Goal: Task Accomplishment & Management: Manage account settings

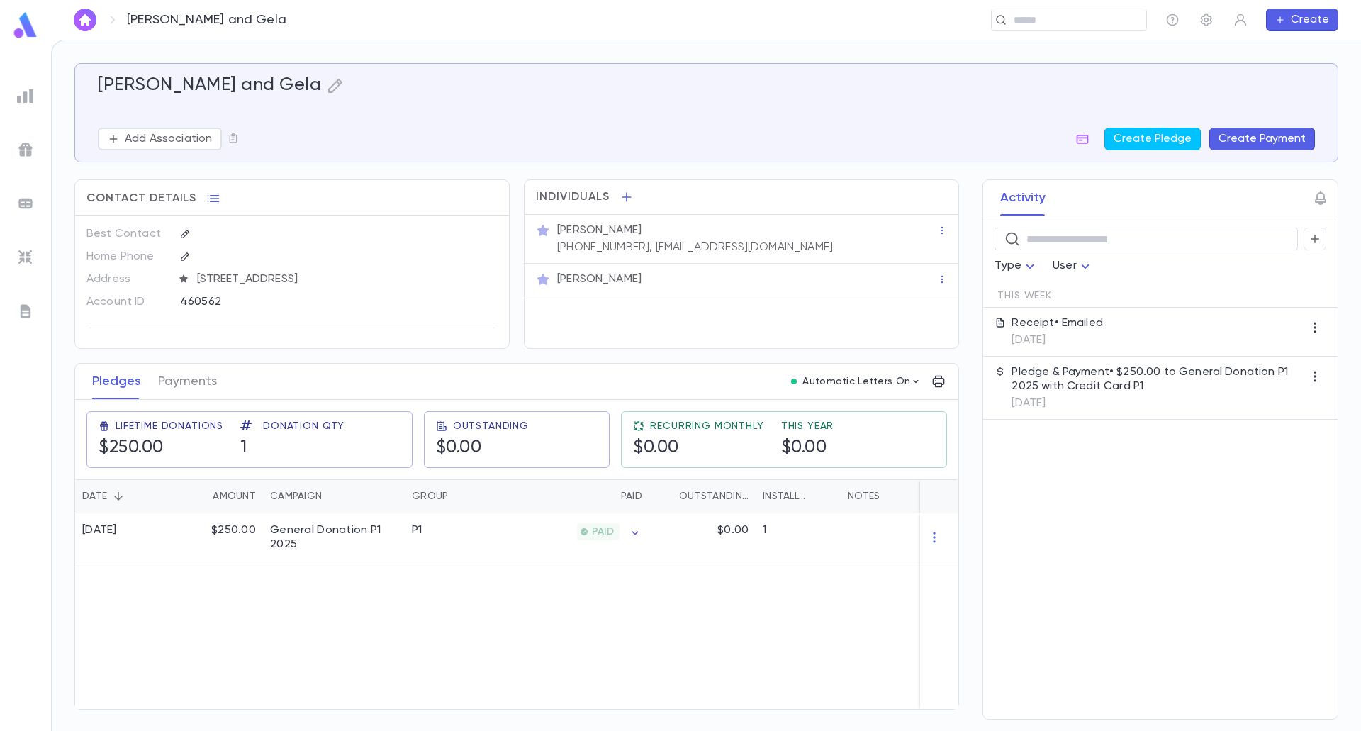
click at [28, 315] on img at bounding box center [25, 311] width 17 height 17
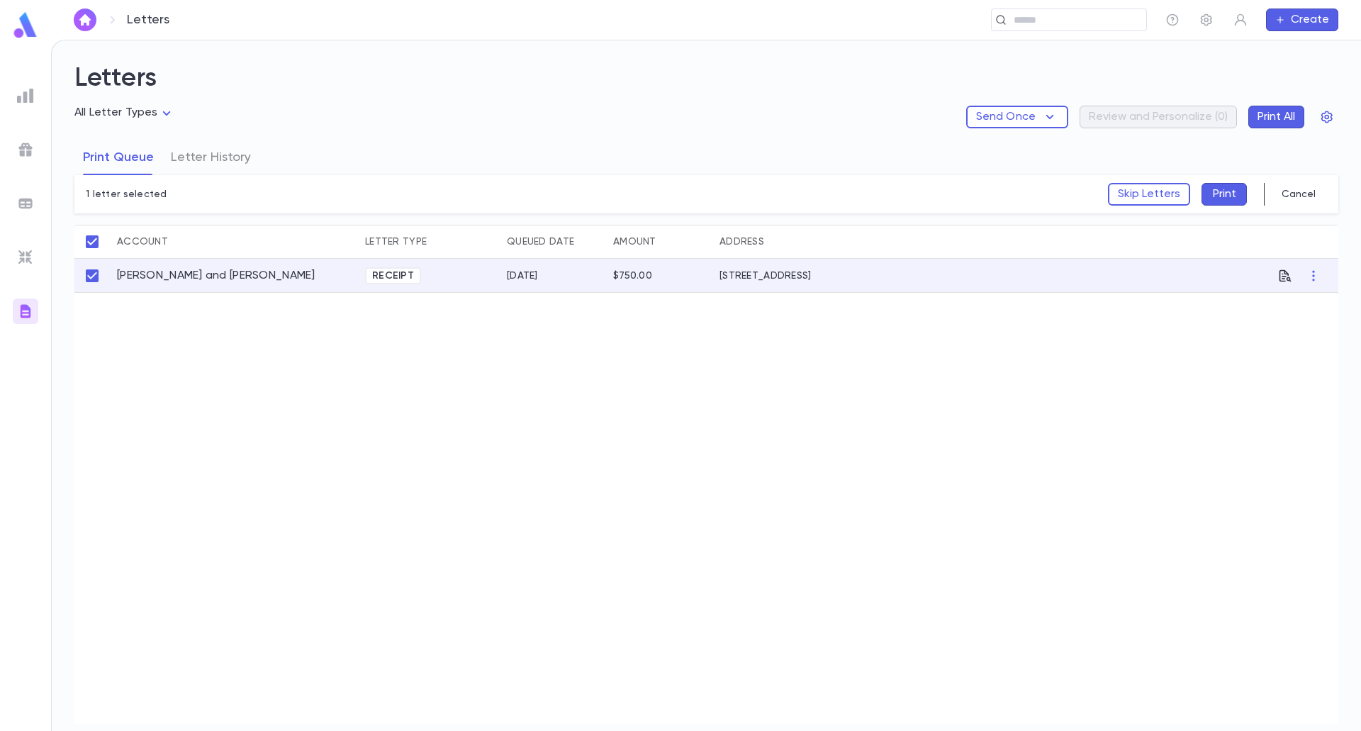
click at [1235, 194] on button "Print" at bounding box center [1223, 194] width 45 height 23
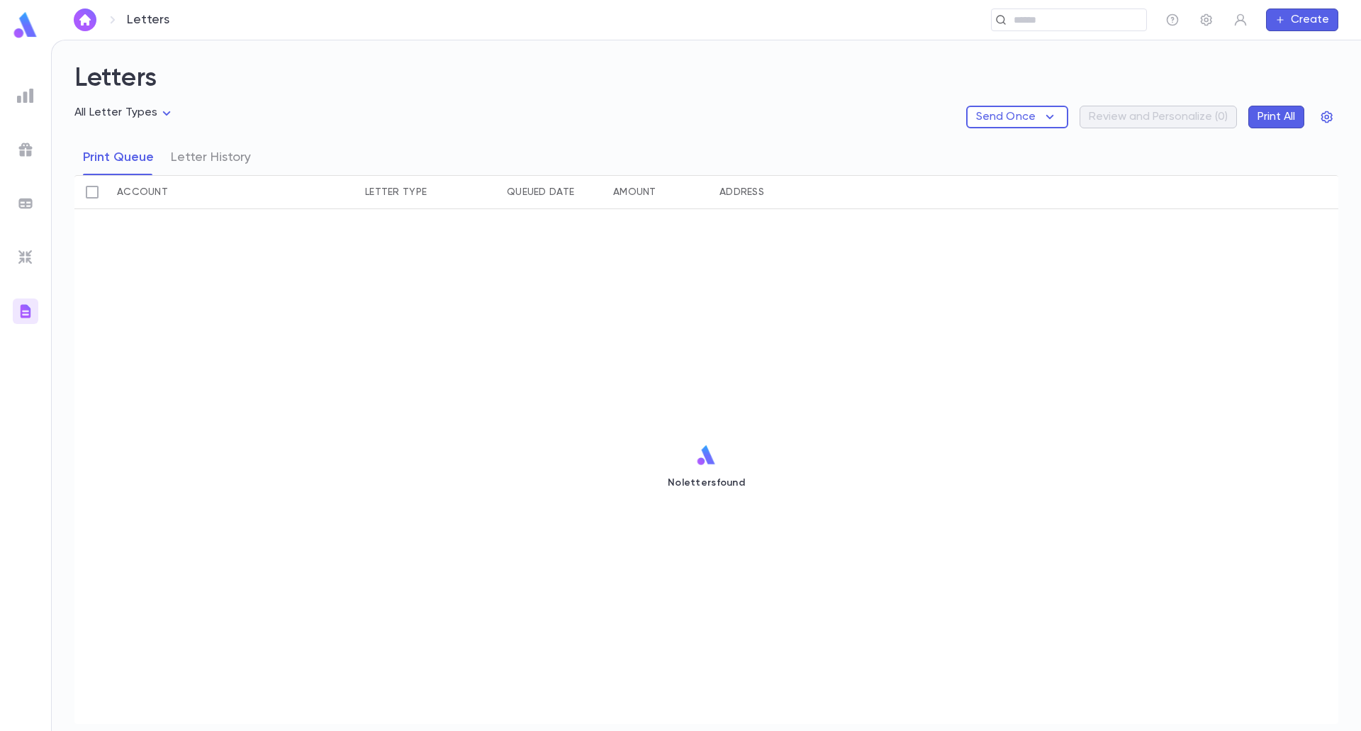
click at [21, 155] on img at bounding box center [25, 149] width 17 height 17
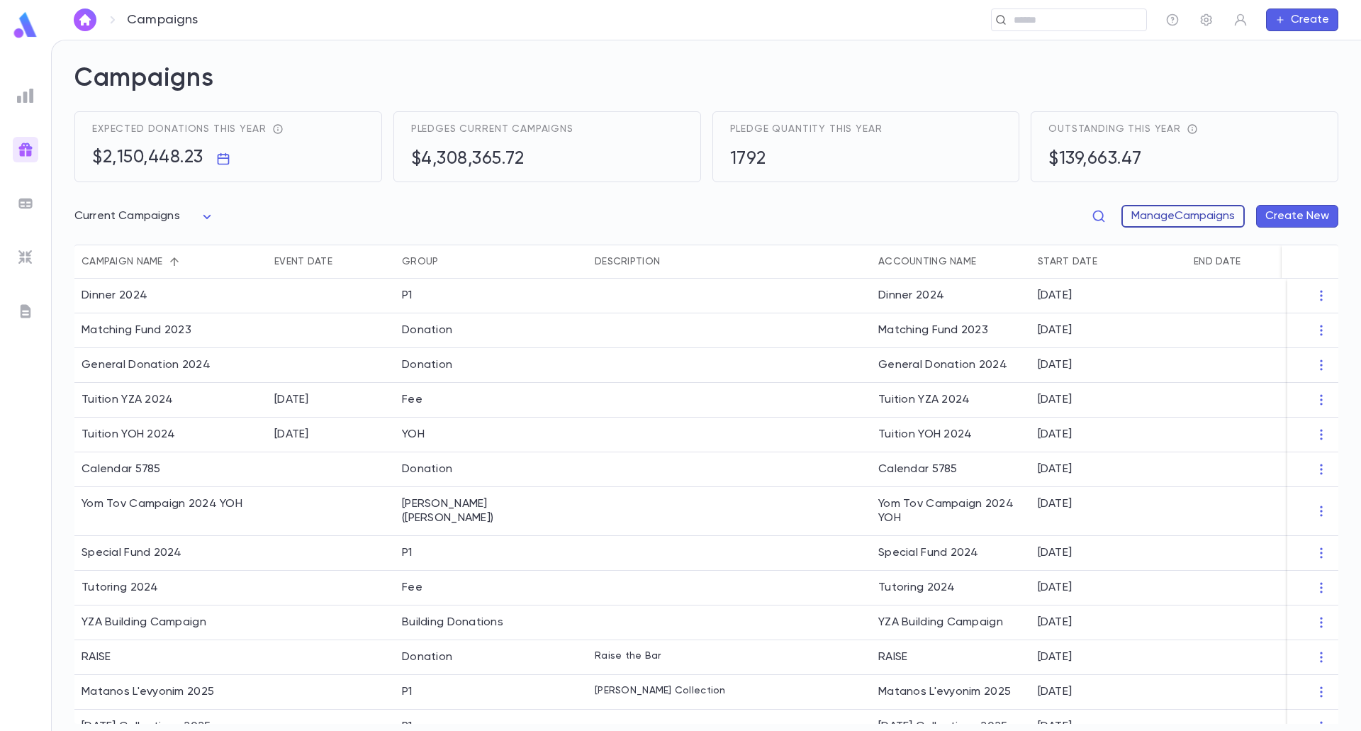
click at [1168, 210] on button "Manage Campaigns" at bounding box center [1182, 216] width 123 height 23
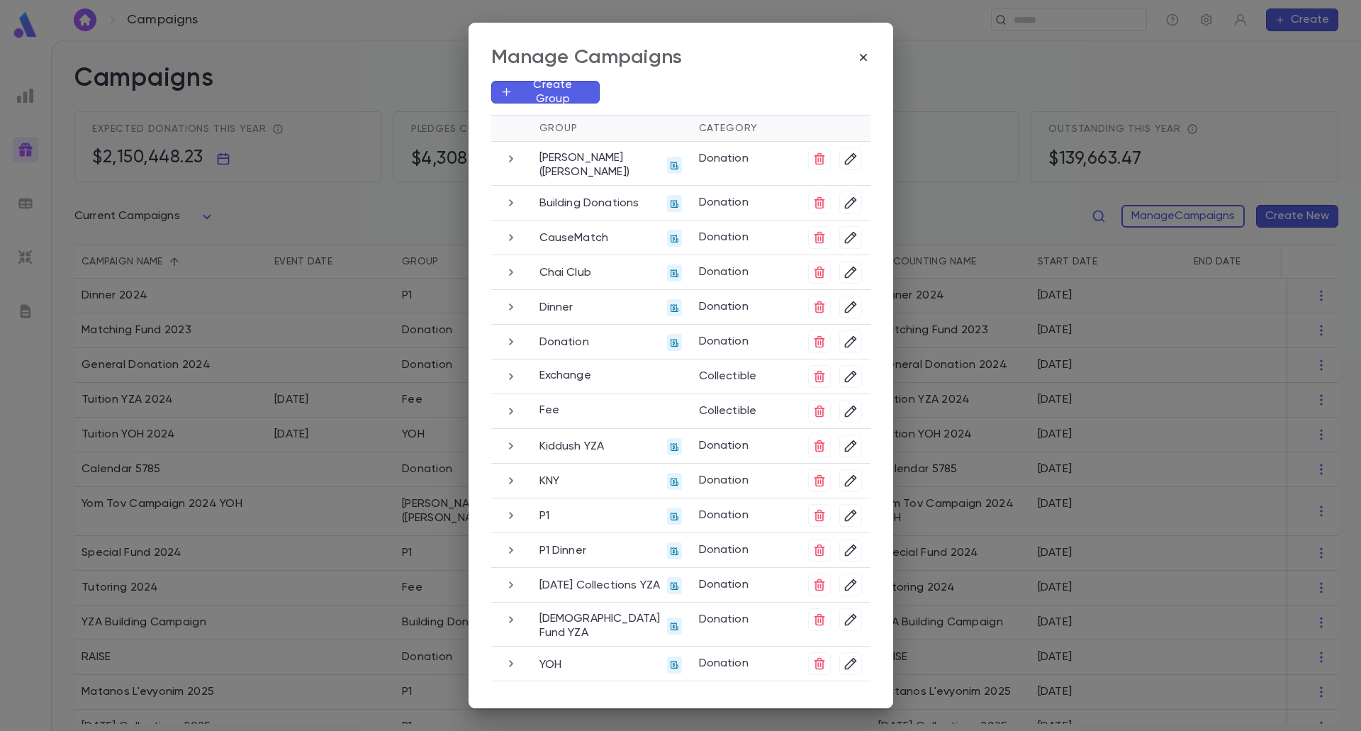
click at [381, 61] on div "Manage Campaigns Create Group Group Category Aniyei Eretz Yisroel (Eliyahu Cohe…" at bounding box center [680, 365] width 1361 height 731
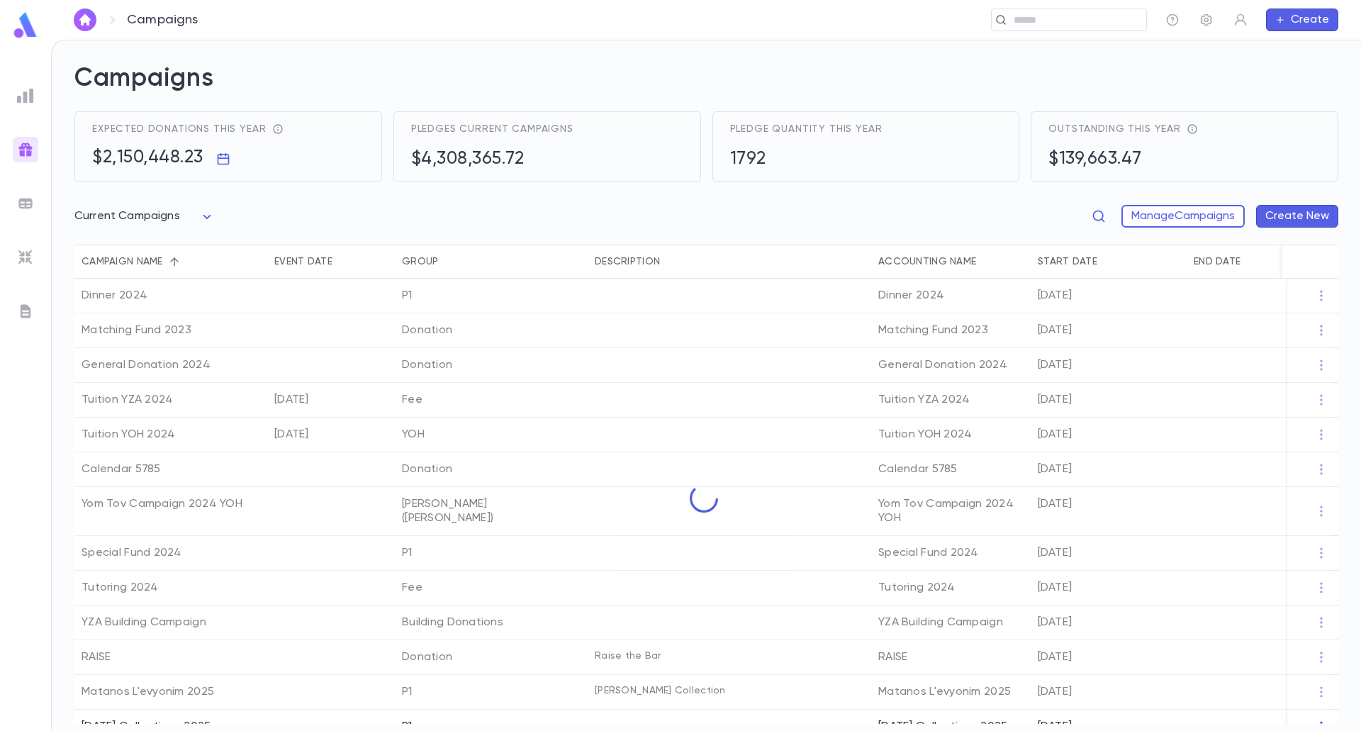
click at [1312, 26] on button "Create" at bounding box center [1302, 20] width 72 height 23
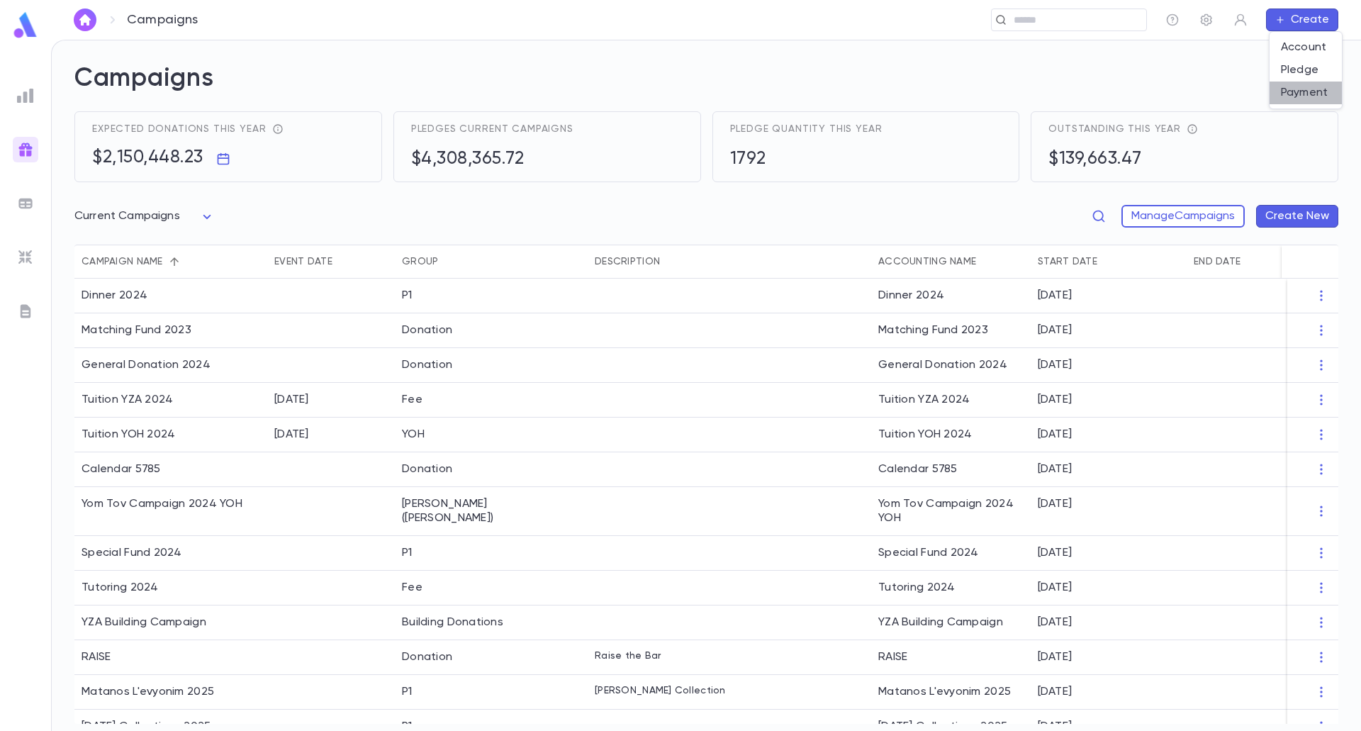
click at [1301, 91] on li "Payment" at bounding box center [1305, 93] width 72 height 23
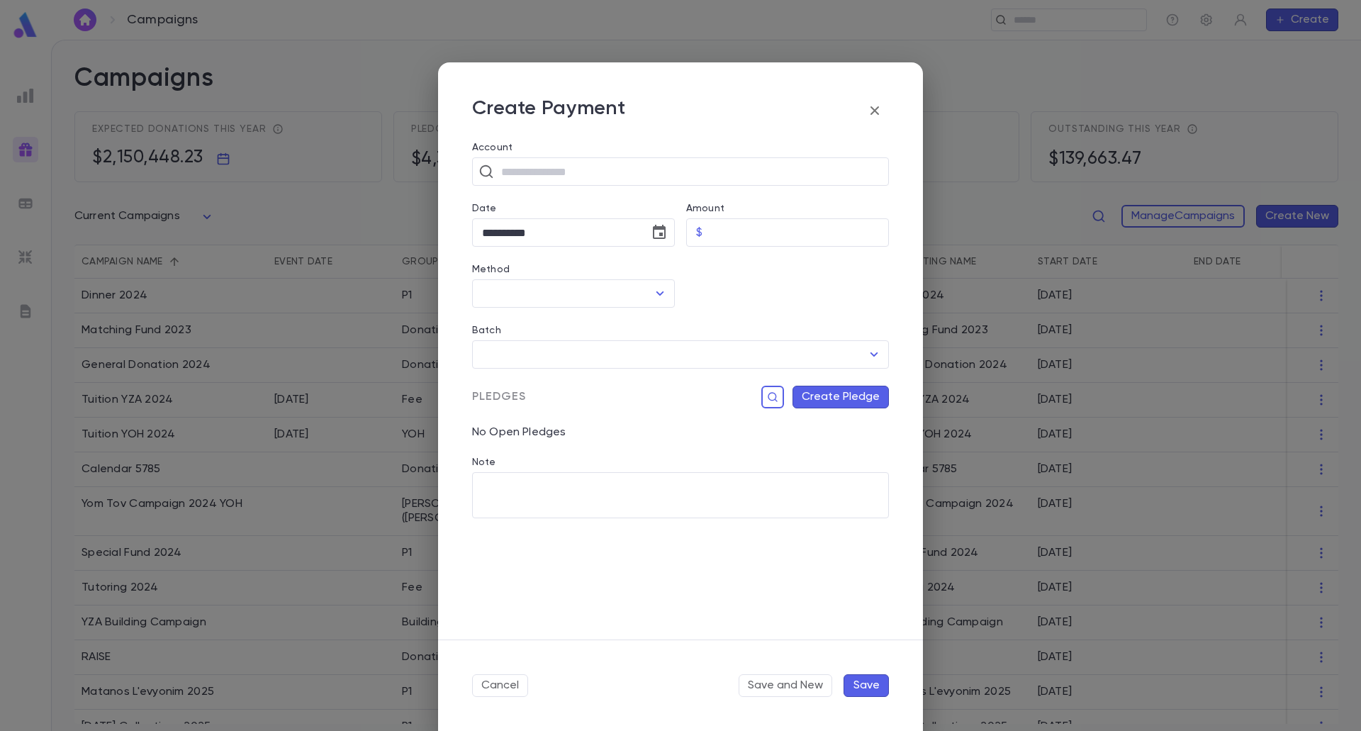
click at [826, 403] on button "Create Pledge" at bounding box center [840, 397] width 96 height 23
click at [777, 549] on input "Campaign" at bounding box center [752, 542] width 193 height 27
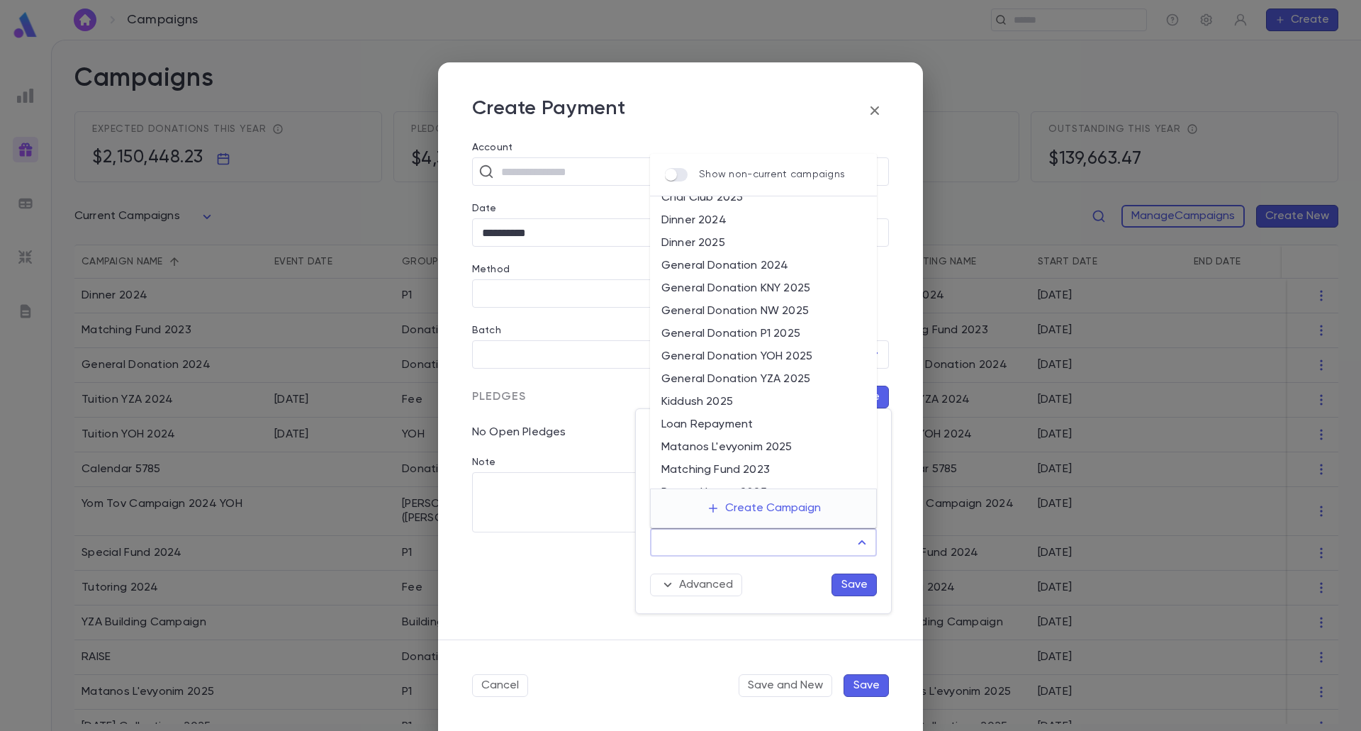
scroll to position [142, 0]
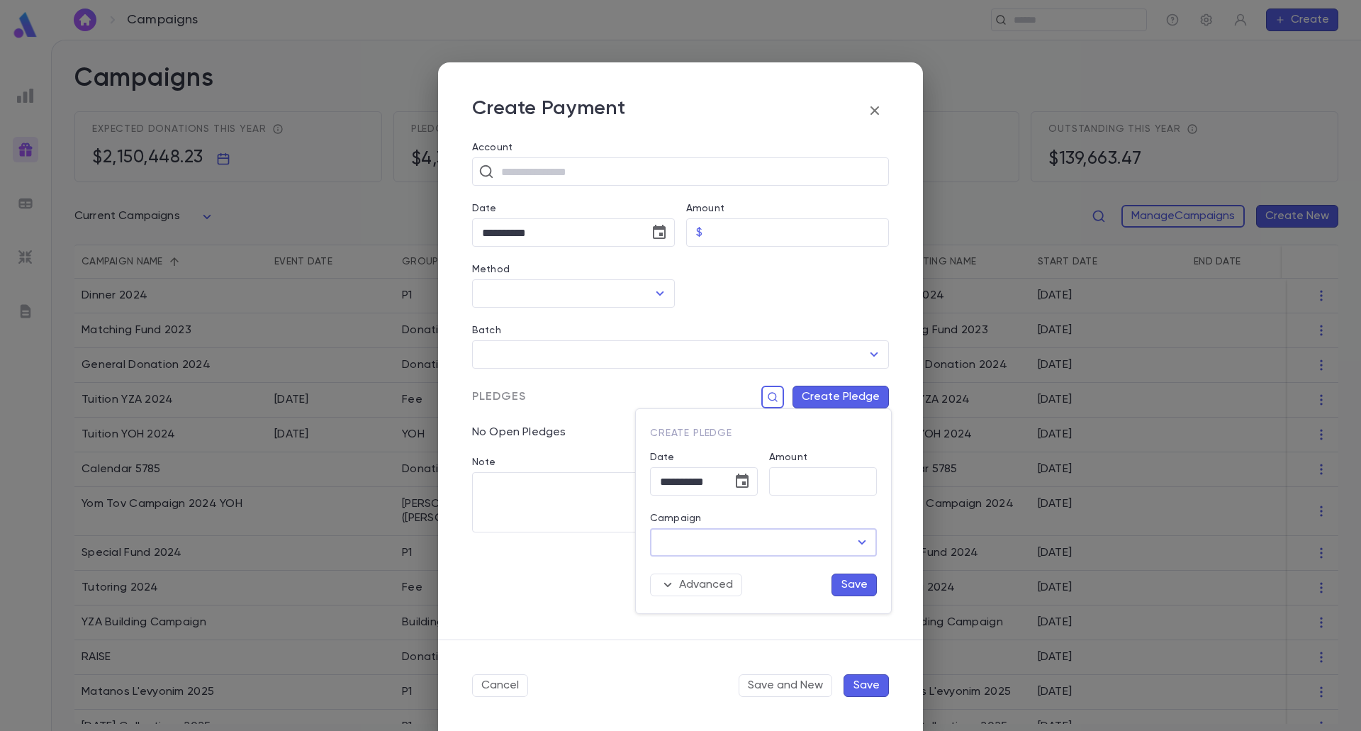
click at [857, 544] on icon "Open" at bounding box center [861, 542] width 17 height 17
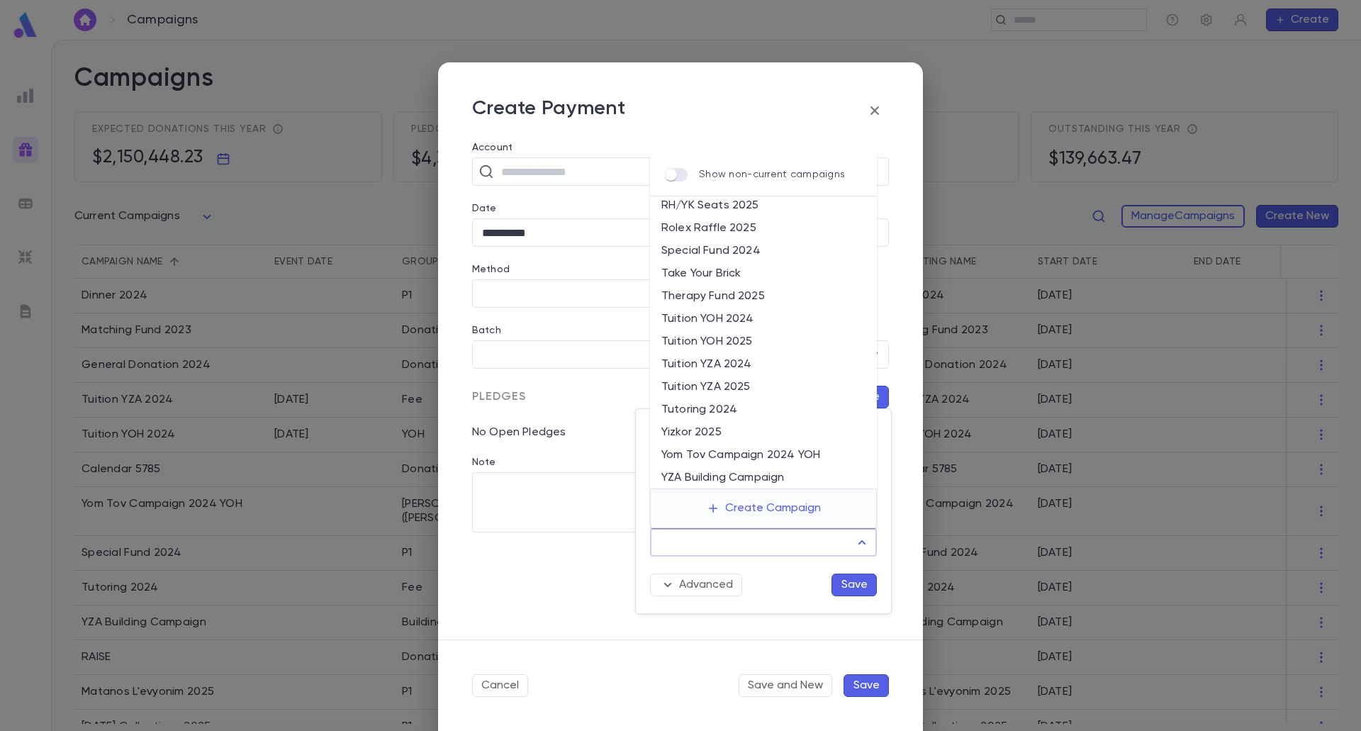
scroll to position [502, 0]
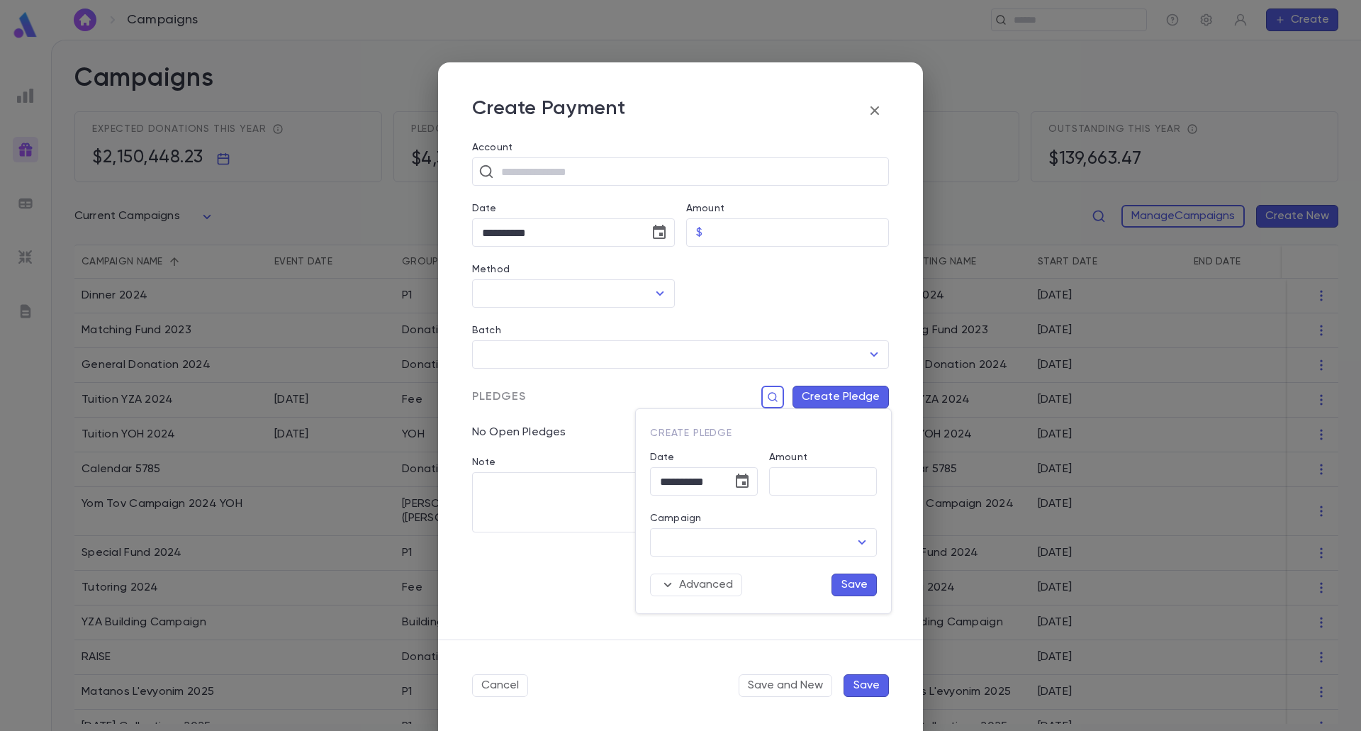
click at [787, 595] on div "Advanced Save" at bounding box center [758, 576] width 238 height 40
click at [872, 116] on div at bounding box center [680, 365] width 1361 height 731
click at [882, 111] on icon "button" at bounding box center [874, 110] width 17 height 17
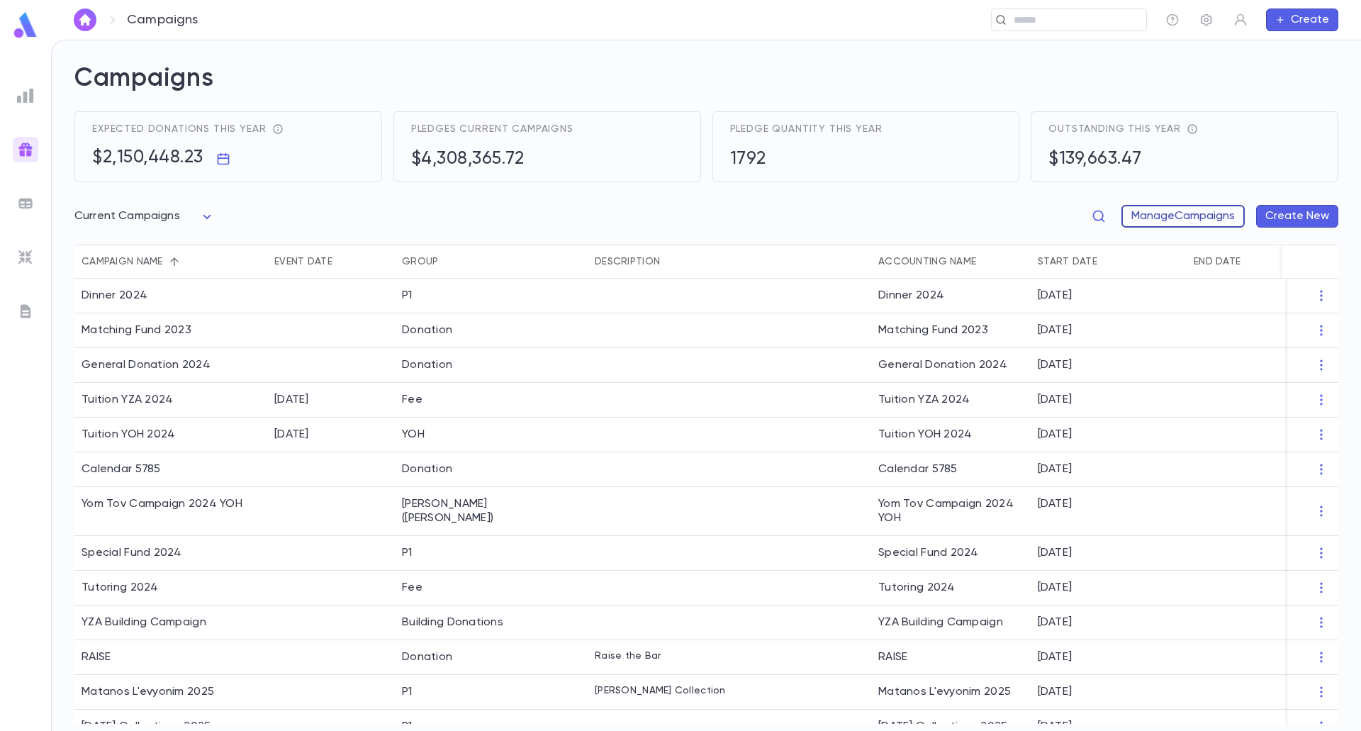
click at [1196, 225] on button "Manage Campaigns" at bounding box center [1182, 216] width 123 height 23
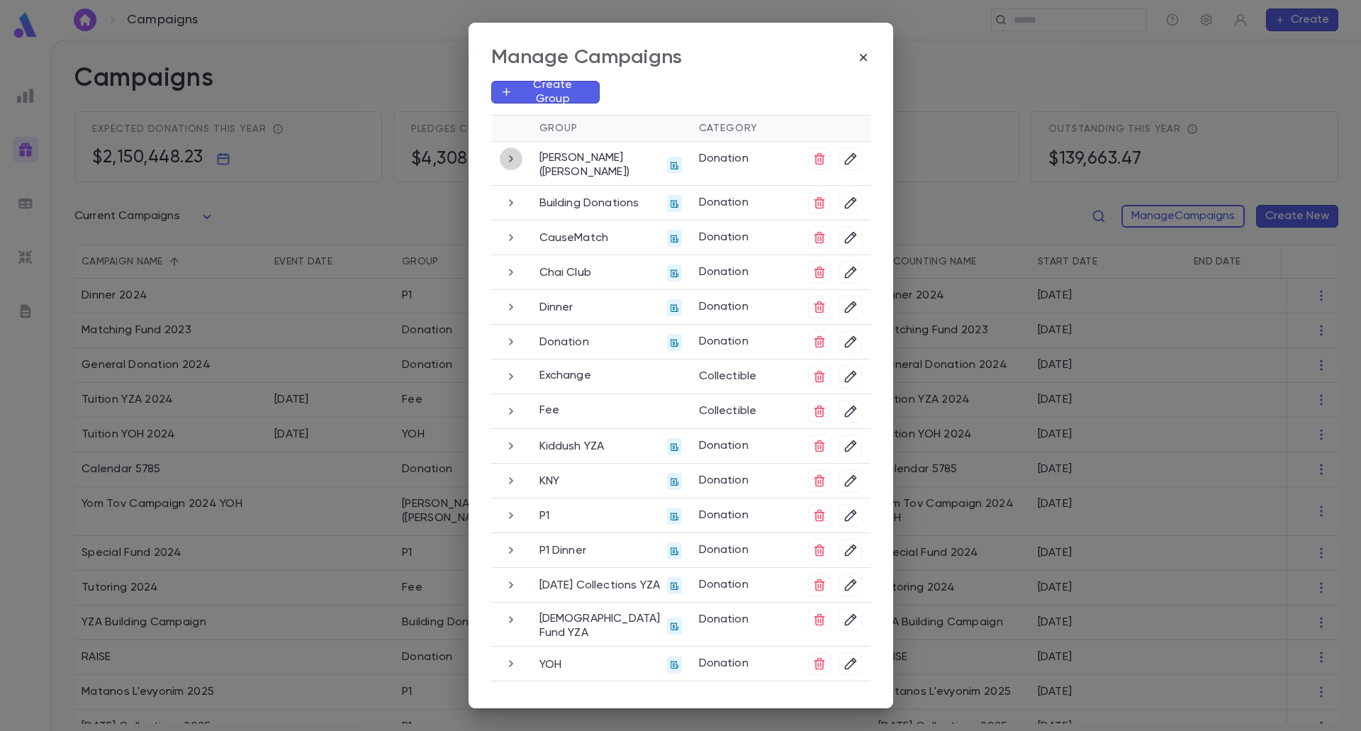
click at [503, 157] on icon "button" at bounding box center [511, 158] width 16 height 17
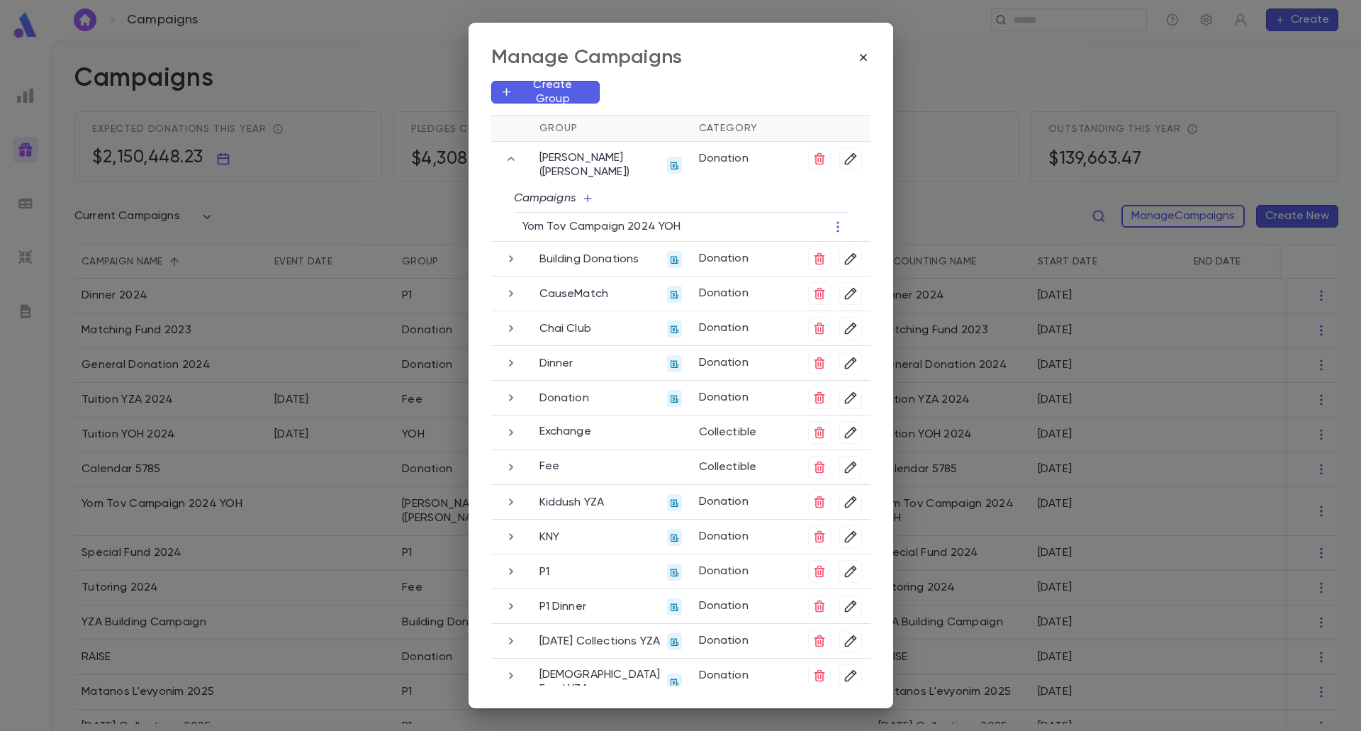
click at [506, 247] on td at bounding box center [511, 259] width 40 height 35
click at [505, 257] on icon "button" at bounding box center [511, 258] width 16 height 17
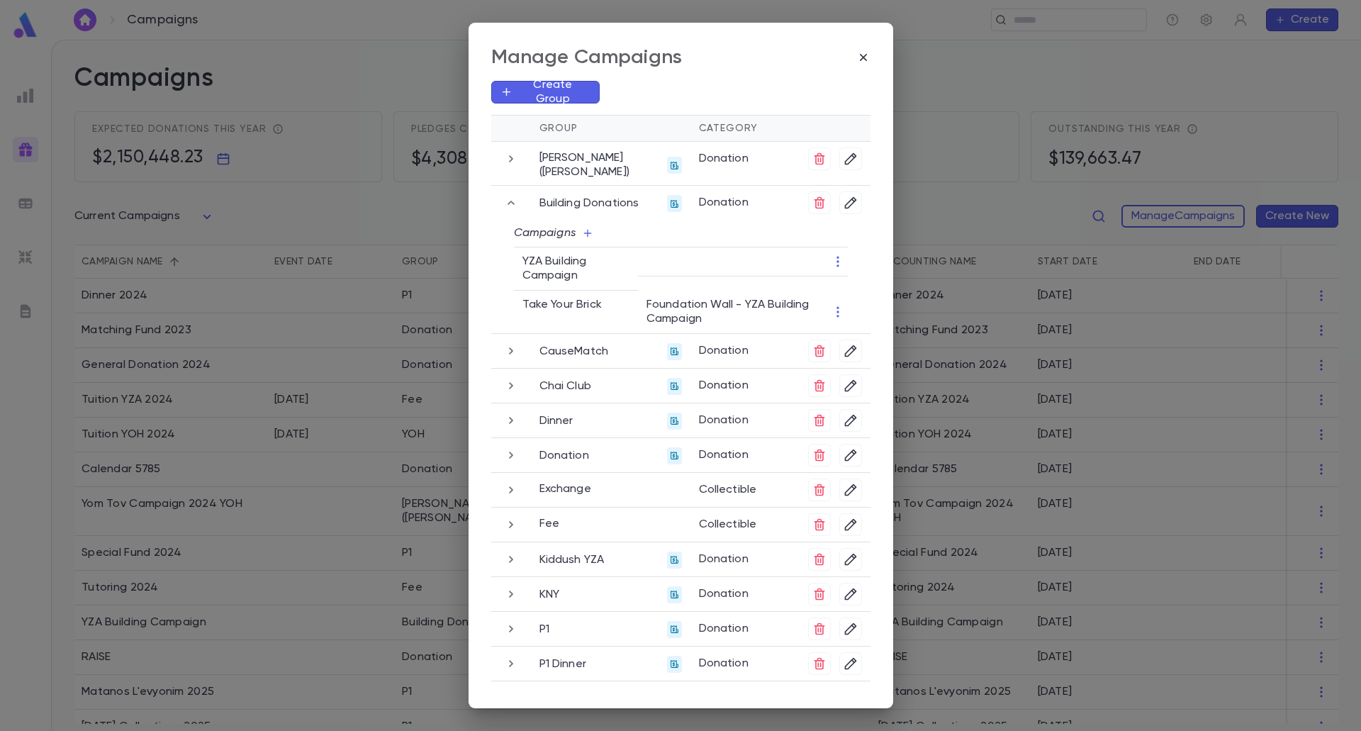
click at [511, 350] on icon "button" at bounding box center [511, 350] width 16 height 17
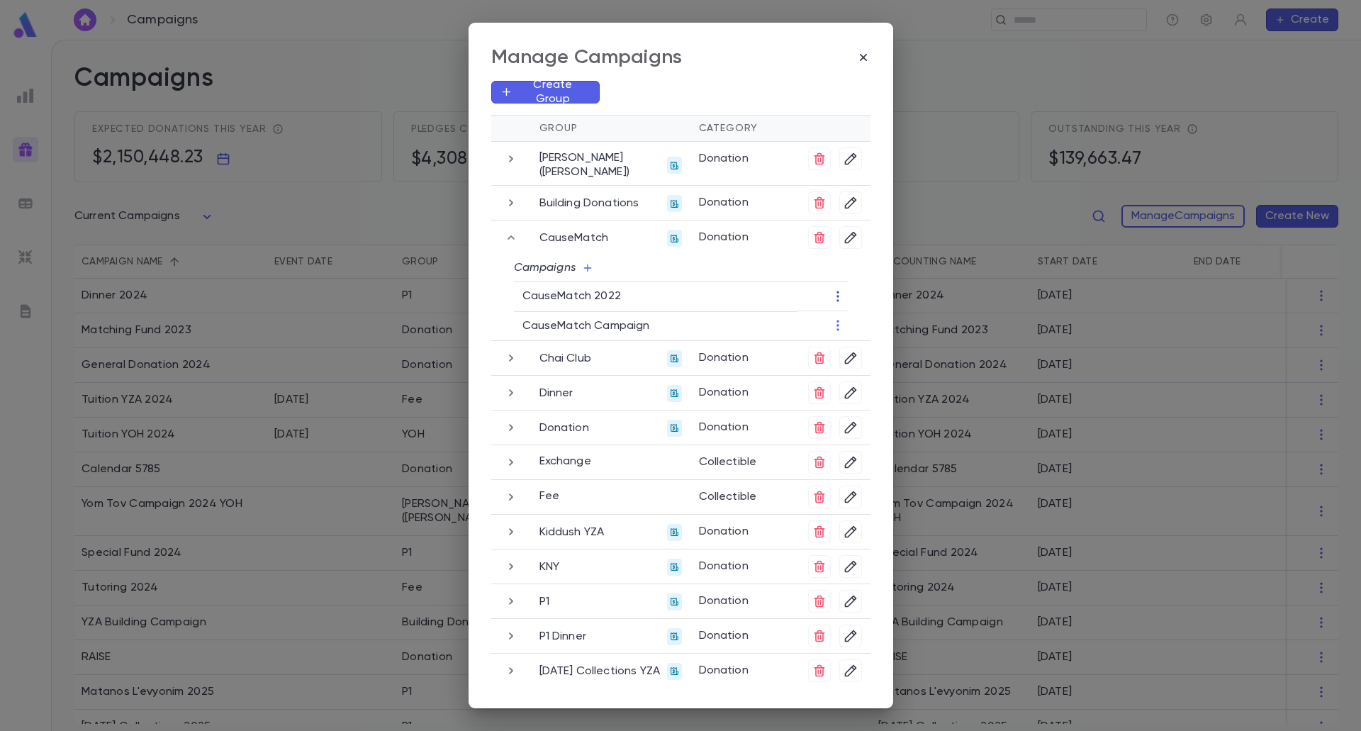
click at [835, 295] on icon "button" at bounding box center [838, 296] width 14 height 14
click at [835, 295] on div at bounding box center [680, 365] width 1361 height 731
click at [505, 356] on icon "button" at bounding box center [511, 357] width 16 height 17
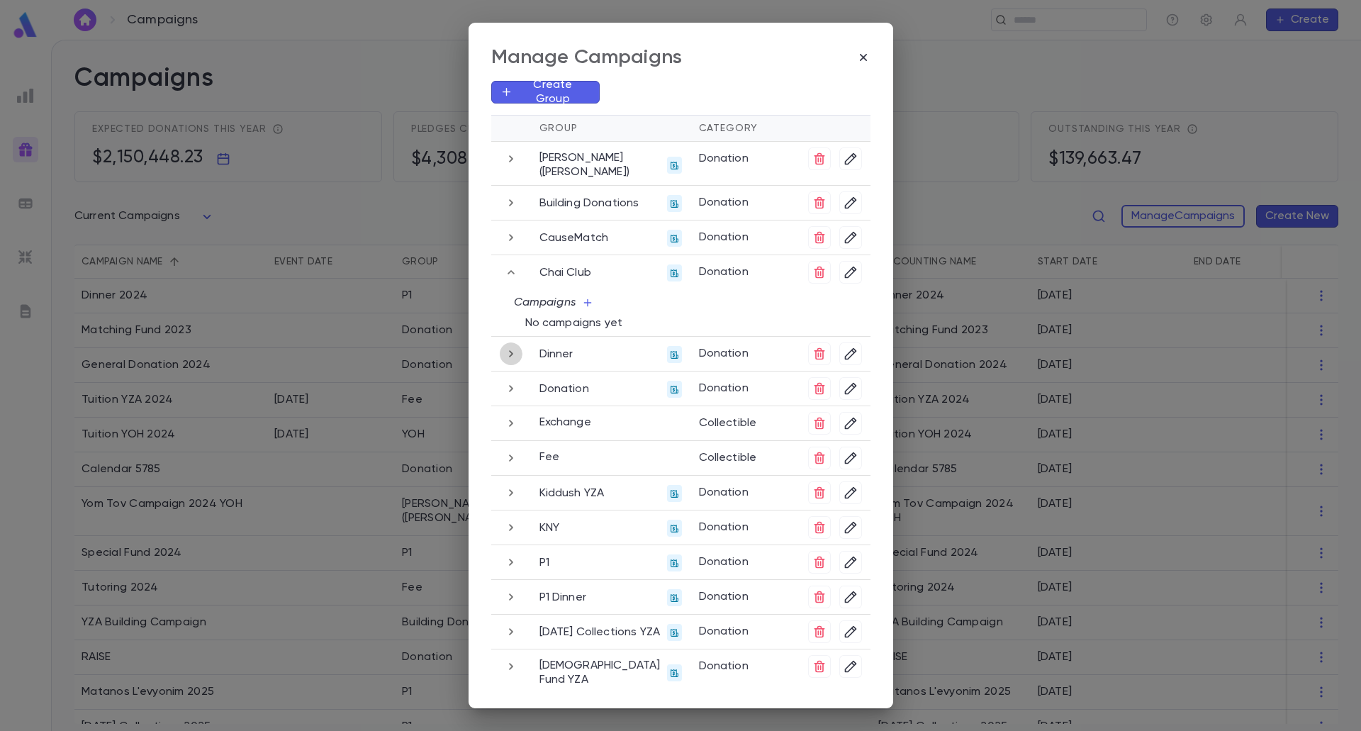
click at [507, 358] on icon "button" at bounding box center [511, 353] width 16 height 17
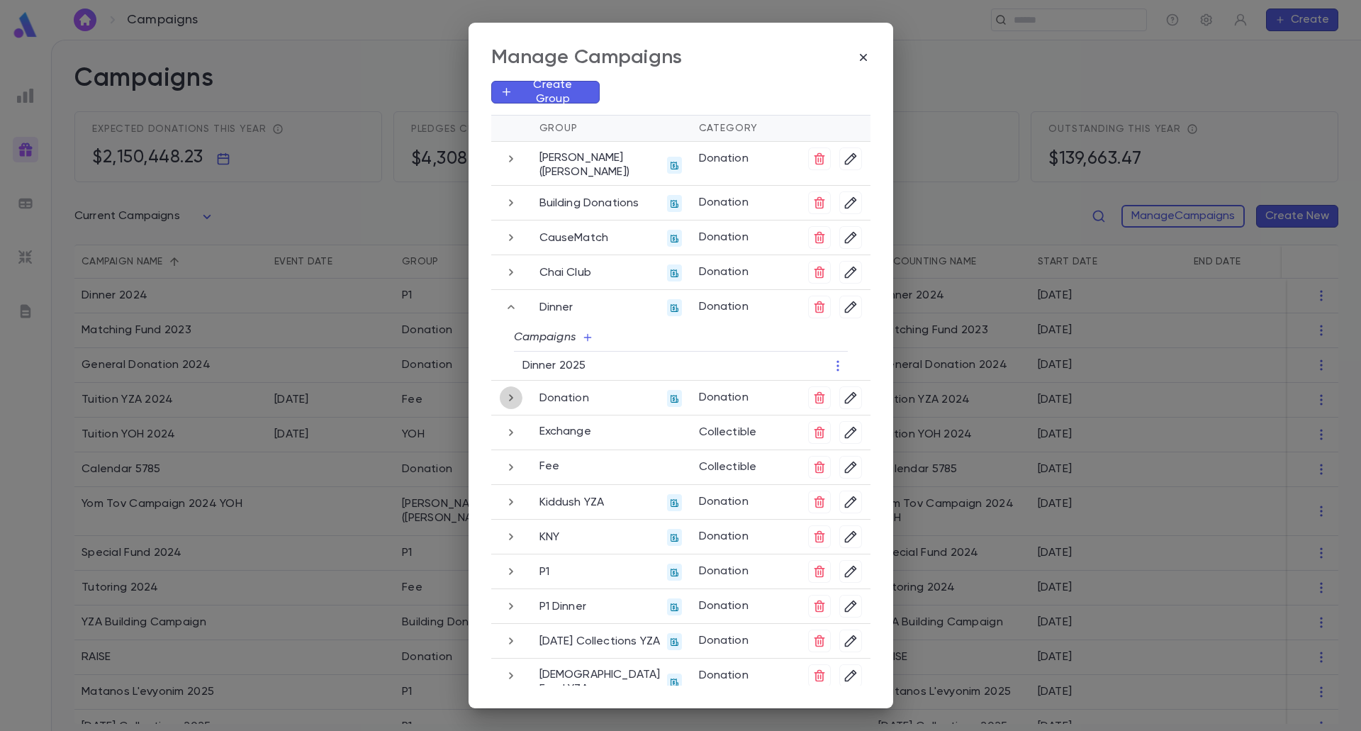
click at [504, 393] on icon "button" at bounding box center [511, 397] width 16 height 17
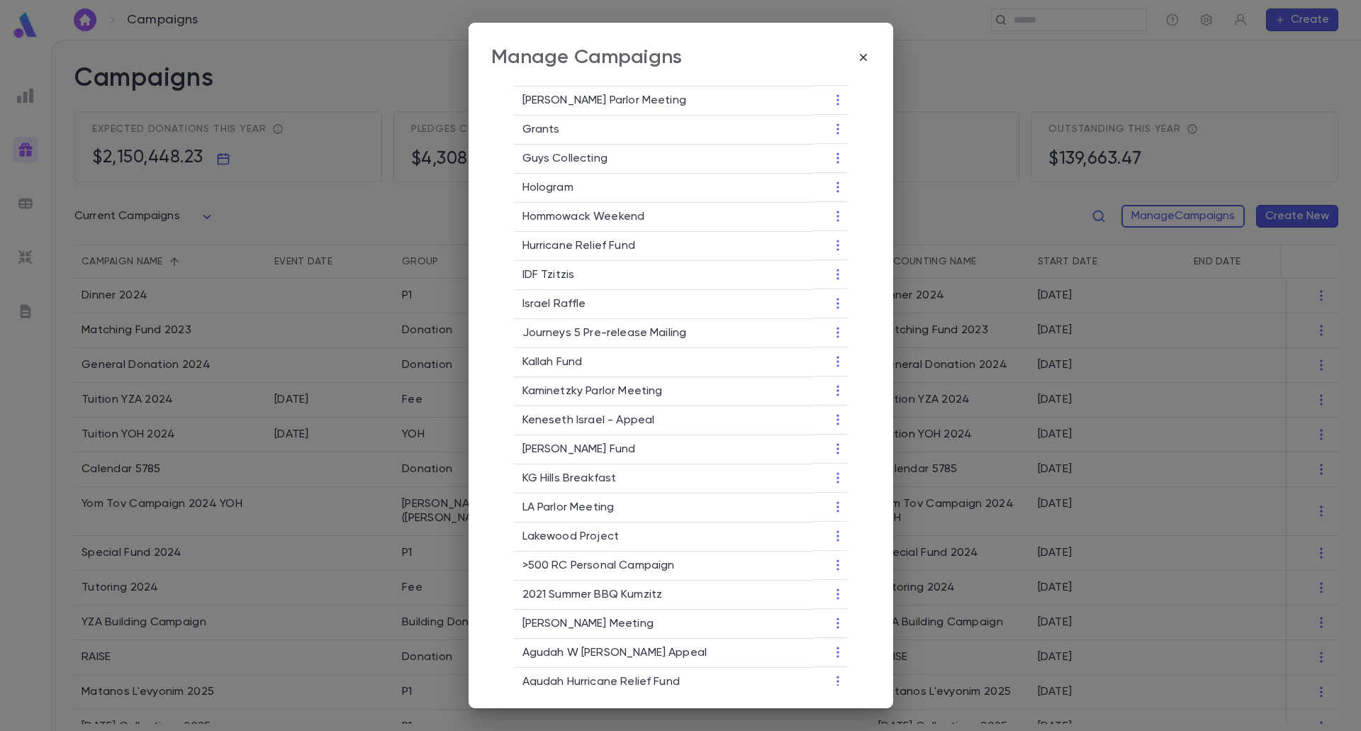
scroll to position [1488, 0]
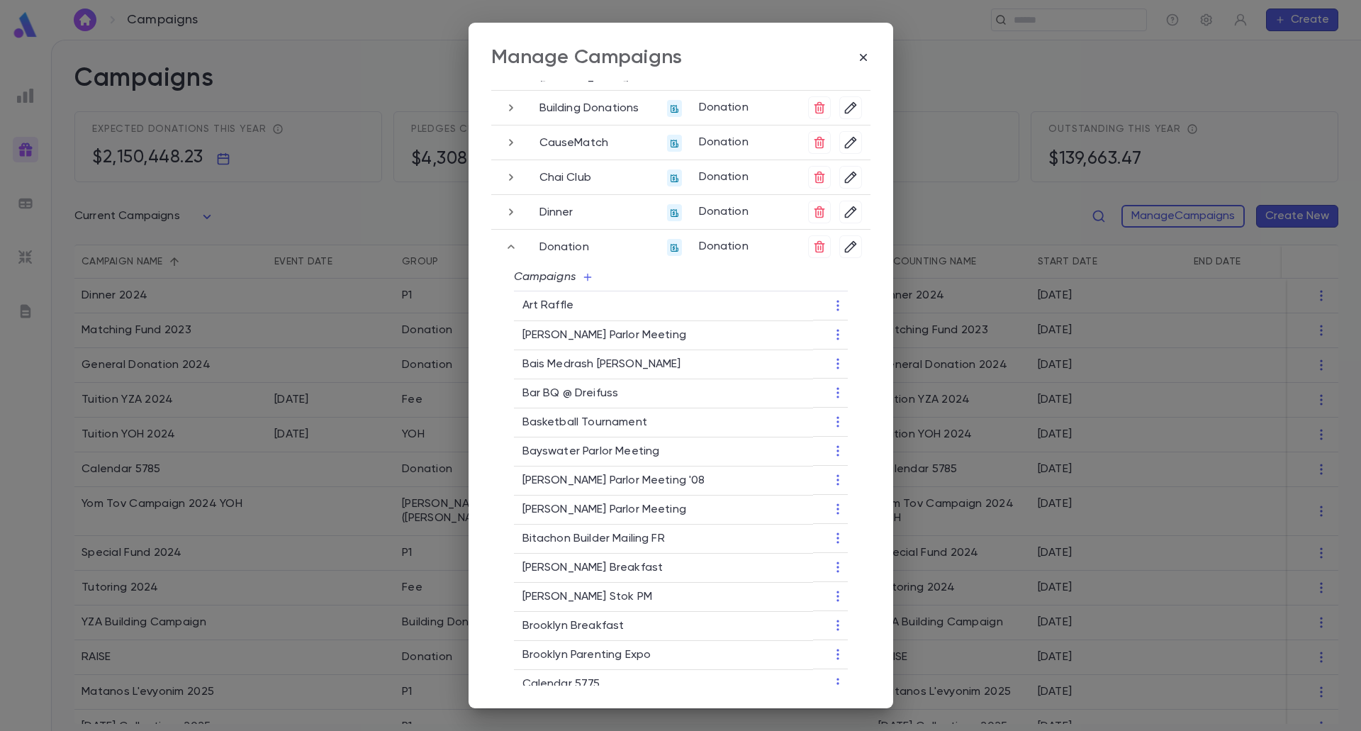
click at [506, 244] on icon "button" at bounding box center [511, 246] width 16 height 17
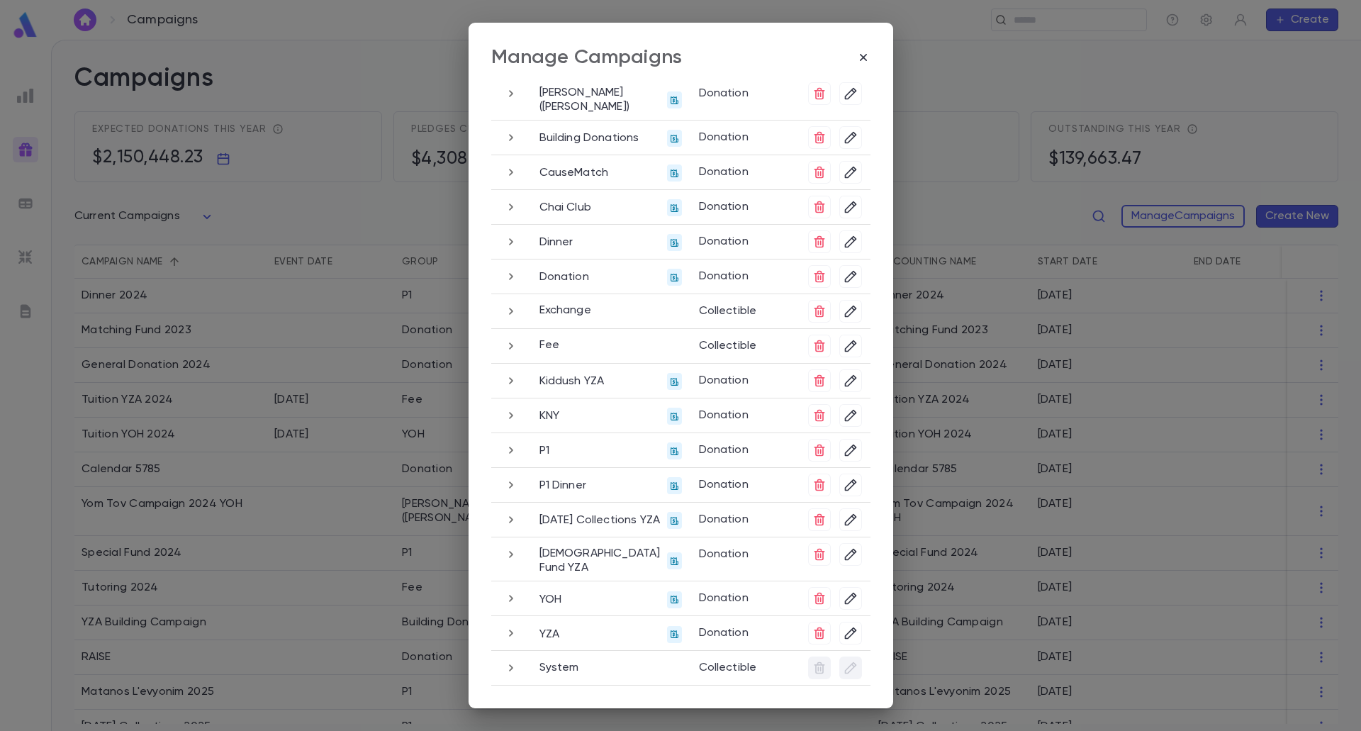
scroll to position [56, 0]
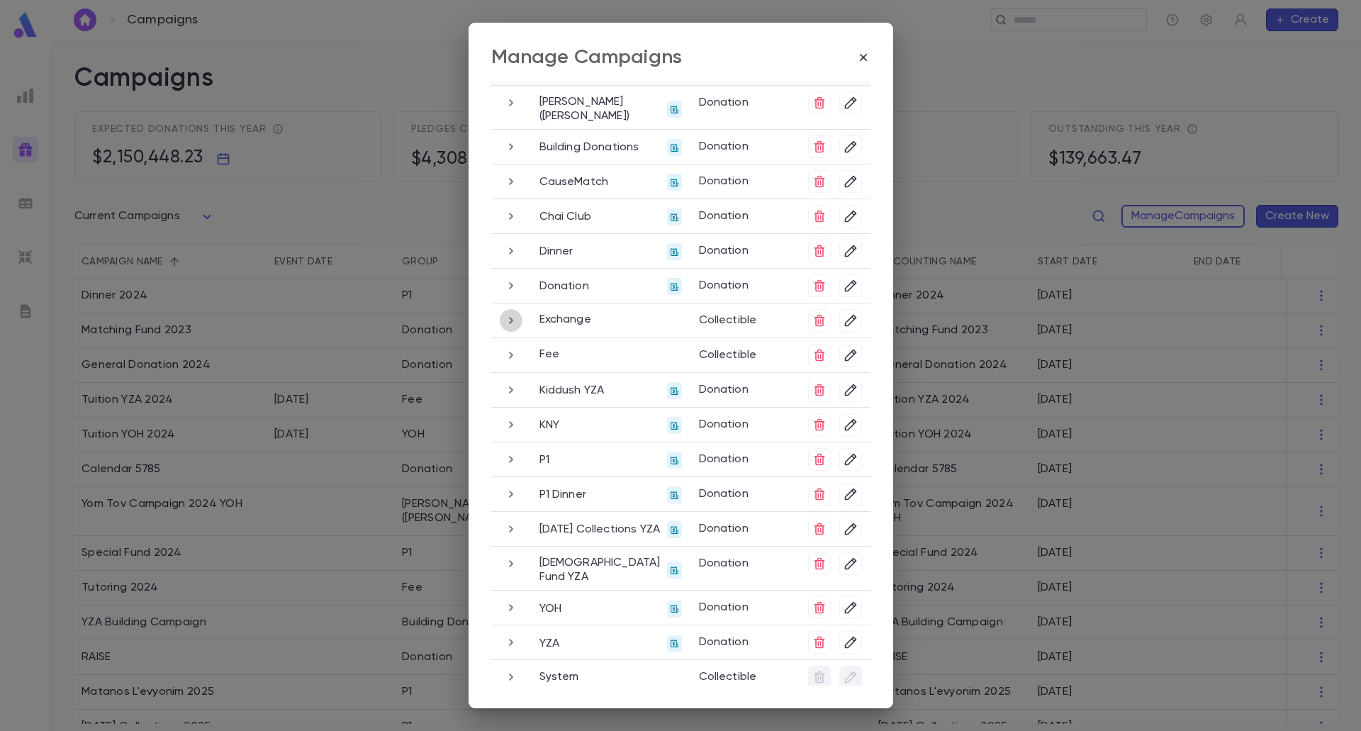
click at [510, 318] on icon "button" at bounding box center [511, 320] width 16 height 17
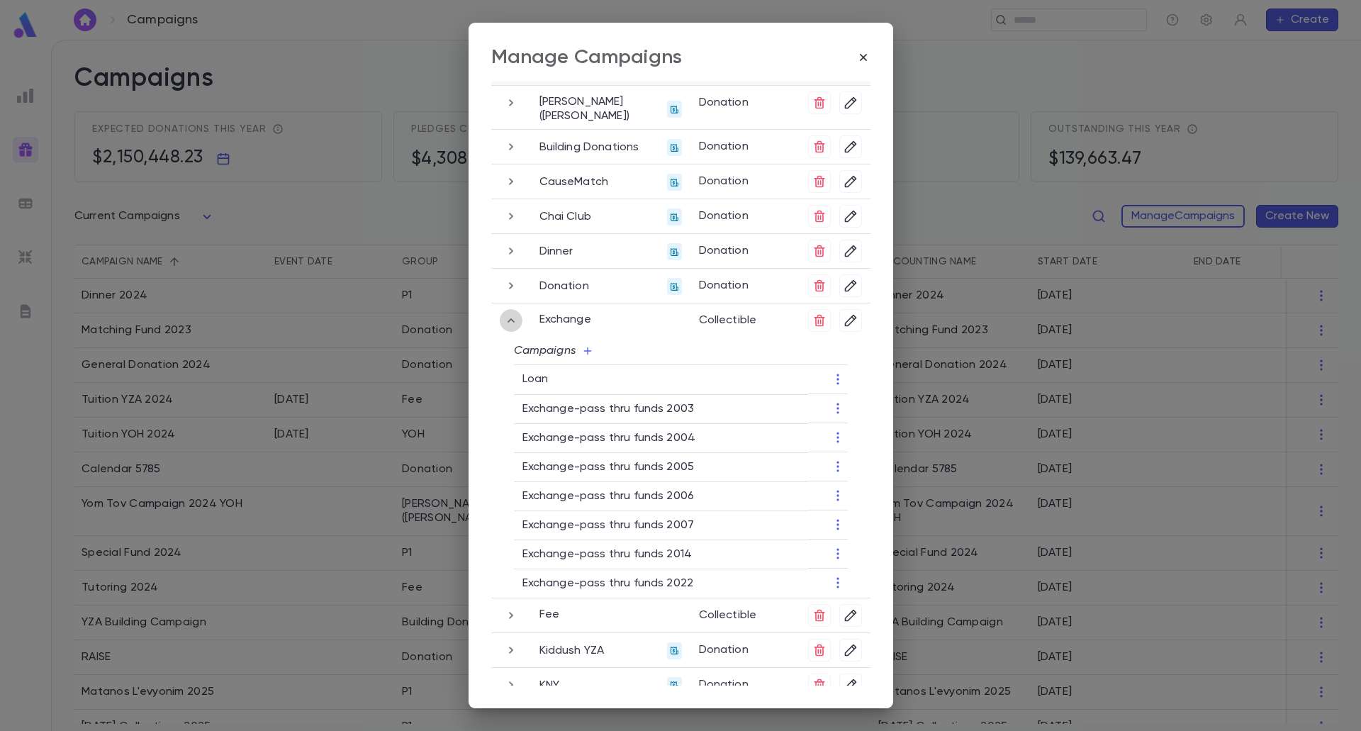
click at [510, 318] on icon "button" at bounding box center [511, 320] width 16 height 17
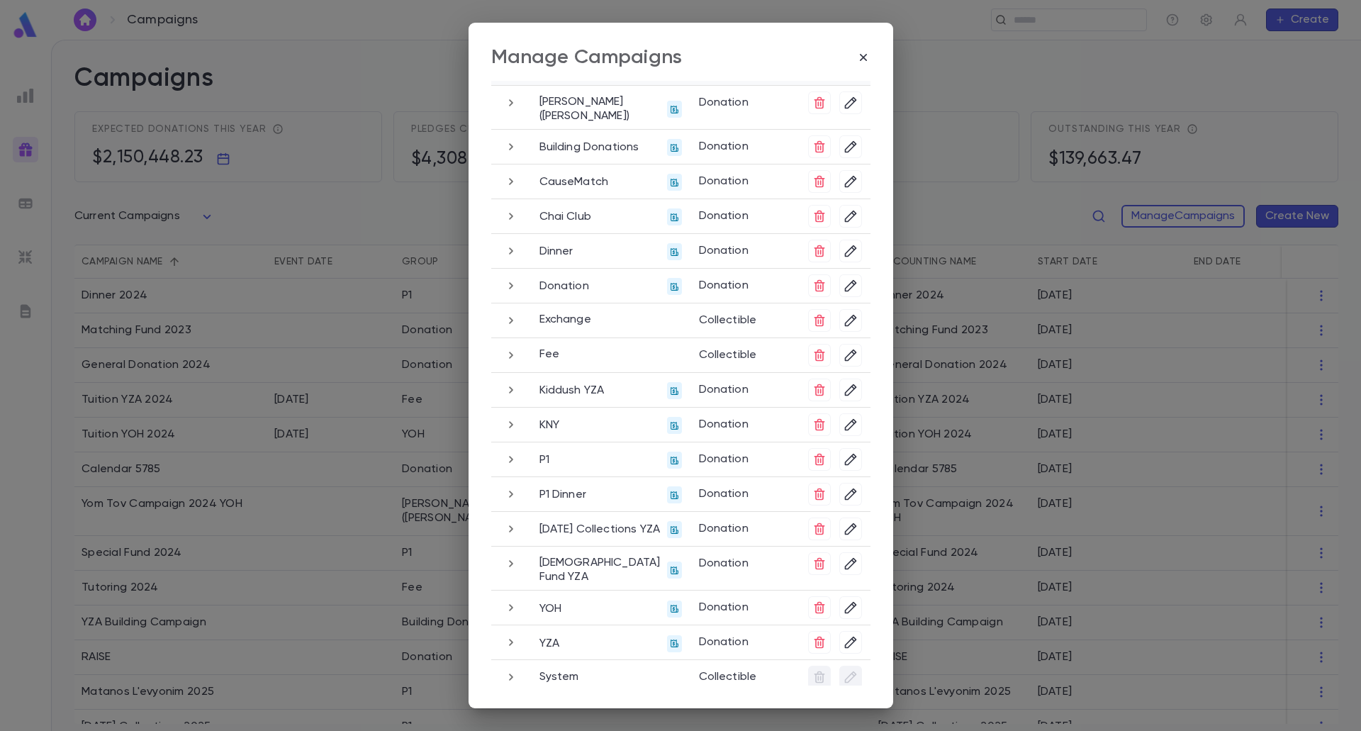
click at [512, 354] on icon "button" at bounding box center [511, 355] width 16 height 17
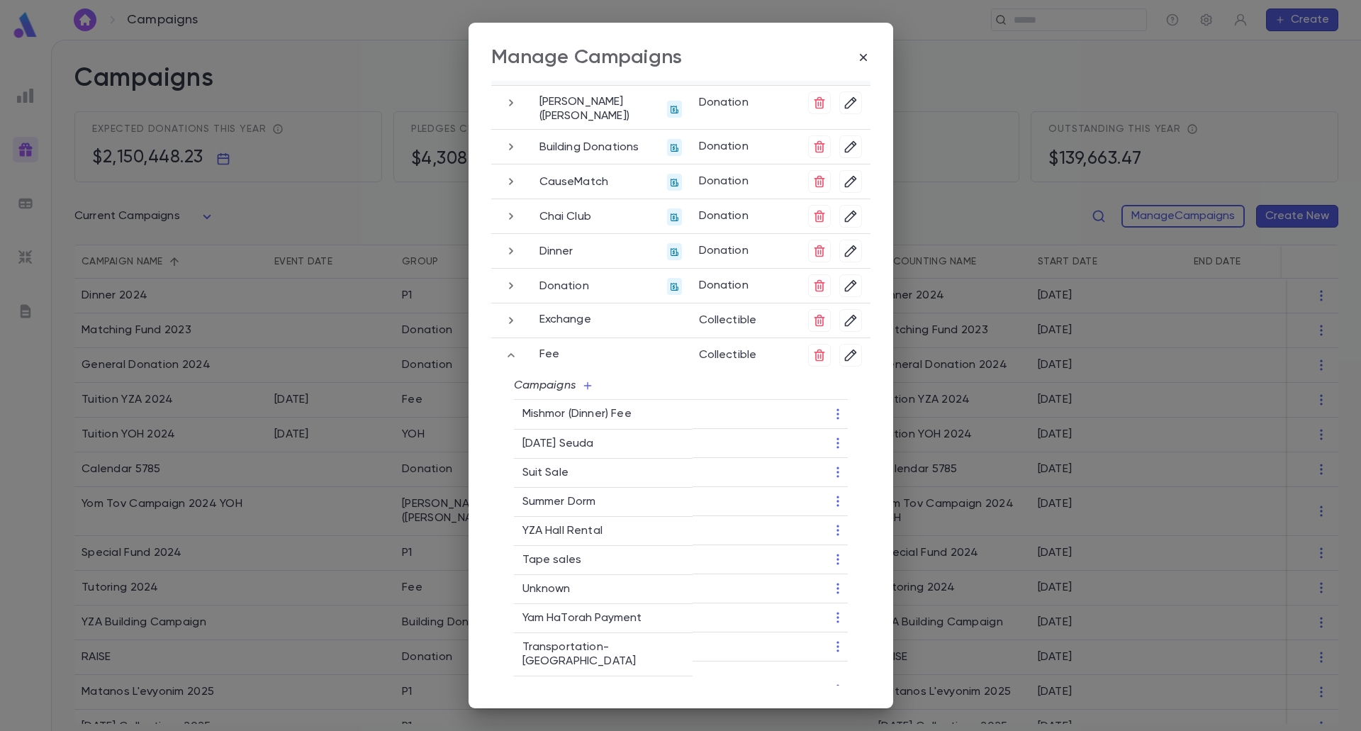
click at [512, 354] on icon "button" at bounding box center [511, 355] width 16 height 17
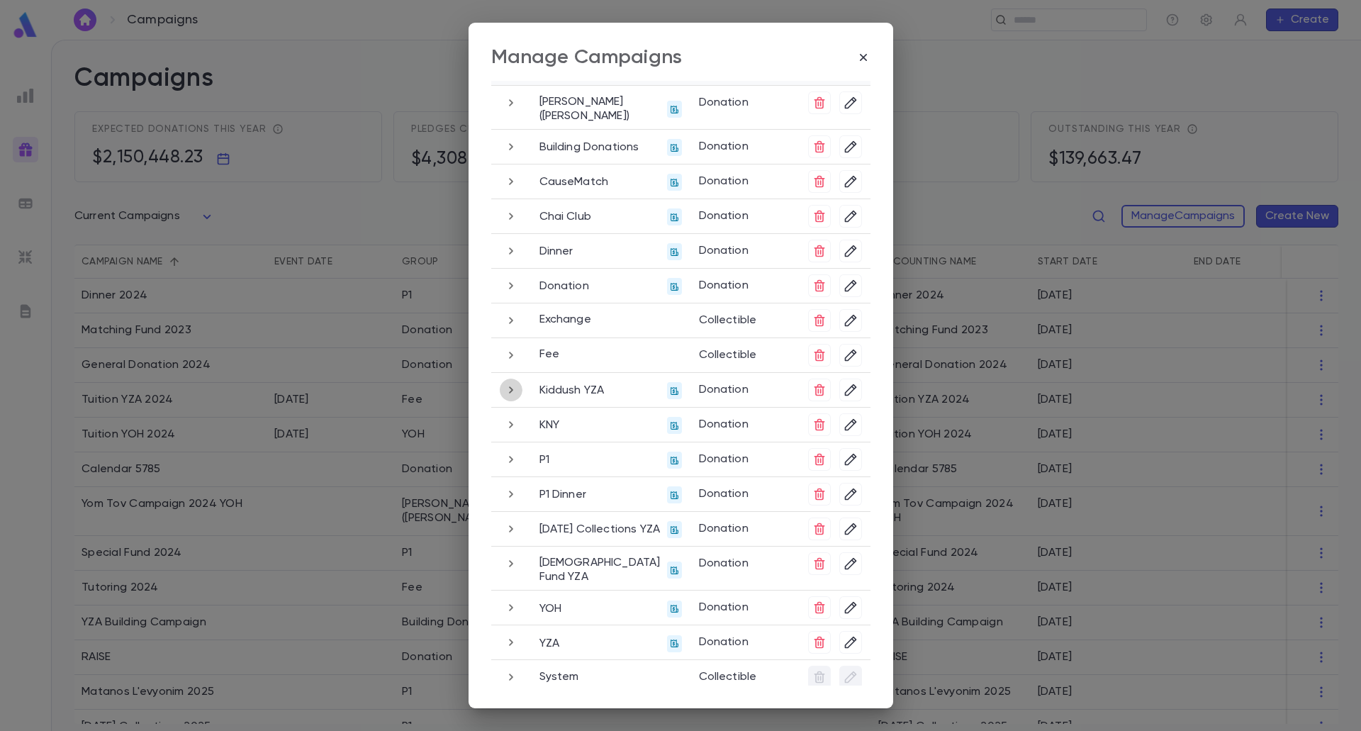
click at [513, 387] on icon "button" at bounding box center [511, 389] width 16 height 17
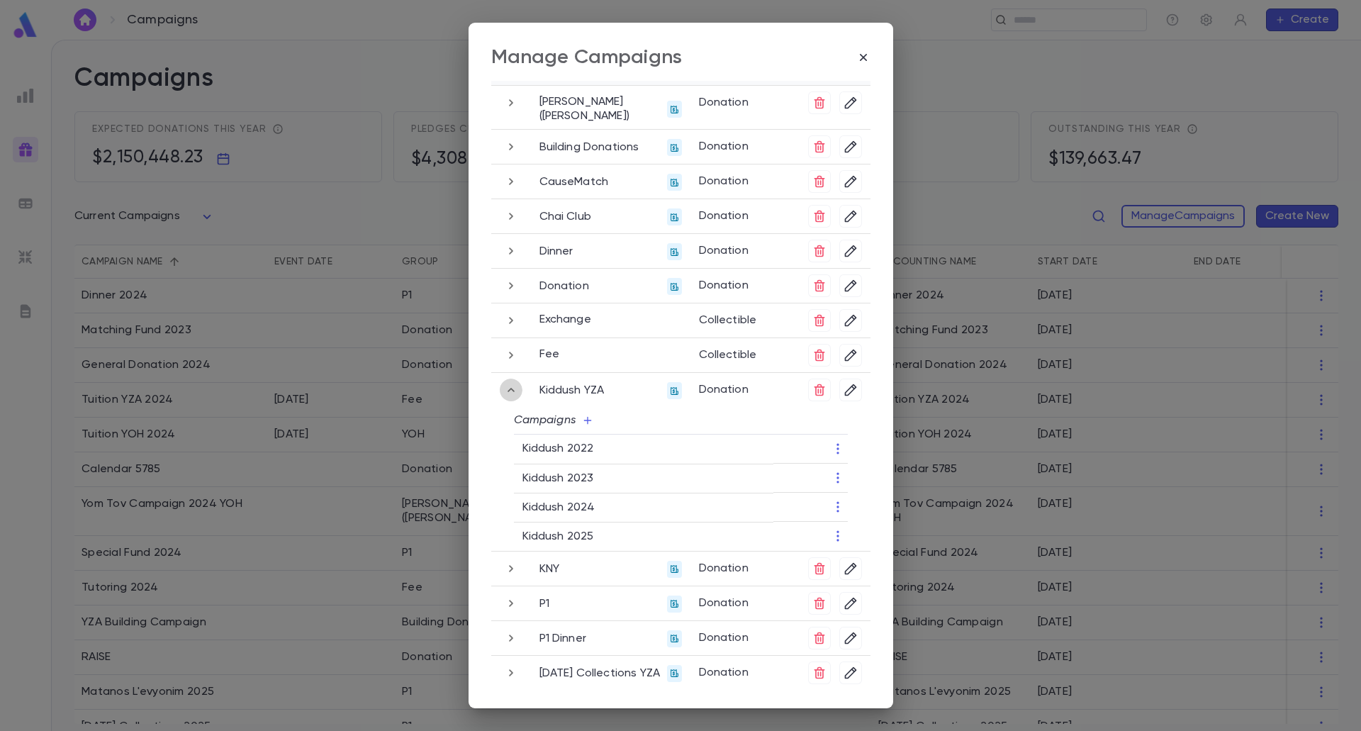
click at [503, 398] on icon "button" at bounding box center [511, 389] width 16 height 17
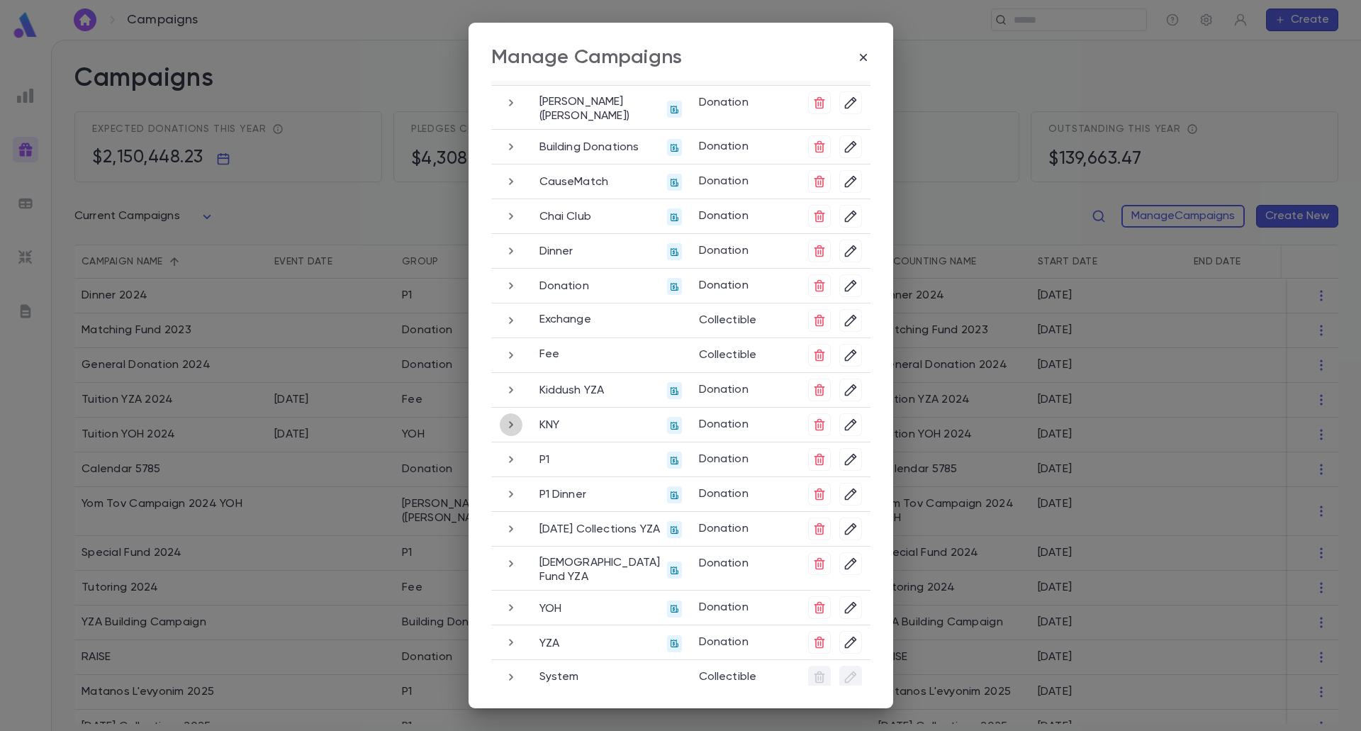
click at [509, 423] on icon "button" at bounding box center [511, 424] width 4 height 7
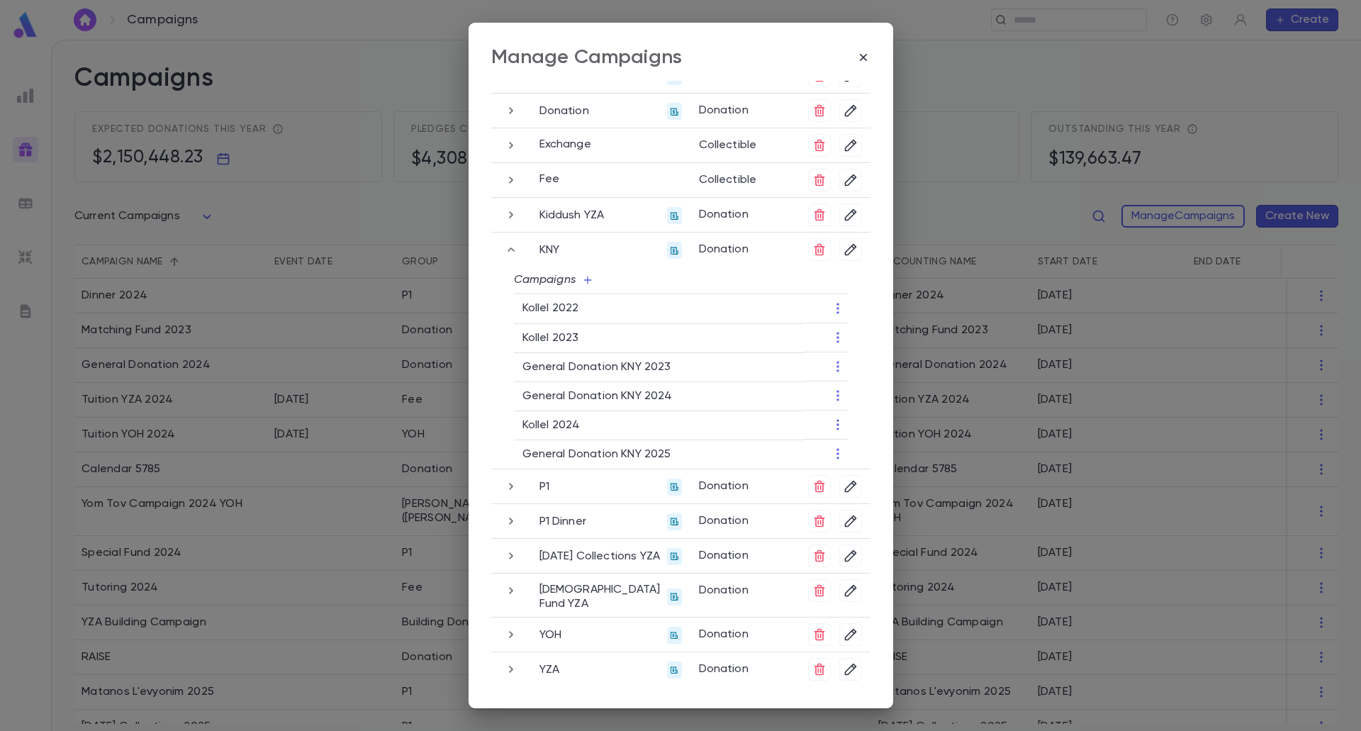
scroll to position [258, 0]
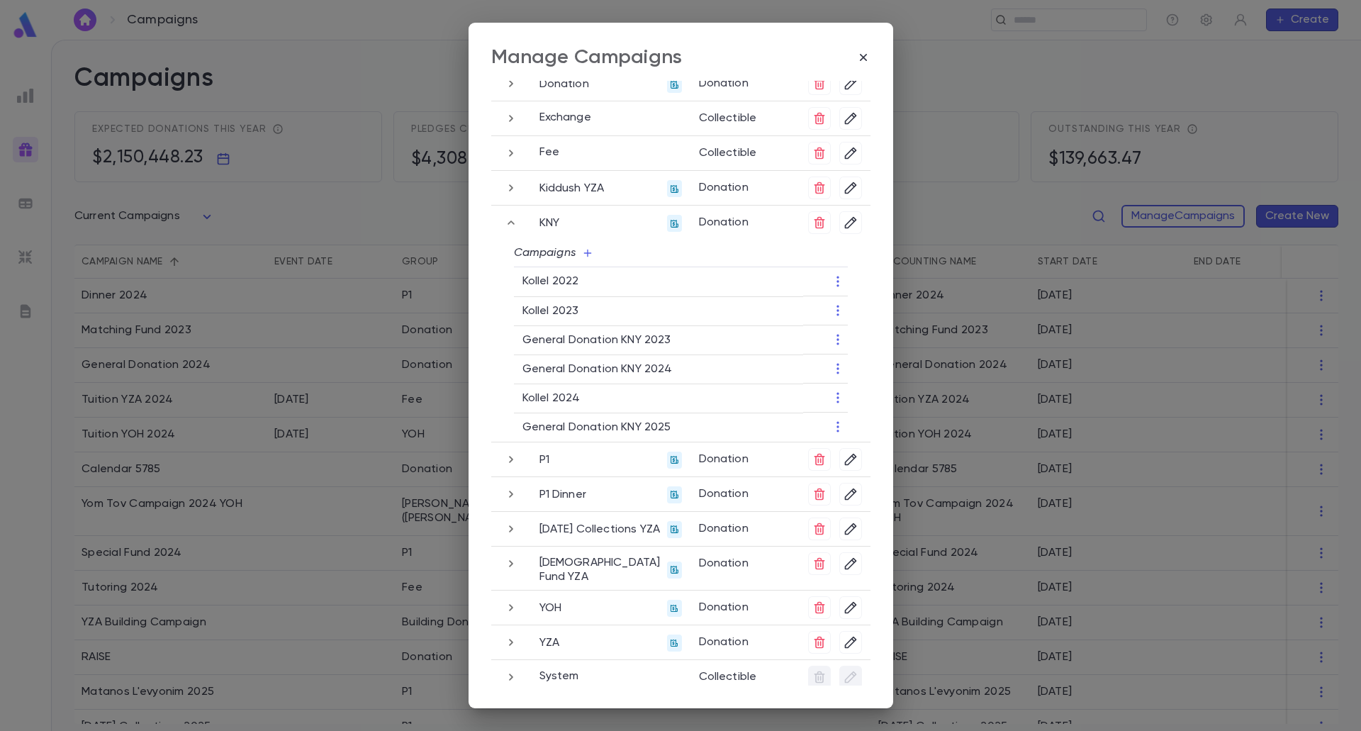
click at [512, 222] on icon "button" at bounding box center [511, 222] width 16 height 17
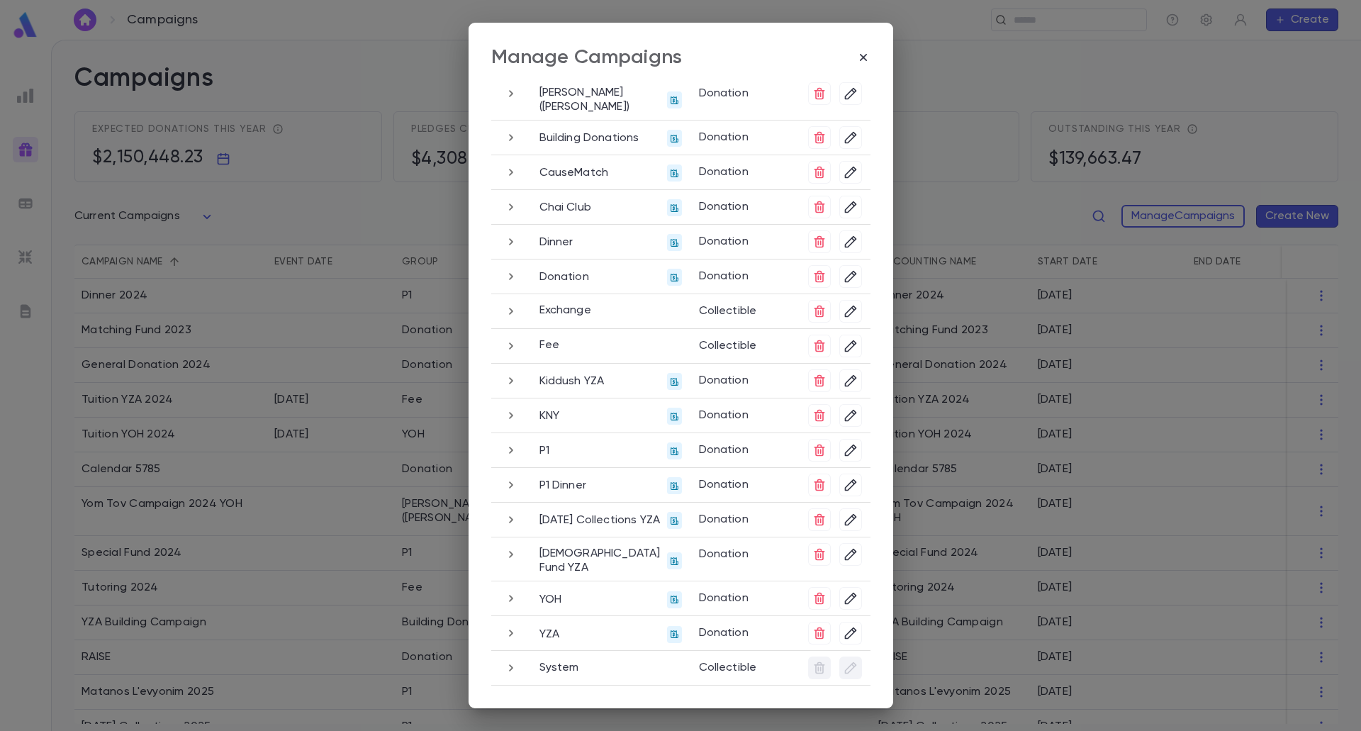
scroll to position [56, 0]
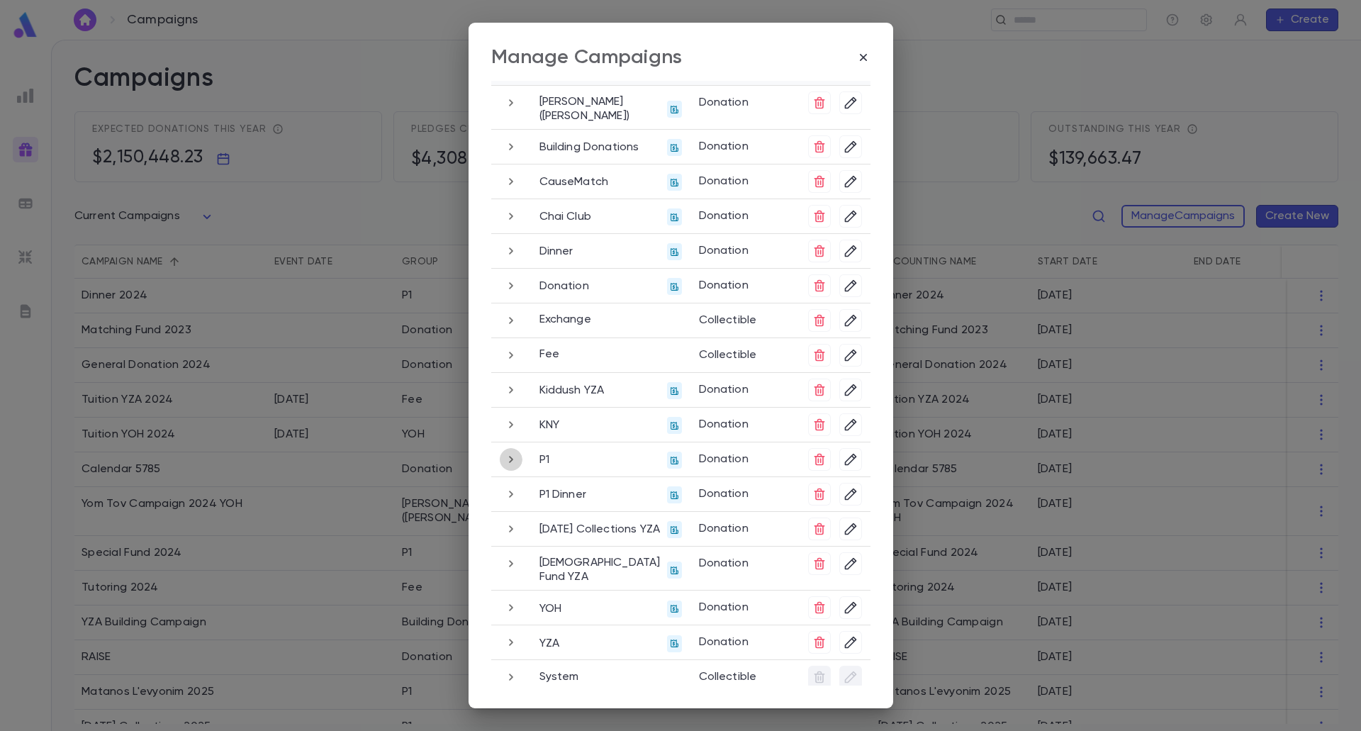
click at [509, 458] on icon "button" at bounding box center [511, 459] width 16 height 17
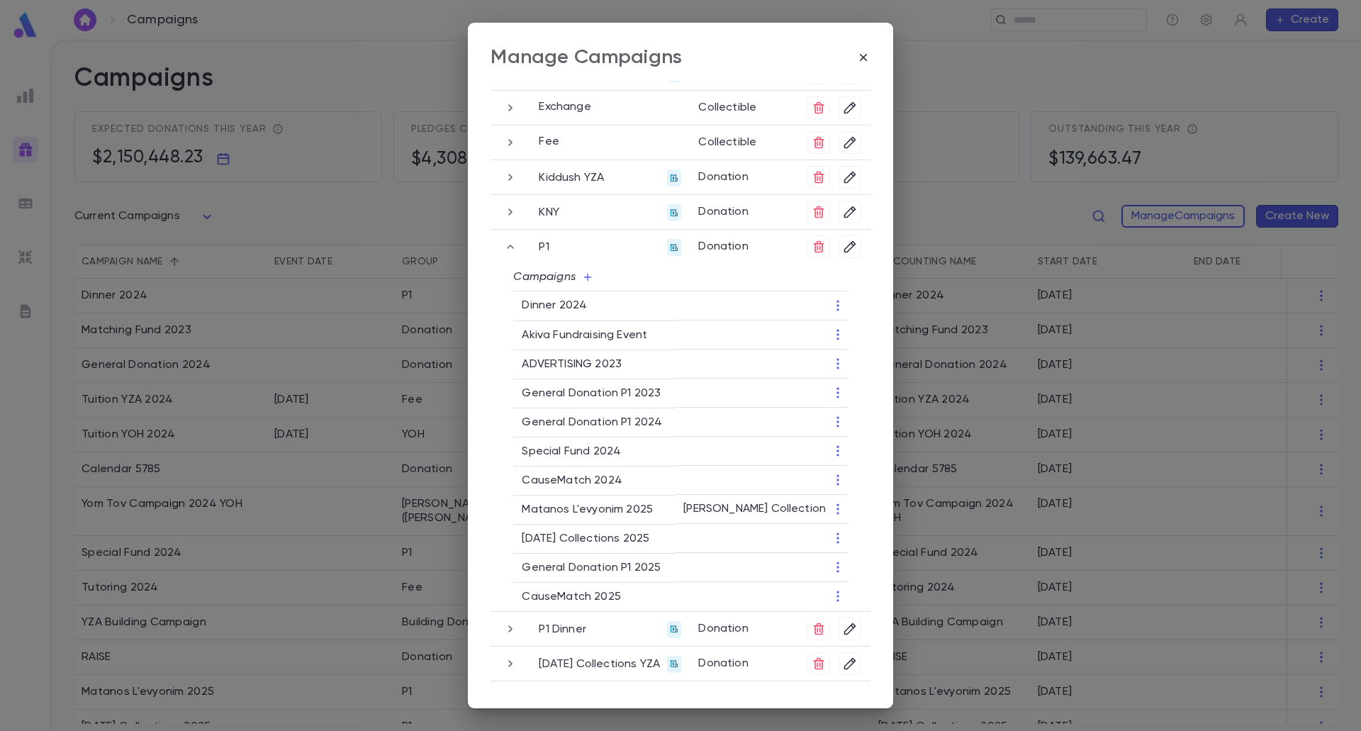
scroll to position [339, 0]
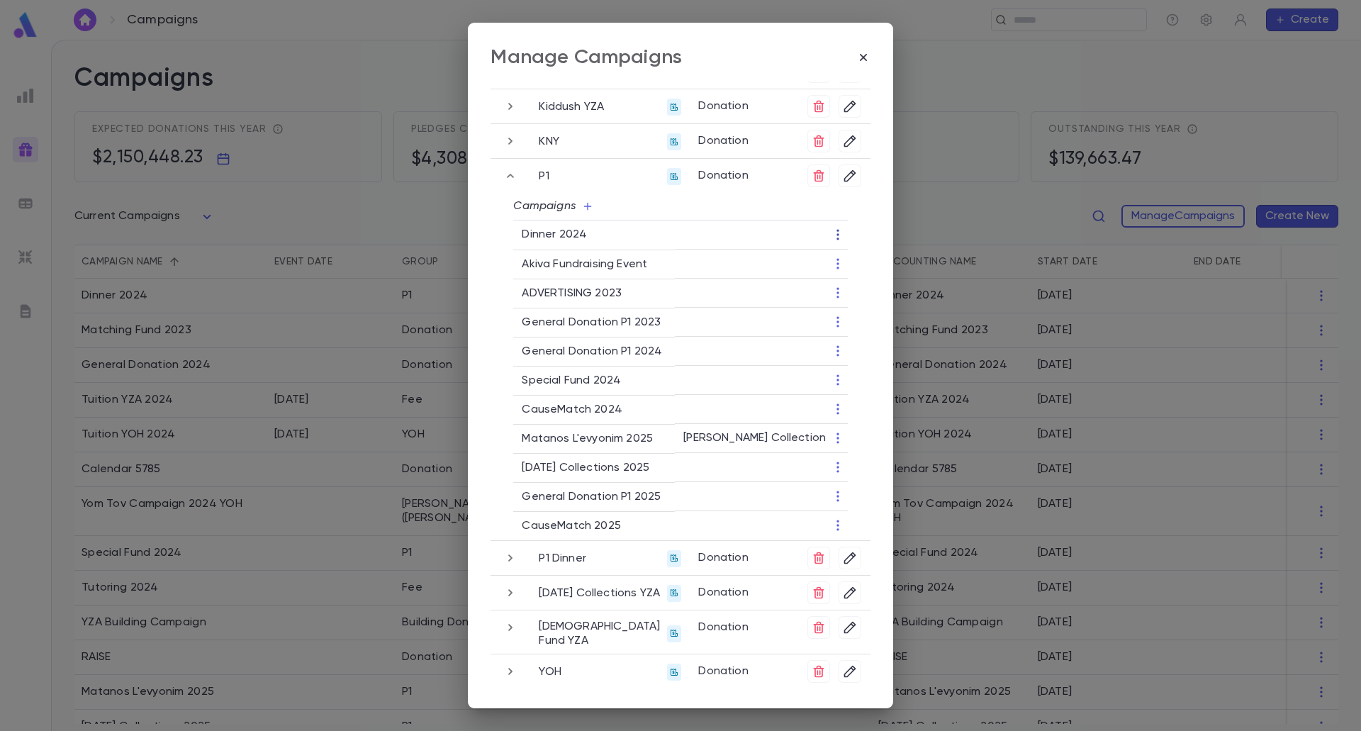
click at [836, 231] on icon "button" at bounding box center [837, 235] width 2 height 11
click at [865, 303] on li "Change Group" at bounding box center [882, 303] width 103 height 23
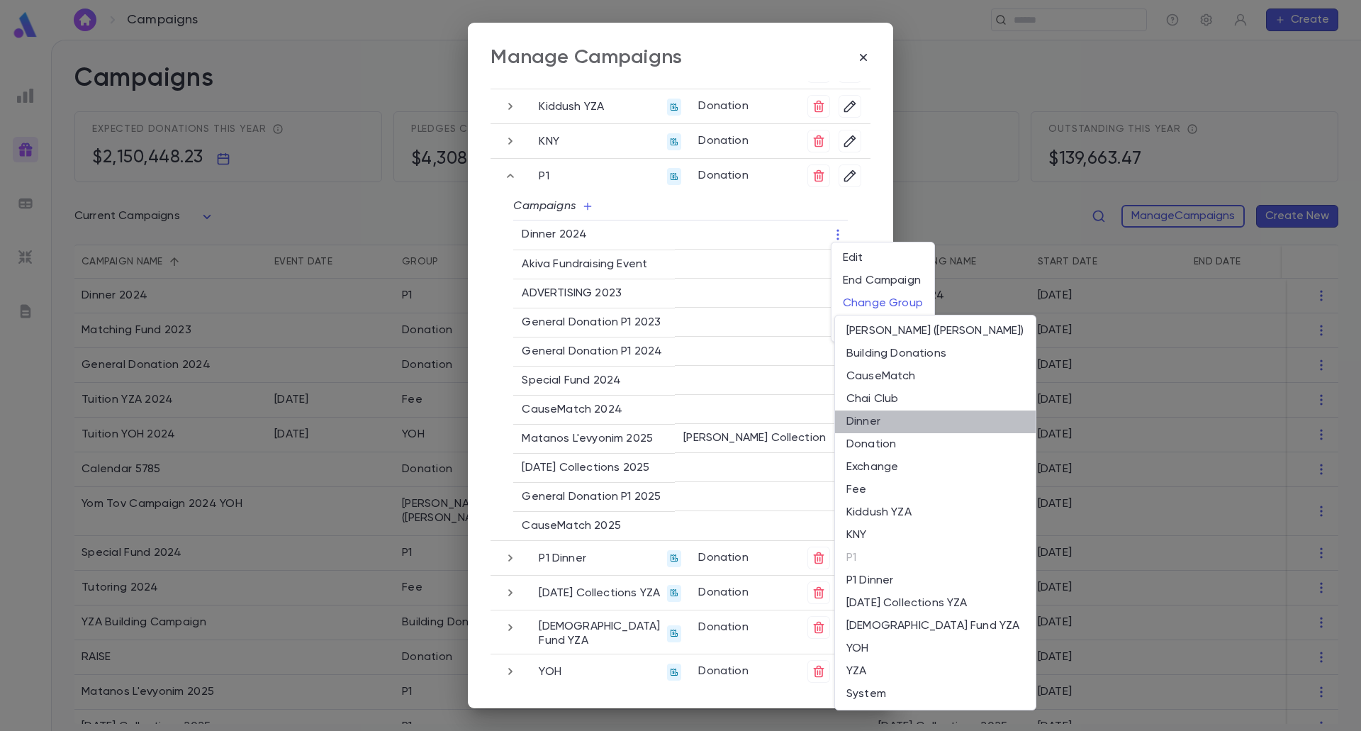
click at [865, 417] on li "Dinner" at bounding box center [935, 421] width 201 height 23
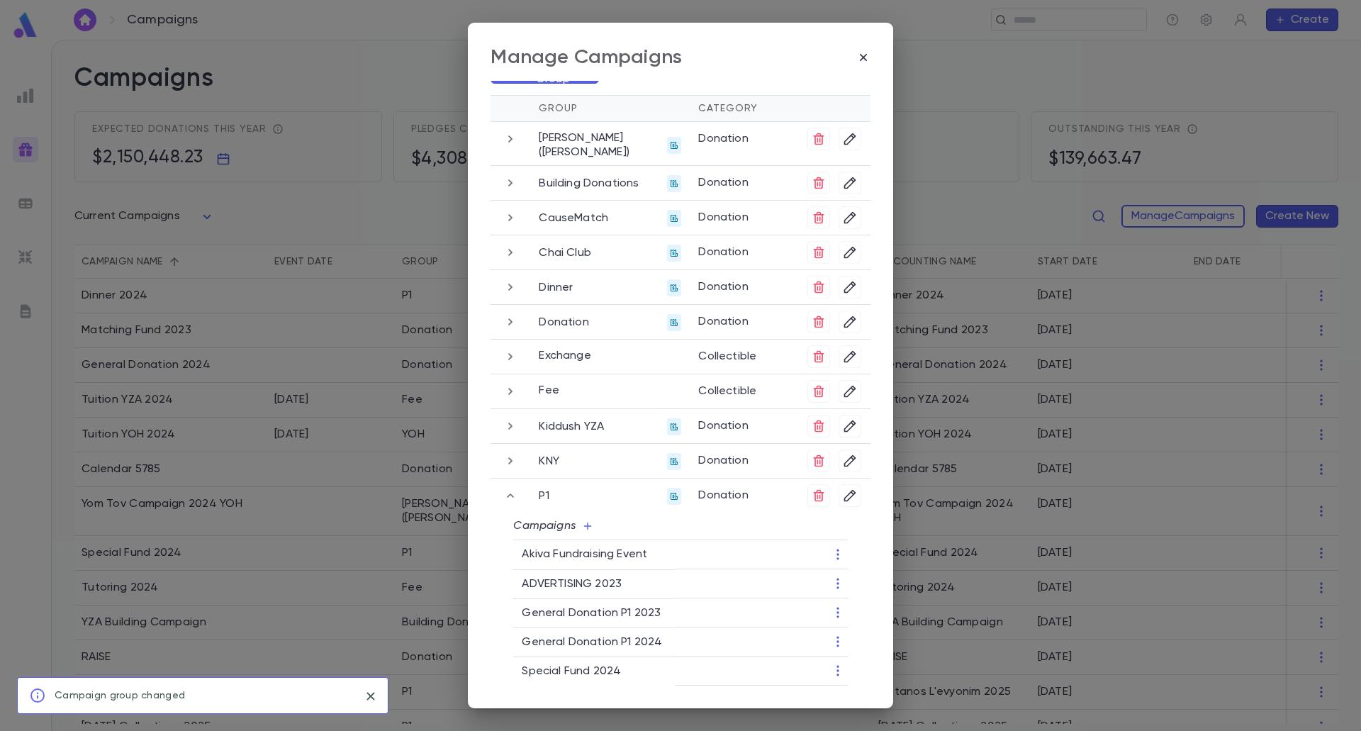
scroll to position [0, 0]
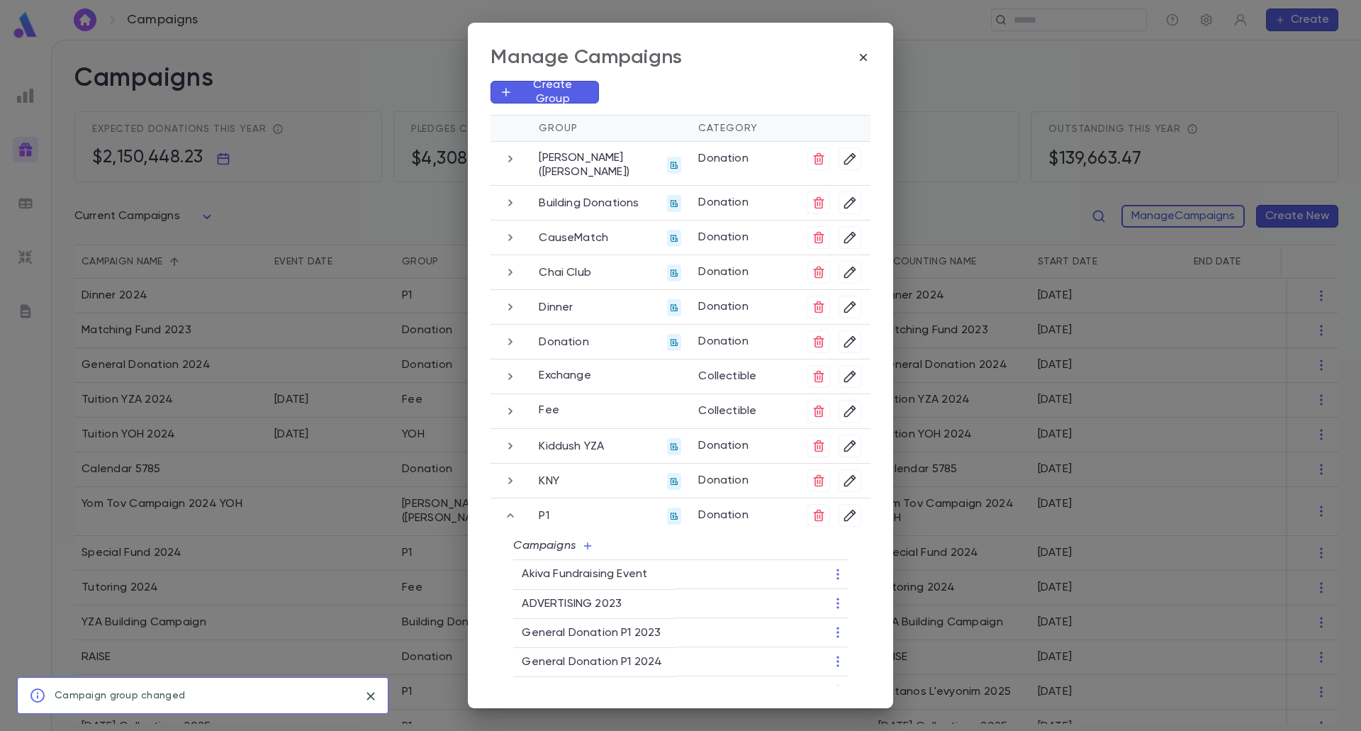
click at [507, 302] on icon "button" at bounding box center [510, 306] width 16 height 17
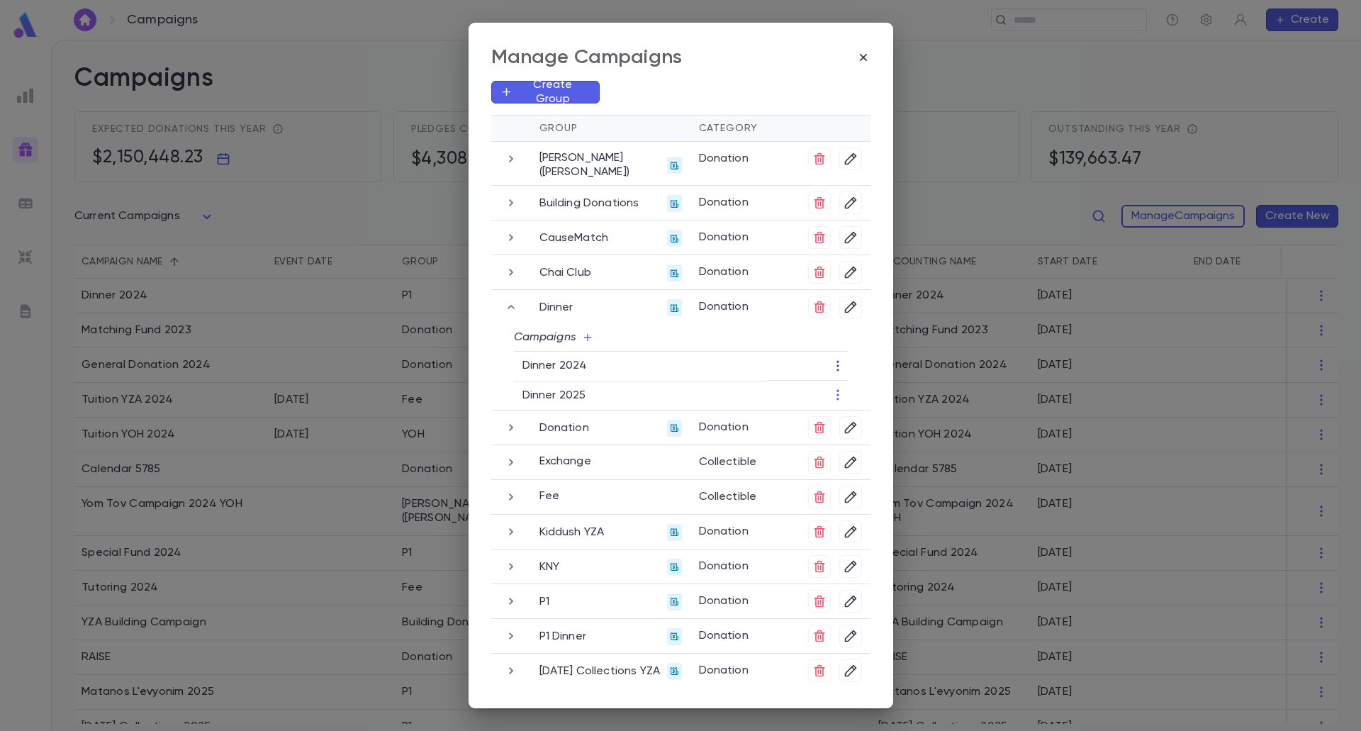
click at [835, 360] on icon "button" at bounding box center [838, 366] width 14 height 14
click at [870, 410] on li "End Campaign" at bounding box center [882, 411] width 103 height 23
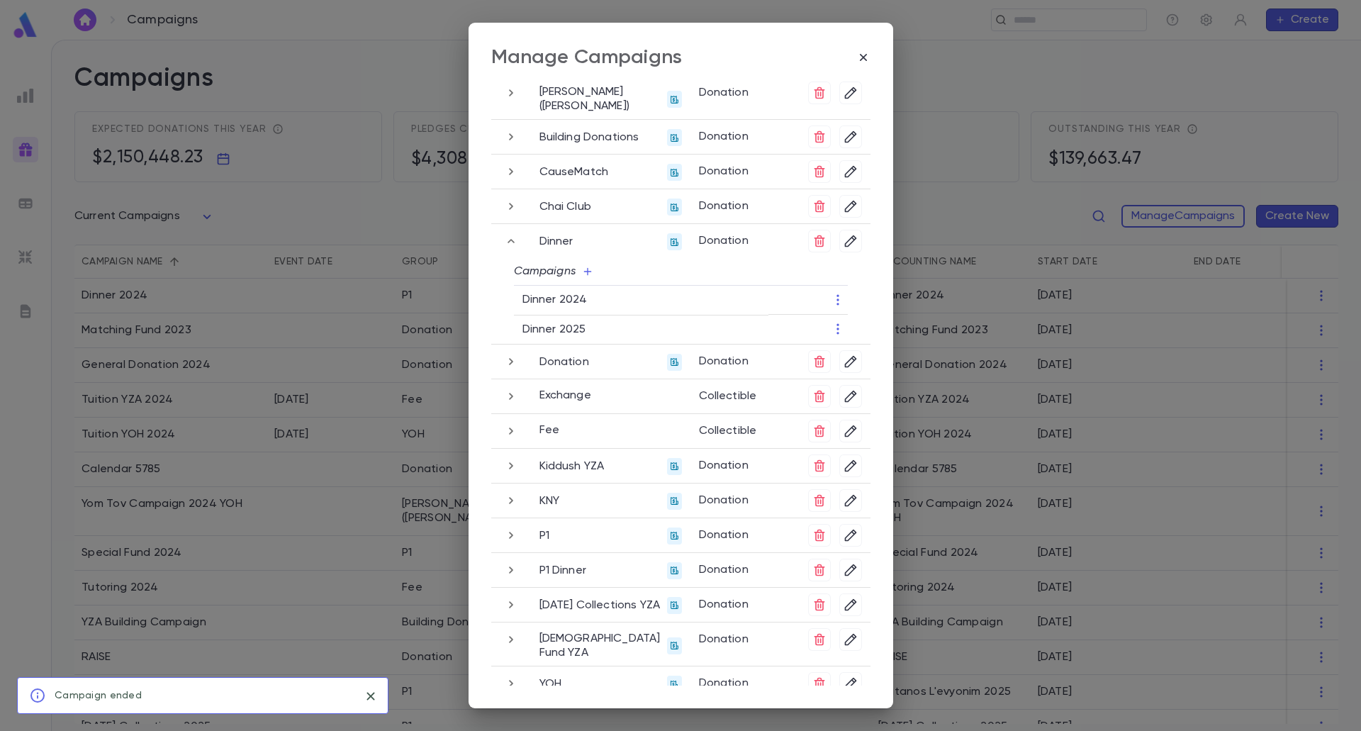
scroll to position [142, 0]
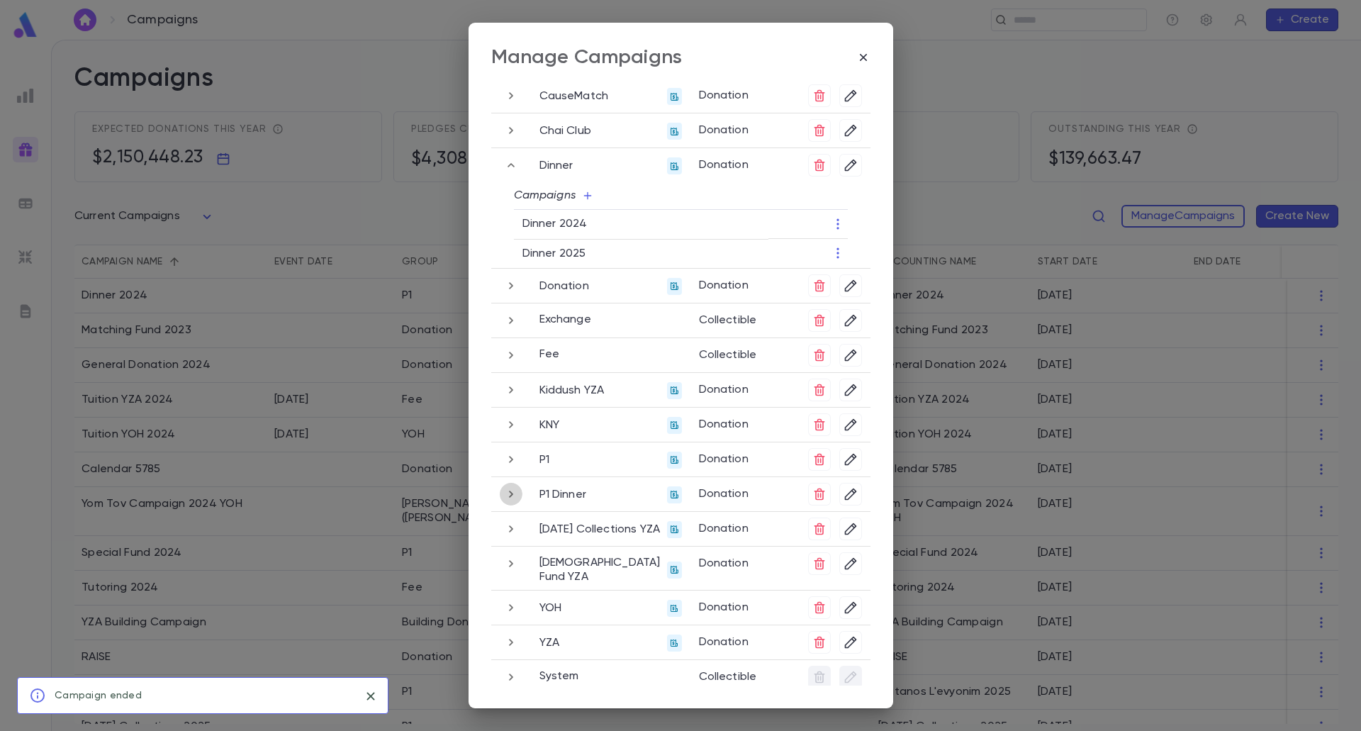
click at [509, 492] on icon "button" at bounding box center [511, 493] width 16 height 17
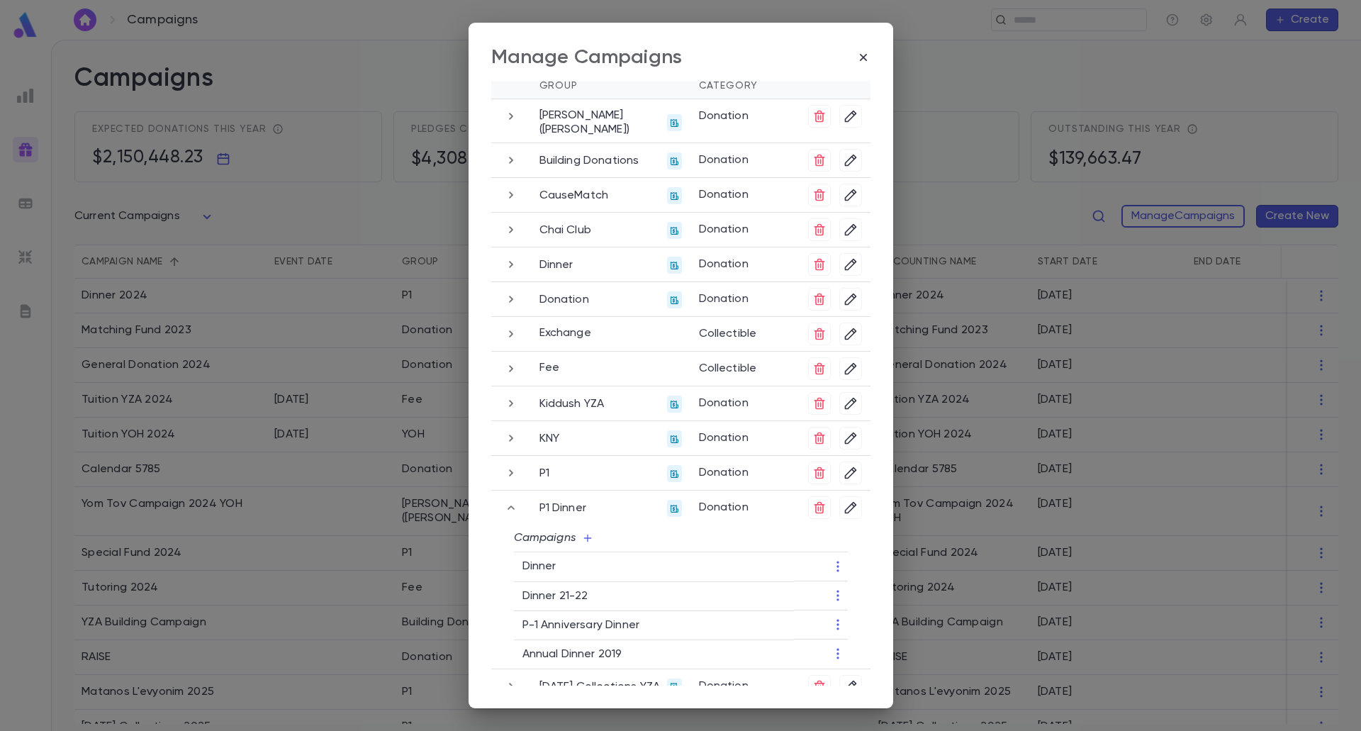
scroll to position [0, 0]
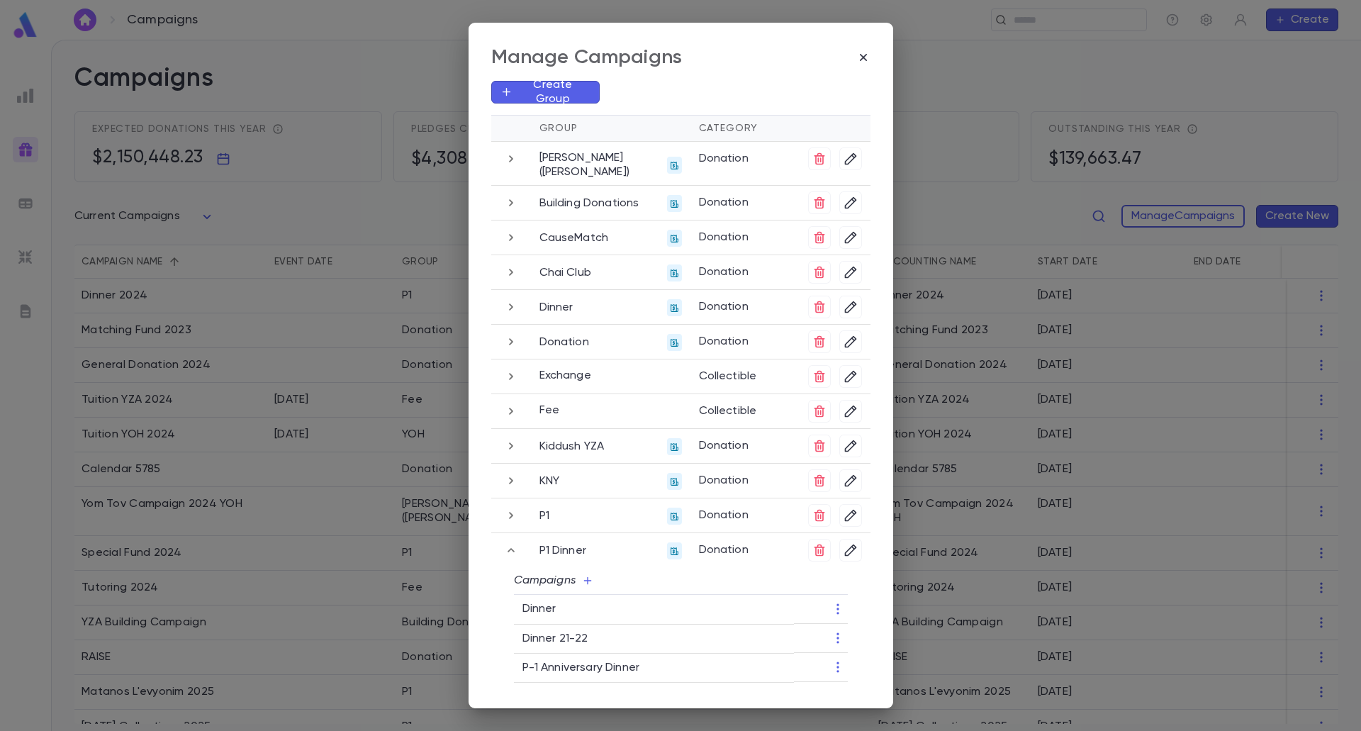
click at [505, 303] on icon "button" at bounding box center [511, 306] width 16 height 17
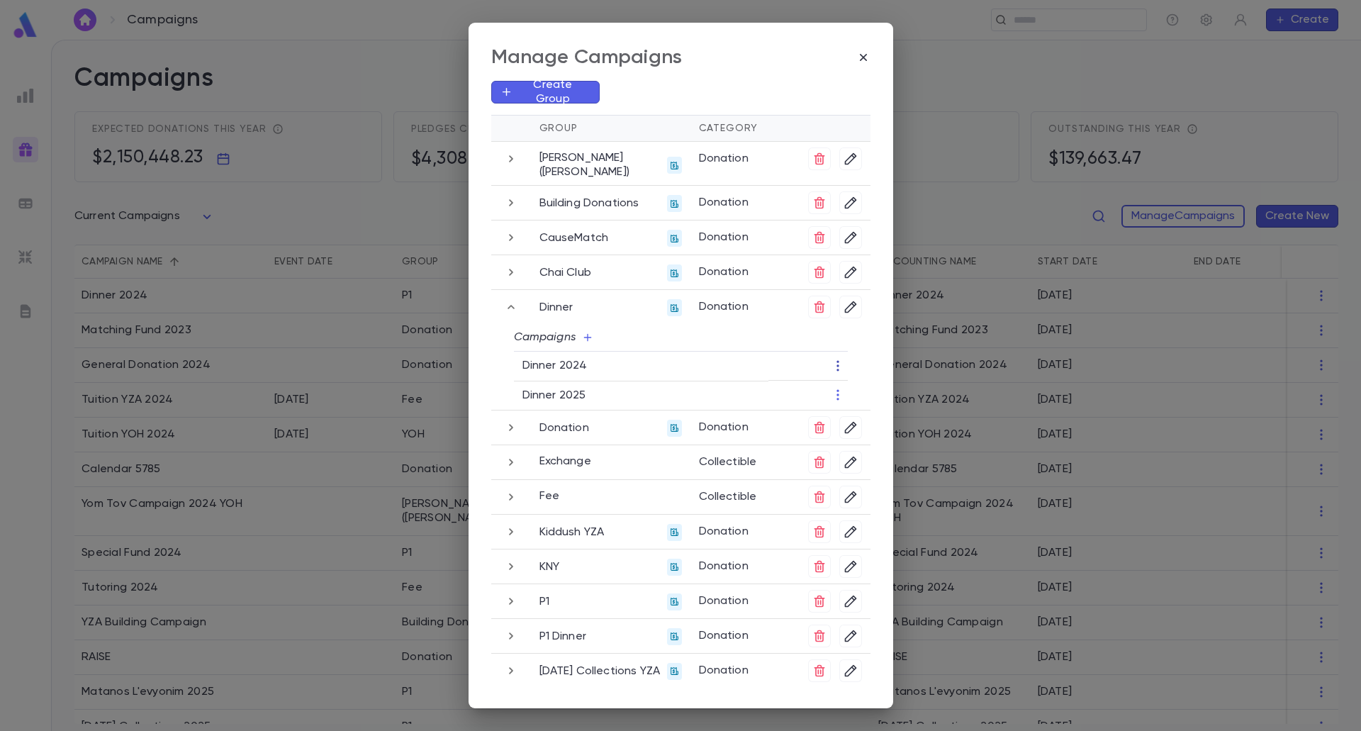
click at [834, 364] on icon "button" at bounding box center [838, 366] width 14 height 14
click at [873, 412] on li "Change Group" at bounding box center [882, 411] width 103 height 23
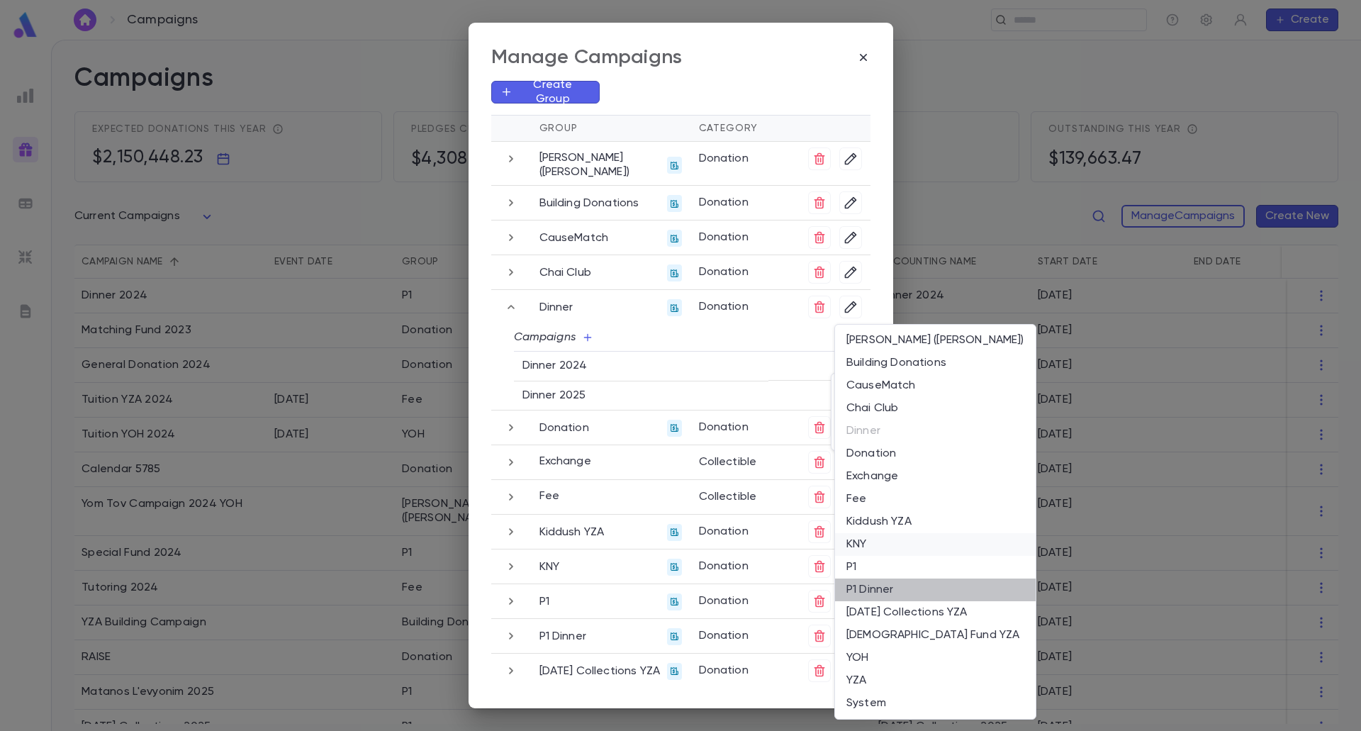
drag, startPoint x: 864, startPoint y: 592, endPoint x: 837, endPoint y: 554, distance: 46.8
click at [864, 591] on li "P1 Dinner" at bounding box center [935, 589] width 201 height 23
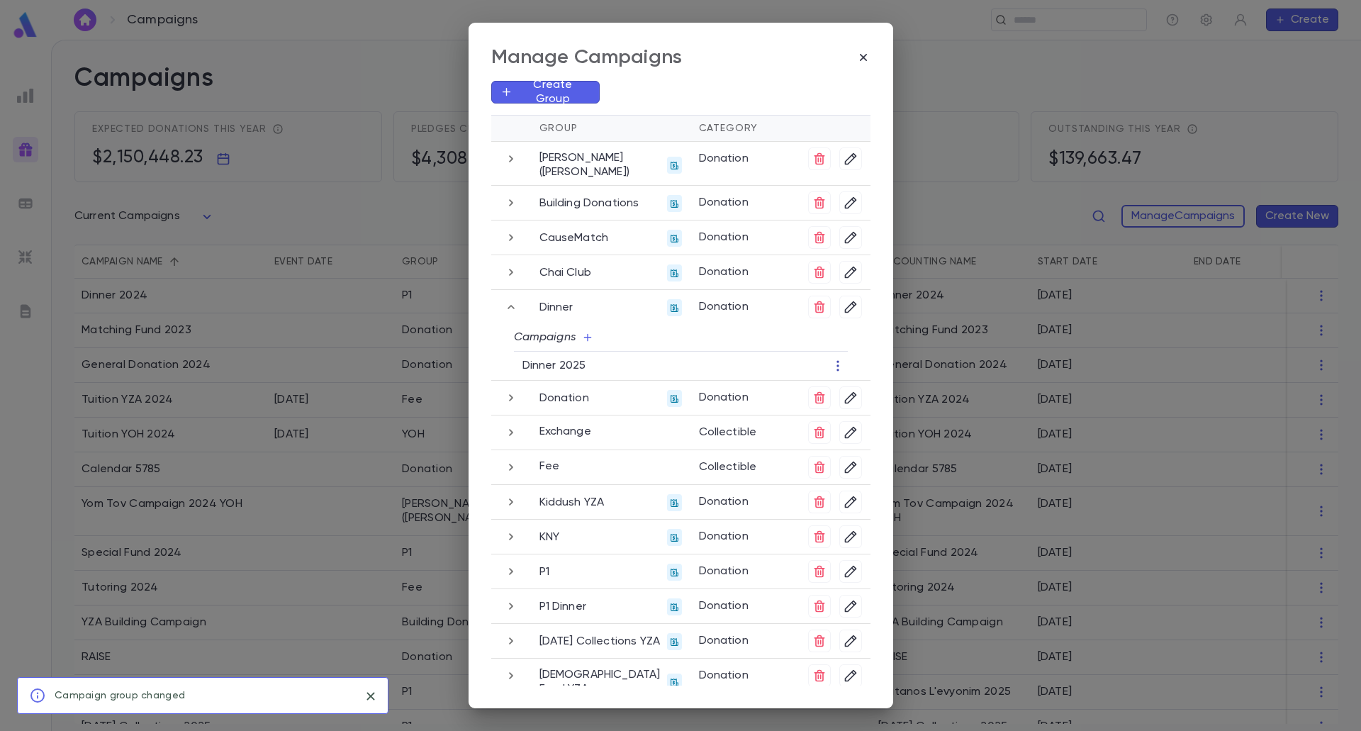
click at [831, 367] on icon "button" at bounding box center [838, 366] width 14 height 14
click at [860, 431] on li "Change Group" at bounding box center [882, 434] width 103 height 23
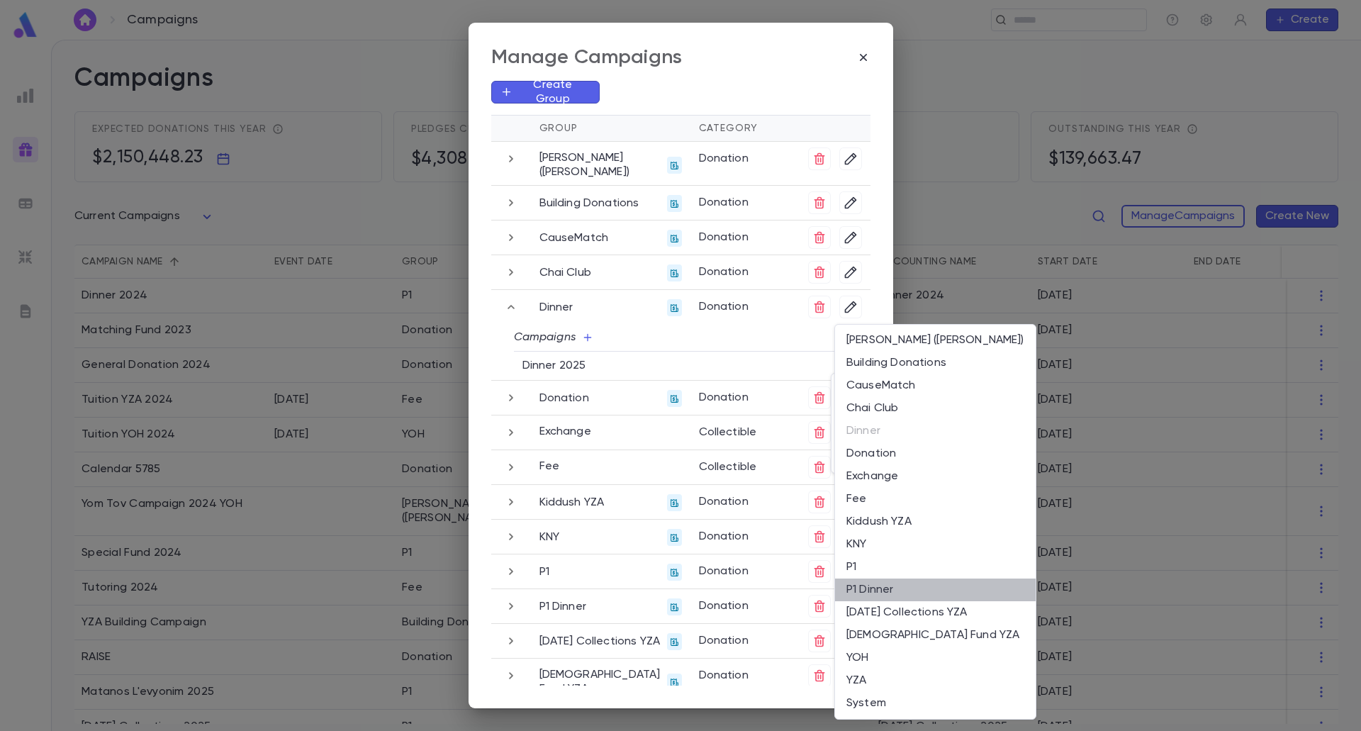
click at [885, 592] on li "P1 Dinner" at bounding box center [935, 589] width 201 height 23
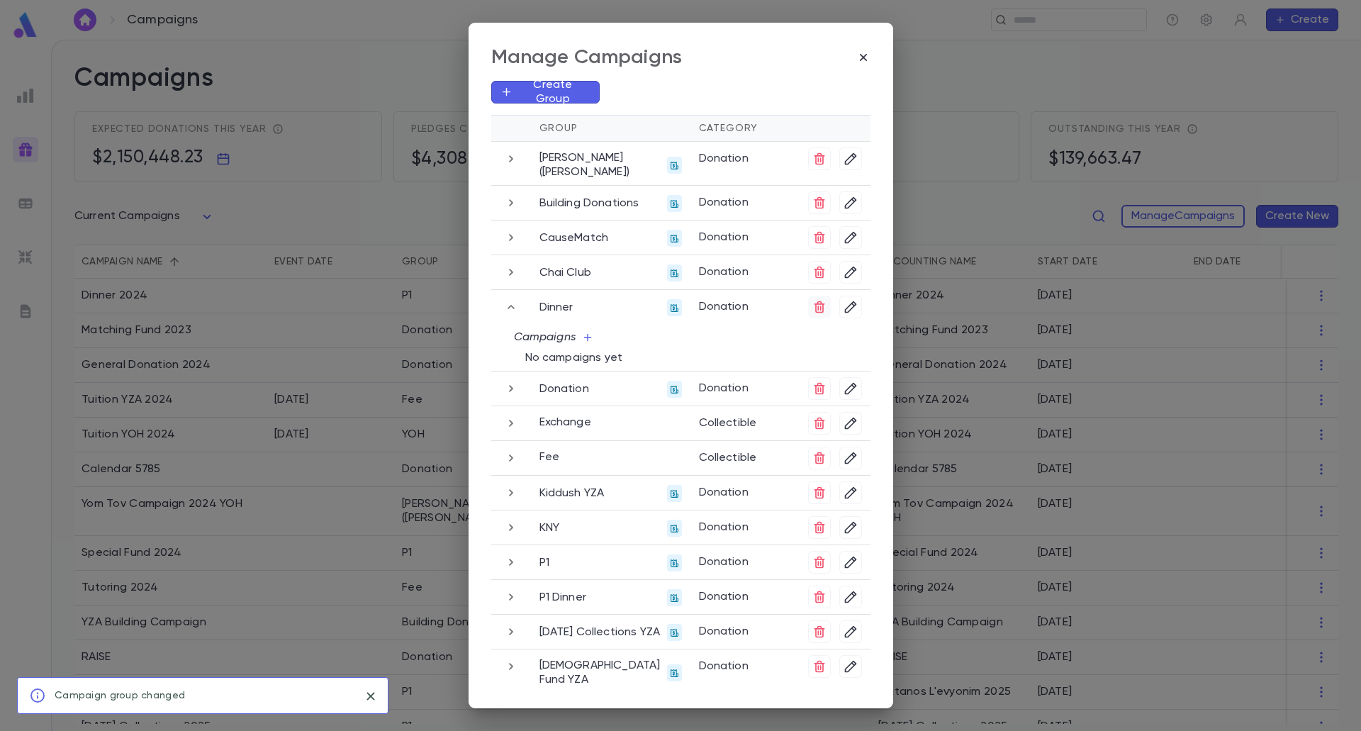
click at [814, 308] on icon "button" at bounding box center [819, 307] width 11 height 12
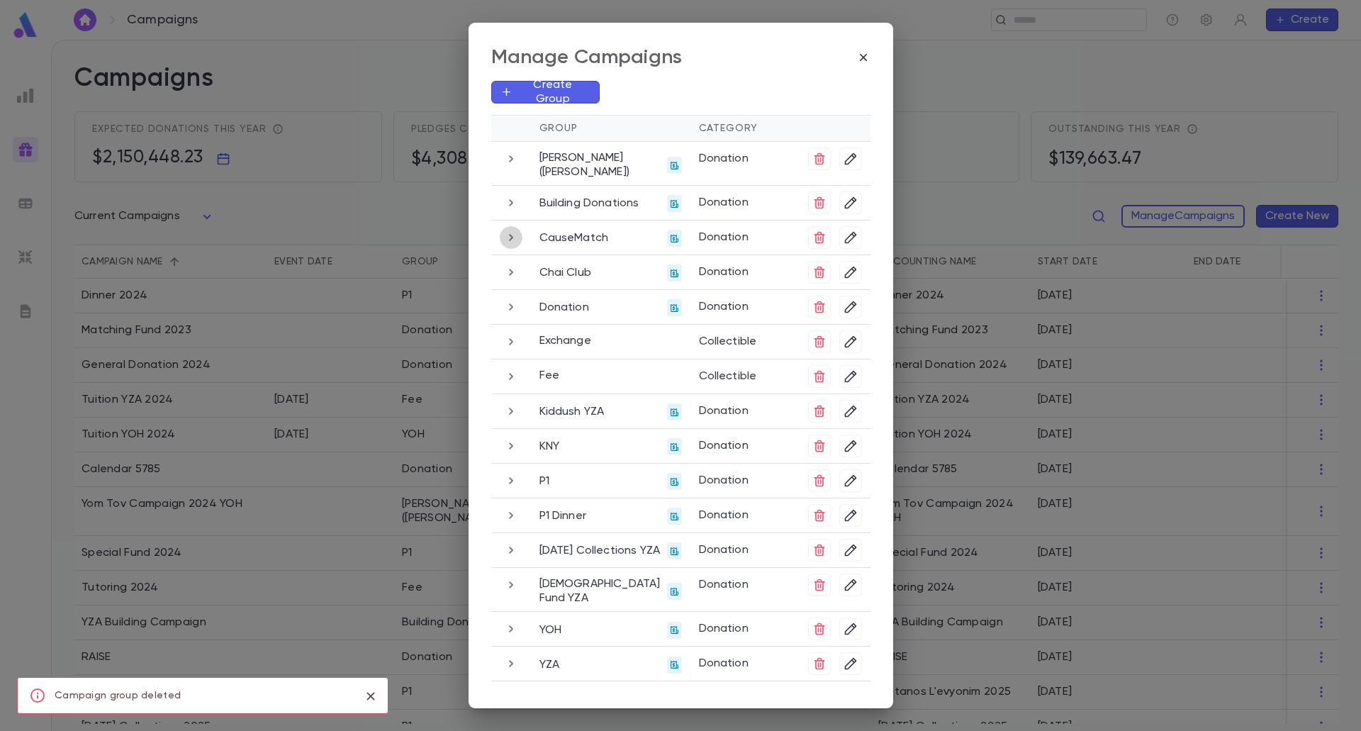
click at [511, 235] on icon "button" at bounding box center [511, 237] width 16 height 17
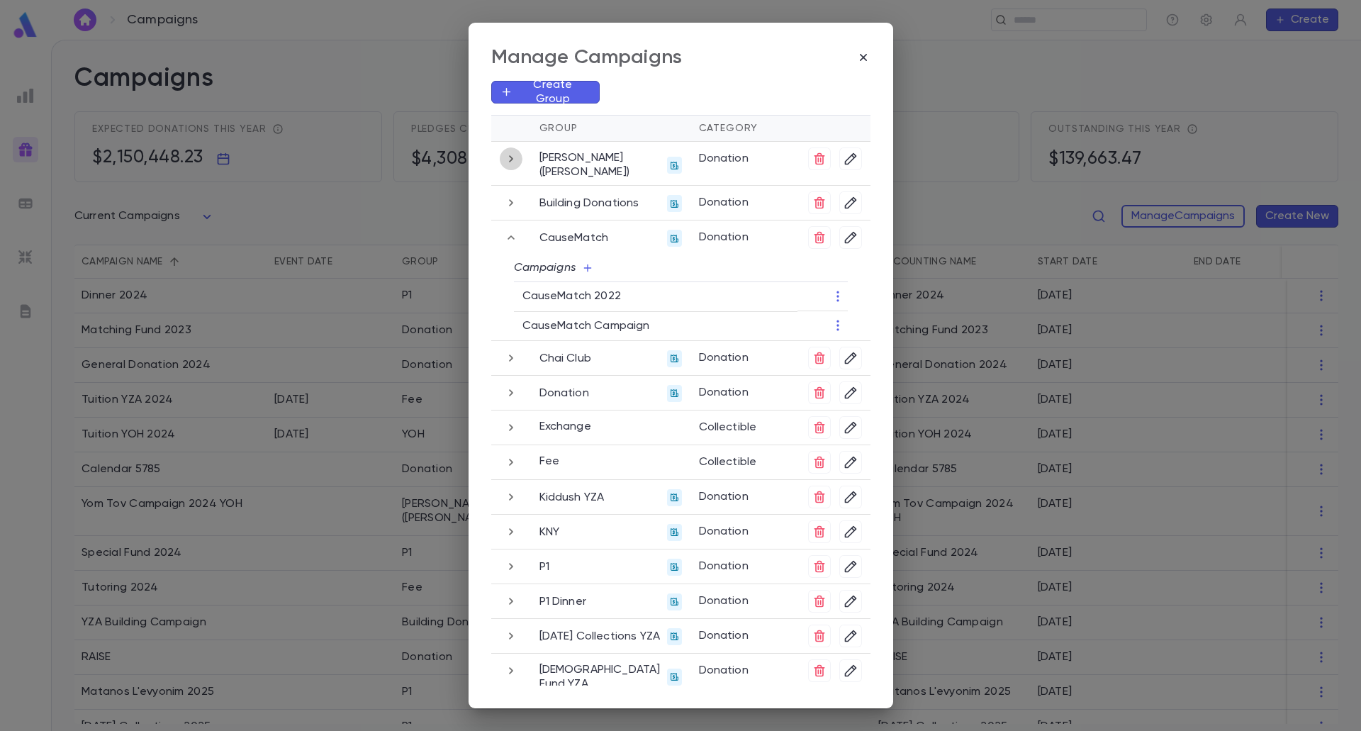
click at [503, 155] on icon "button" at bounding box center [511, 158] width 16 height 17
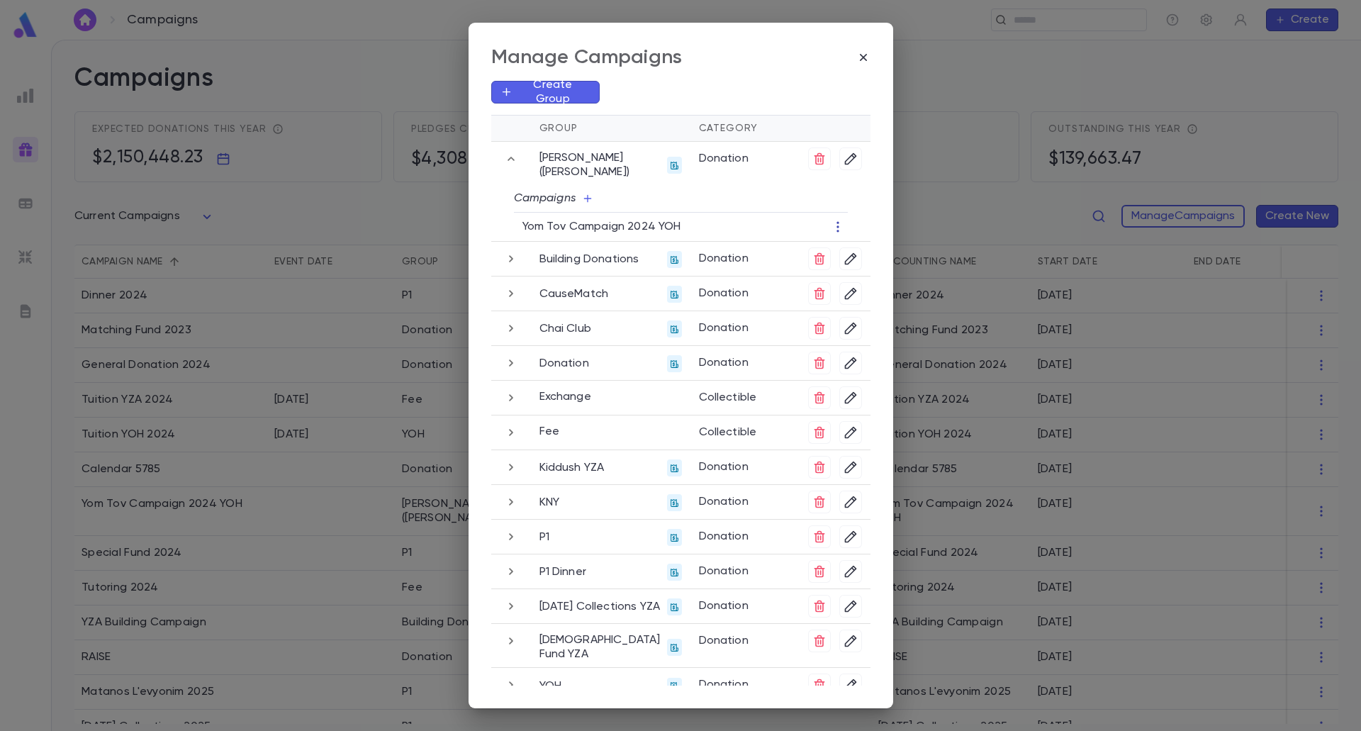
click at [831, 225] on icon "button" at bounding box center [838, 227] width 14 height 14
click at [861, 274] on li "End Campaign" at bounding box center [882, 273] width 103 height 23
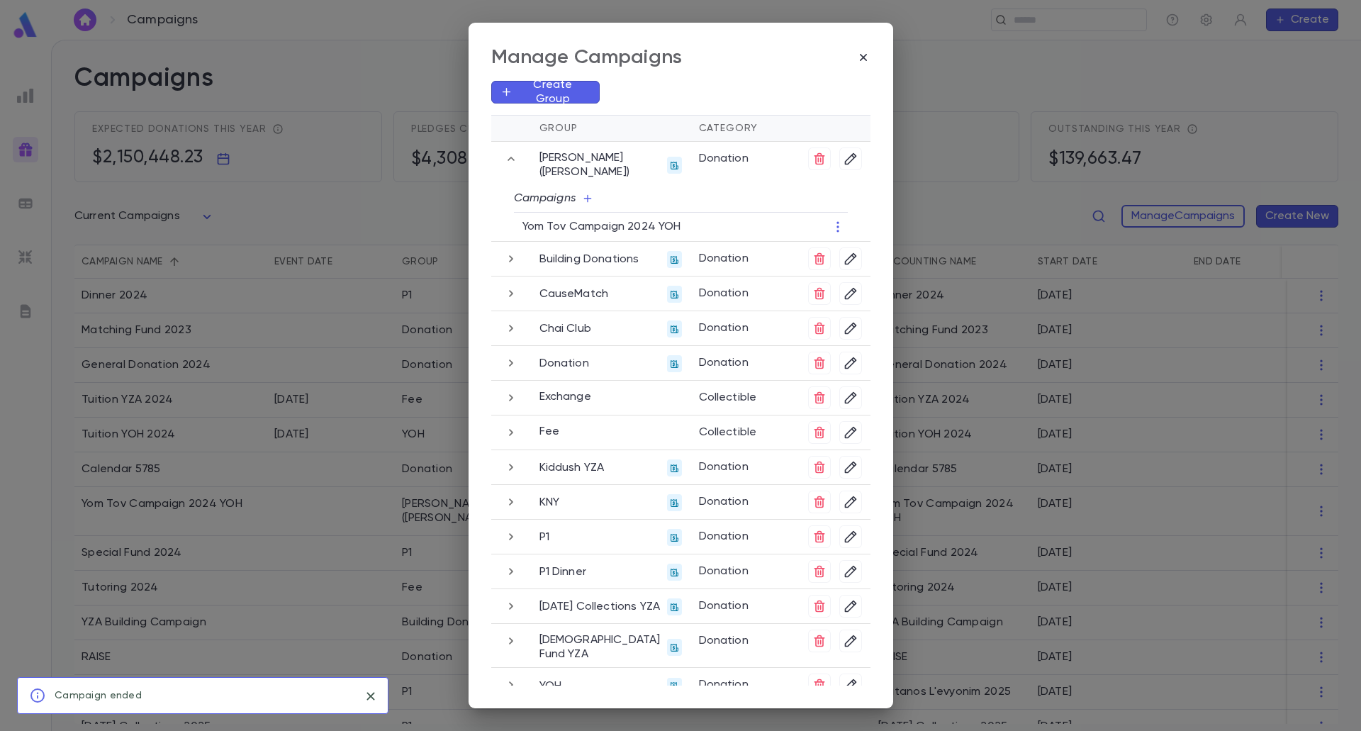
click at [503, 295] on icon "button" at bounding box center [511, 293] width 16 height 17
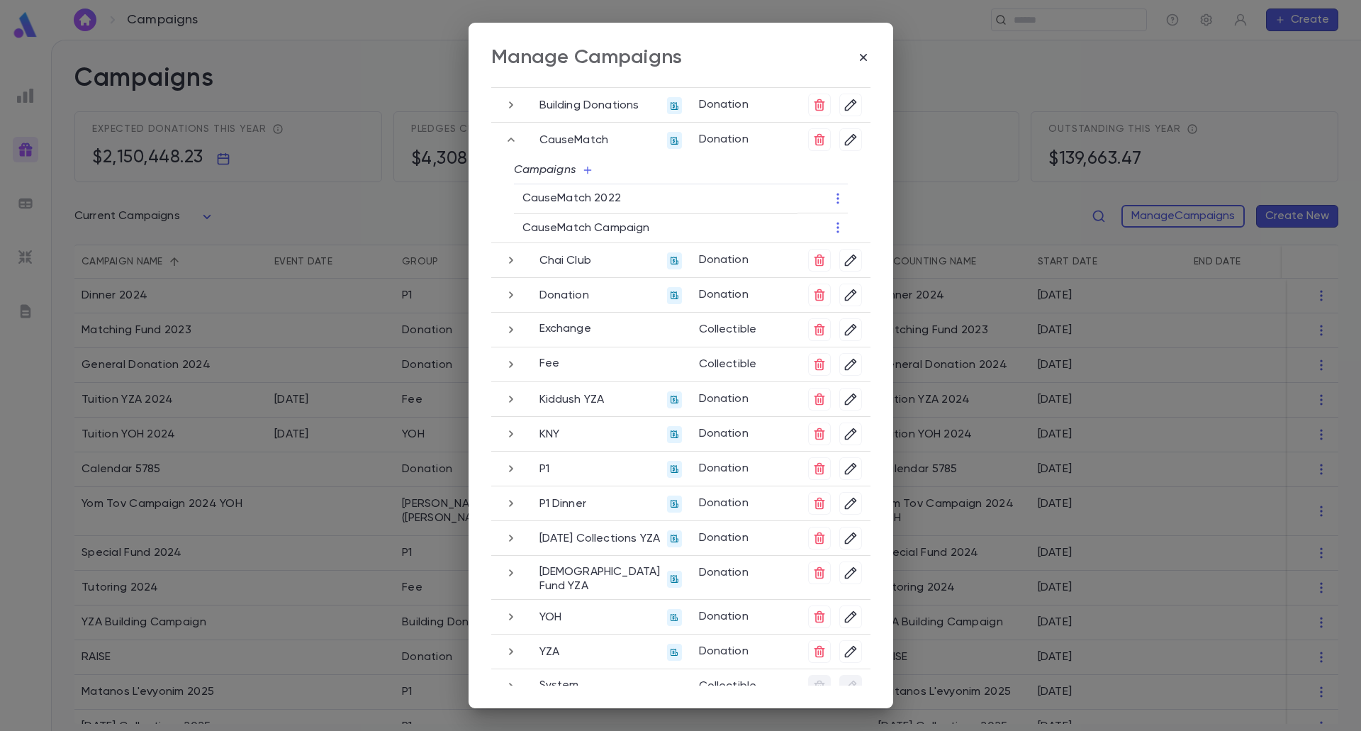
scroll to position [107, 0]
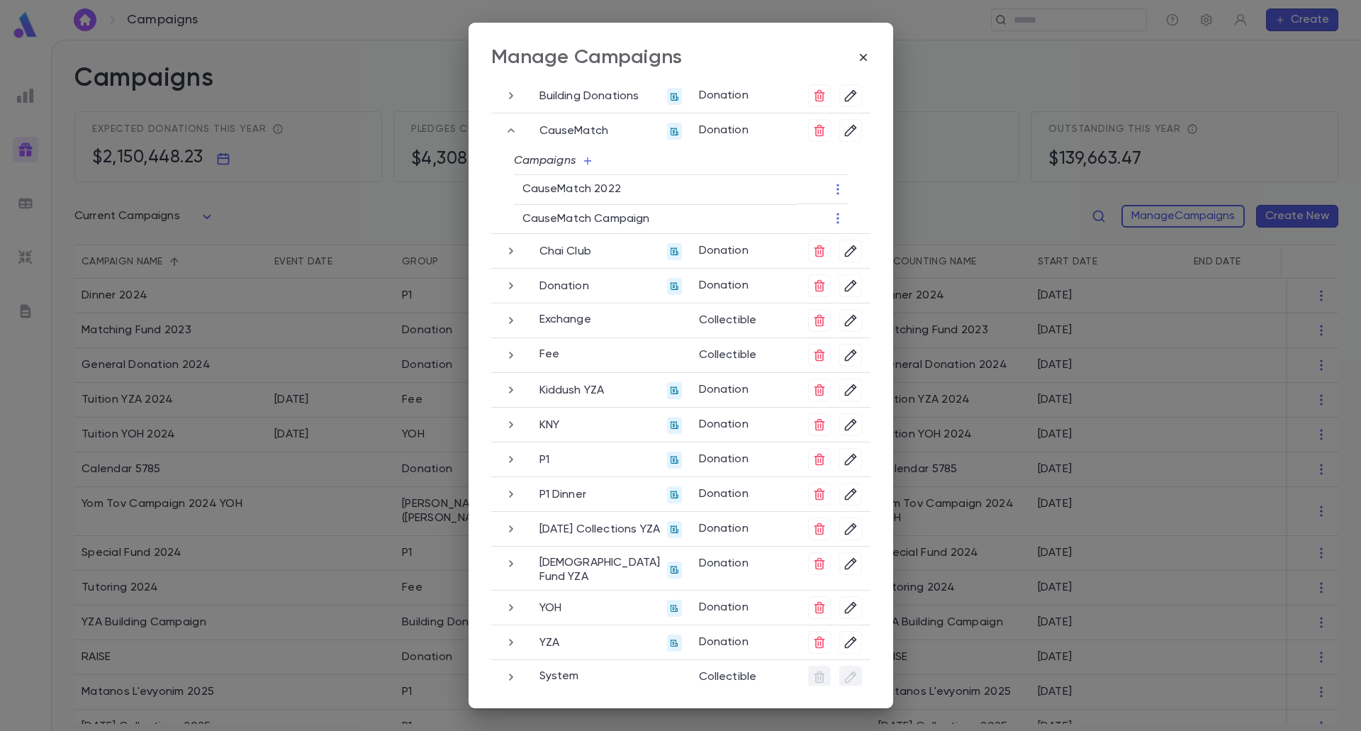
click at [509, 458] on icon "button" at bounding box center [511, 459] width 4 height 7
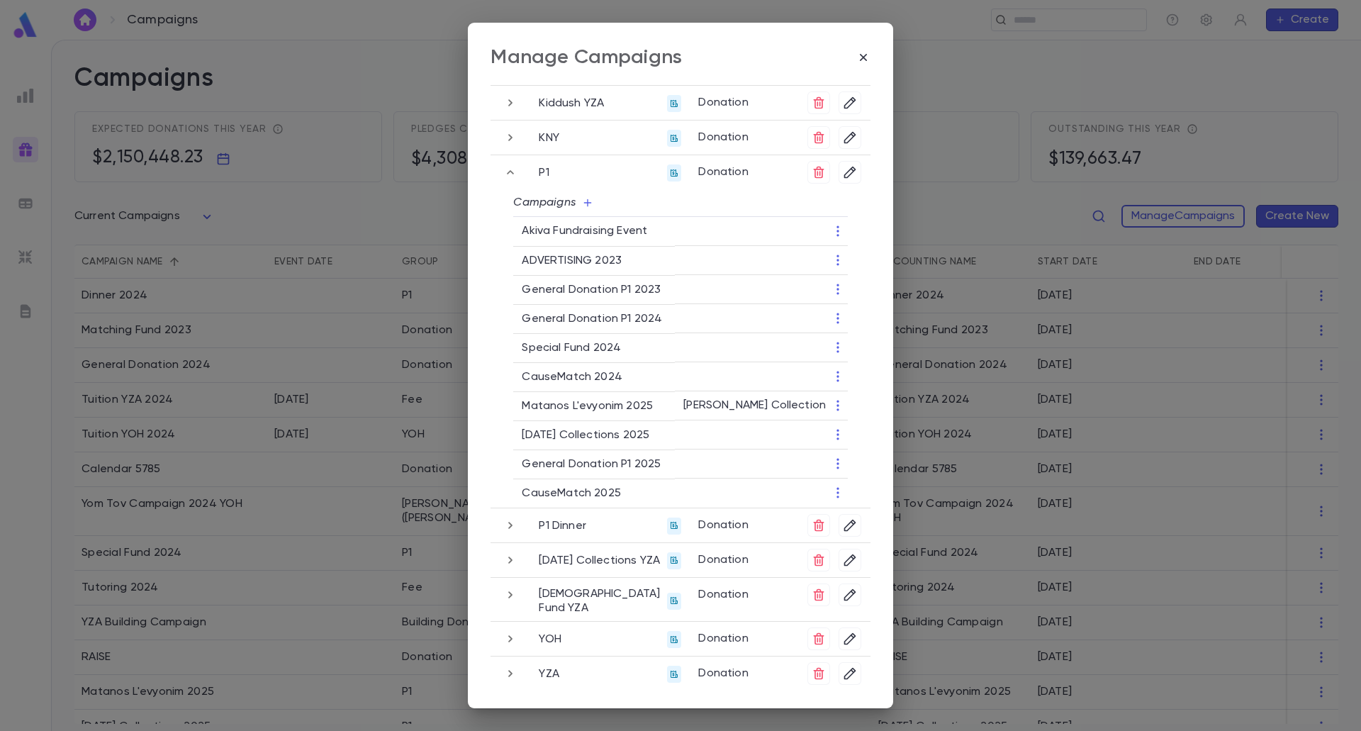
scroll to position [339, 0]
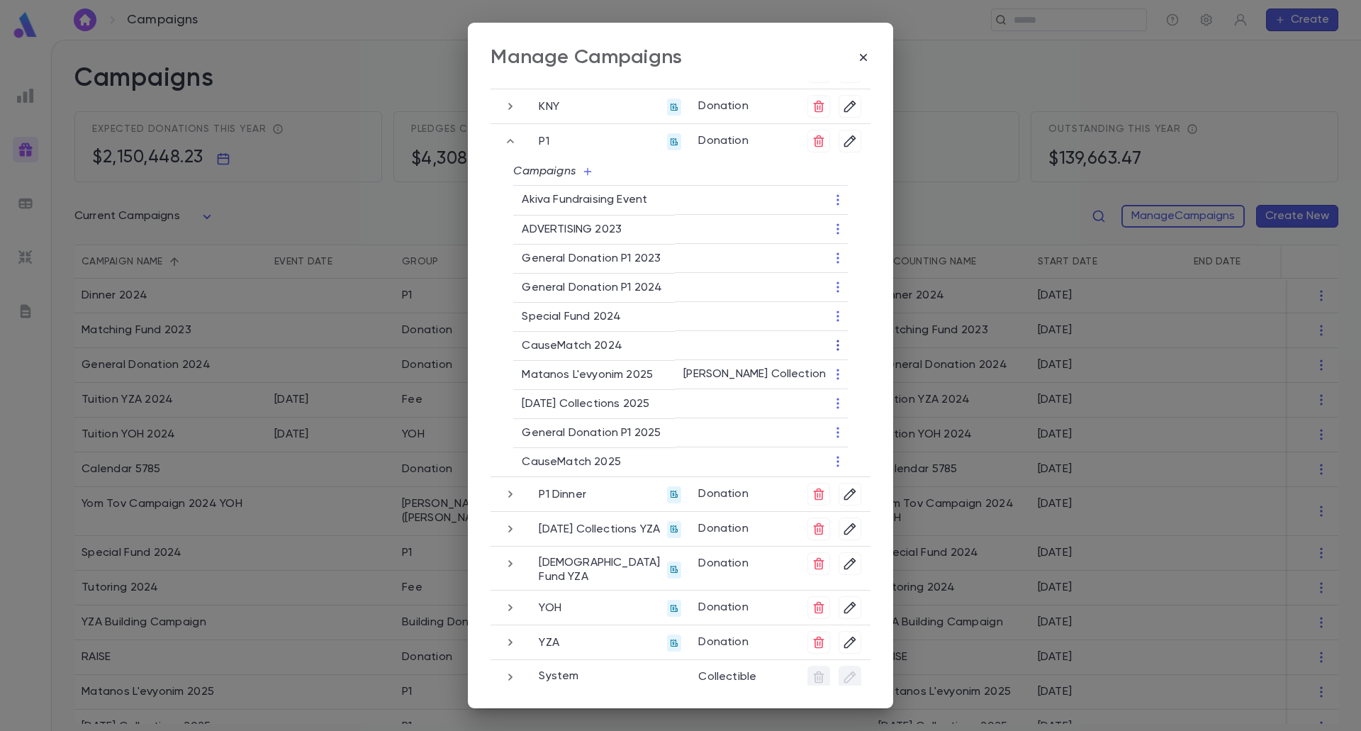
click at [837, 347] on icon "button" at bounding box center [838, 345] width 14 height 14
click at [861, 388] on li "Change Group" at bounding box center [882, 391] width 103 height 23
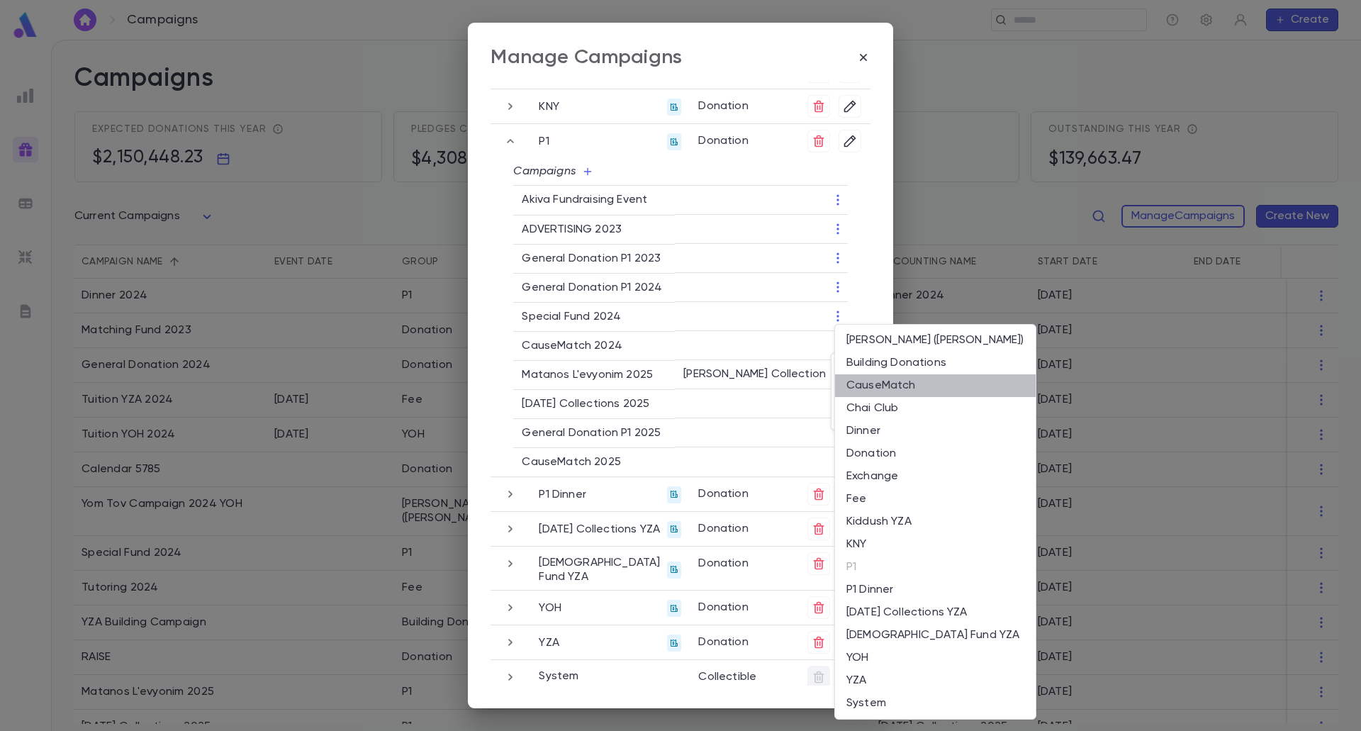
click at [880, 390] on li "CauseMatch" at bounding box center [935, 385] width 201 height 23
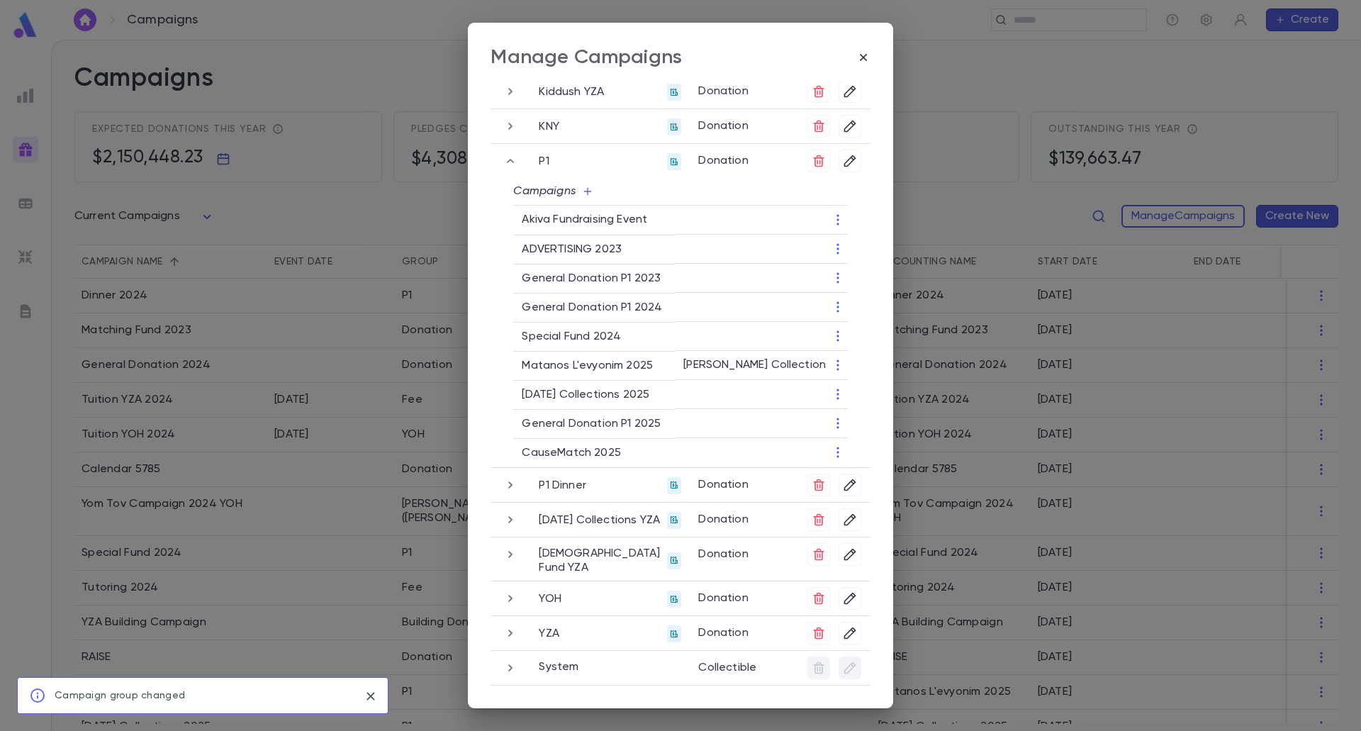
scroll to position [310, 0]
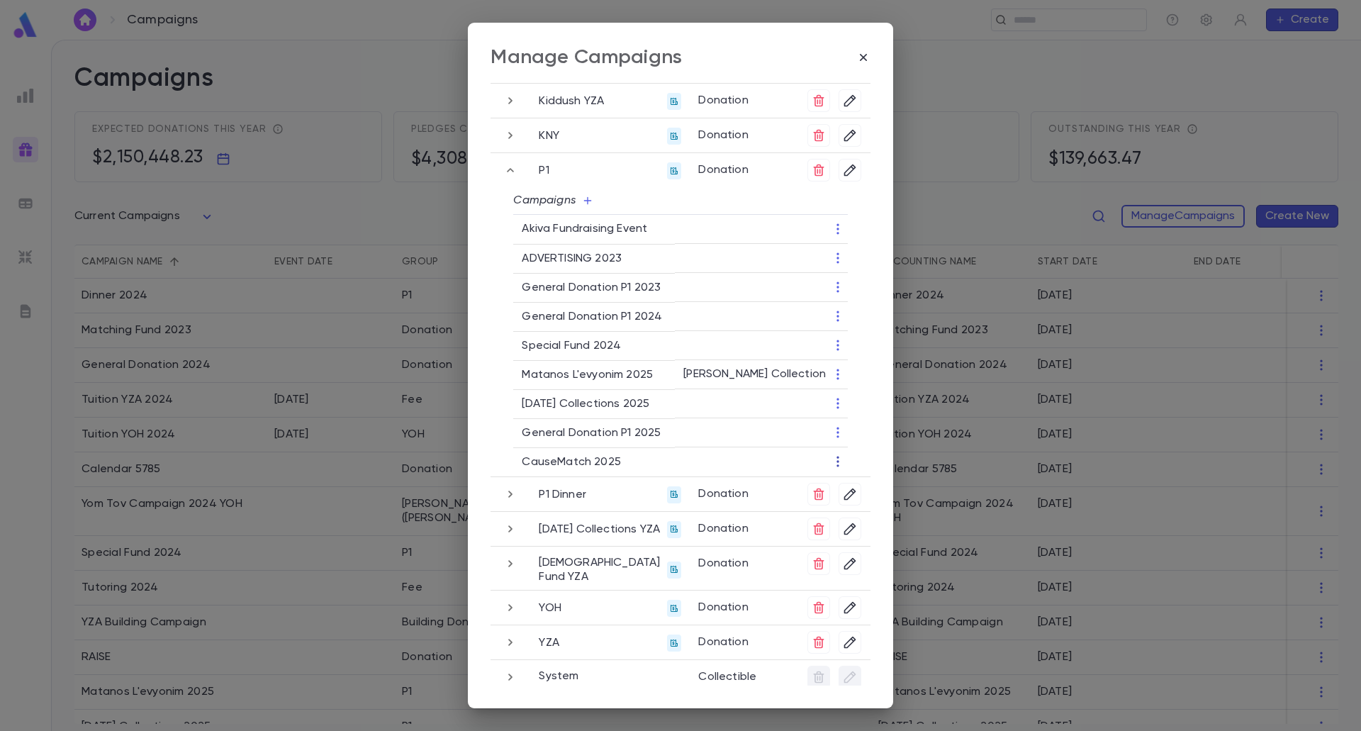
click at [836, 461] on icon "button" at bounding box center [837, 461] width 2 height 11
click at [872, 527] on li "Change Group" at bounding box center [882, 530] width 103 height 23
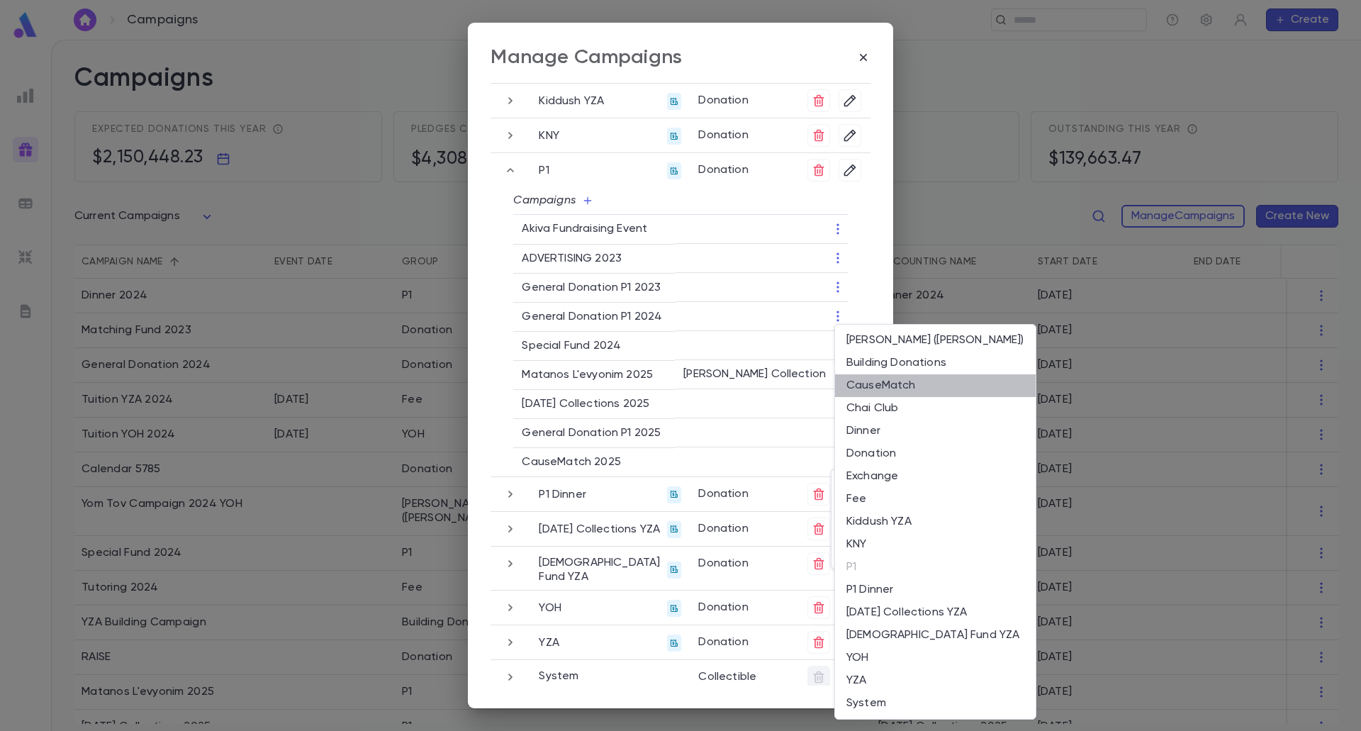
click at [888, 389] on li "CauseMatch" at bounding box center [935, 385] width 201 height 23
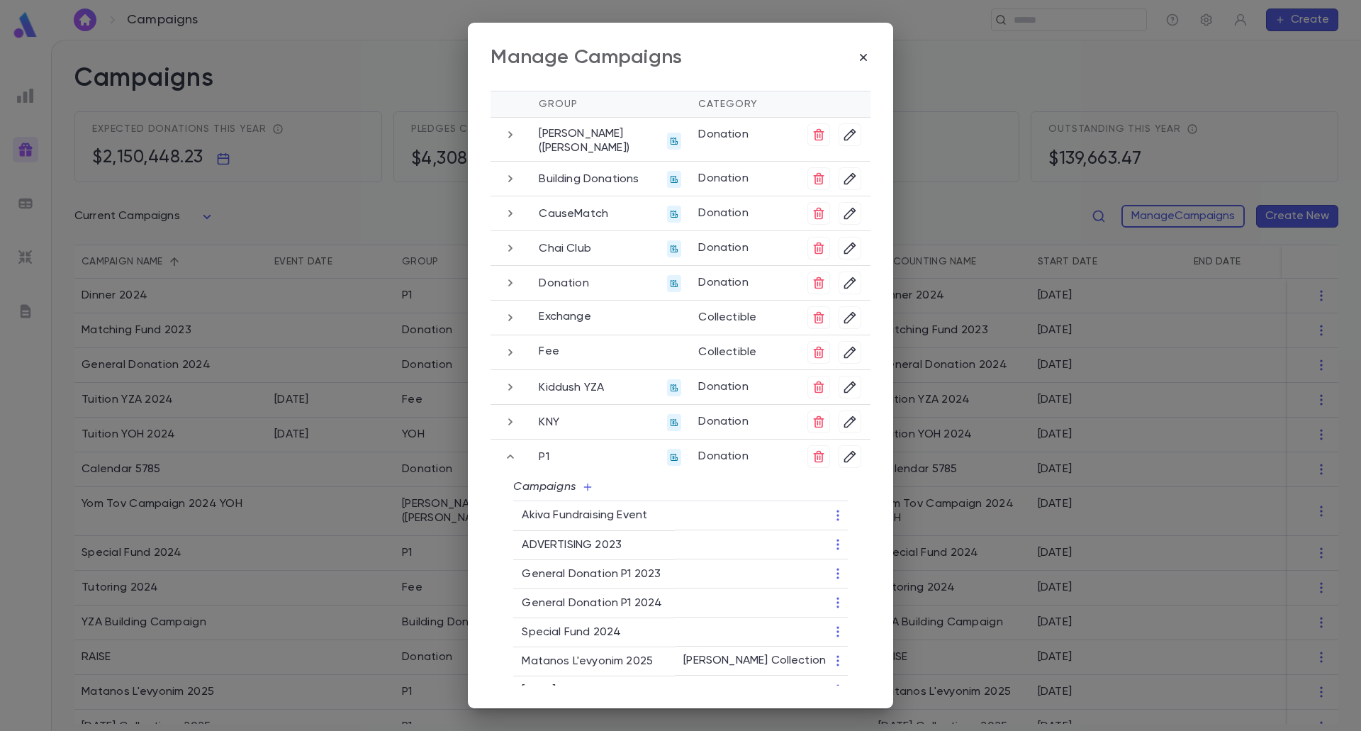
scroll to position [0, 0]
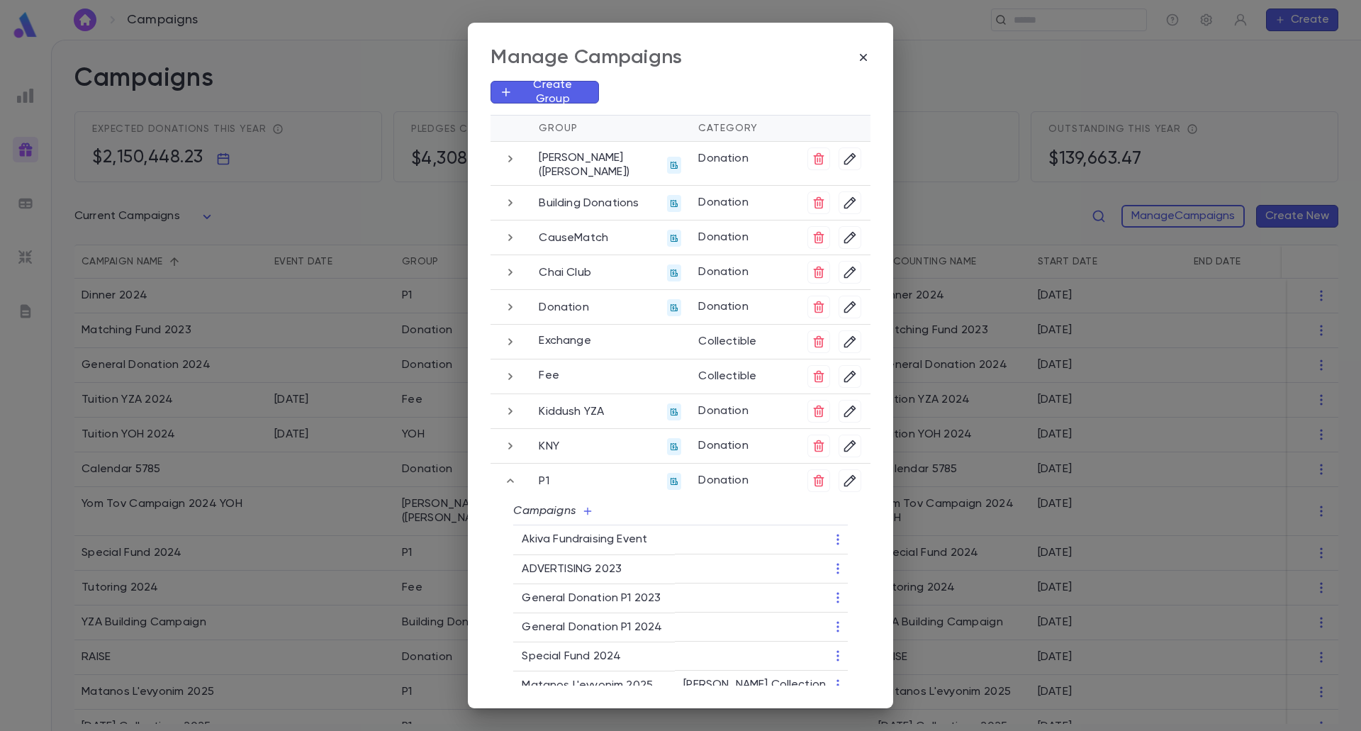
click at [505, 237] on icon "button" at bounding box center [510, 237] width 16 height 17
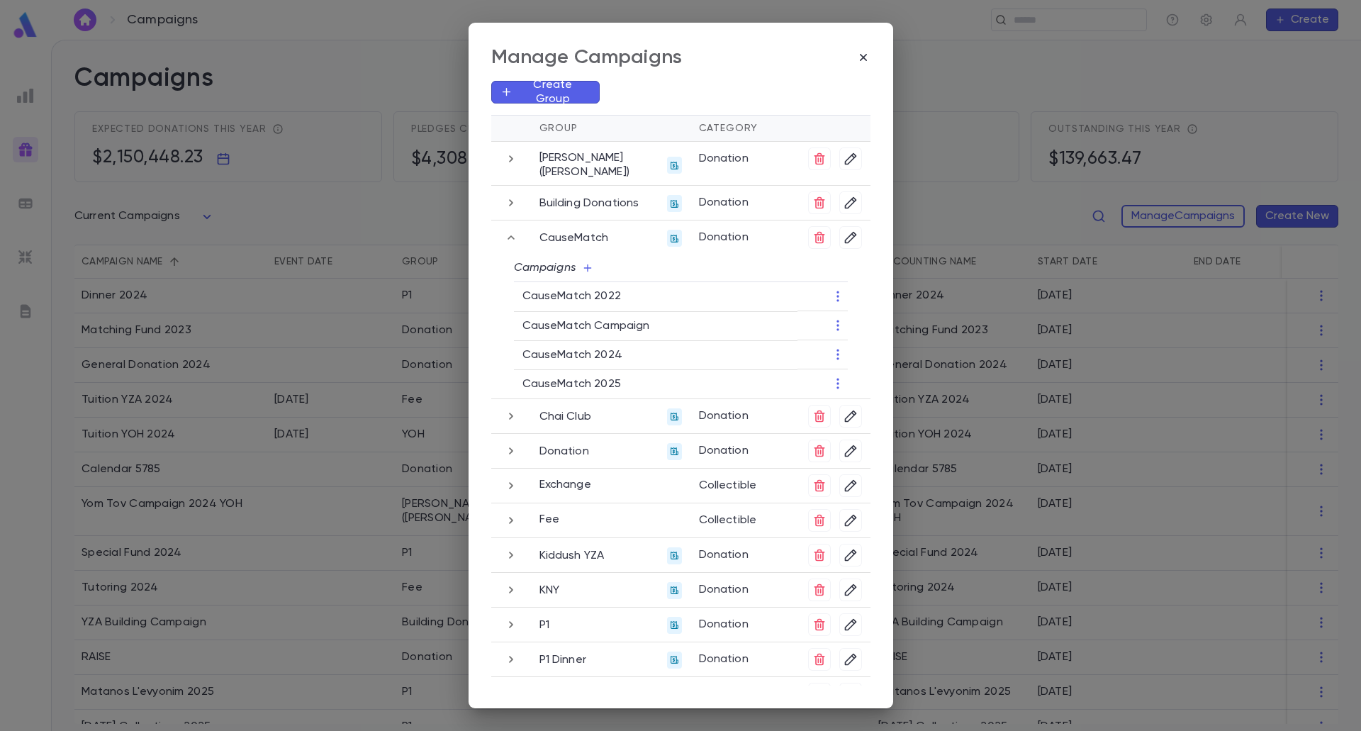
click at [837, 349] on icon "button" at bounding box center [838, 354] width 14 height 14
click at [852, 353] on div at bounding box center [680, 365] width 1361 height 731
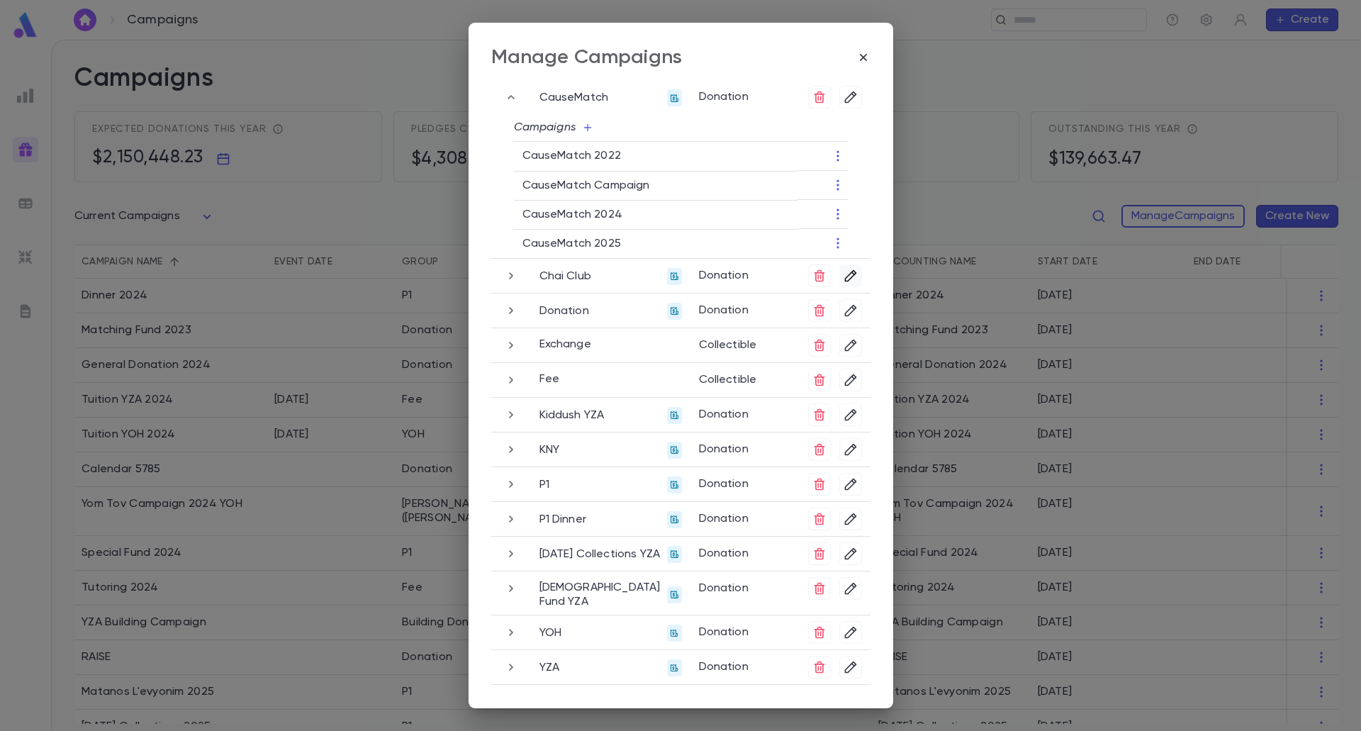
scroll to position [142, 0]
click at [508, 280] on icon "button" at bounding box center [511, 274] width 16 height 17
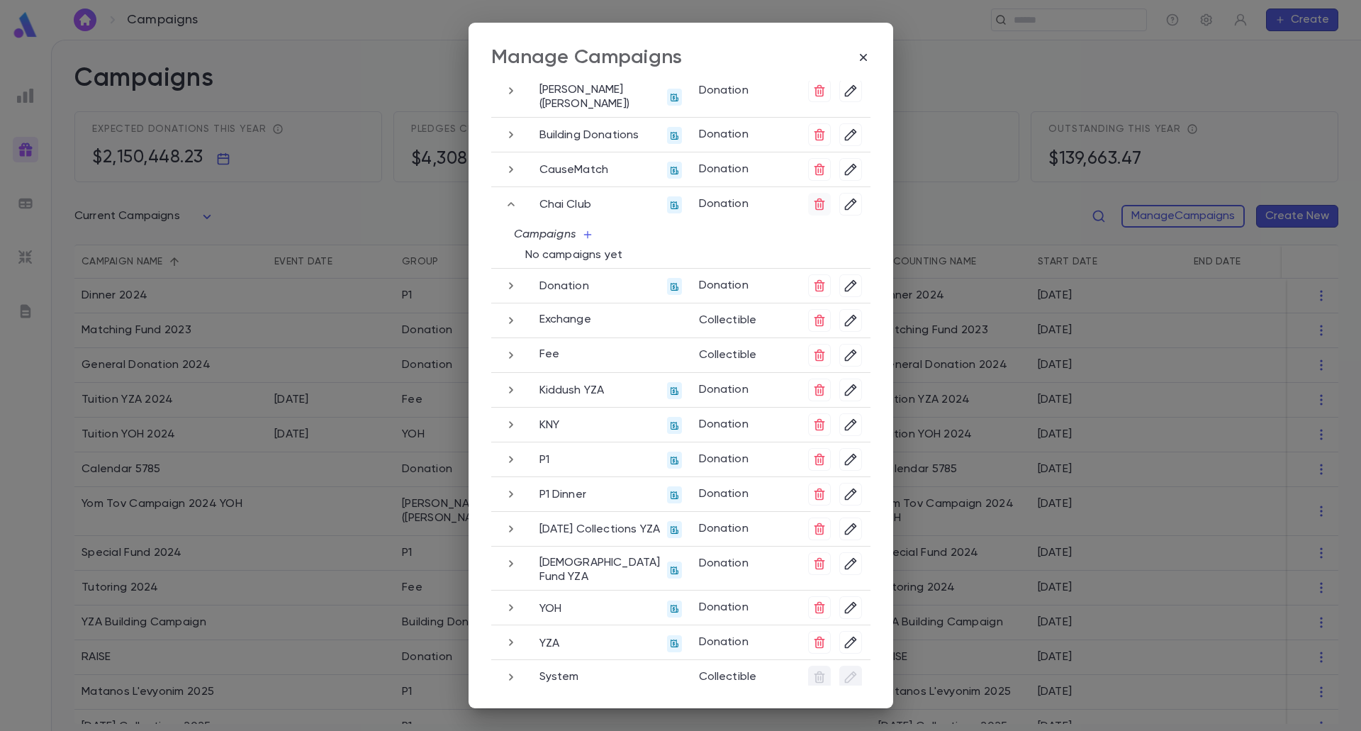
click at [822, 203] on icon "button" at bounding box center [819, 204] width 14 height 14
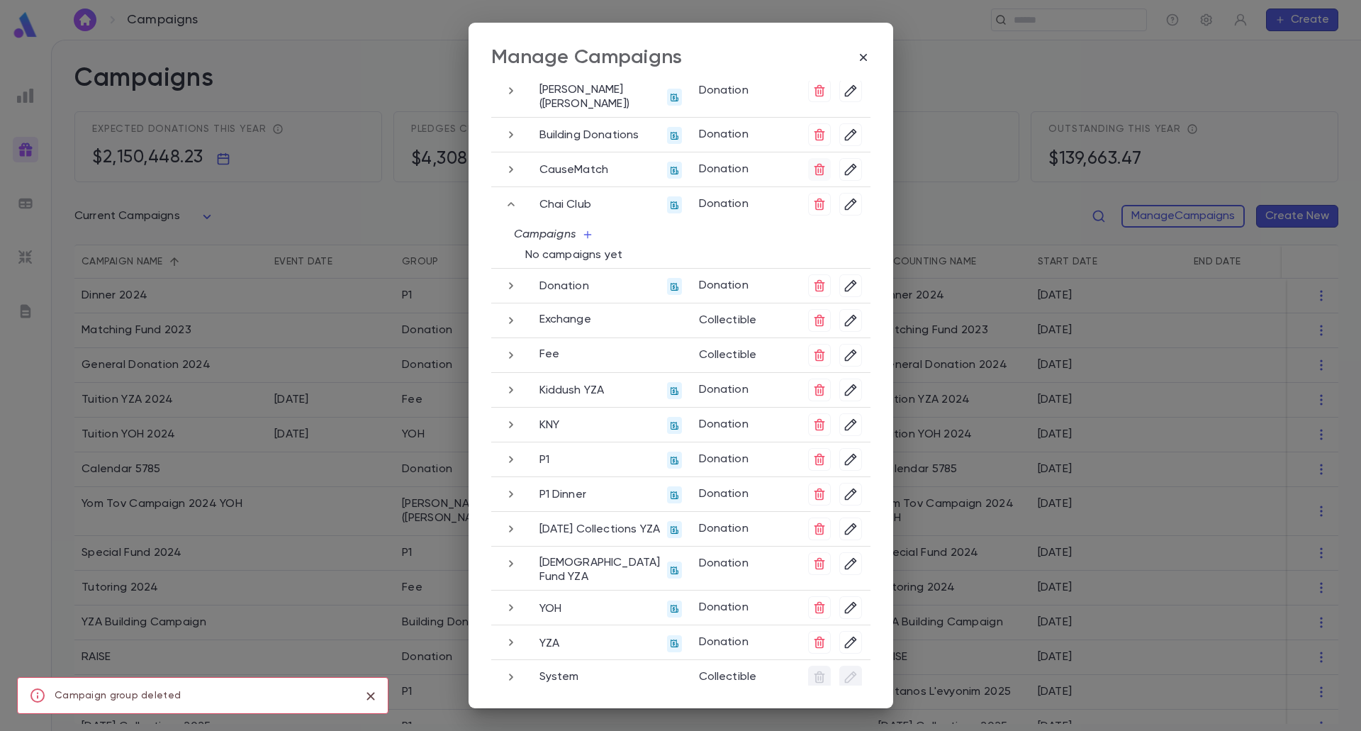
scroll to position [0, 0]
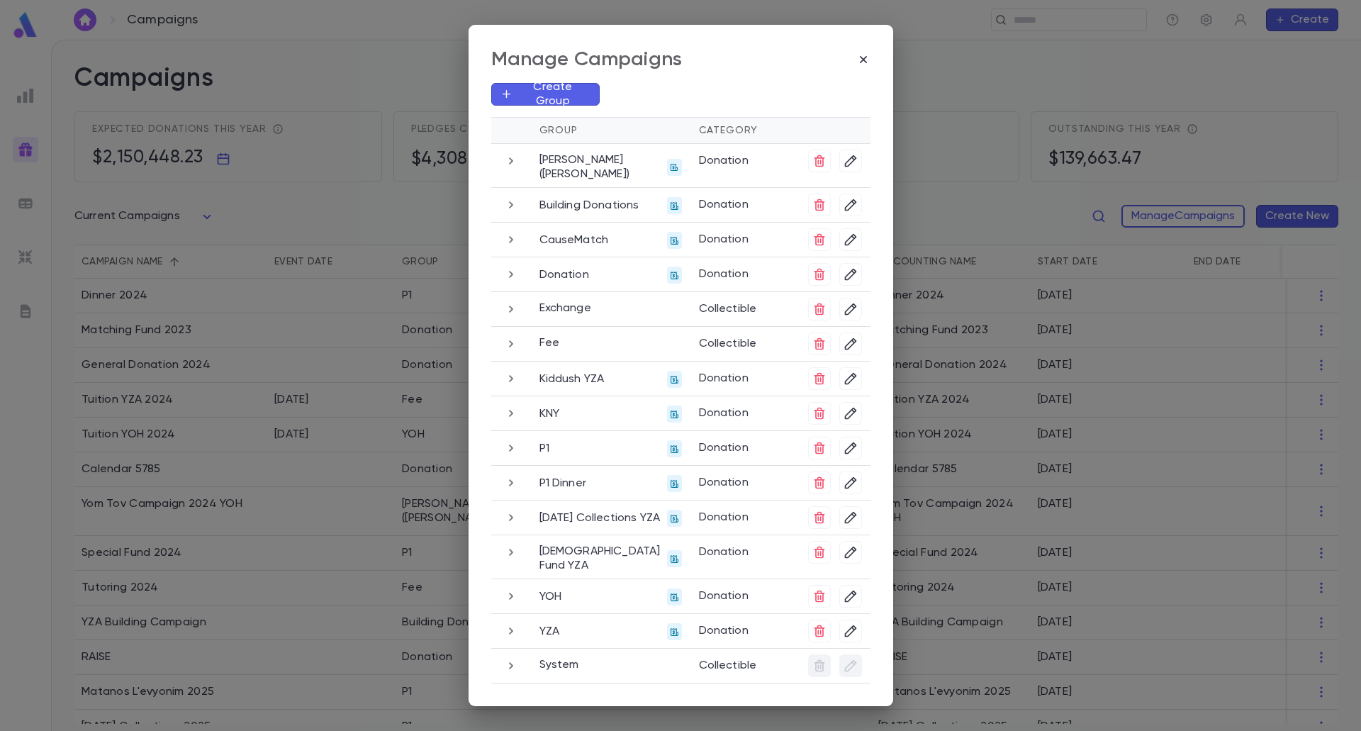
click at [514, 633] on icon "button" at bounding box center [511, 630] width 16 height 17
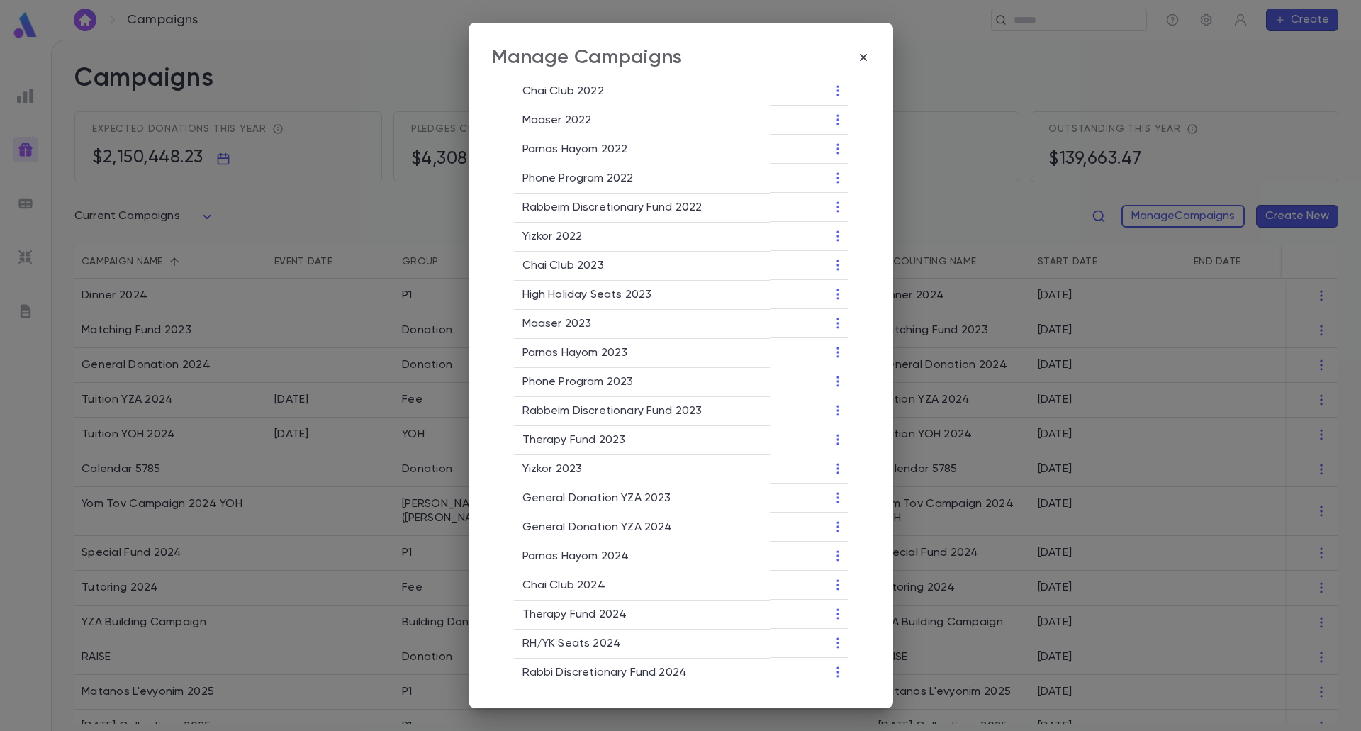
scroll to position [921, 0]
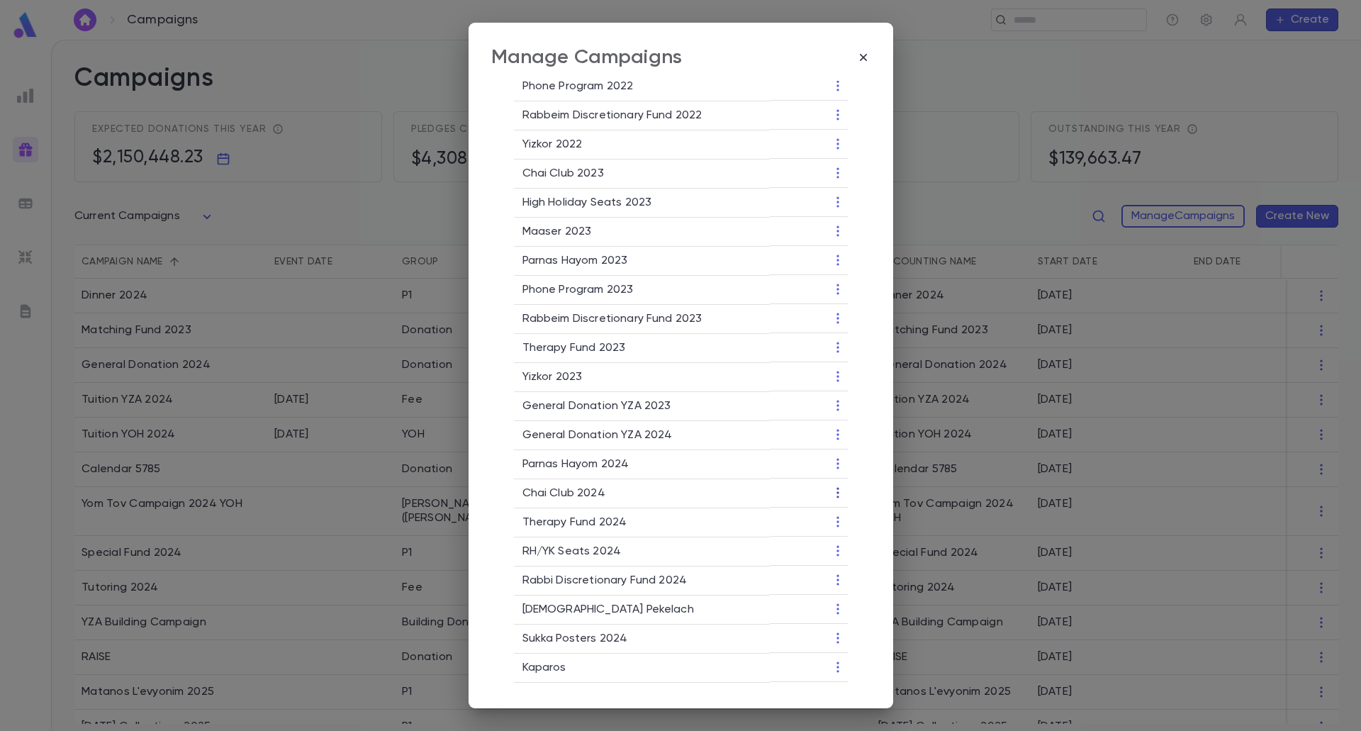
click at [837, 485] on icon "button" at bounding box center [838, 492] width 14 height 14
click at [732, 529] on div at bounding box center [680, 365] width 1361 height 731
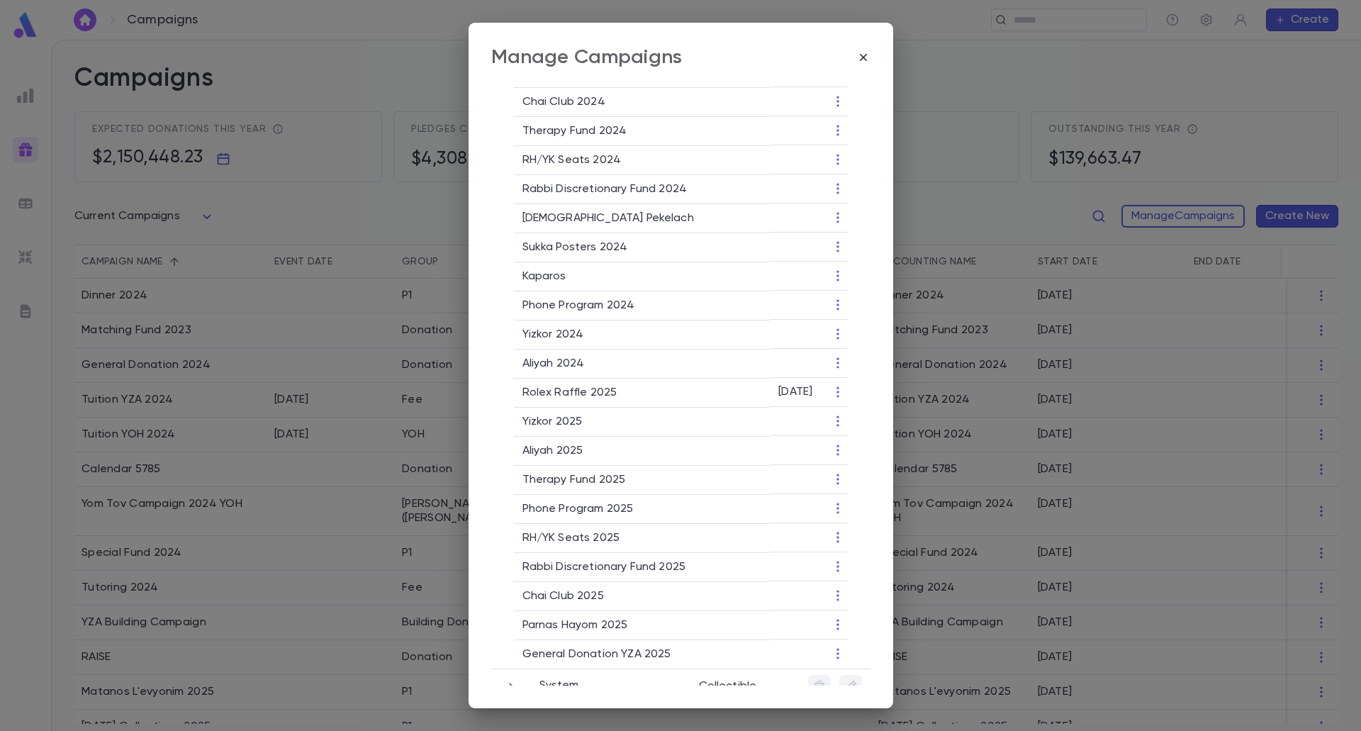
scroll to position [1322, 0]
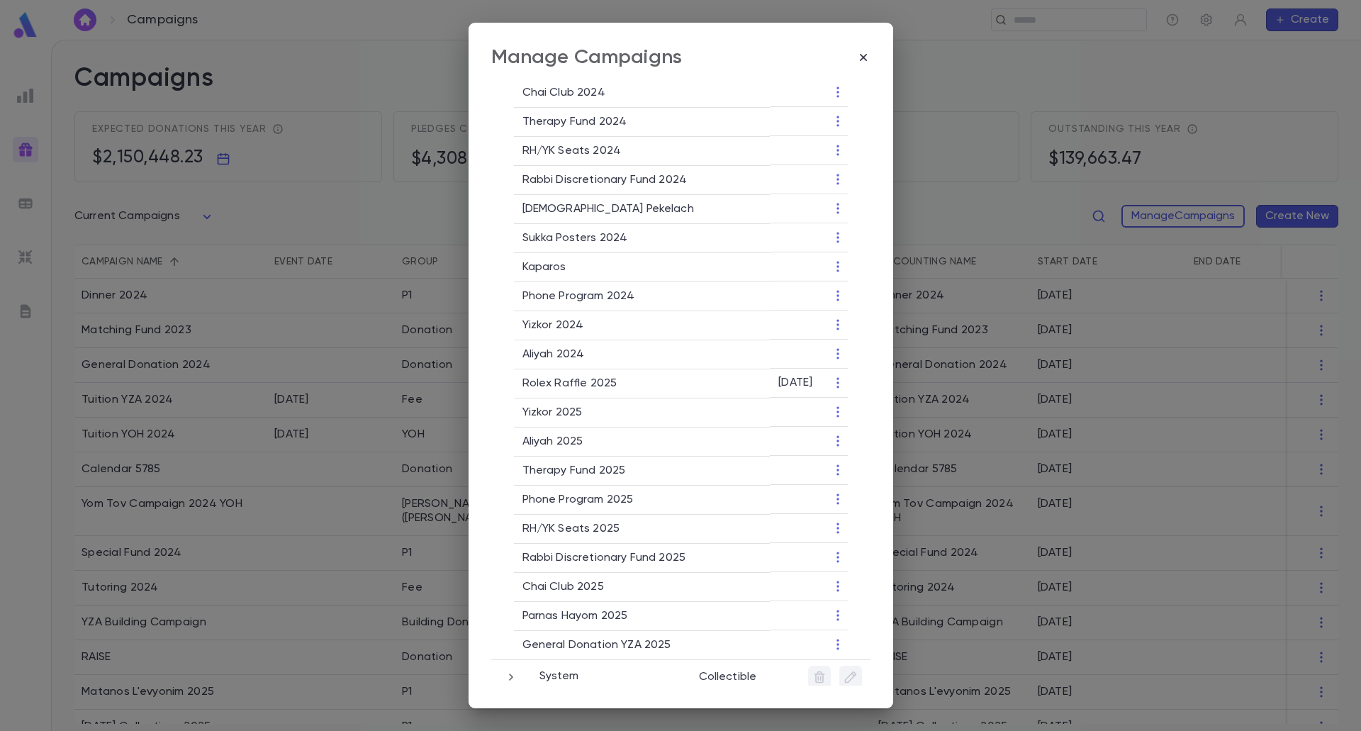
click at [505, 668] on icon "button" at bounding box center [511, 676] width 16 height 17
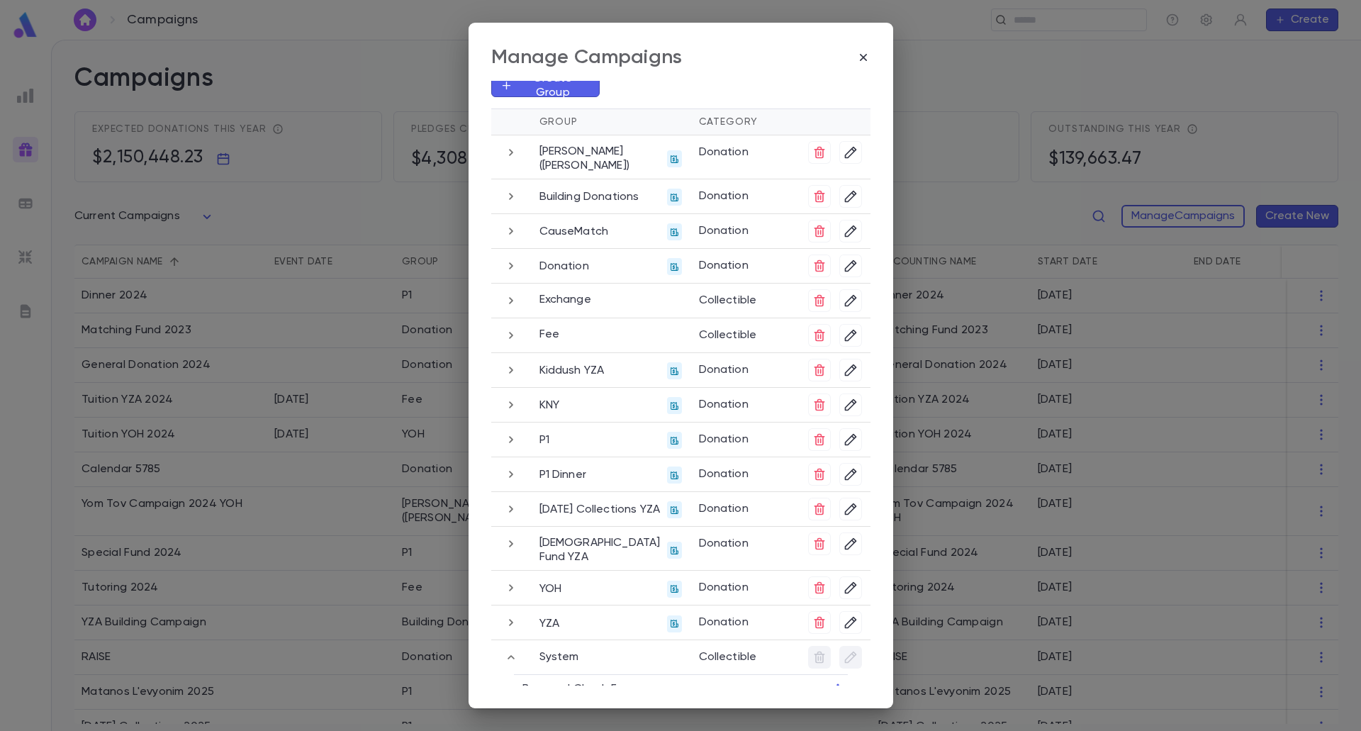
scroll to position [16, 0]
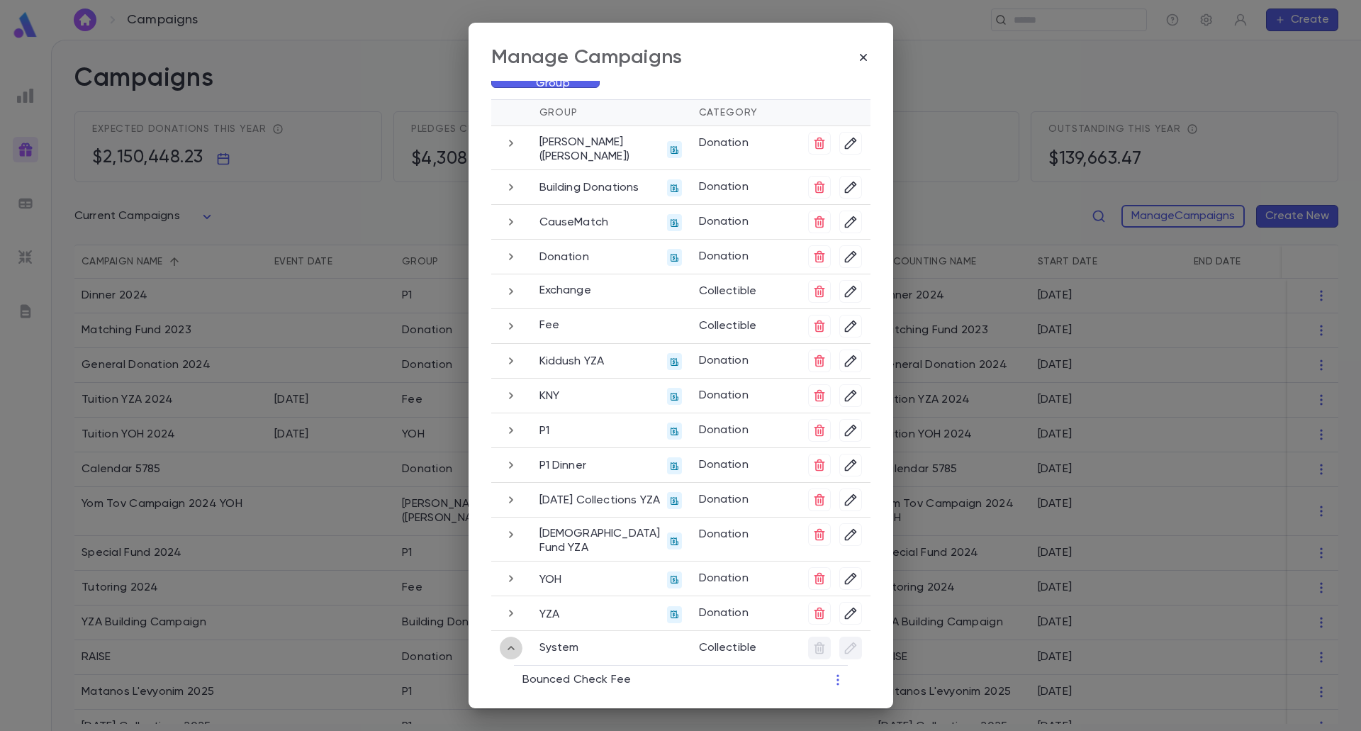
click at [512, 639] on icon "button" at bounding box center [511, 647] width 16 height 17
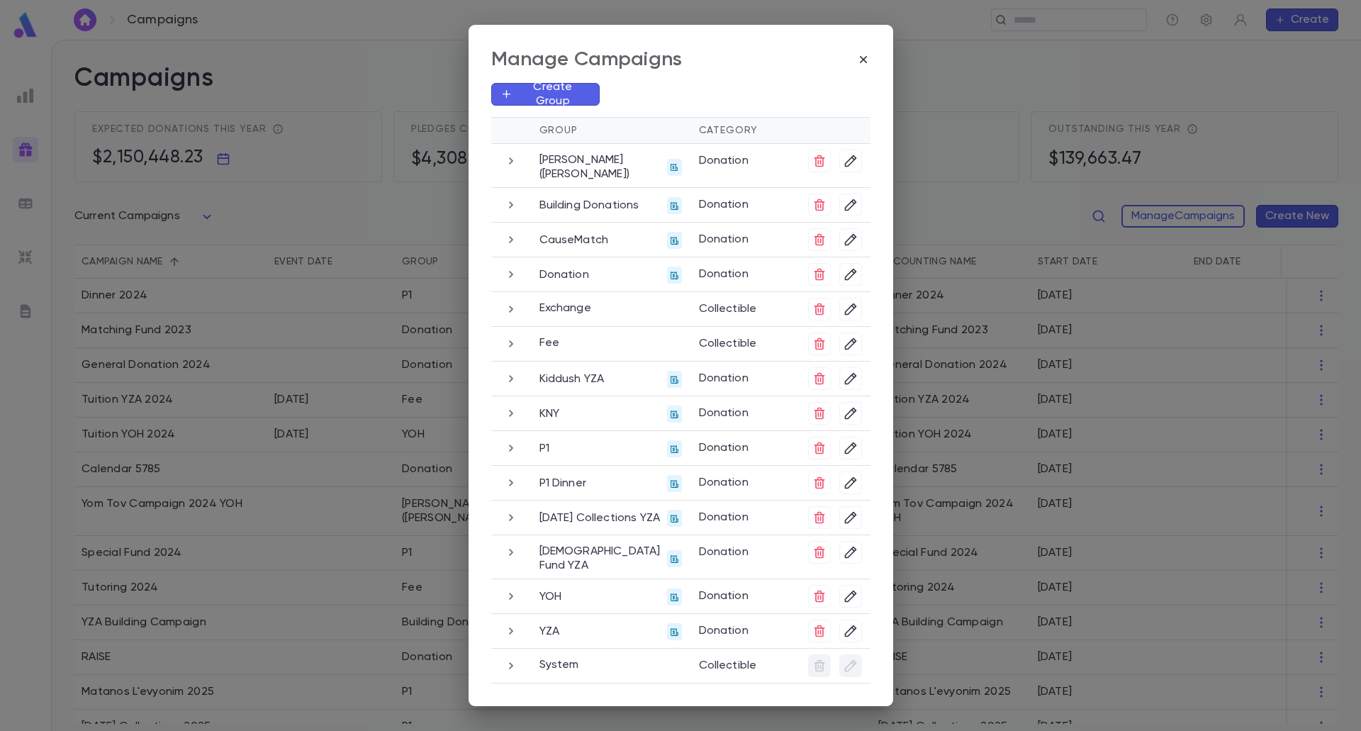
click at [508, 590] on icon "button" at bounding box center [511, 596] width 16 height 17
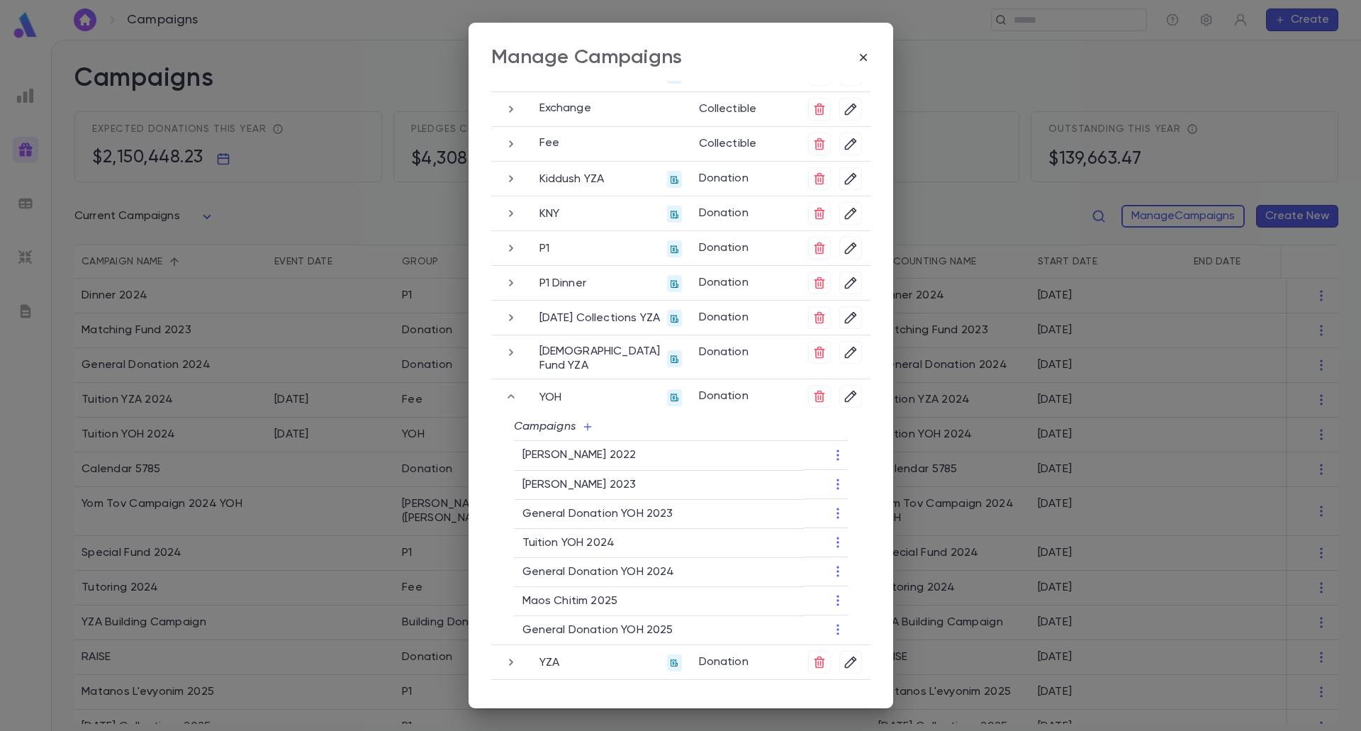
scroll to position [218, 0]
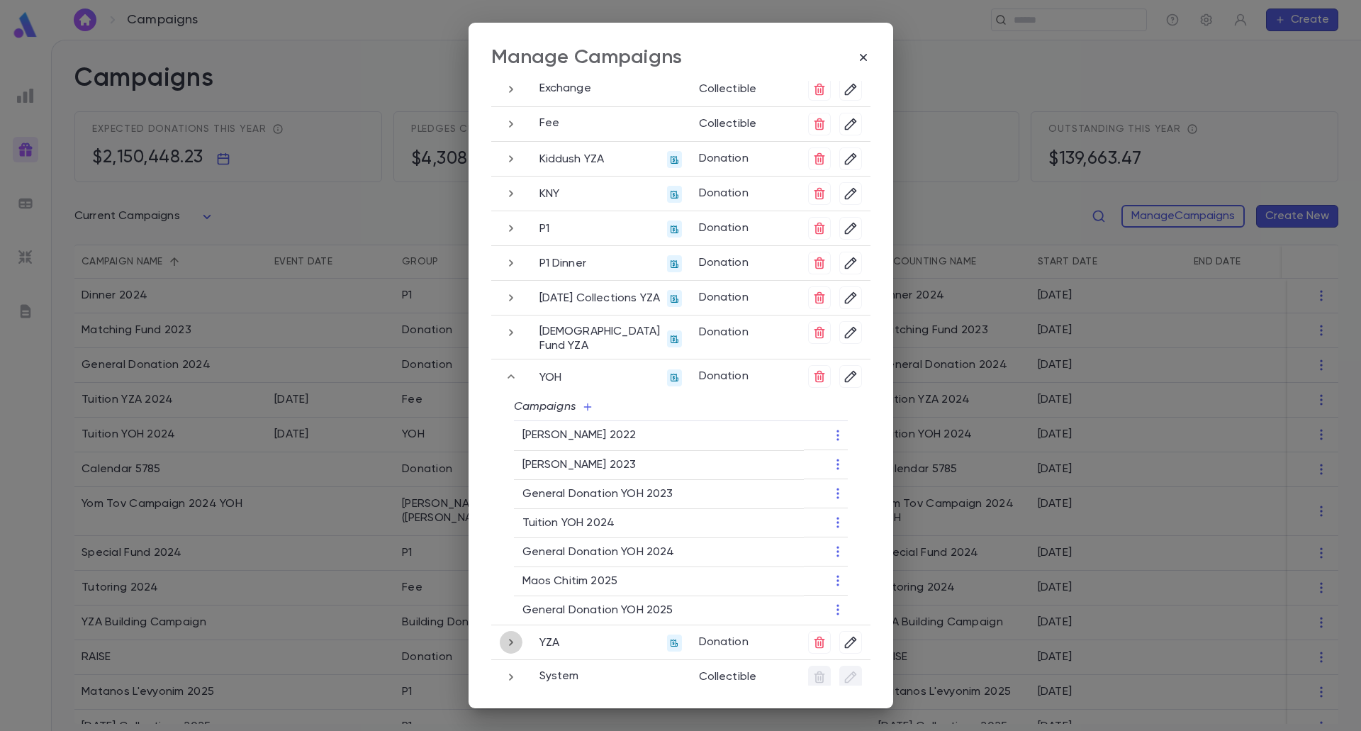
click at [505, 634] on icon "button" at bounding box center [511, 642] width 16 height 17
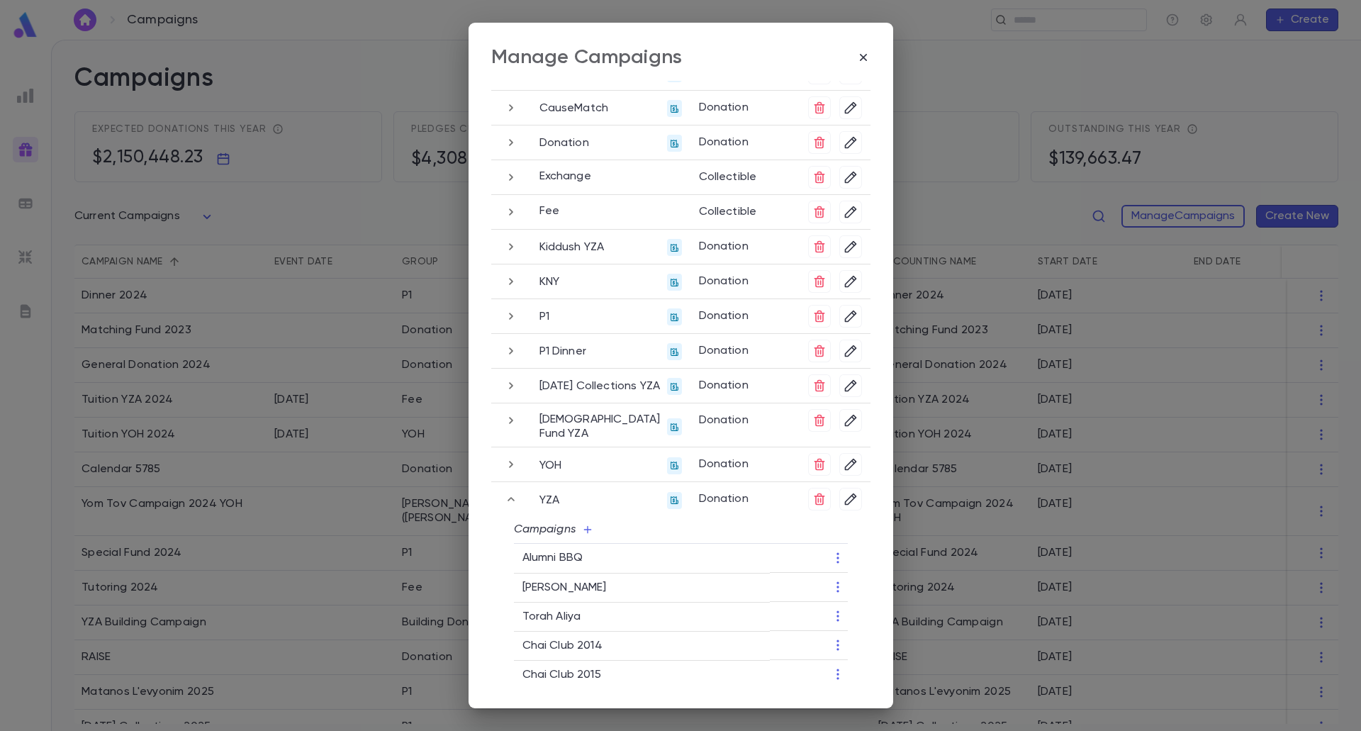
scroll to position [117, 0]
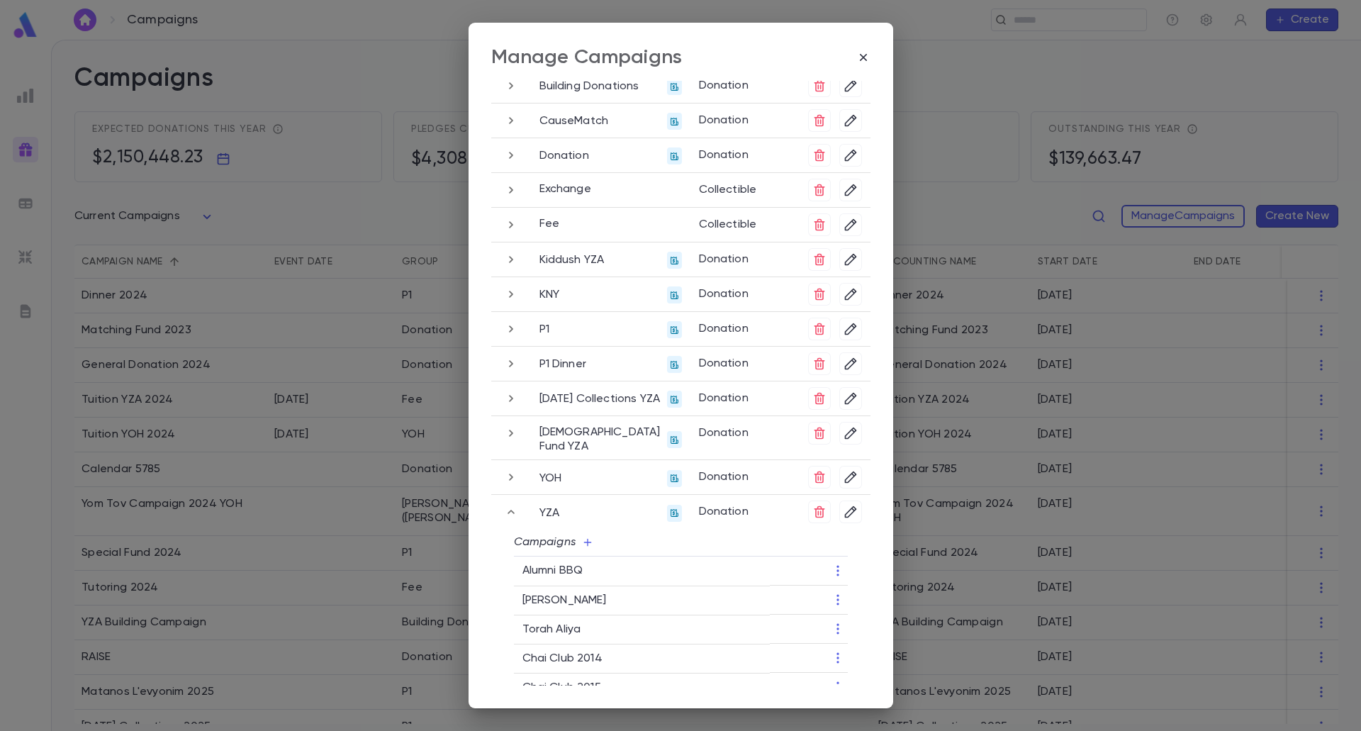
click at [503, 331] on icon "button" at bounding box center [511, 328] width 16 height 17
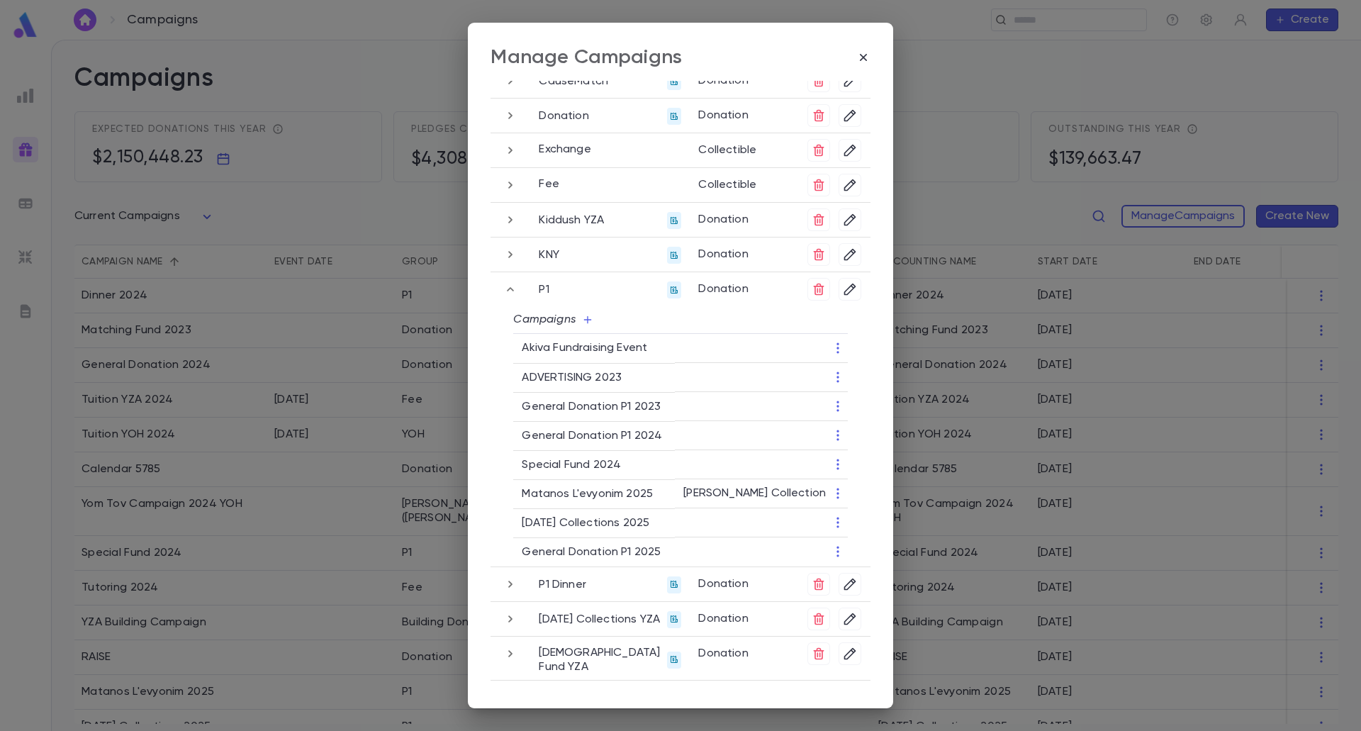
scroll to position [105, 0]
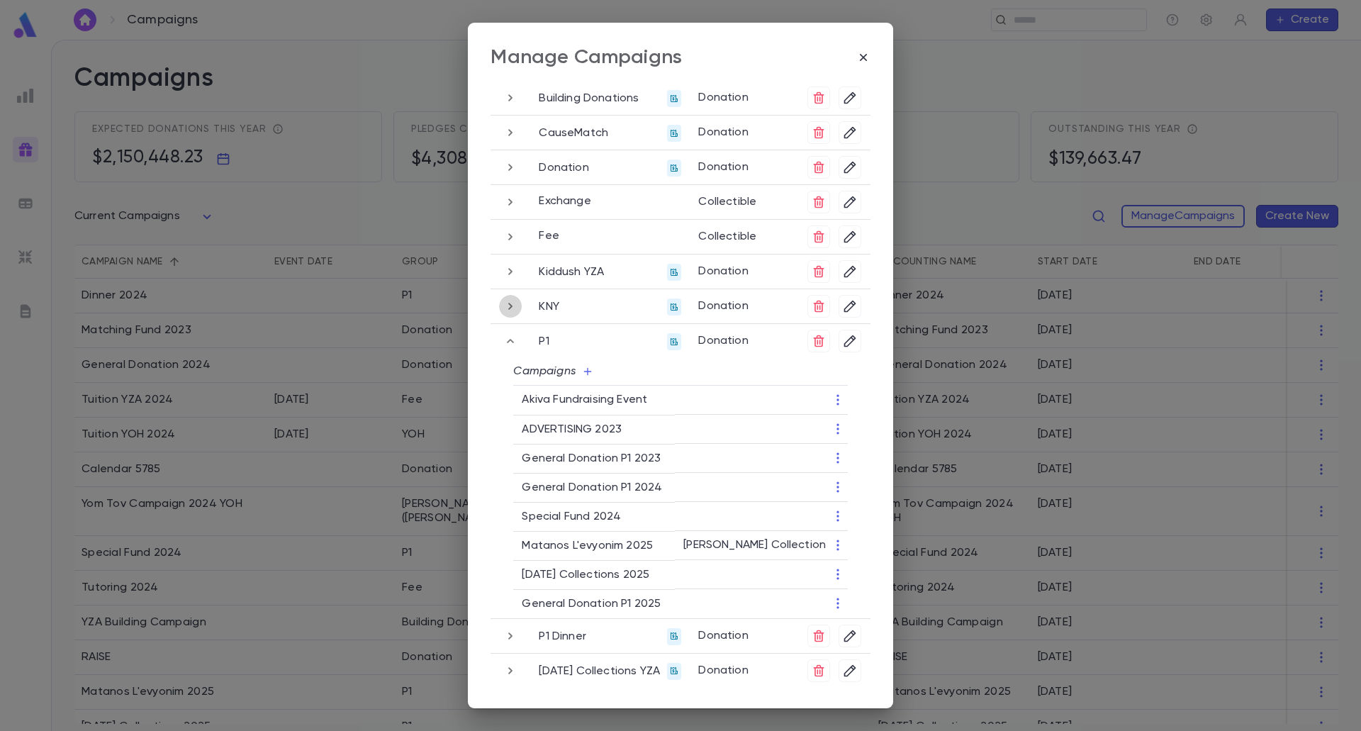
click at [511, 306] on icon "button" at bounding box center [510, 306] width 16 height 17
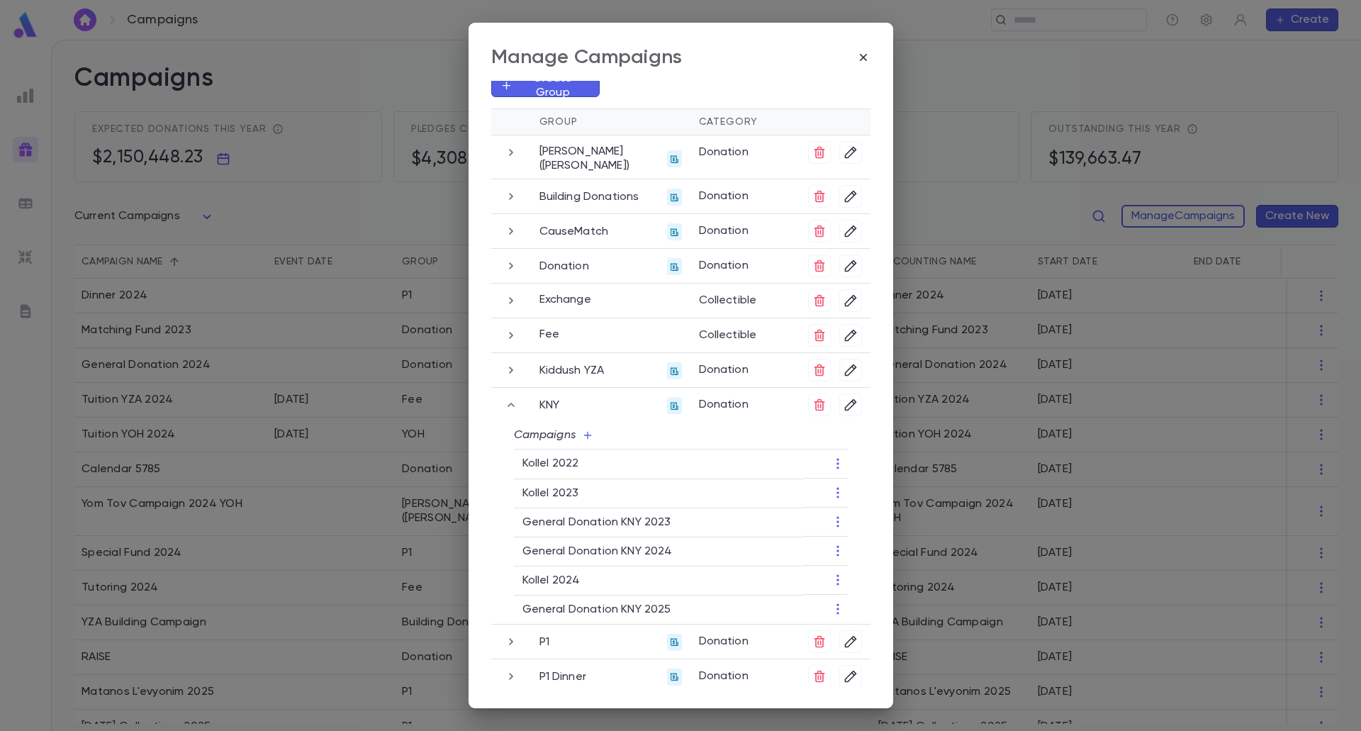
scroll to position [0, 0]
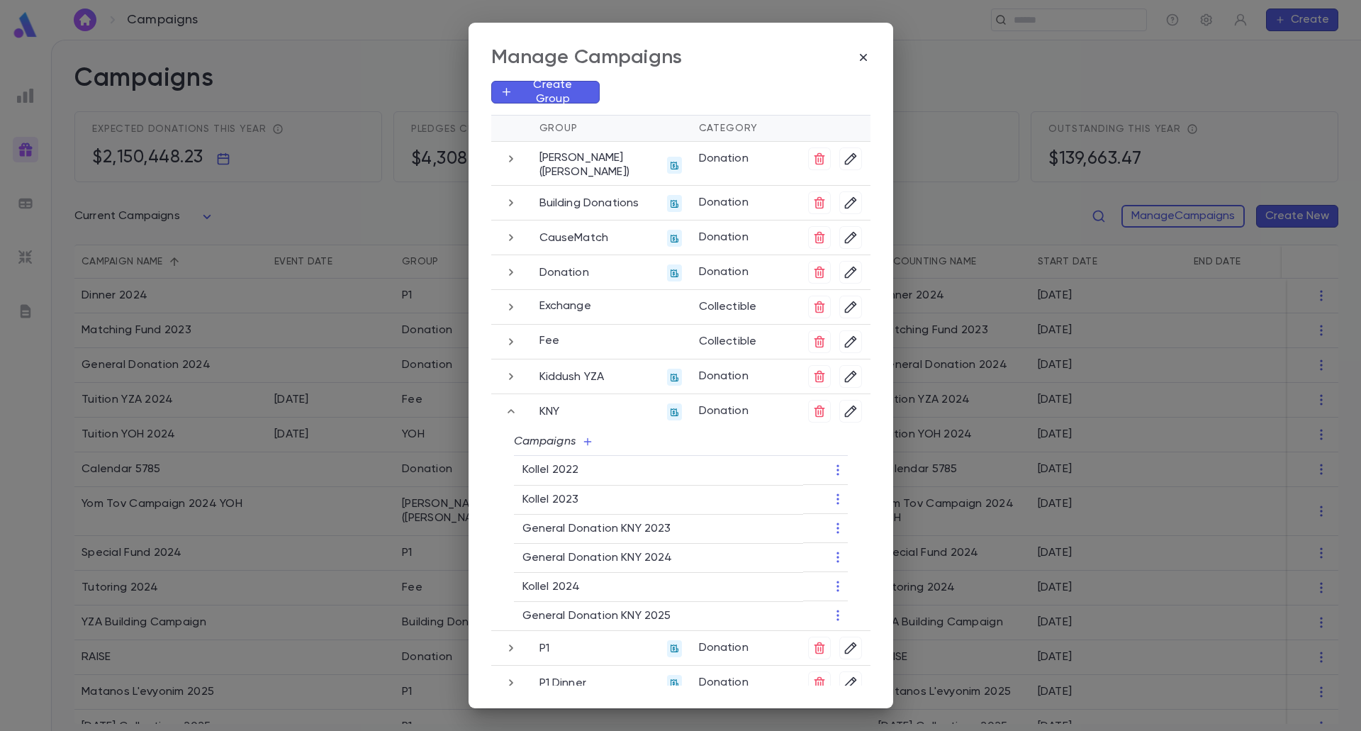
click at [506, 274] on icon "button" at bounding box center [511, 272] width 16 height 17
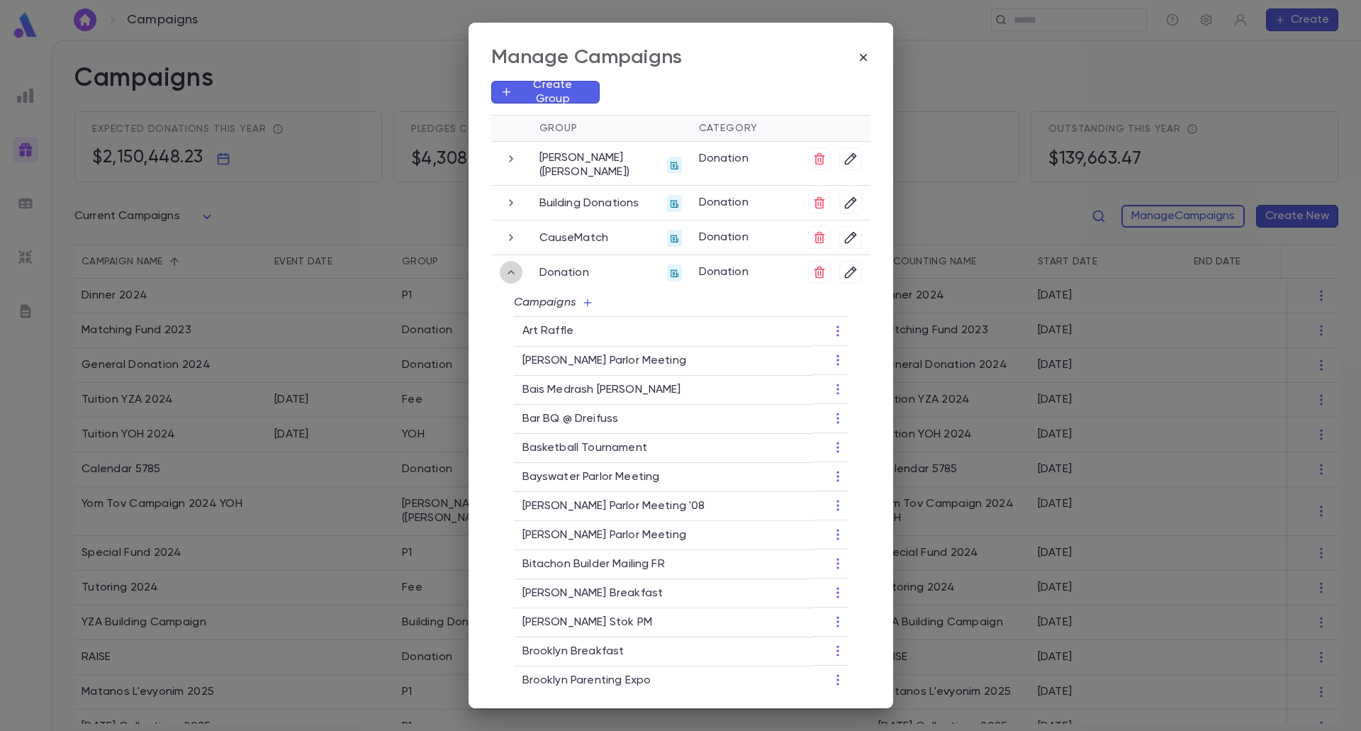
click at [508, 270] on icon "button" at bounding box center [511, 272] width 16 height 17
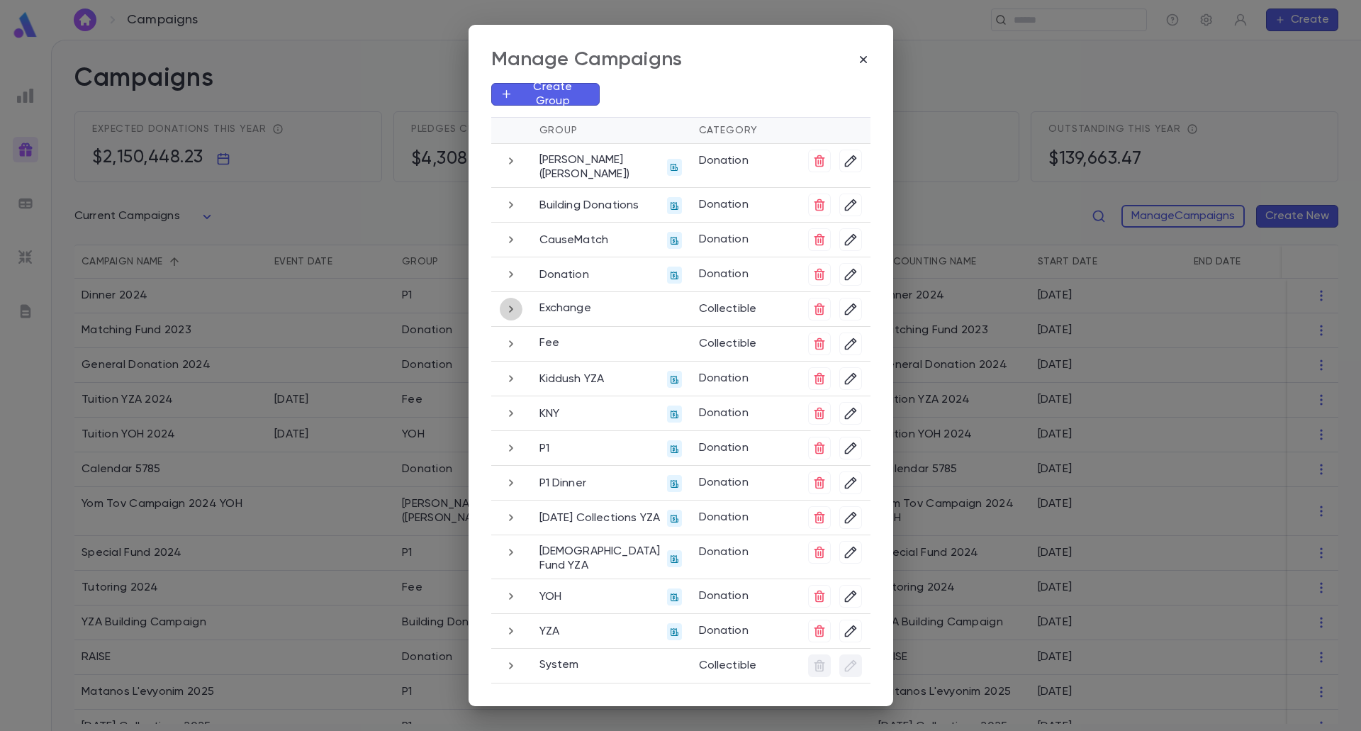
click at [505, 318] on icon "button" at bounding box center [511, 308] width 16 height 17
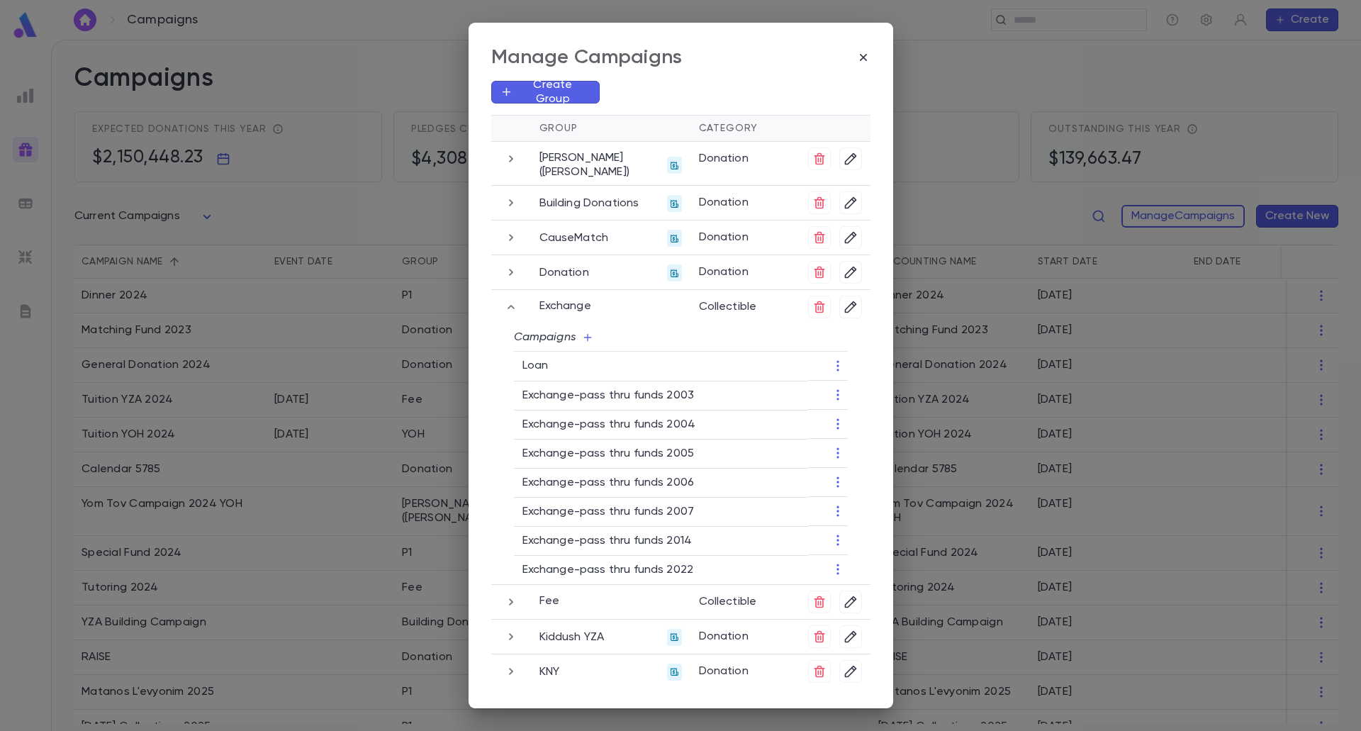
click at [507, 310] on icon "button" at bounding box center [511, 306] width 16 height 17
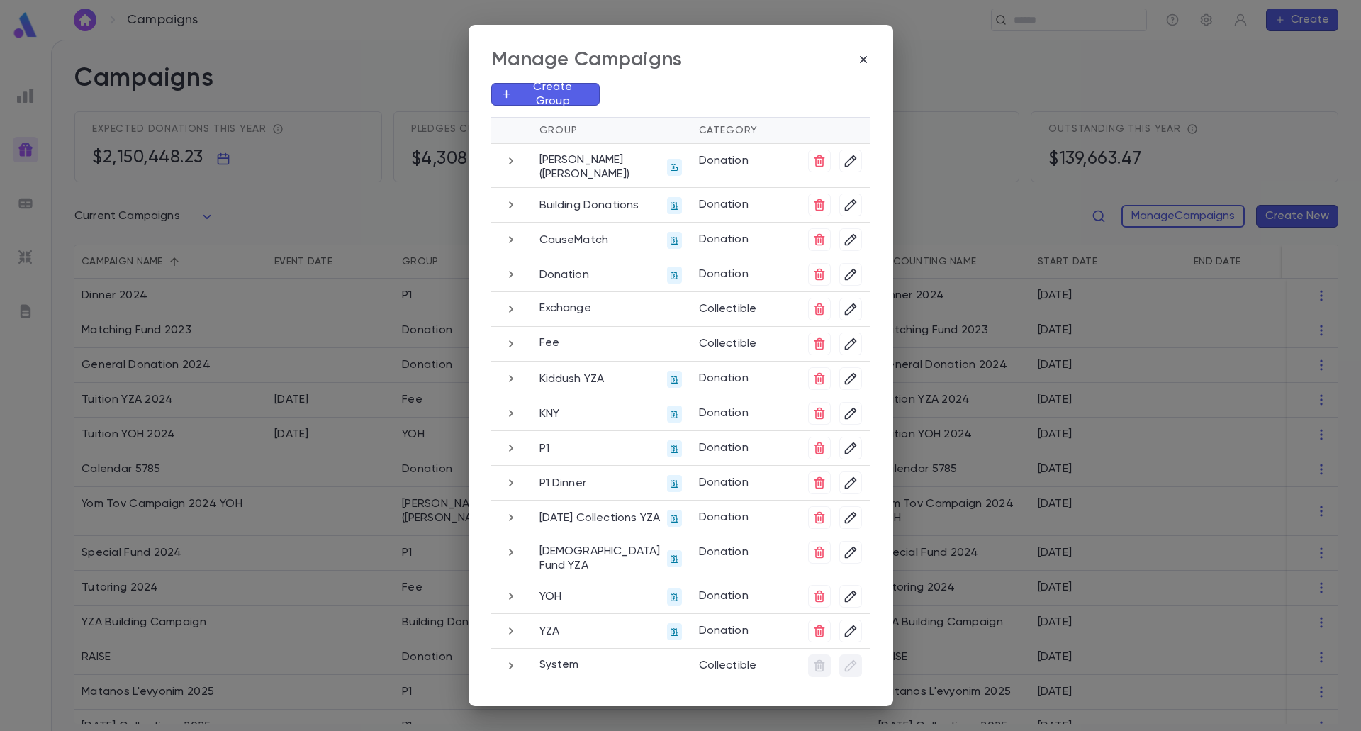
click at [503, 387] on icon "button" at bounding box center [511, 378] width 16 height 17
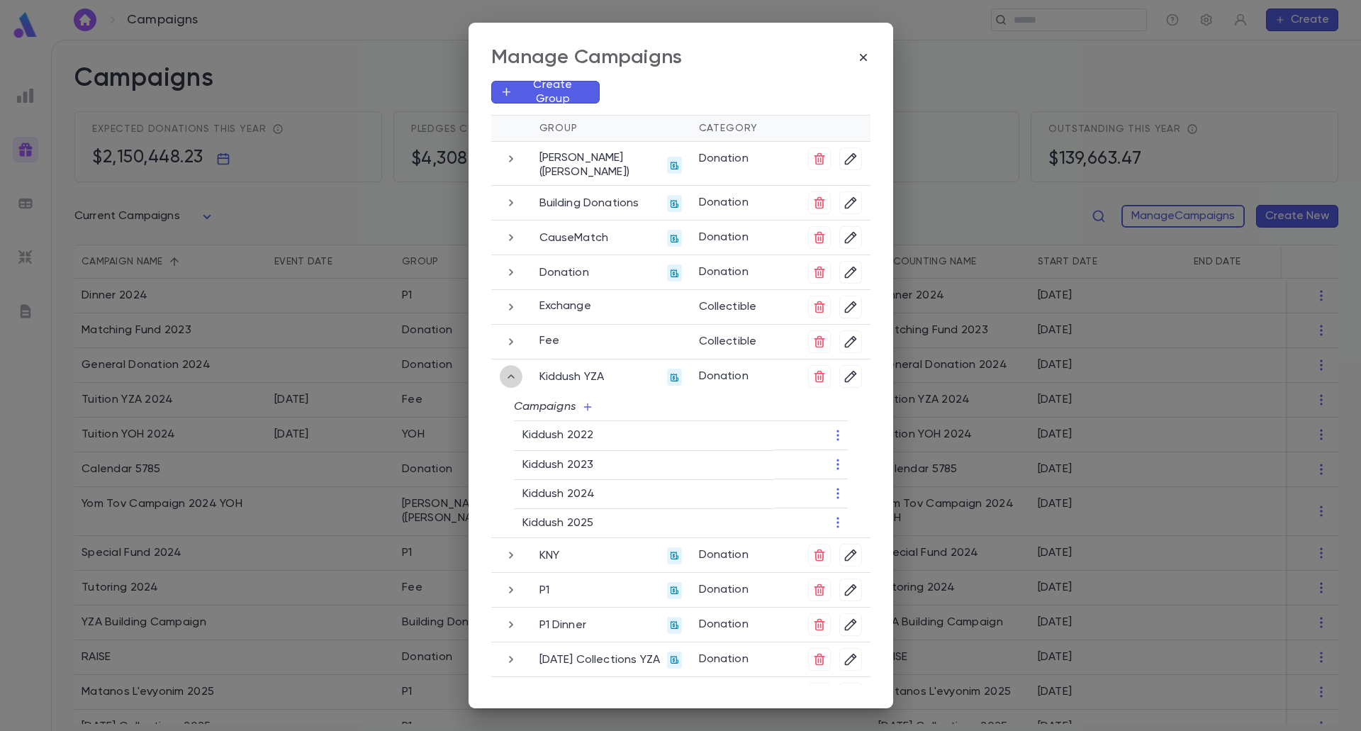
click at [510, 383] on icon "button" at bounding box center [511, 376] width 16 height 17
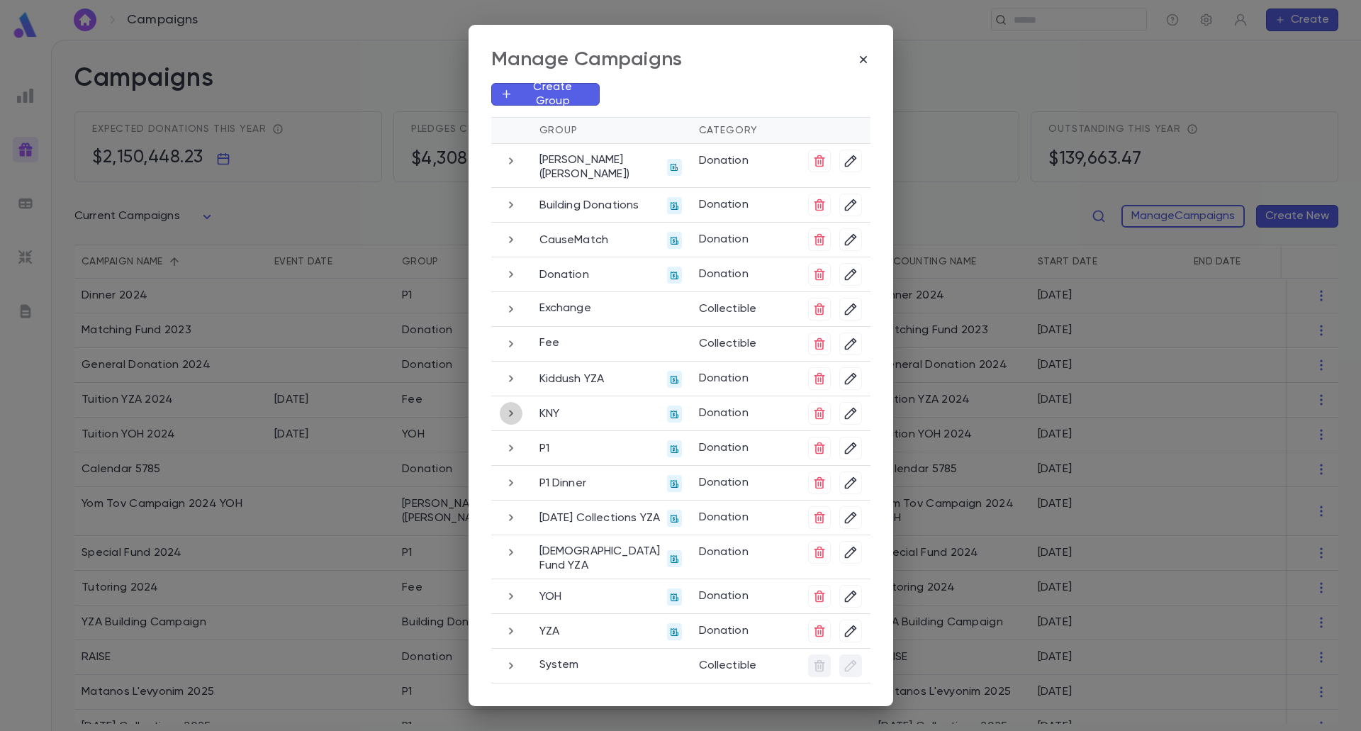
click at [514, 415] on icon "button" at bounding box center [511, 413] width 16 height 17
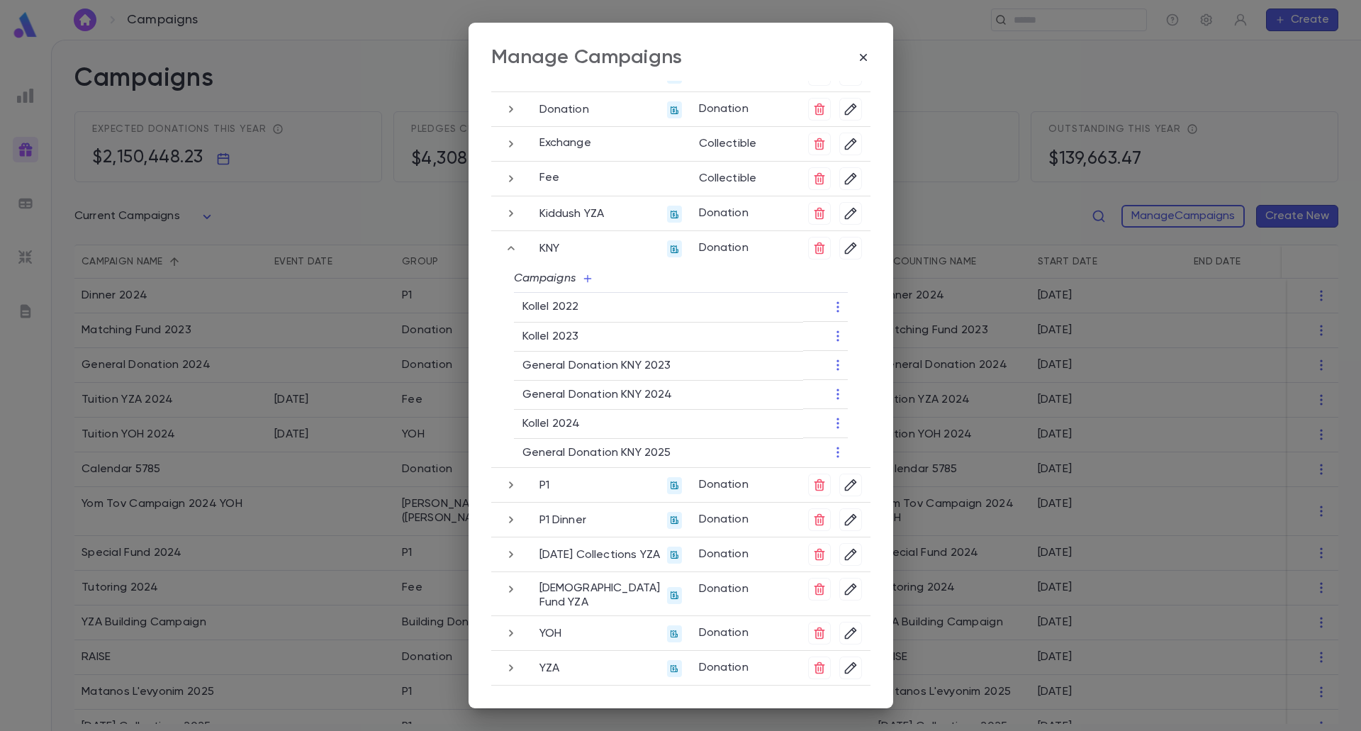
scroll to position [189, 0]
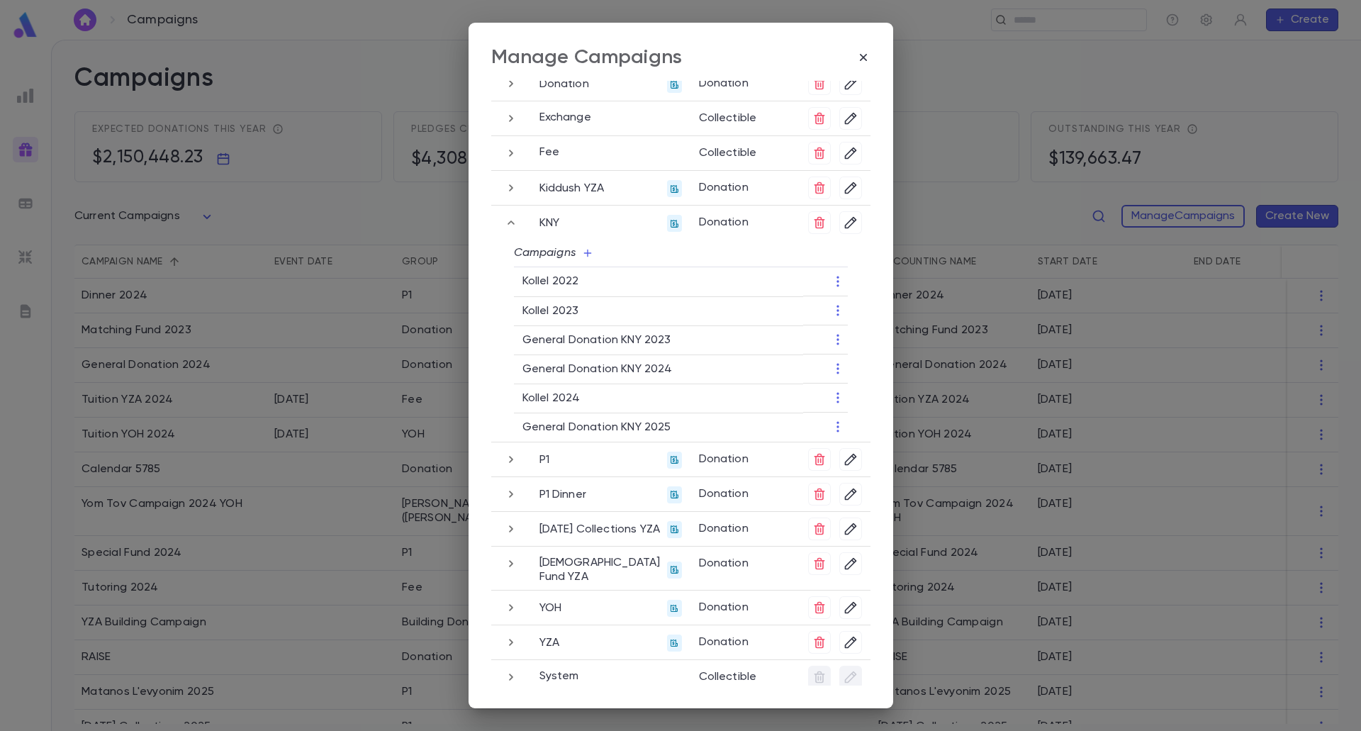
click at [510, 456] on icon "button" at bounding box center [511, 459] width 16 height 17
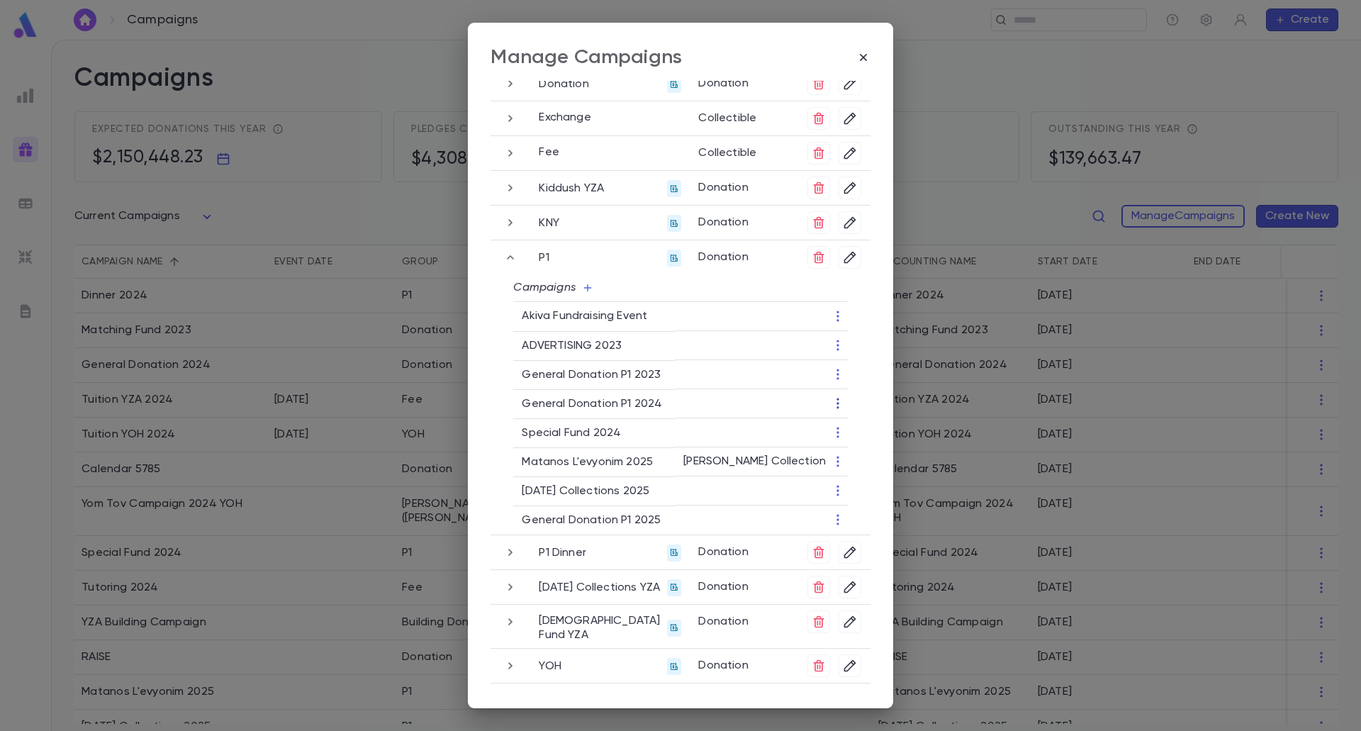
click at [831, 399] on icon "button" at bounding box center [838, 403] width 14 height 14
click at [833, 400] on div at bounding box center [680, 365] width 1361 height 731
click at [833, 490] on icon "button" at bounding box center [838, 490] width 14 height 14
click at [881, 539] on li "End Campaign" at bounding box center [882, 536] width 103 height 23
click at [836, 461] on icon "button" at bounding box center [837, 461] width 2 height 11
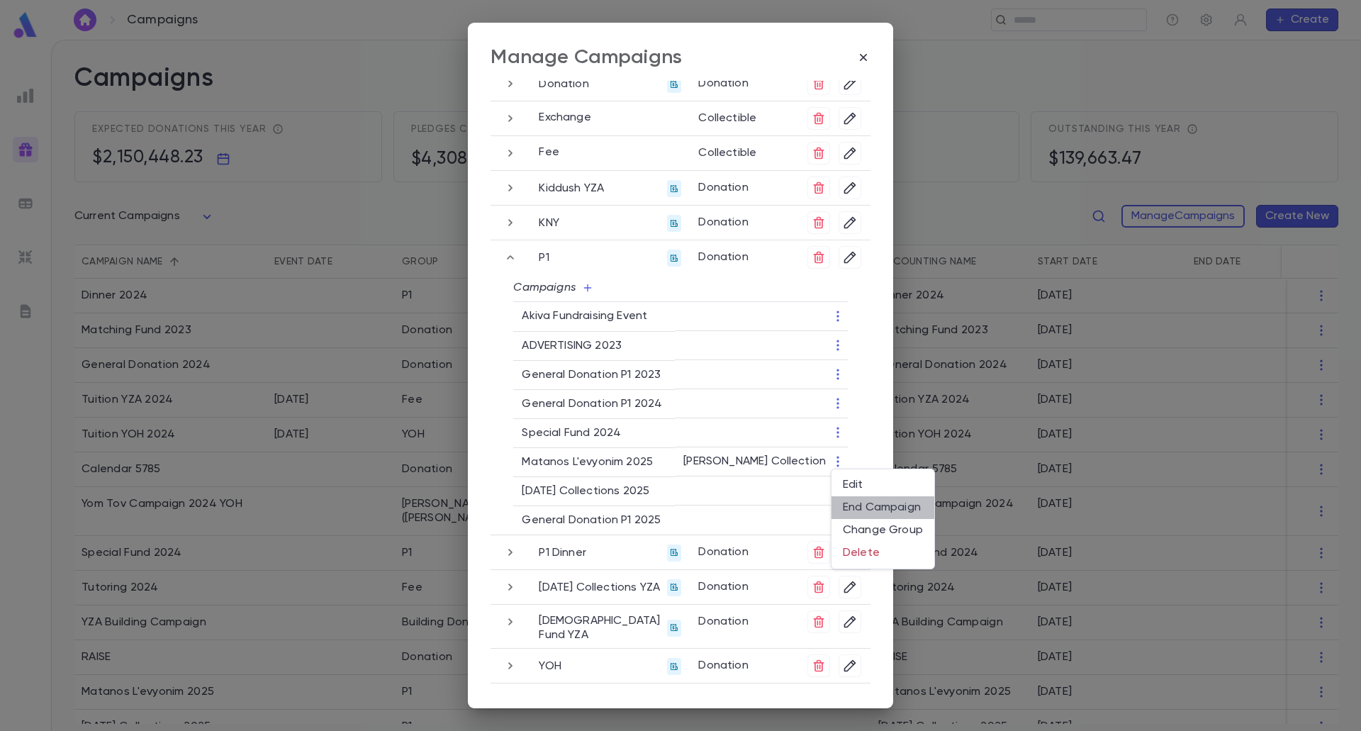
click at [853, 507] on li "End Campaign" at bounding box center [882, 507] width 103 height 23
click at [507, 548] on icon "button" at bounding box center [510, 552] width 16 height 17
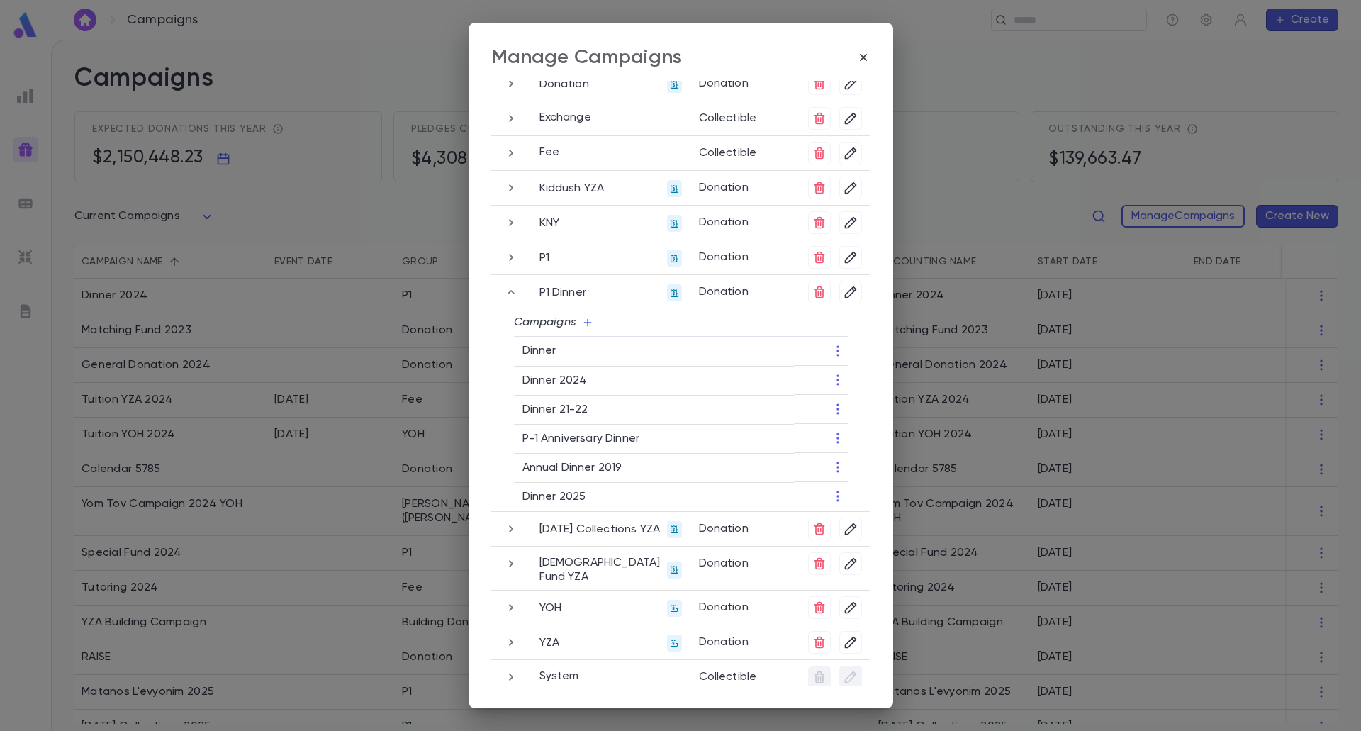
click at [503, 529] on icon "button" at bounding box center [511, 528] width 16 height 17
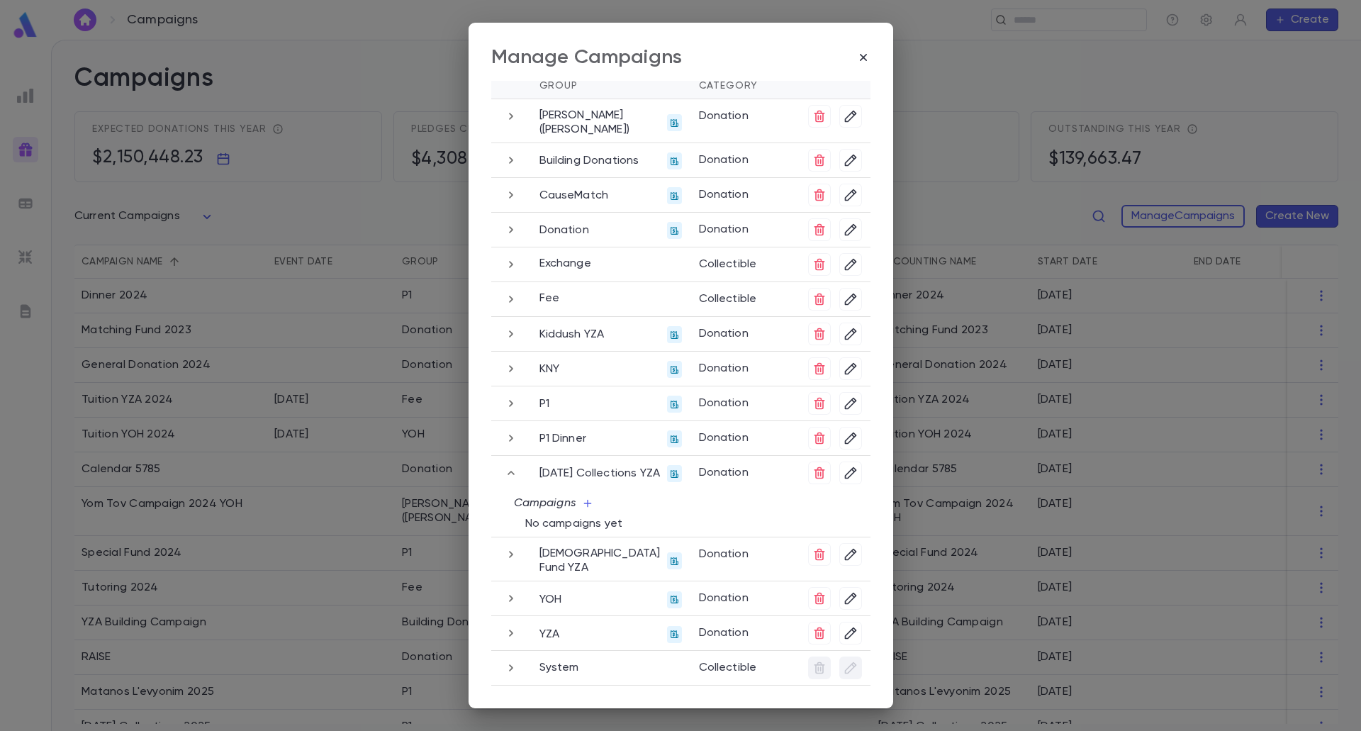
scroll to position [72, 0]
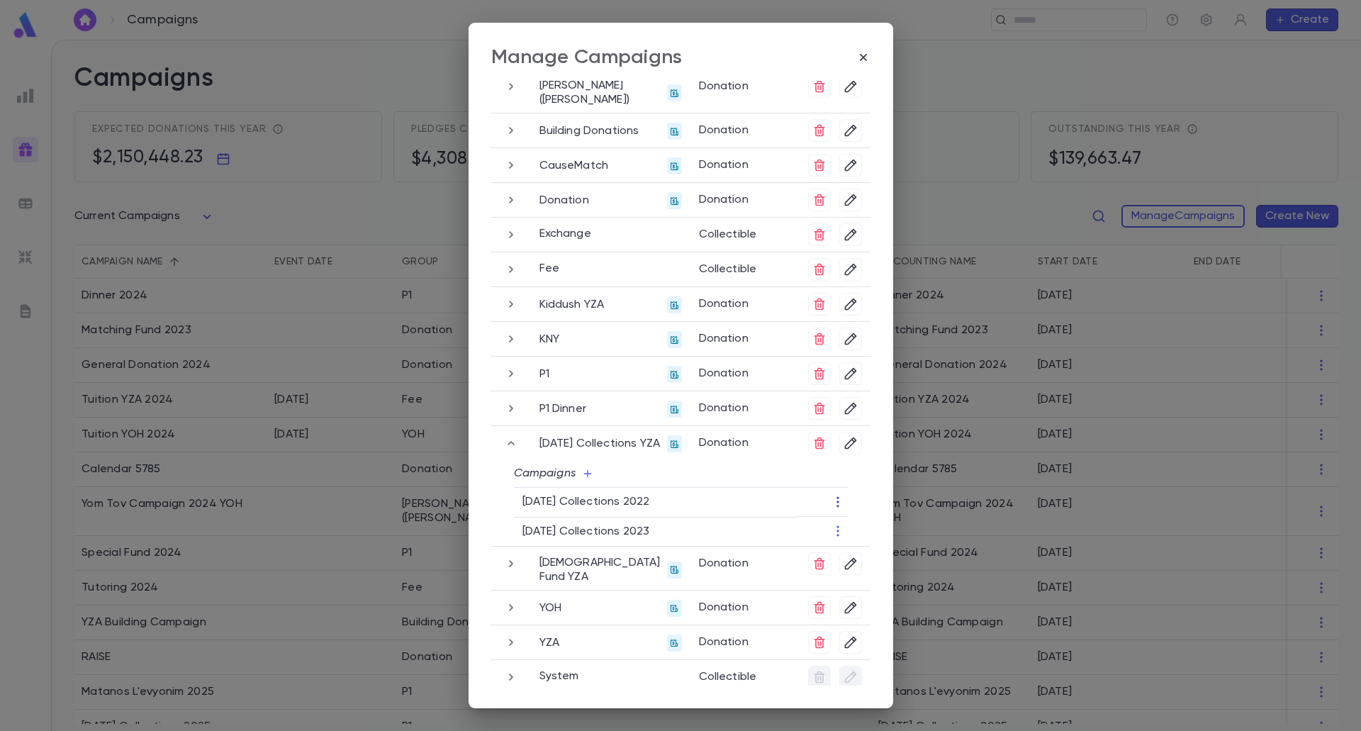
click at [833, 499] on icon "button" at bounding box center [838, 502] width 14 height 14
click at [866, 548] on li "Change Group" at bounding box center [882, 547] width 103 height 23
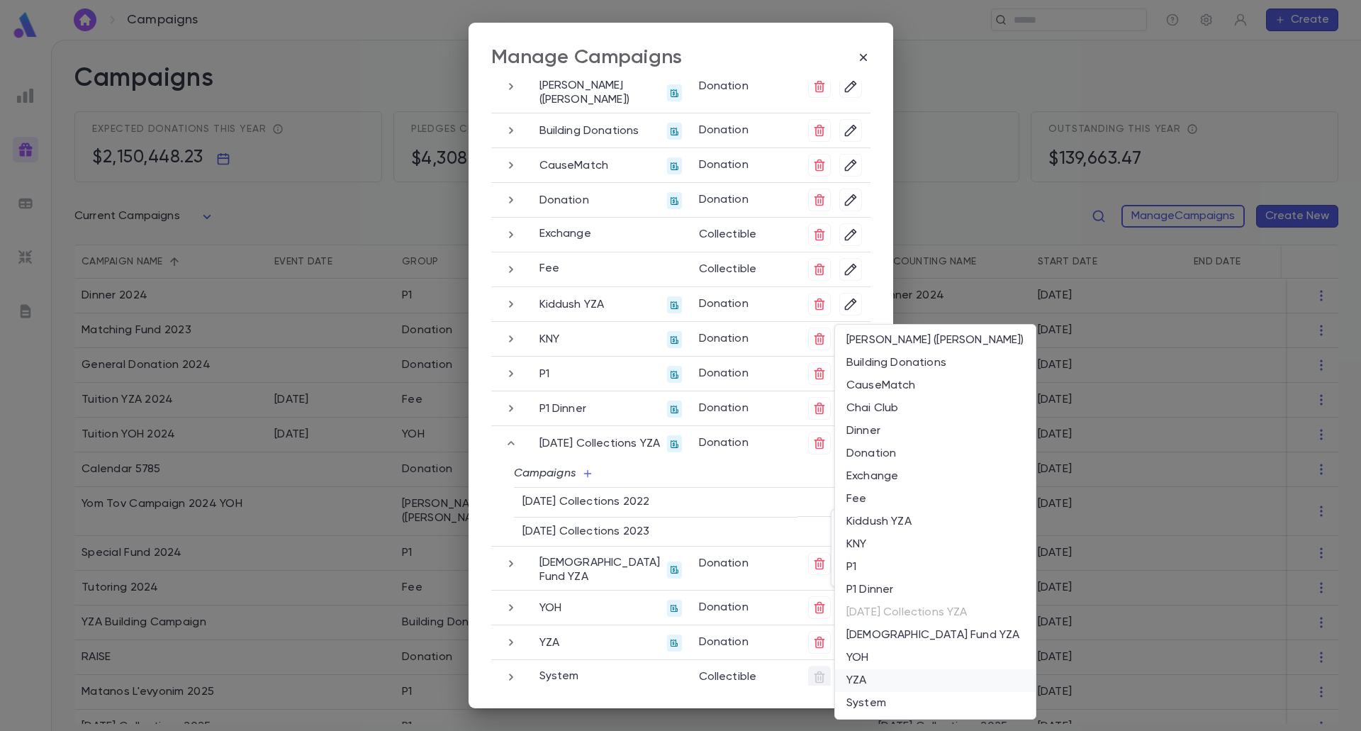
click at [866, 681] on li "YZA" at bounding box center [935, 680] width 201 height 23
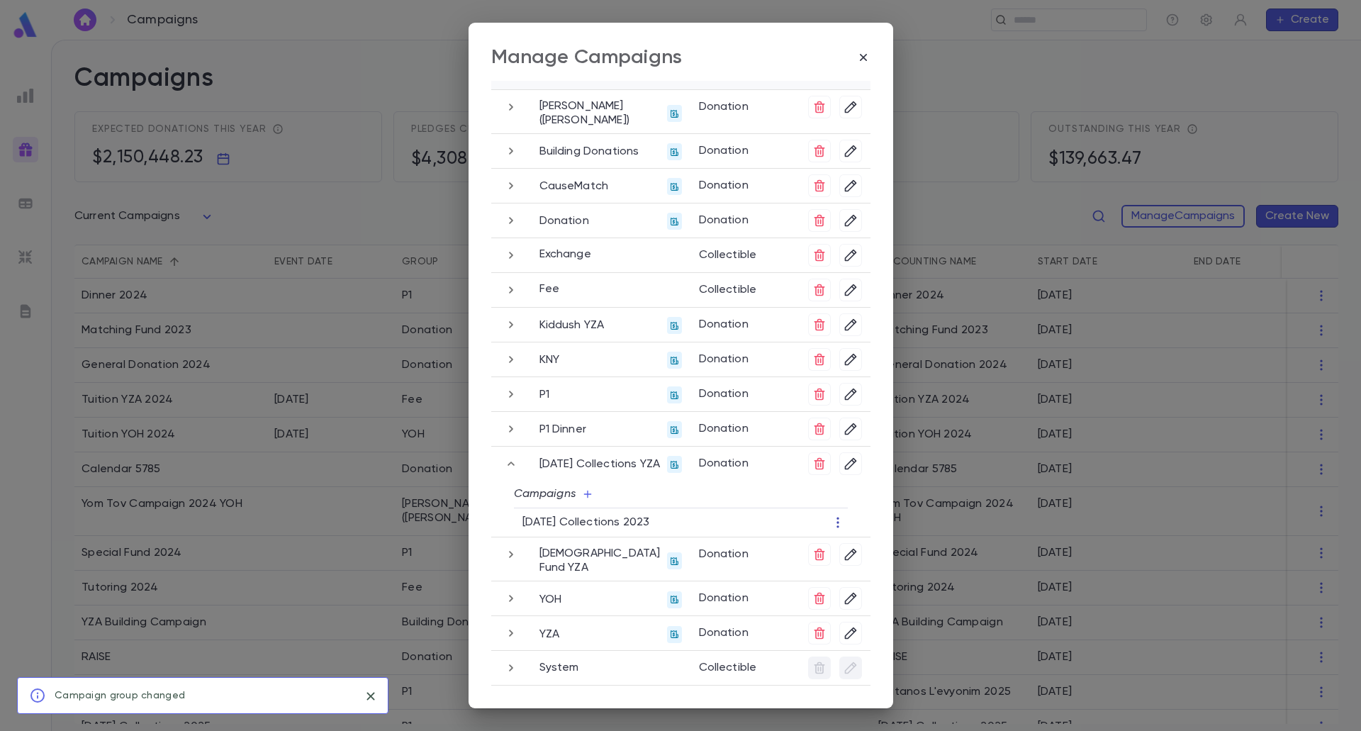
scroll to position [43, 0]
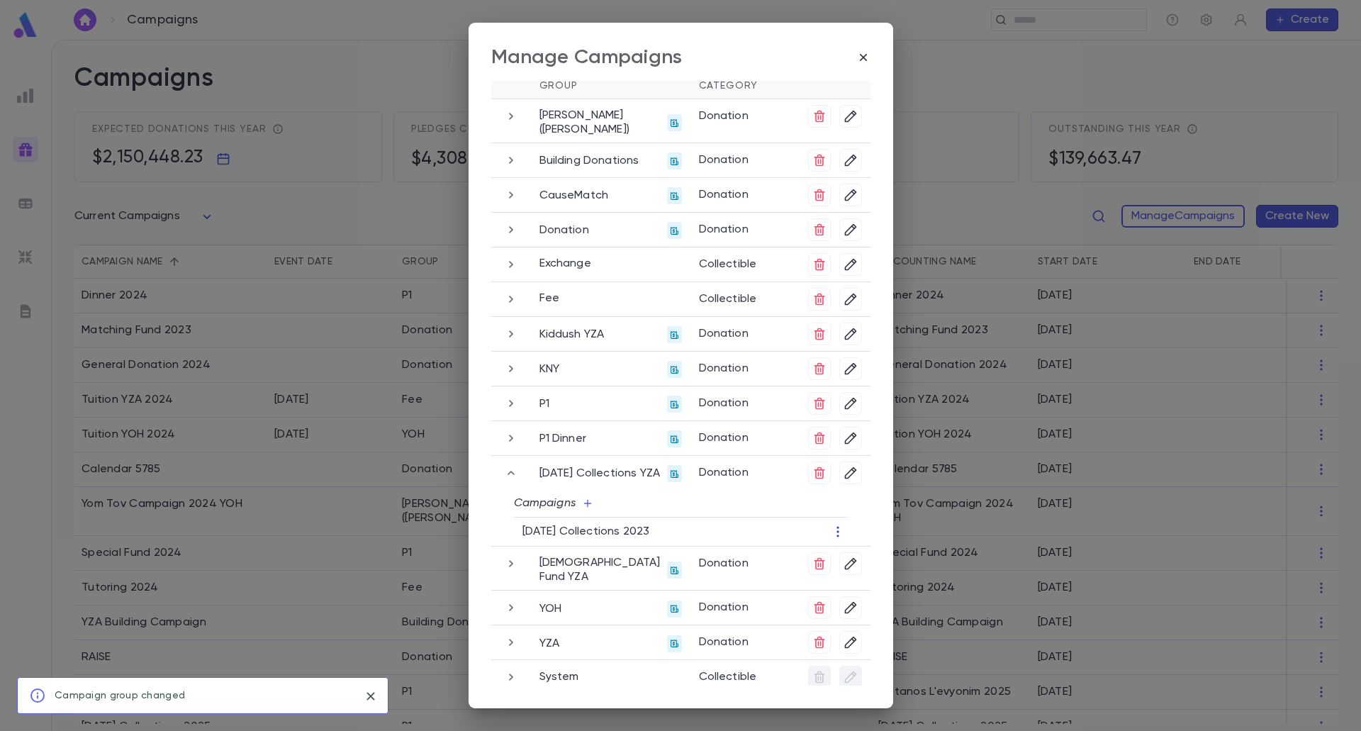
click at [836, 536] on icon "button" at bounding box center [838, 531] width 14 height 14
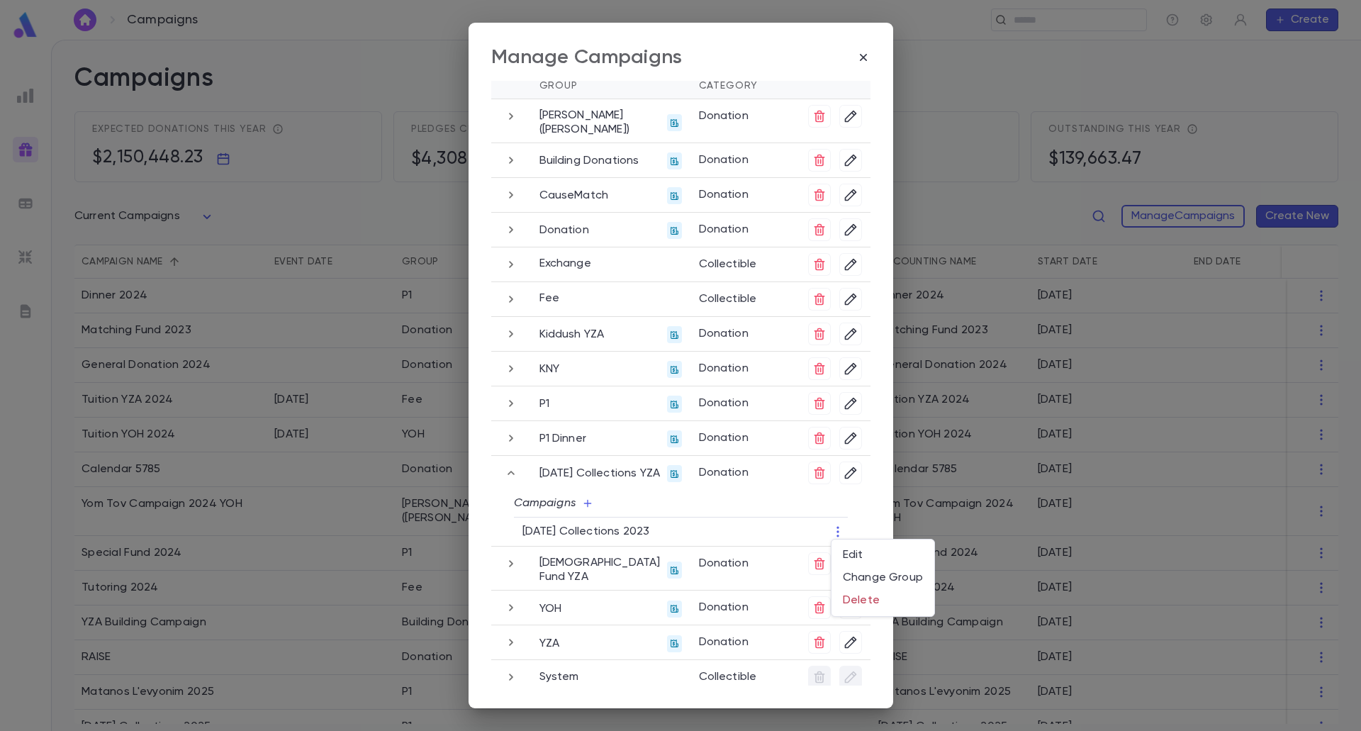
click at [510, 478] on div at bounding box center [680, 365] width 1361 height 731
click at [508, 471] on icon "button" at bounding box center [510, 473] width 7 height 4
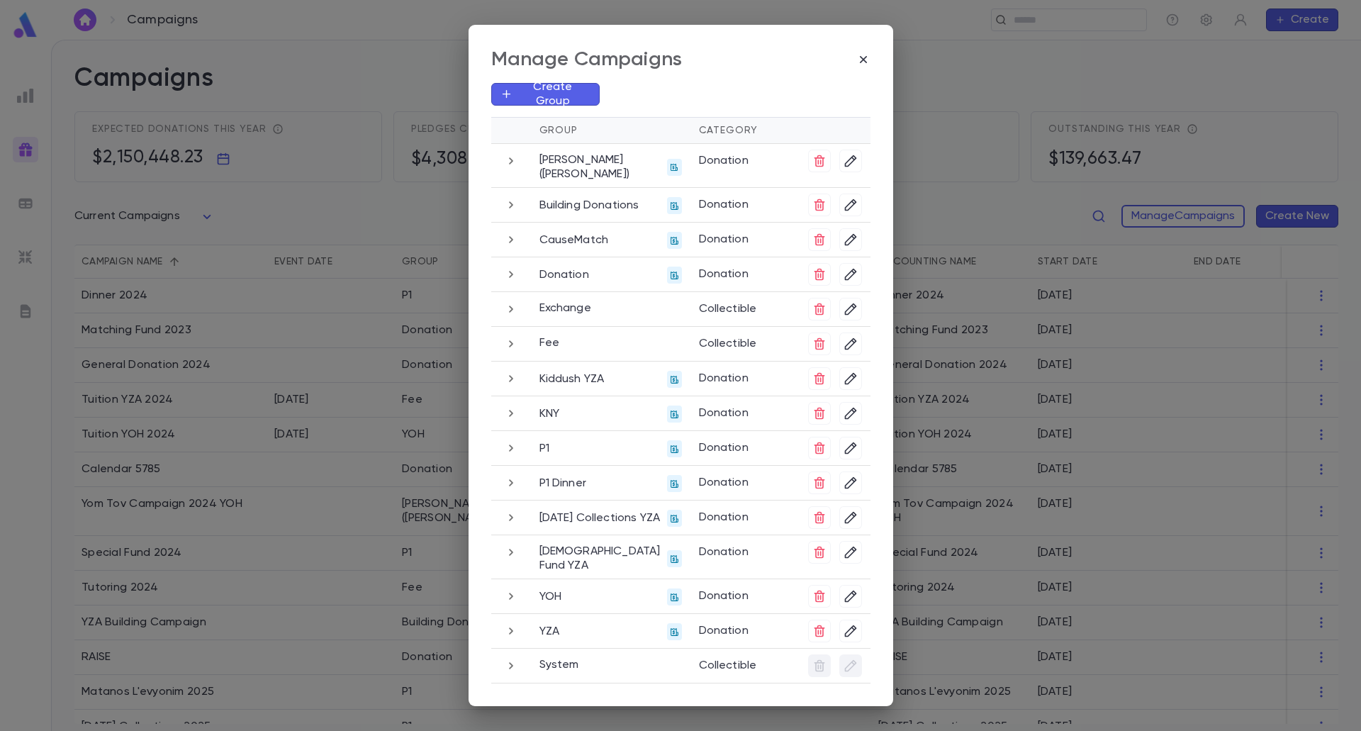
scroll to position [0, 0]
click at [510, 450] on icon "button" at bounding box center [511, 447] width 4 height 7
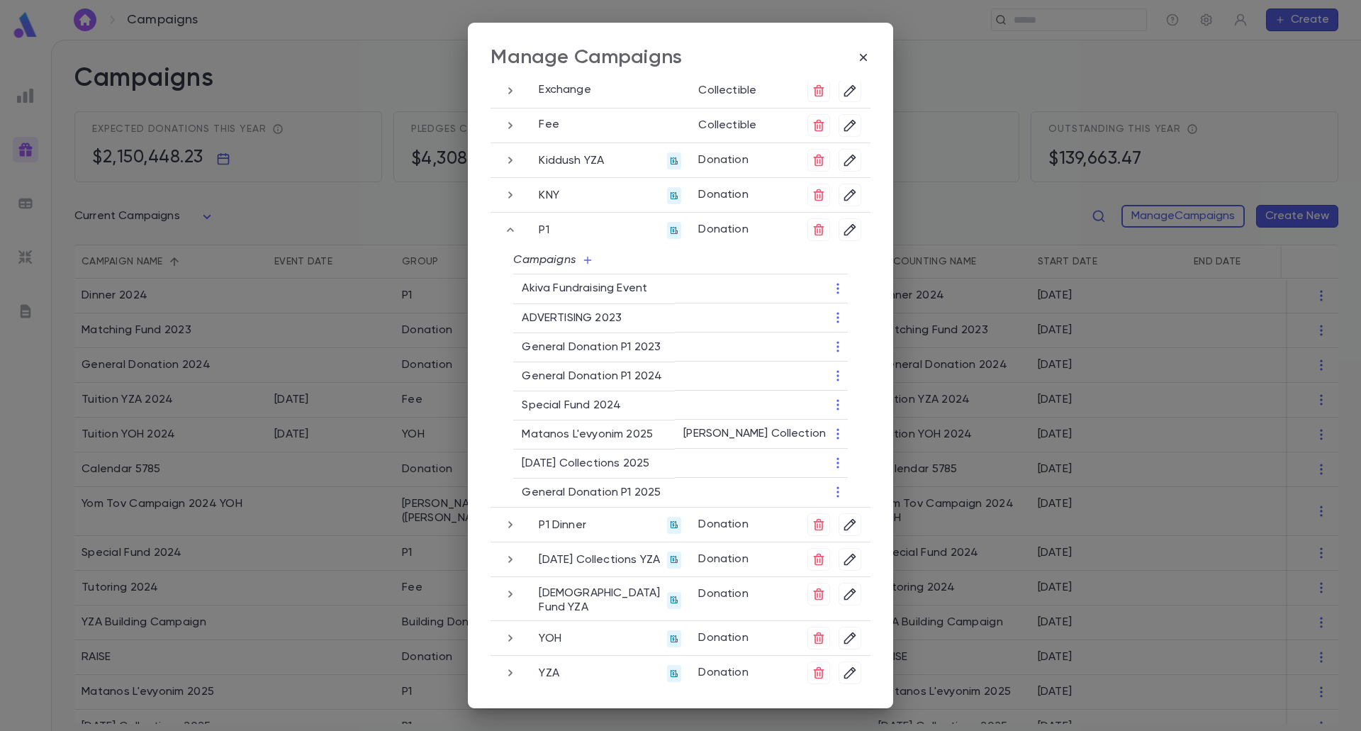
scroll to position [247, 0]
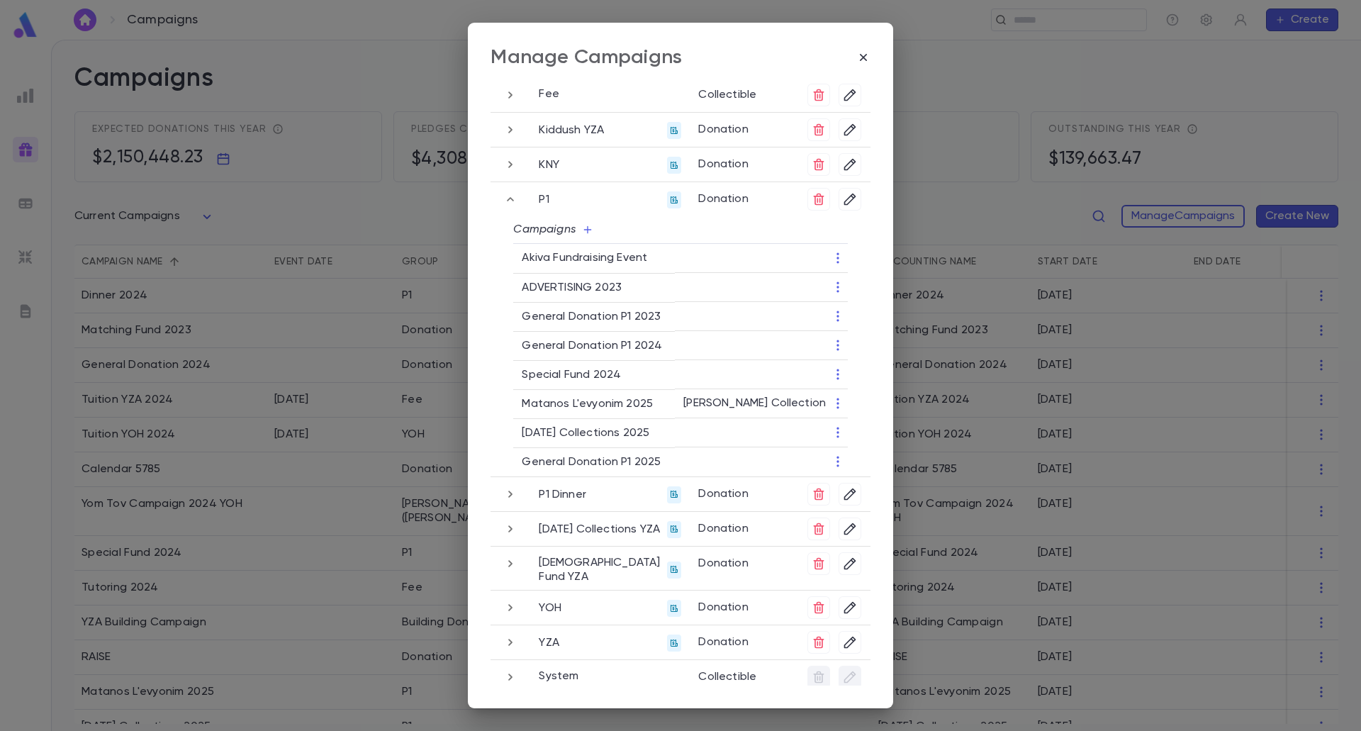
click at [844, 435] on td at bounding box center [761, 432] width 172 height 29
click at [835, 434] on icon "button" at bounding box center [838, 432] width 14 height 14
click at [859, 484] on li "Change Group" at bounding box center [882, 478] width 103 height 23
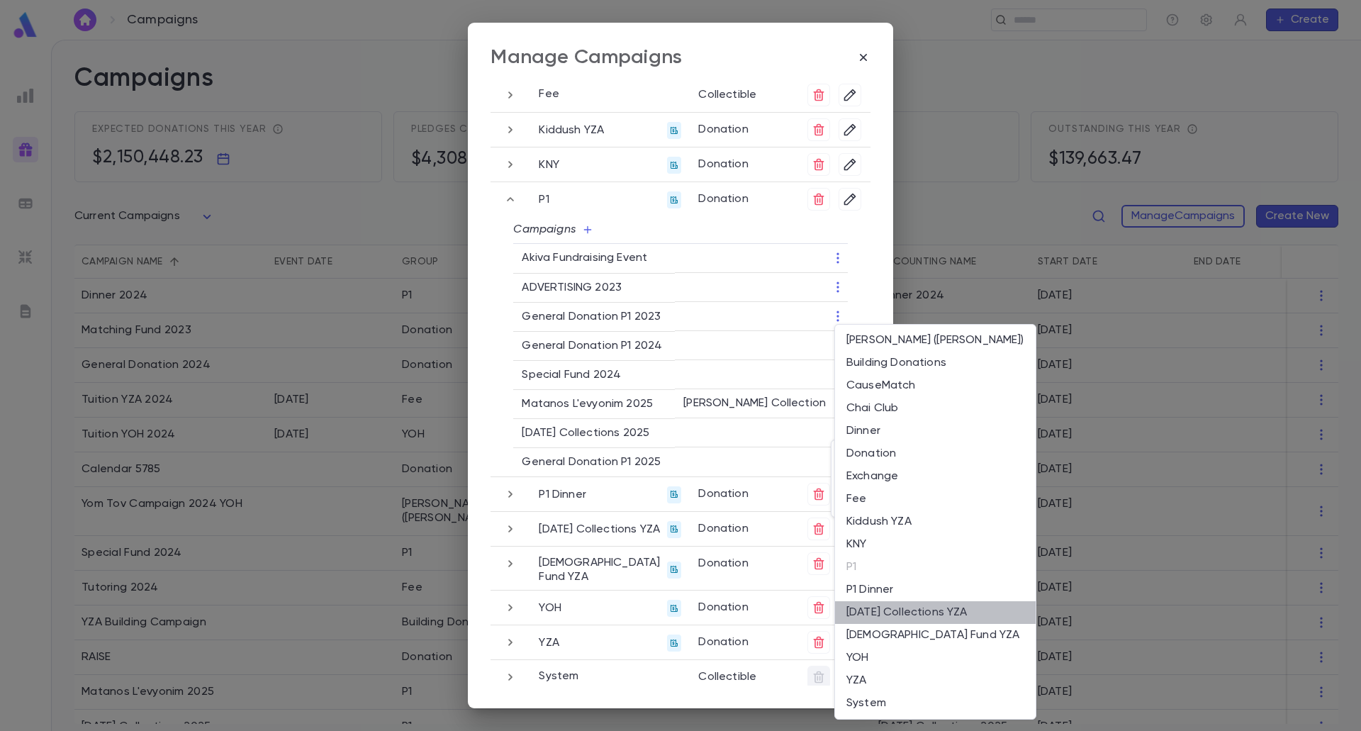
click at [894, 613] on li "Purim Collections YZA" at bounding box center [935, 612] width 201 height 23
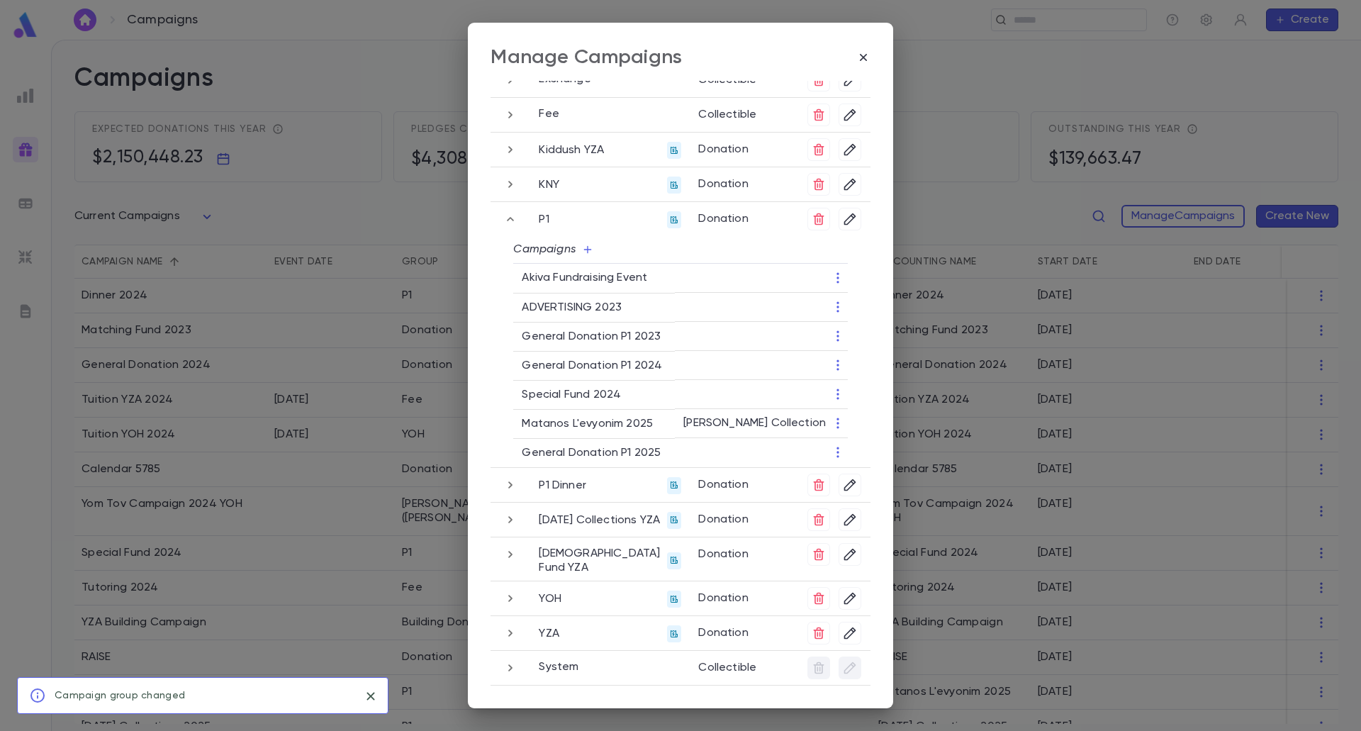
scroll to position [218, 0]
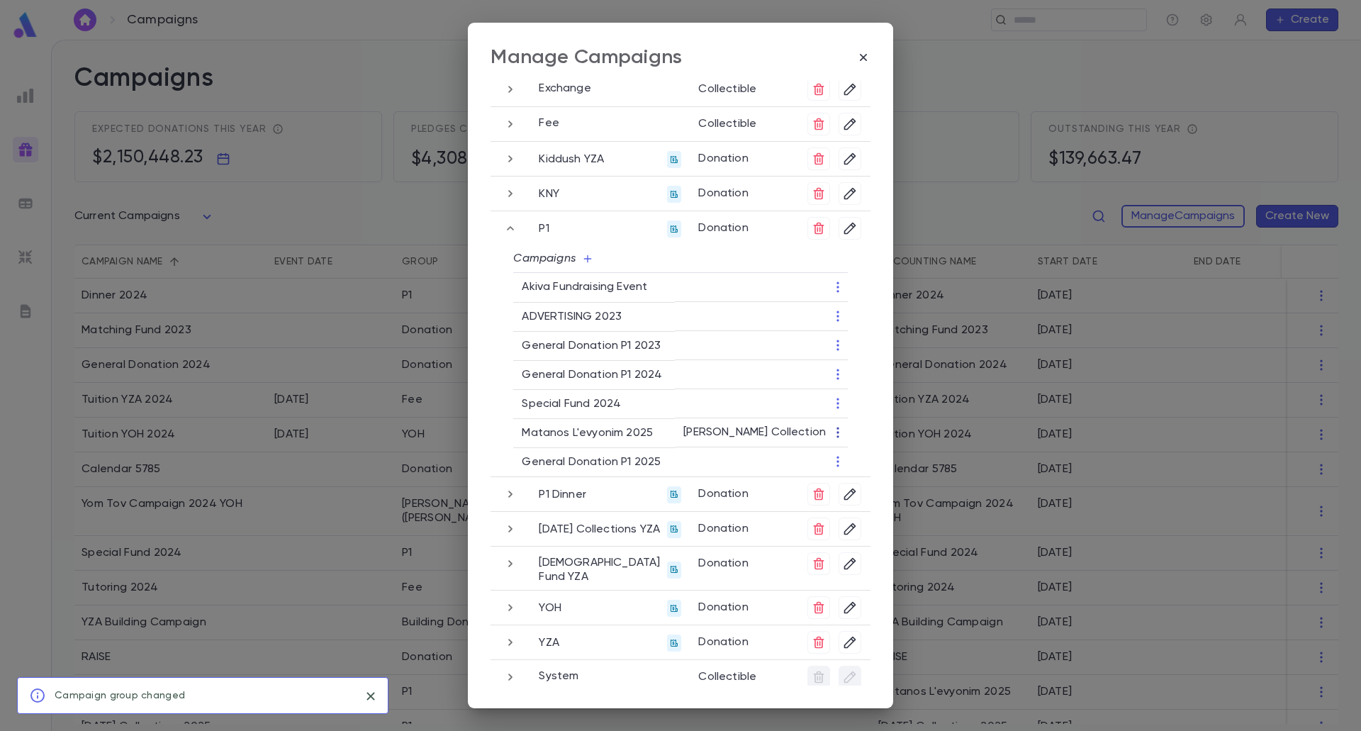
click at [833, 432] on icon "button" at bounding box center [838, 432] width 14 height 14
click at [862, 478] on li "Change Group" at bounding box center [882, 478] width 103 height 23
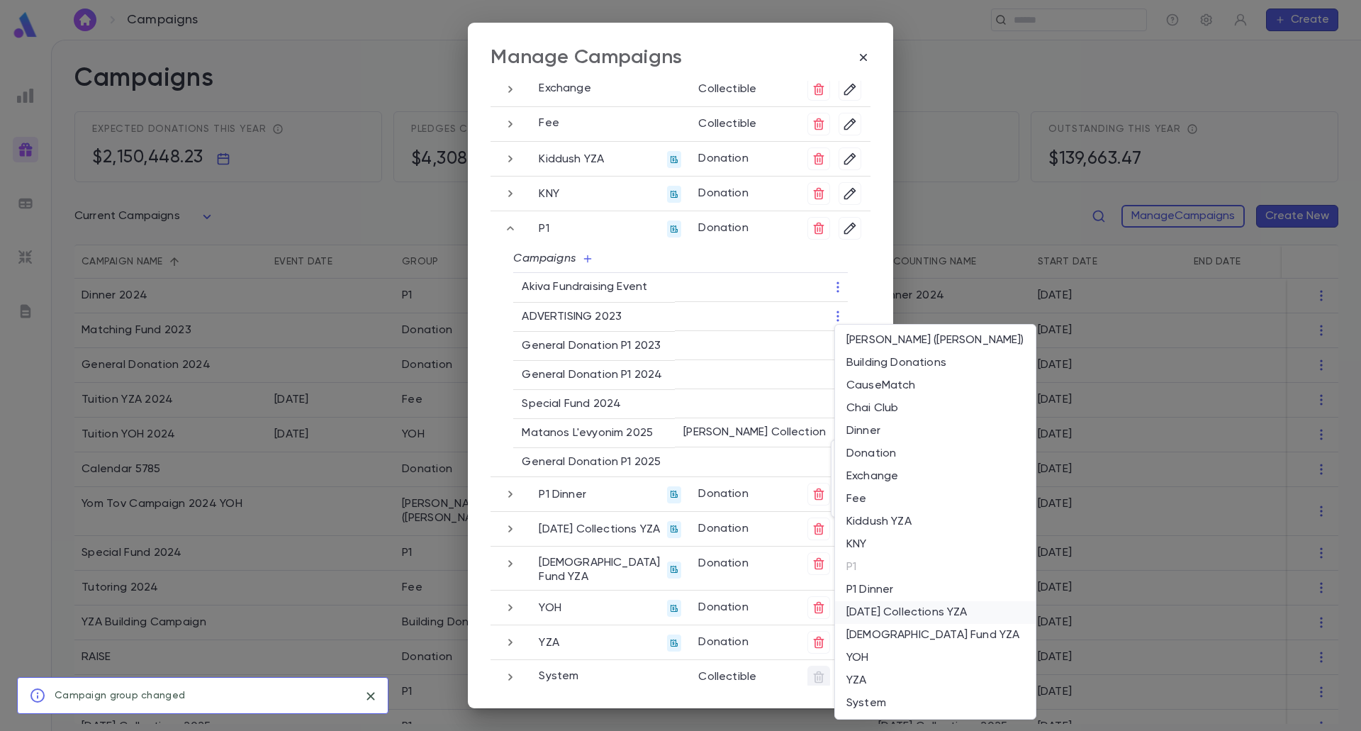
click at [901, 618] on li "Purim Collections YZA" at bounding box center [935, 612] width 201 height 23
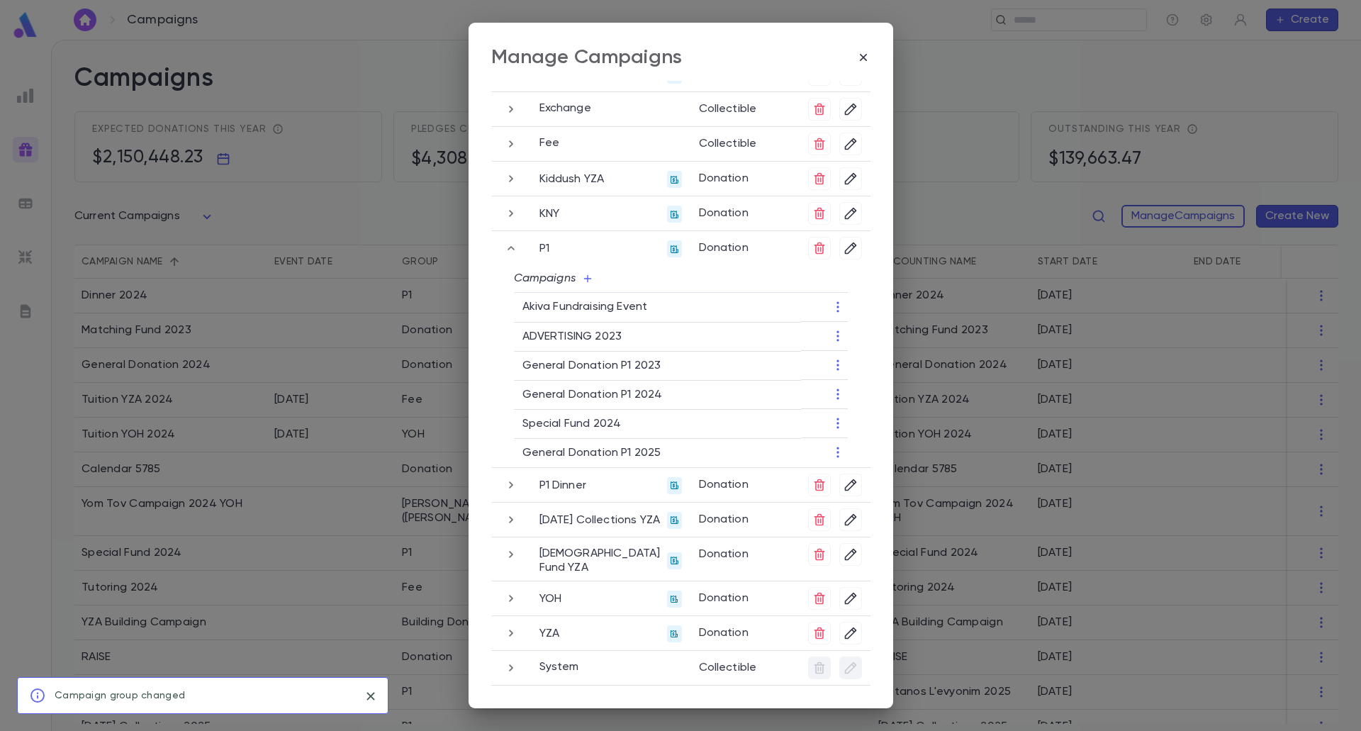
scroll to position [189, 0]
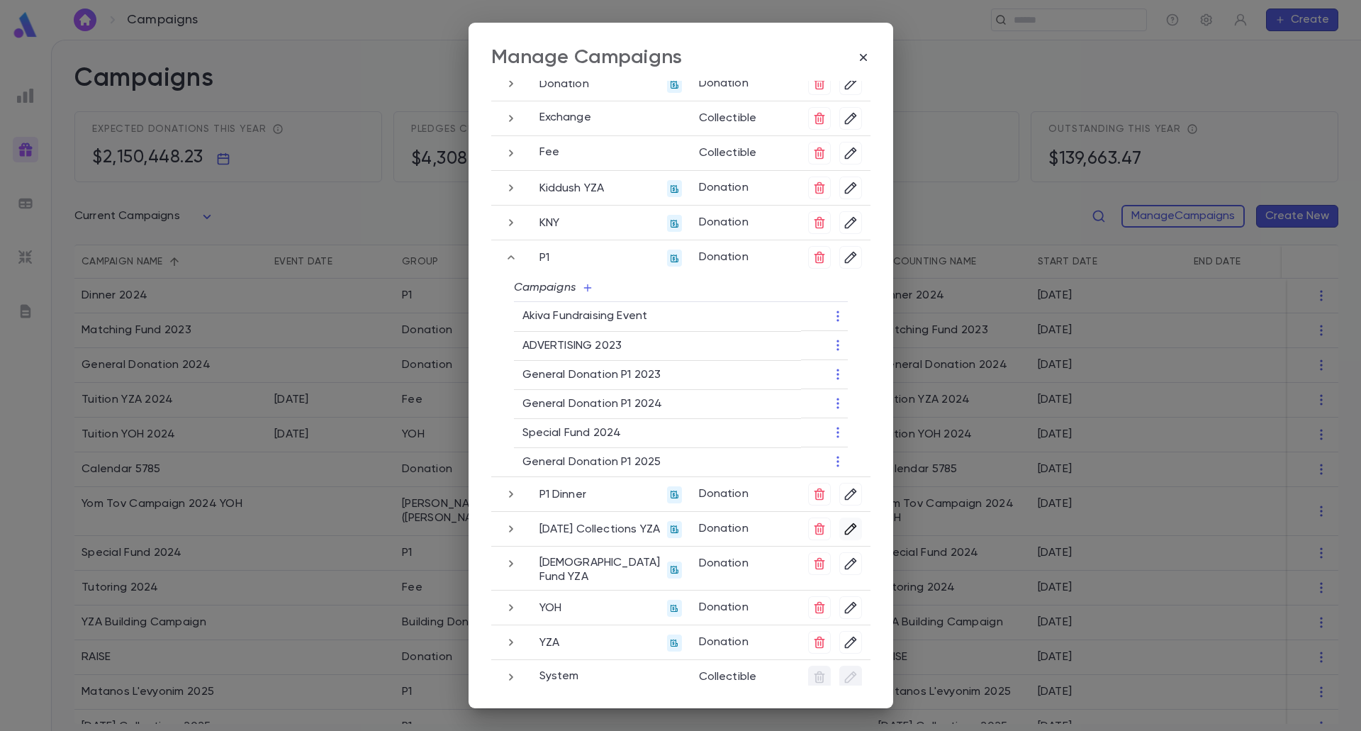
click at [843, 527] on icon "button" at bounding box center [850, 529] width 14 height 14
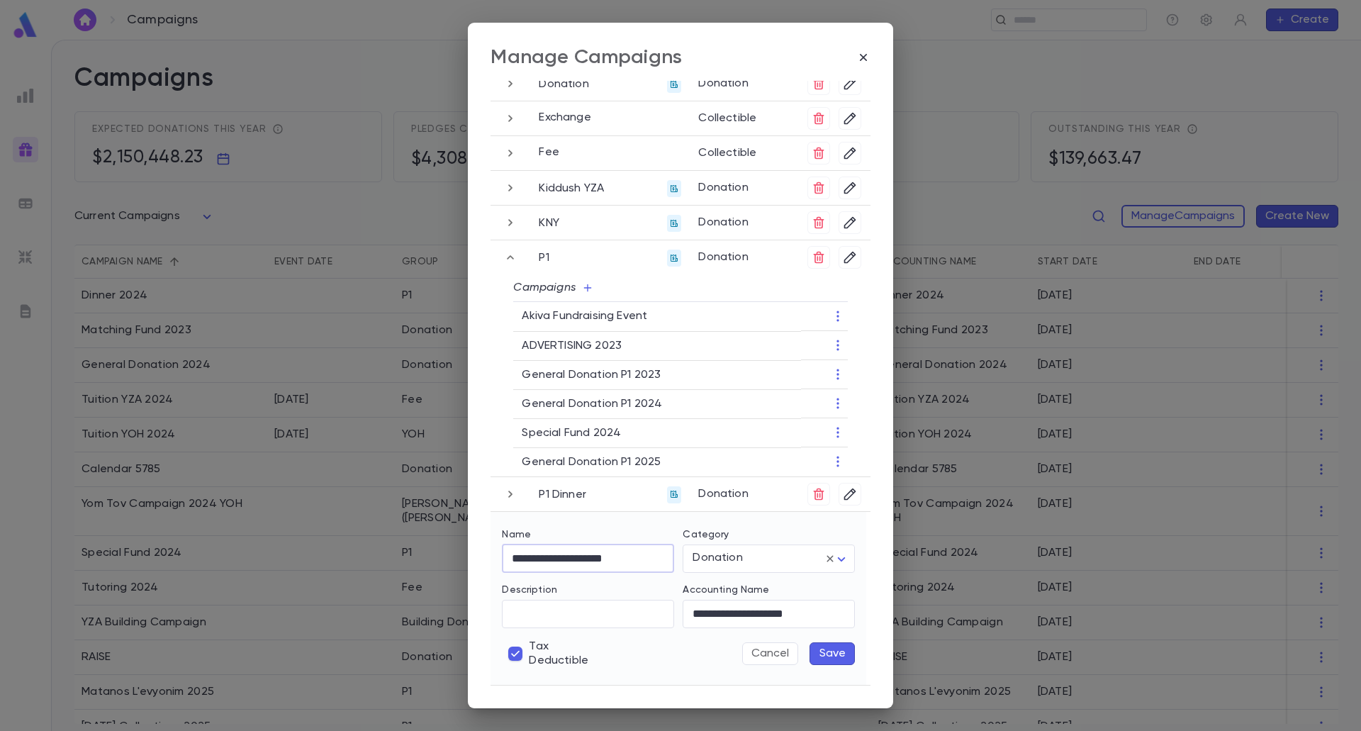
click at [614, 560] on input "**********" at bounding box center [588, 558] width 172 height 28
type input "**********"
click at [845, 654] on button "Save" at bounding box center [831, 653] width 45 height 23
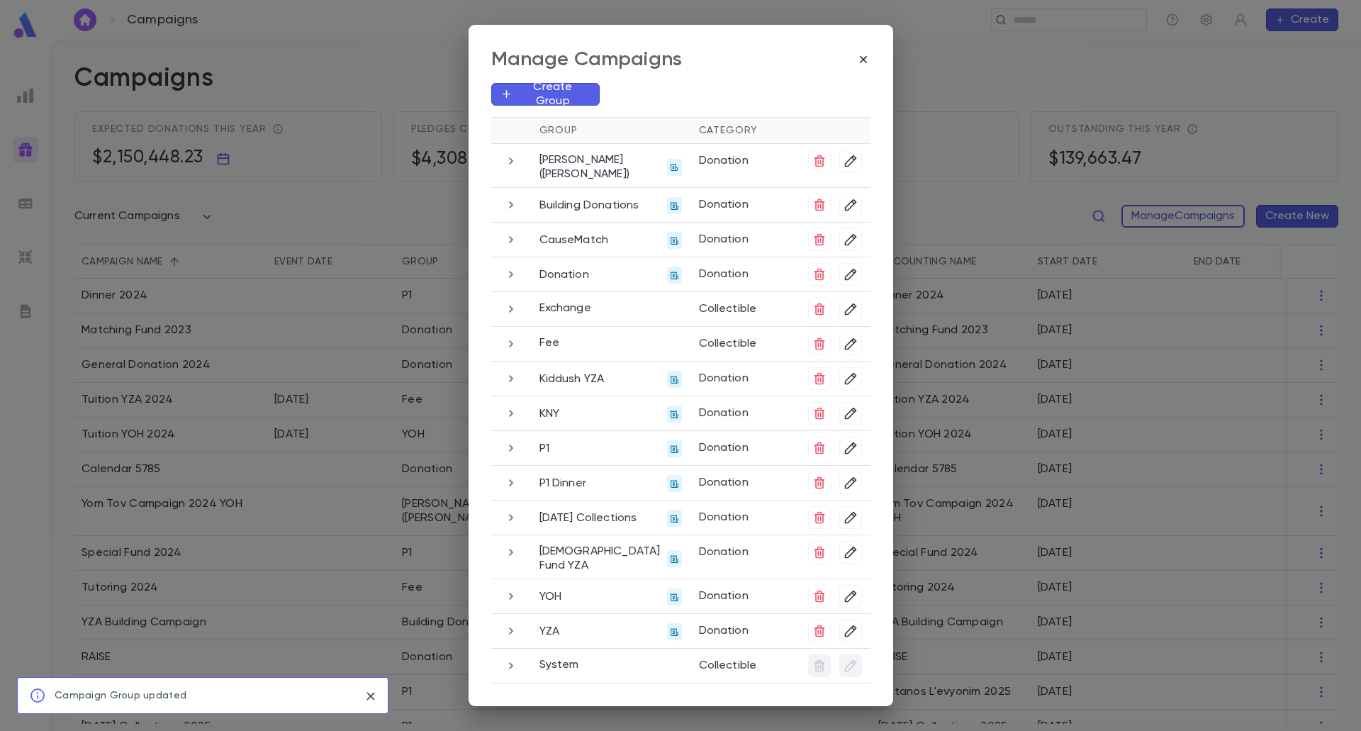
scroll to position [0, 0]
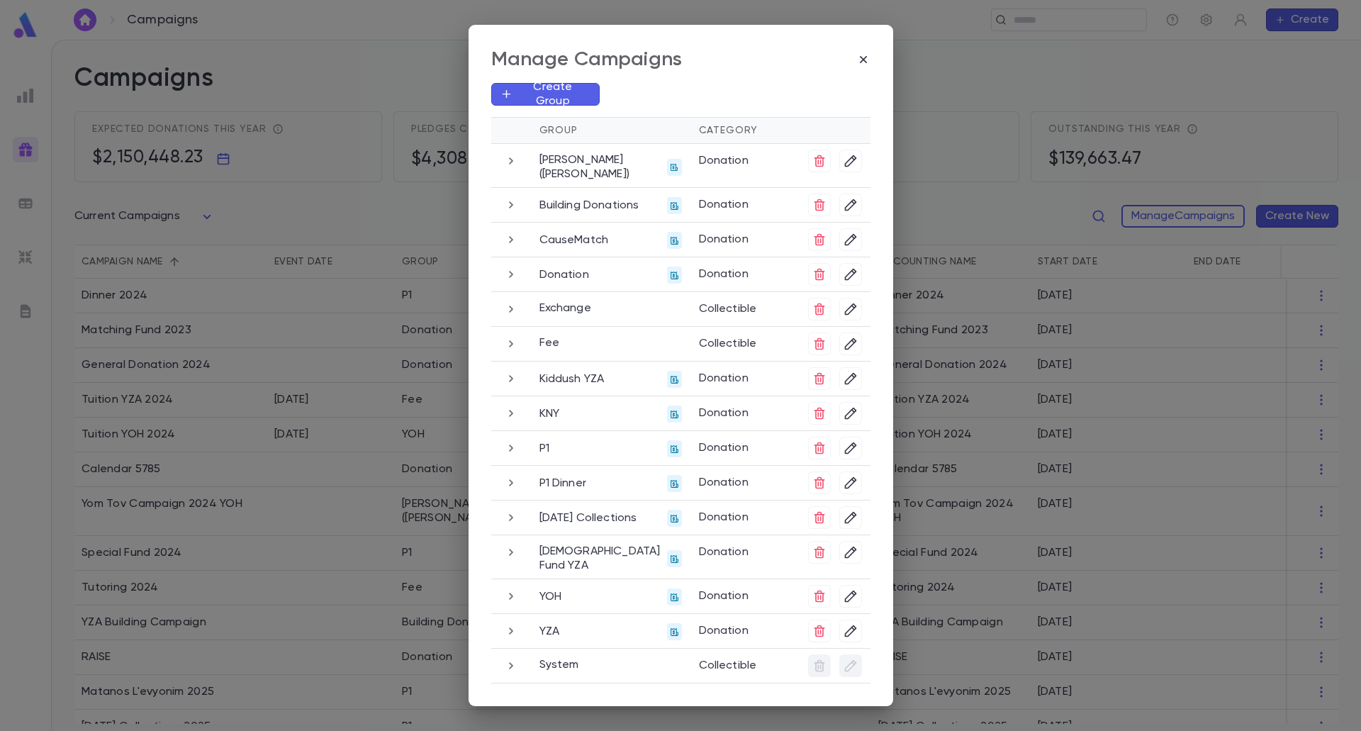
click at [512, 451] on icon "button" at bounding box center [511, 447] width 4 height 7
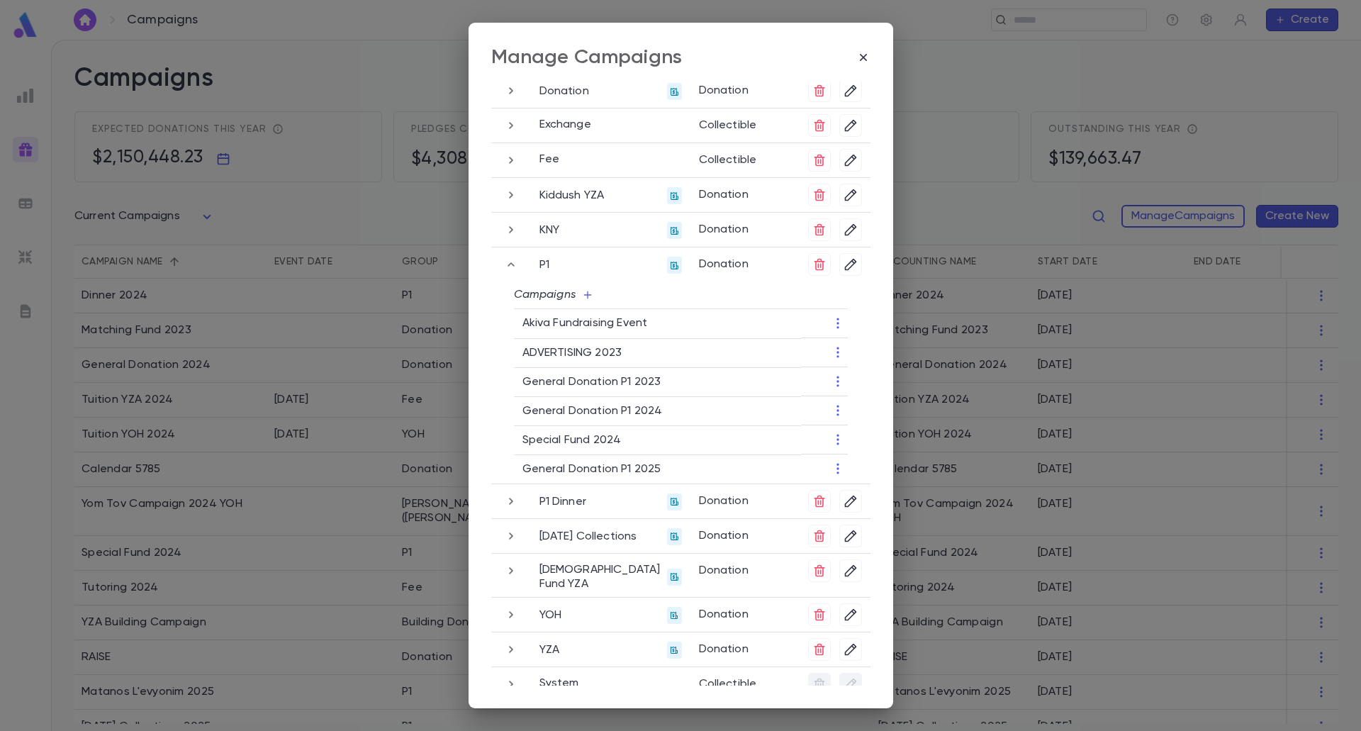
scroll to position [189, 0]
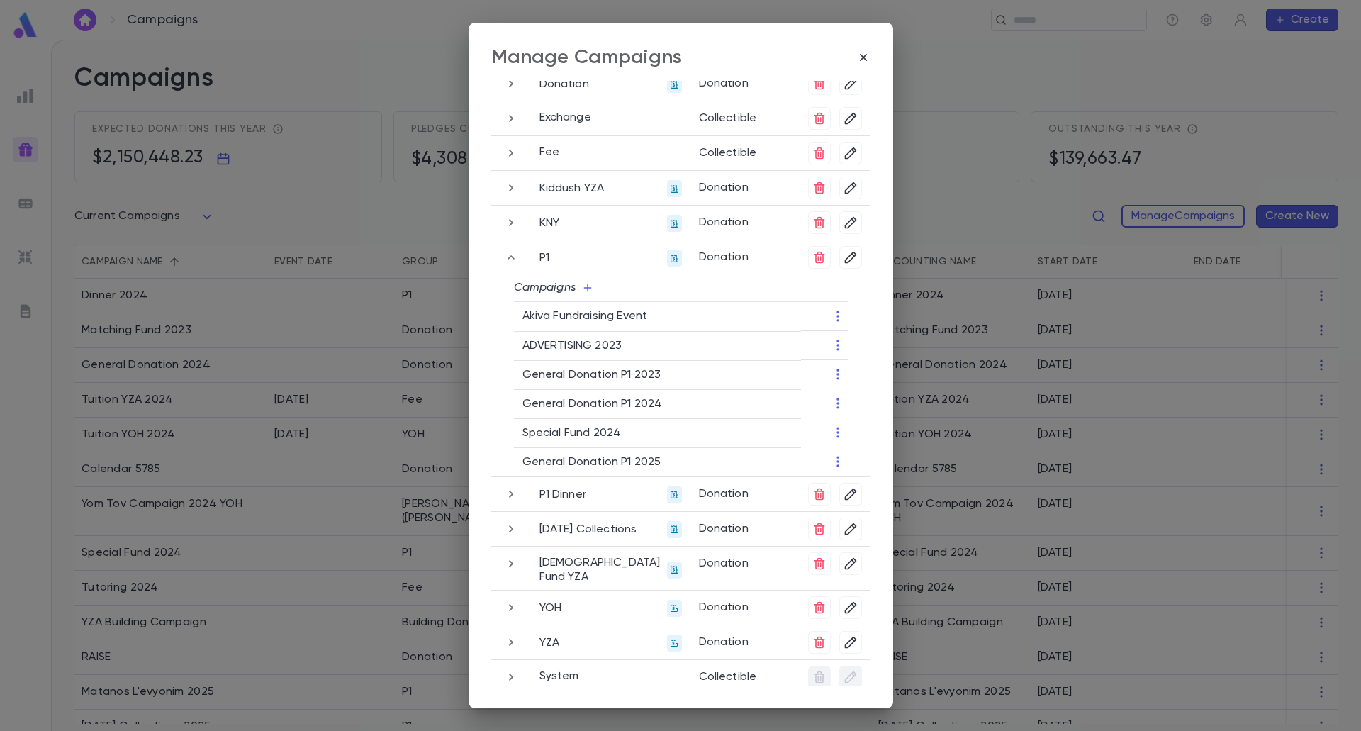
click at [515, 634] on icon "button" at bounding box center [511, 642] width 16 height 17
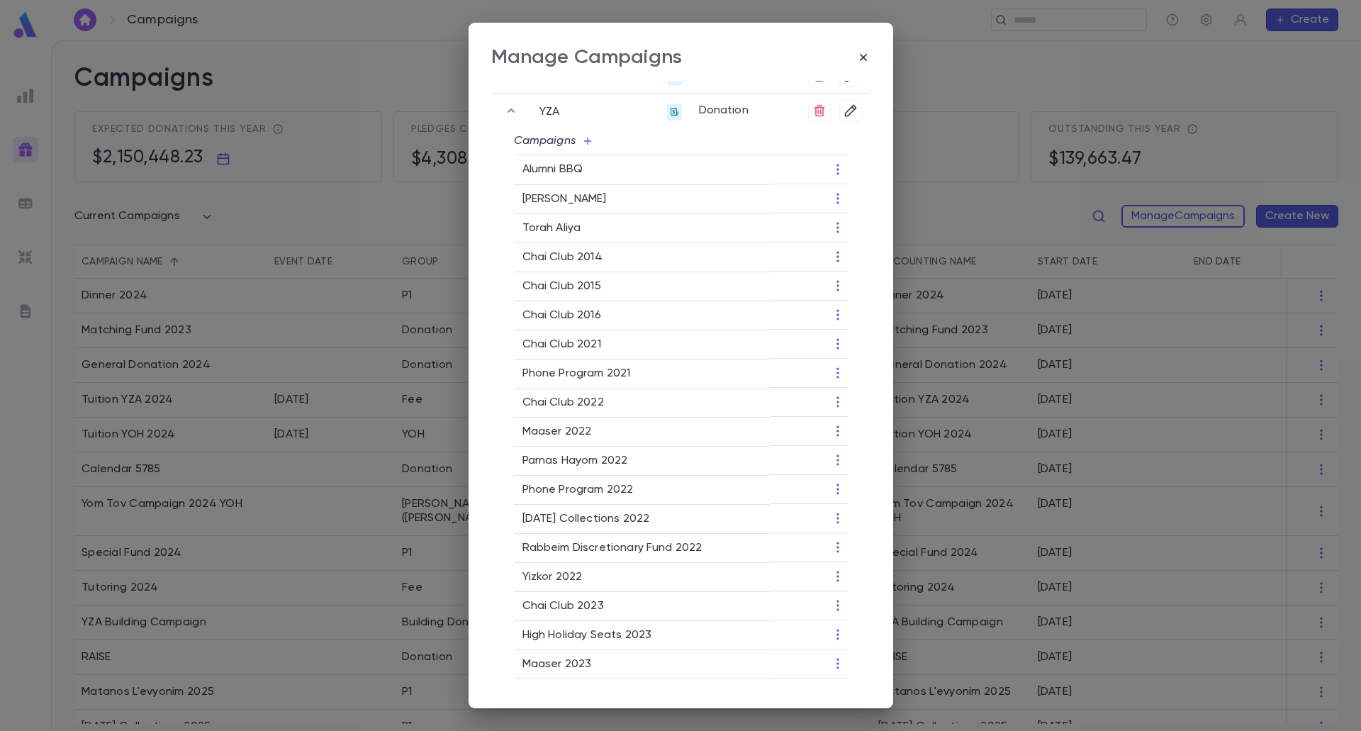
scroll to position [567, 0]
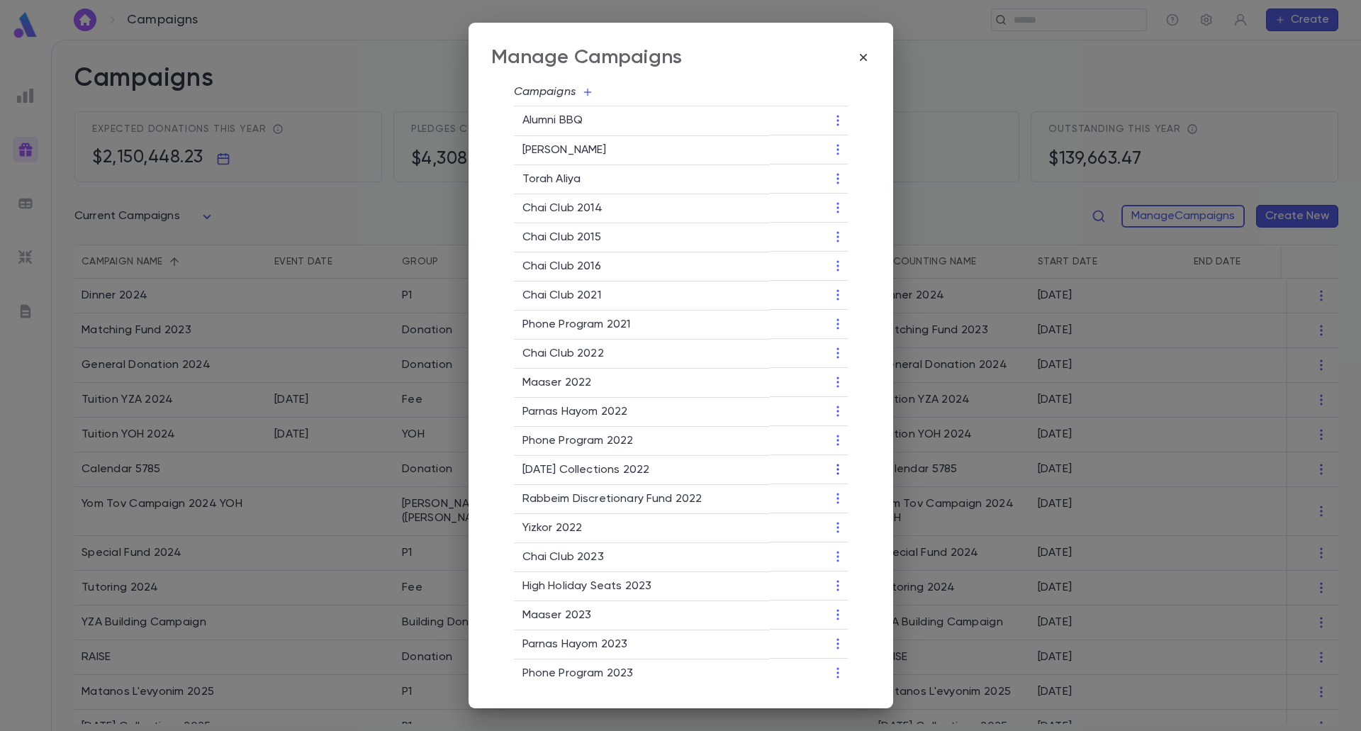
click at [831, 462] on icon "button" at bounding box center [838, 469] width 14 height 14
click at [860, 501] on li "Change Group" at bounding box center [882, 506] width 103 height 23
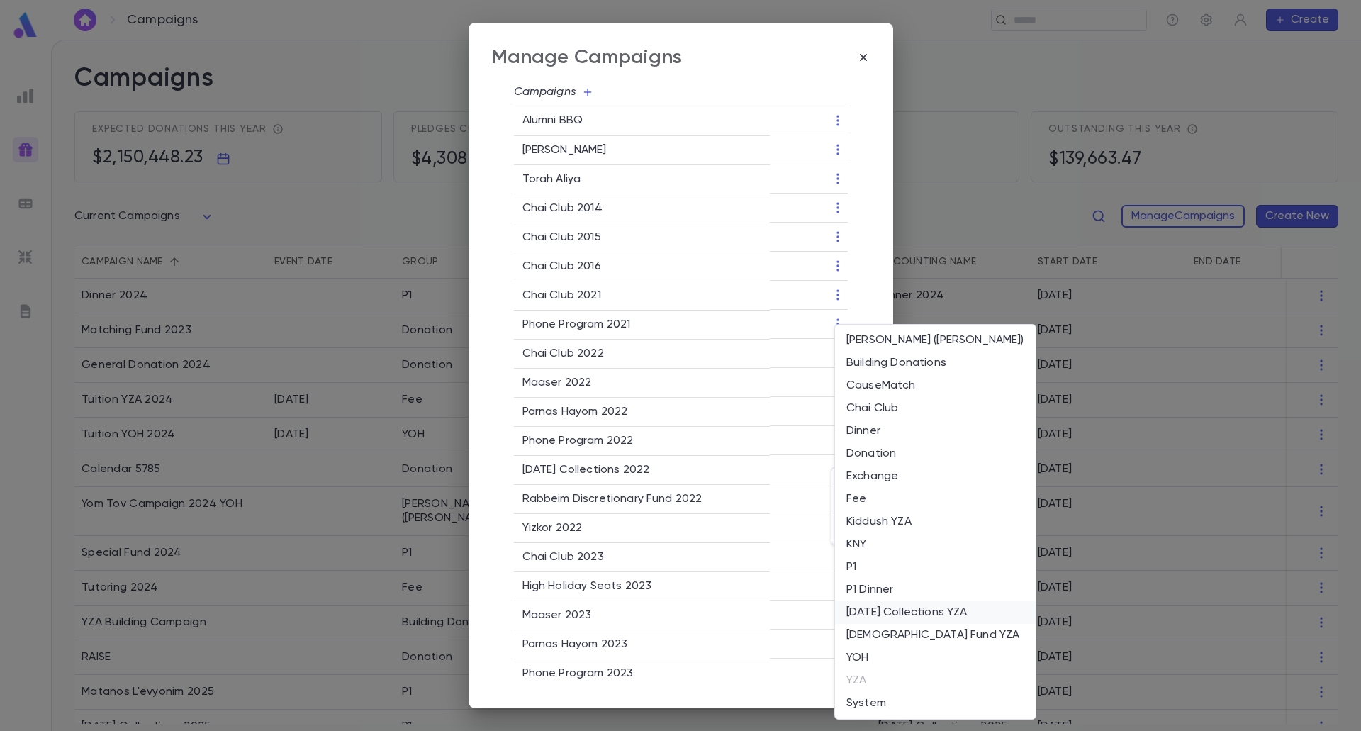
click at [868, 614] on li "Purim Collections YZA" at bounding box center [935, 612] width 201 height 23
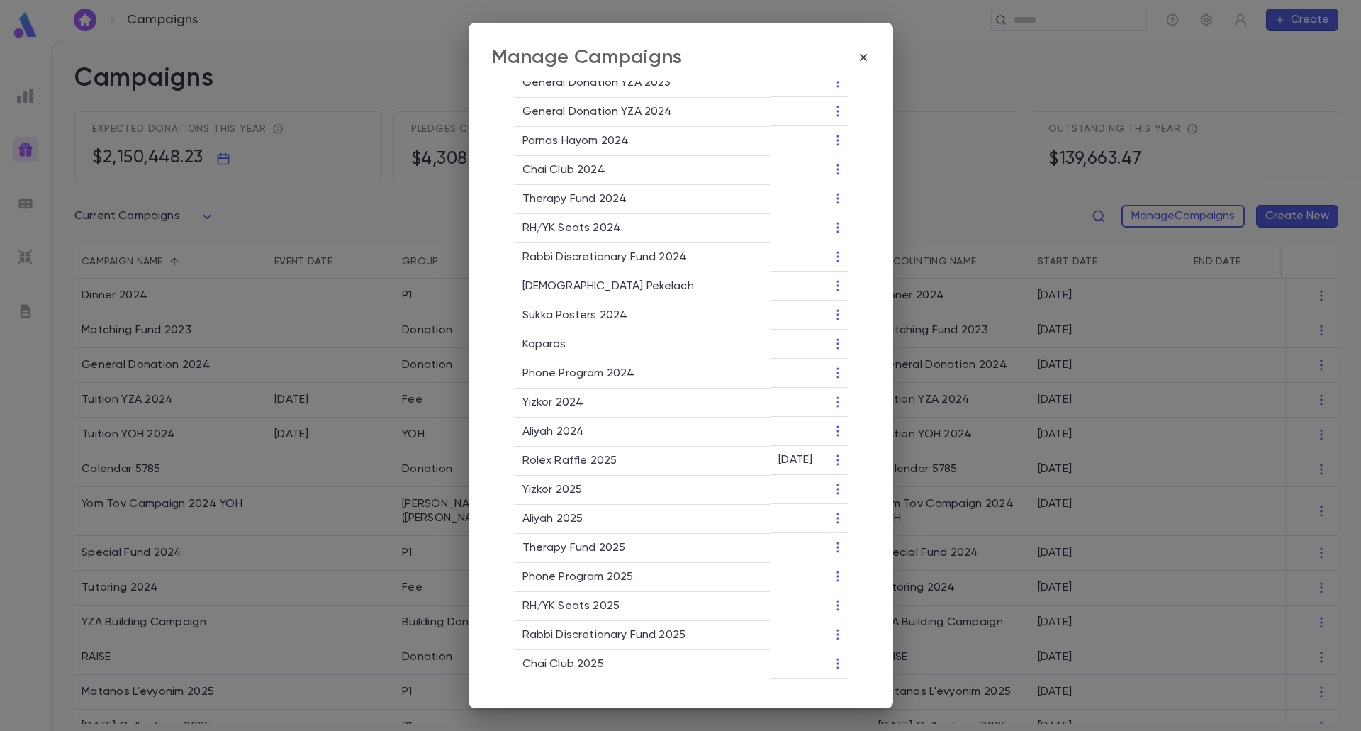
scroll to position [1180, 0]
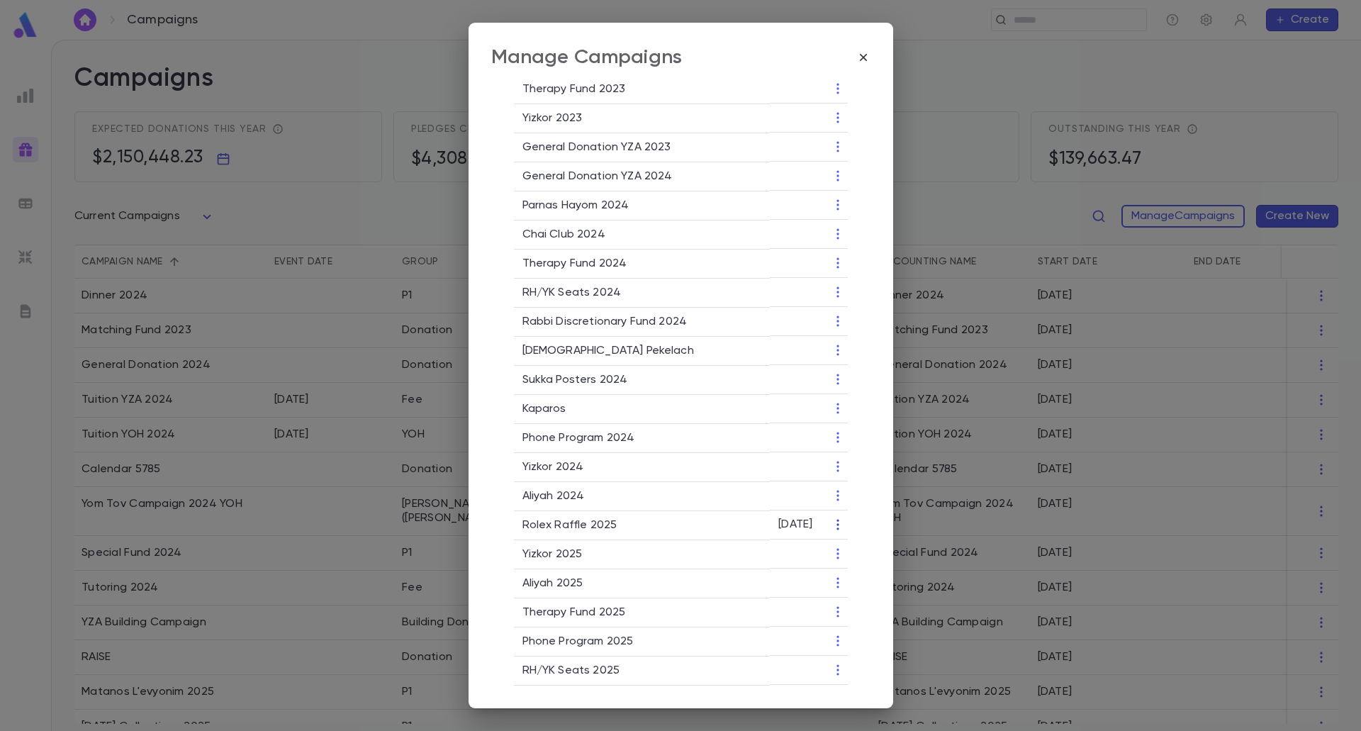
click at [833, 517] on icon "button" at bounding box center [838, 524] width 14 height 14
click at [702, 515] on div at bounding box center [680, 365] width 1361 height 731
click at [833, 517] on icon "button" at bounding box center [838, 524] width 14 height 14
click at [867, 545] on li "Edit" at bounding box center [882, 538] width 103 height 23
type input "***"
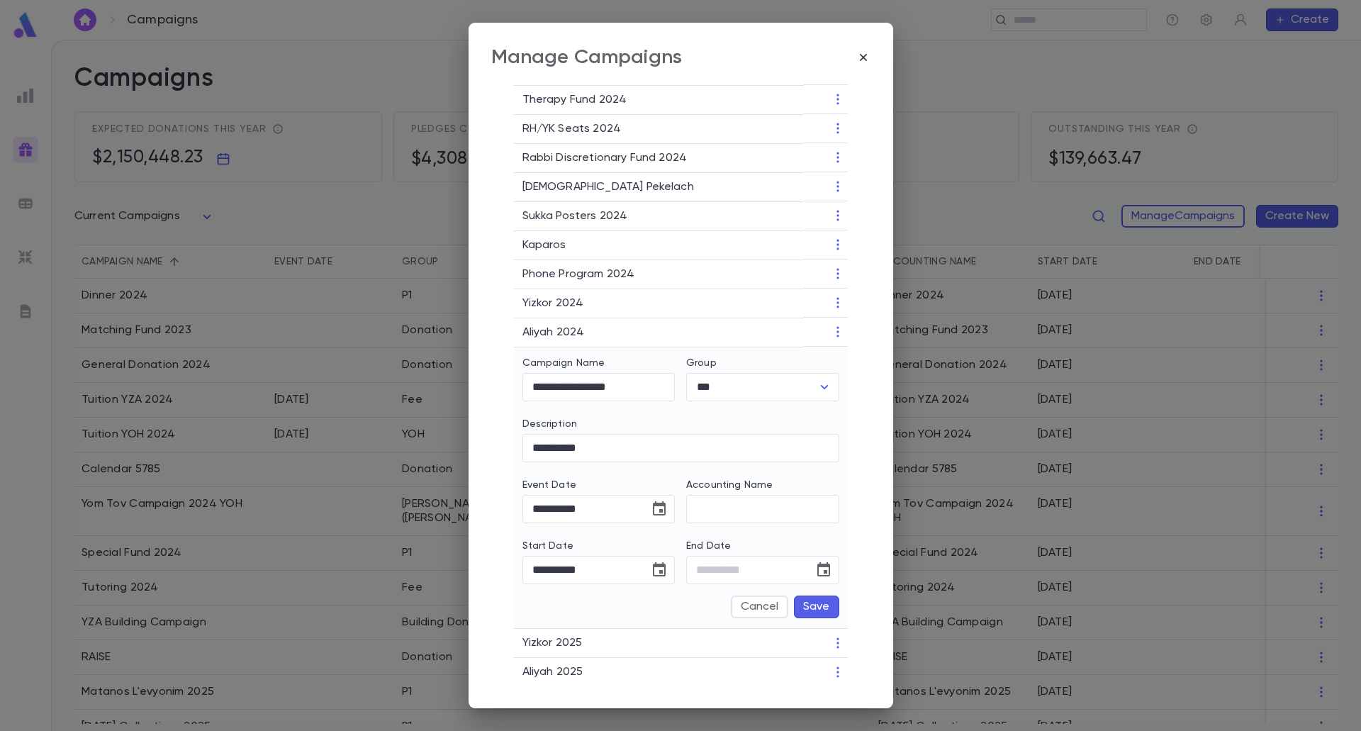
scroll to position [1322, 0]
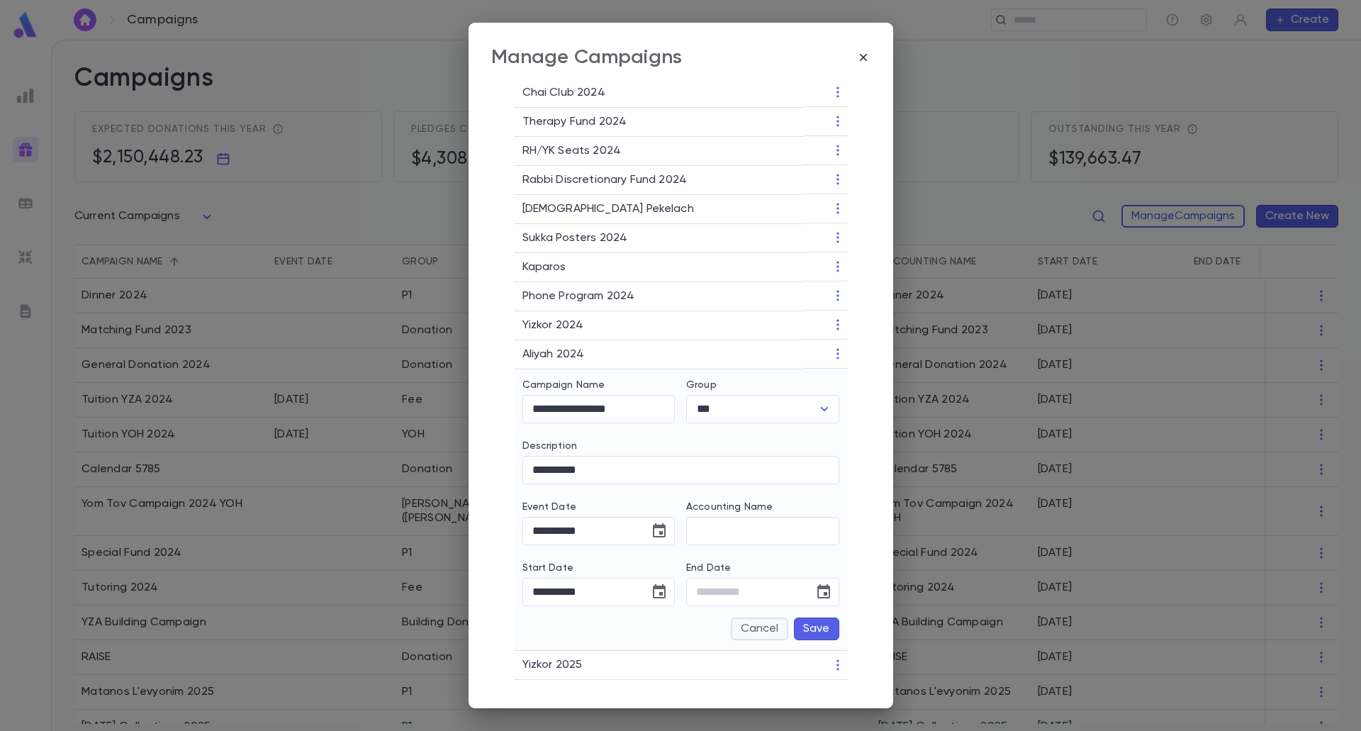
click at [769, 622] on button "Cancel" at bounding box center [759, 628] width 57 height 23
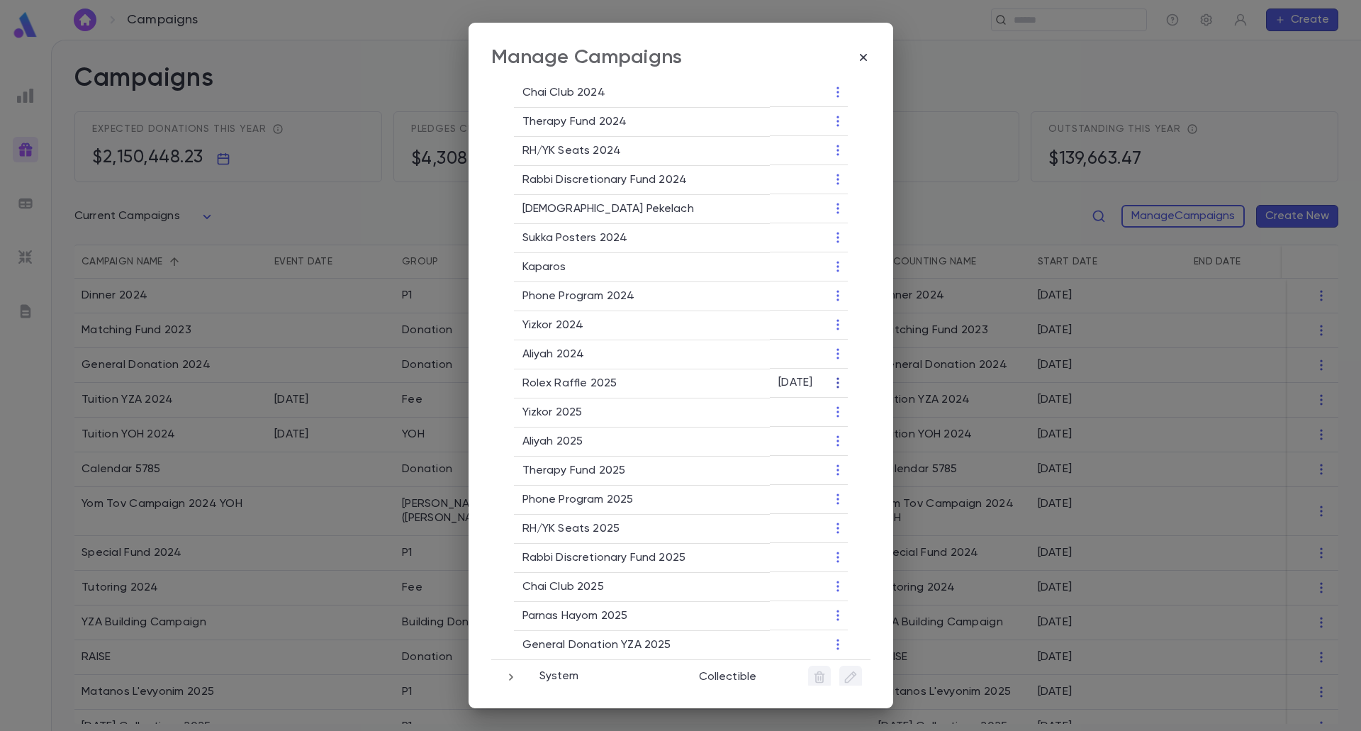
click at [832, 376] on icon "button" at bounding box center [838, 383] width 14 height 14
click at [871, 425] on li "End Campaign" at bounding box center [882, 419] width 103 height 23
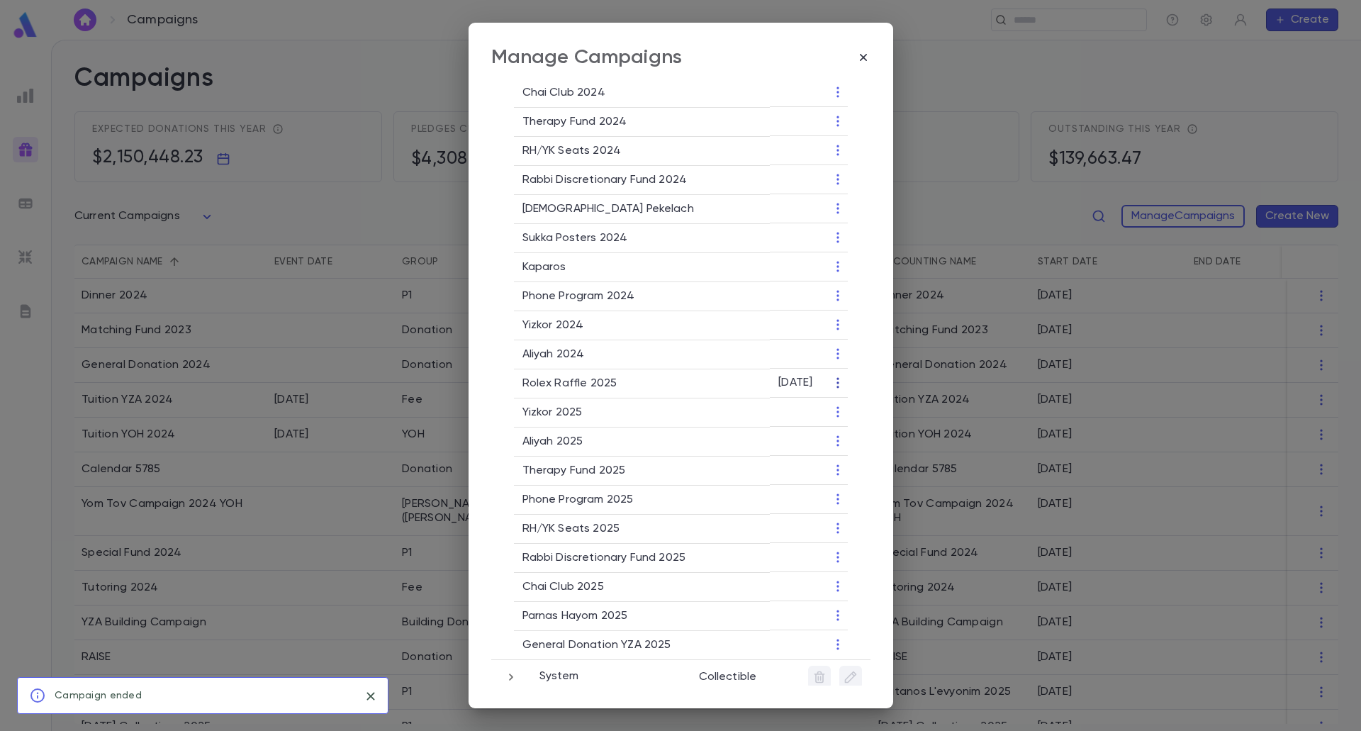
click at [831, 376] on icon "button" at bounding box center [838, 383] width 14 height 14
click at [857, 419] on li "Change Group" at bounding box center [882, 419] width 103 height 23
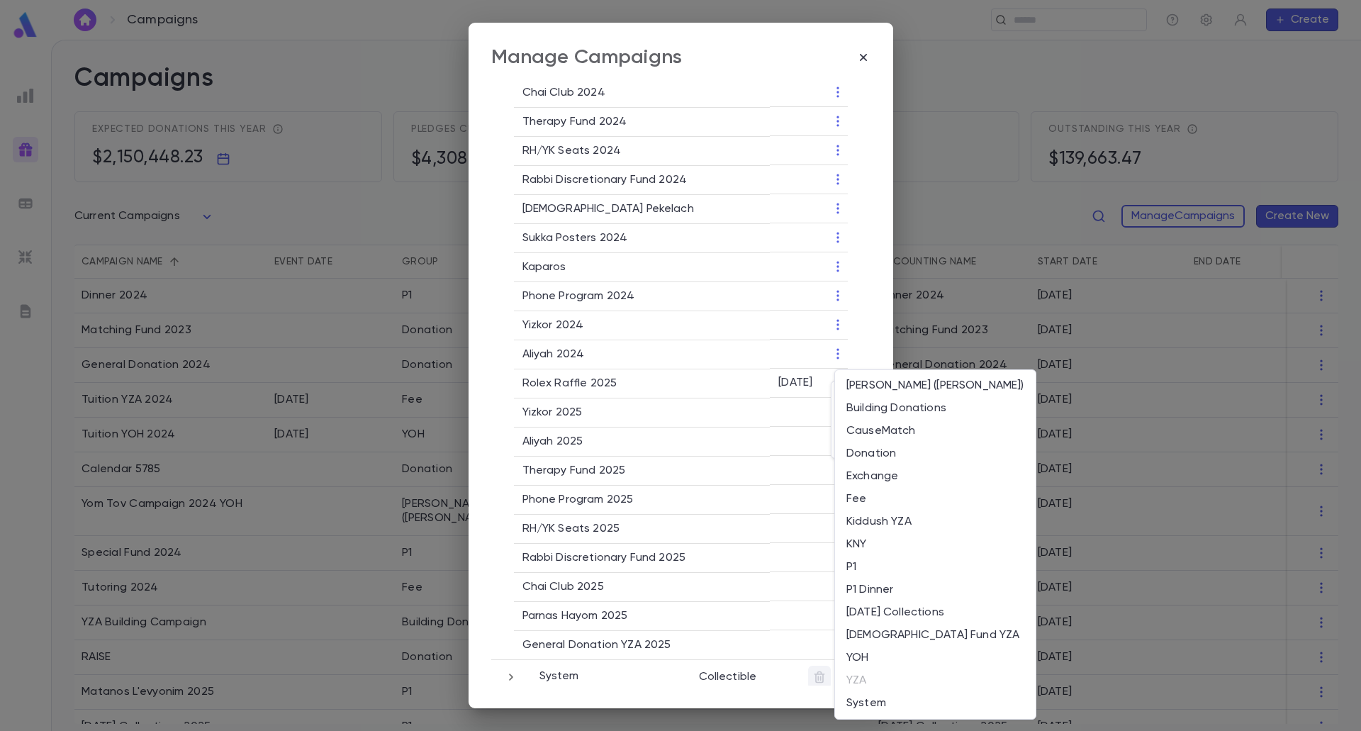
click at [823, 367] on div at bounding box center [680, 365] width 1361 height 731
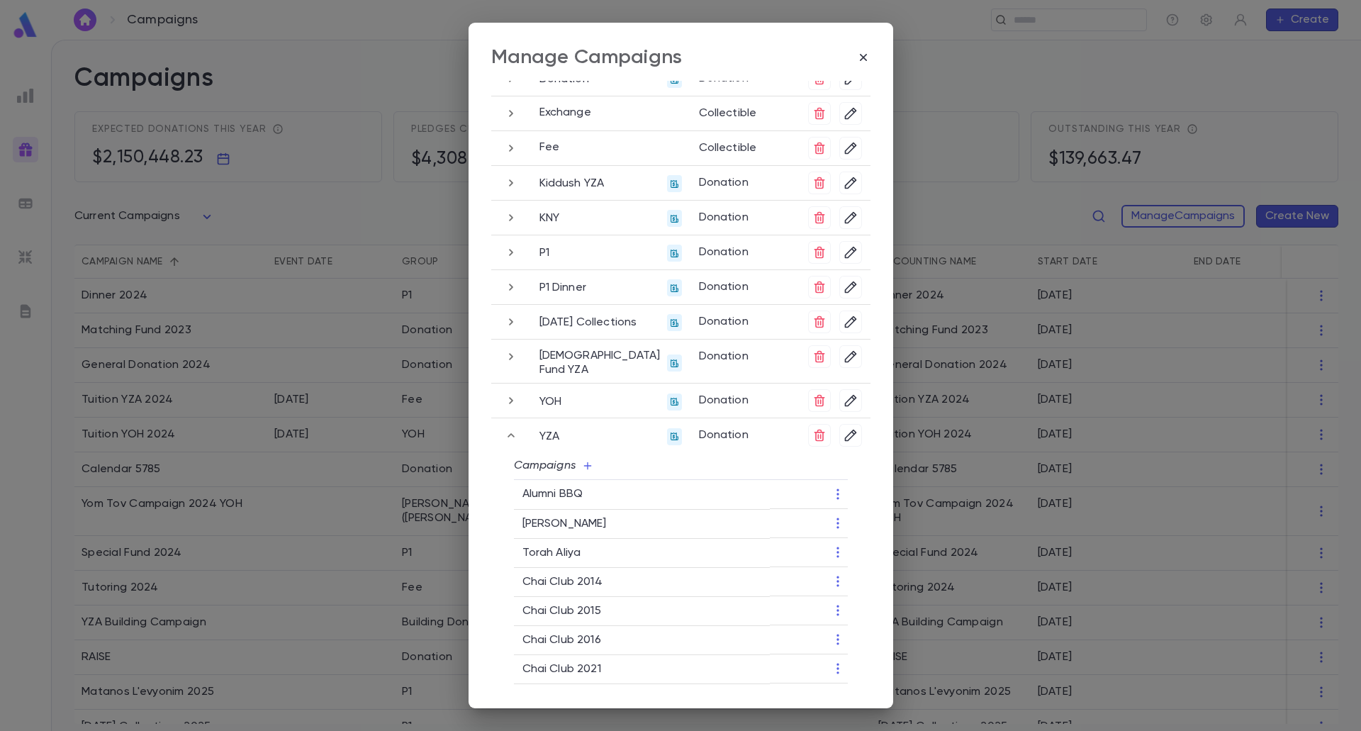
scroll to position [188, 0]
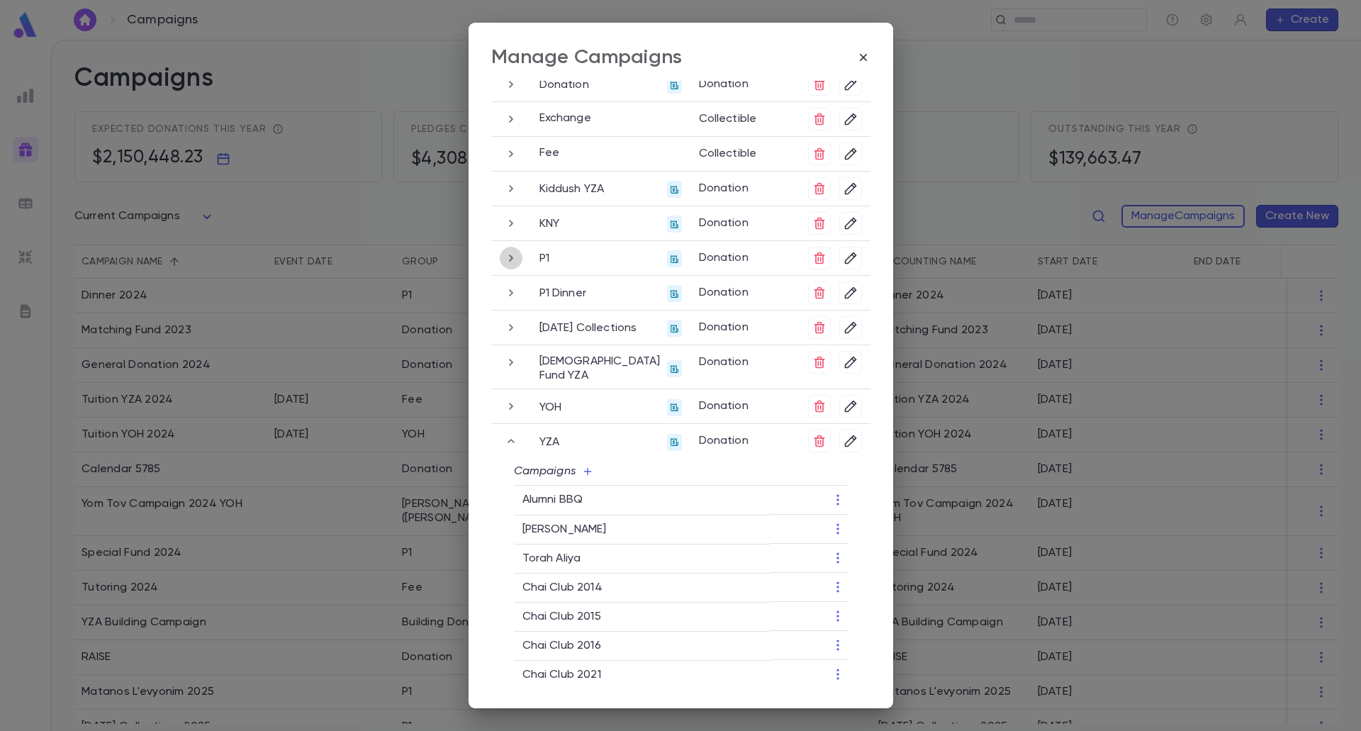
click at [508, 262] on icon "button" at bounding box center [511, 257] width 16 height 17
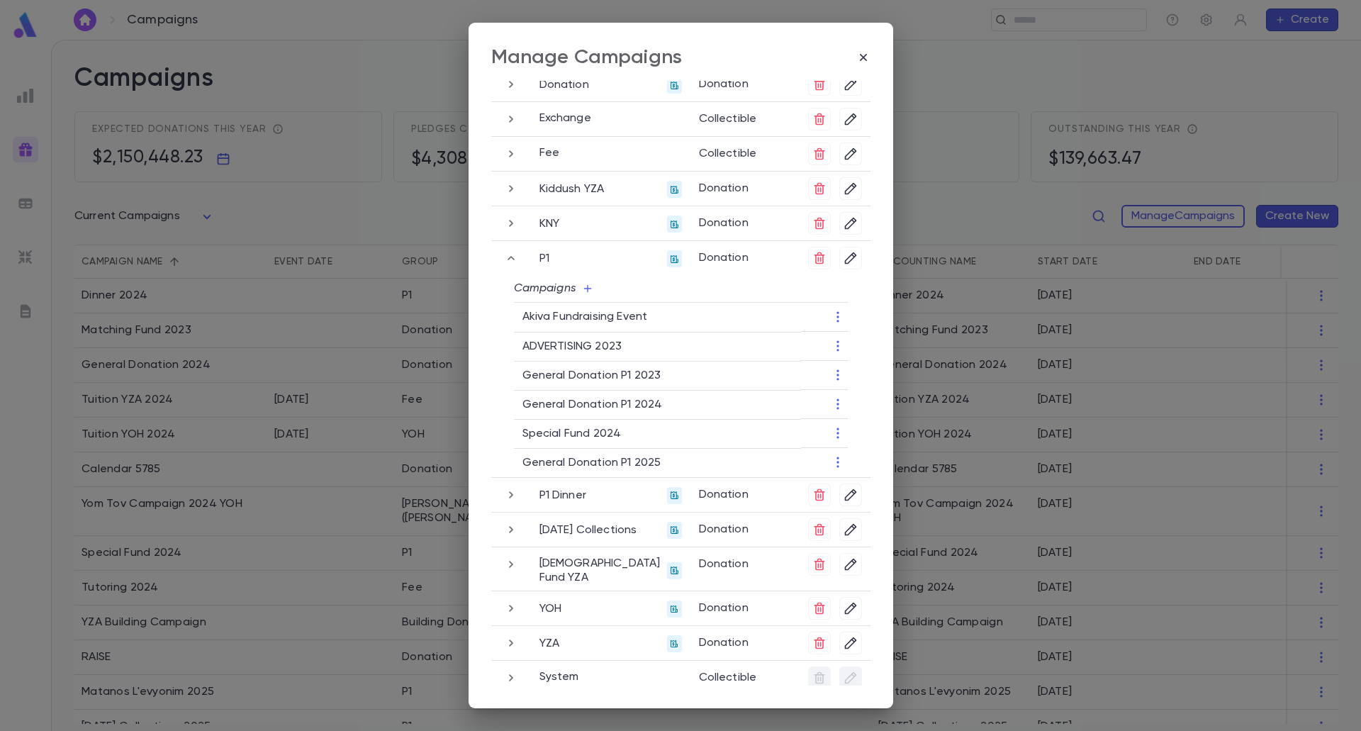
scroll to position [189, 0]
click at [504, 634] on icon "button" at bounding box center [511, 642] width 16 height 17
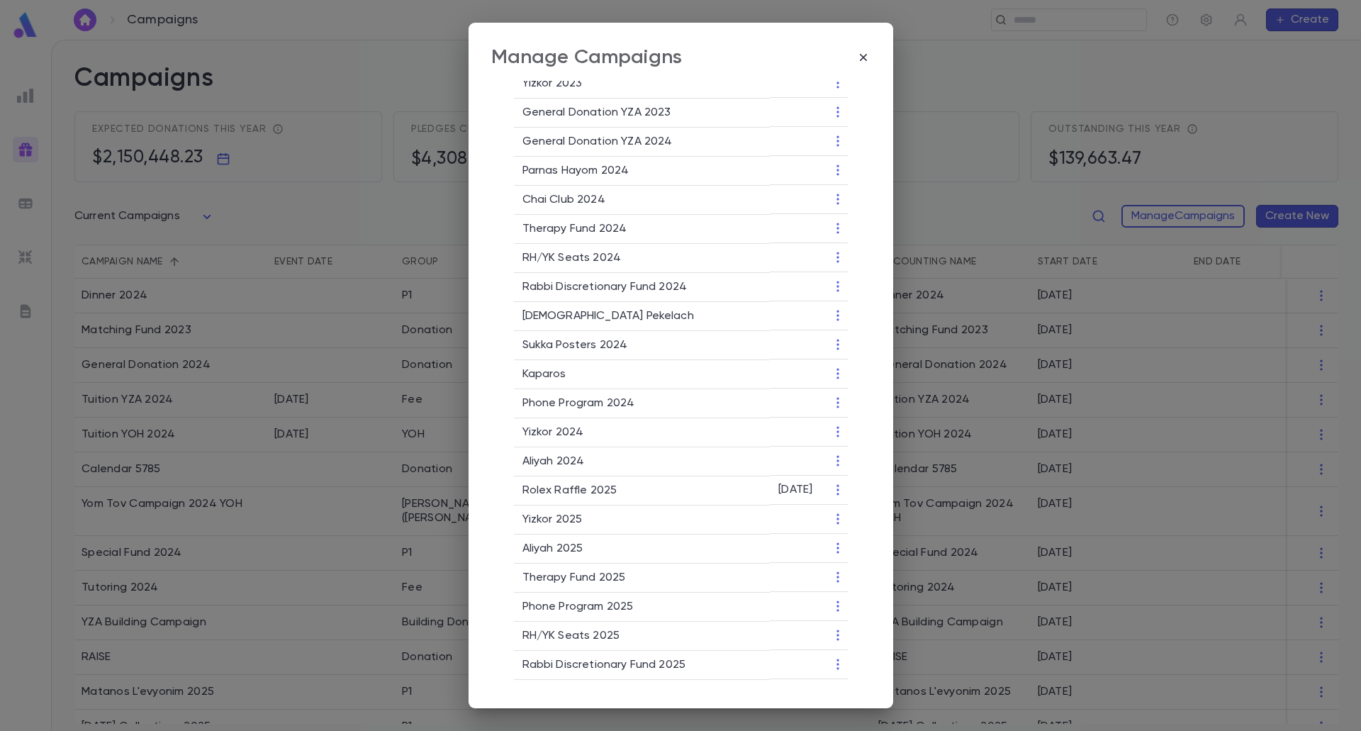
scroll to position [1180, 0]
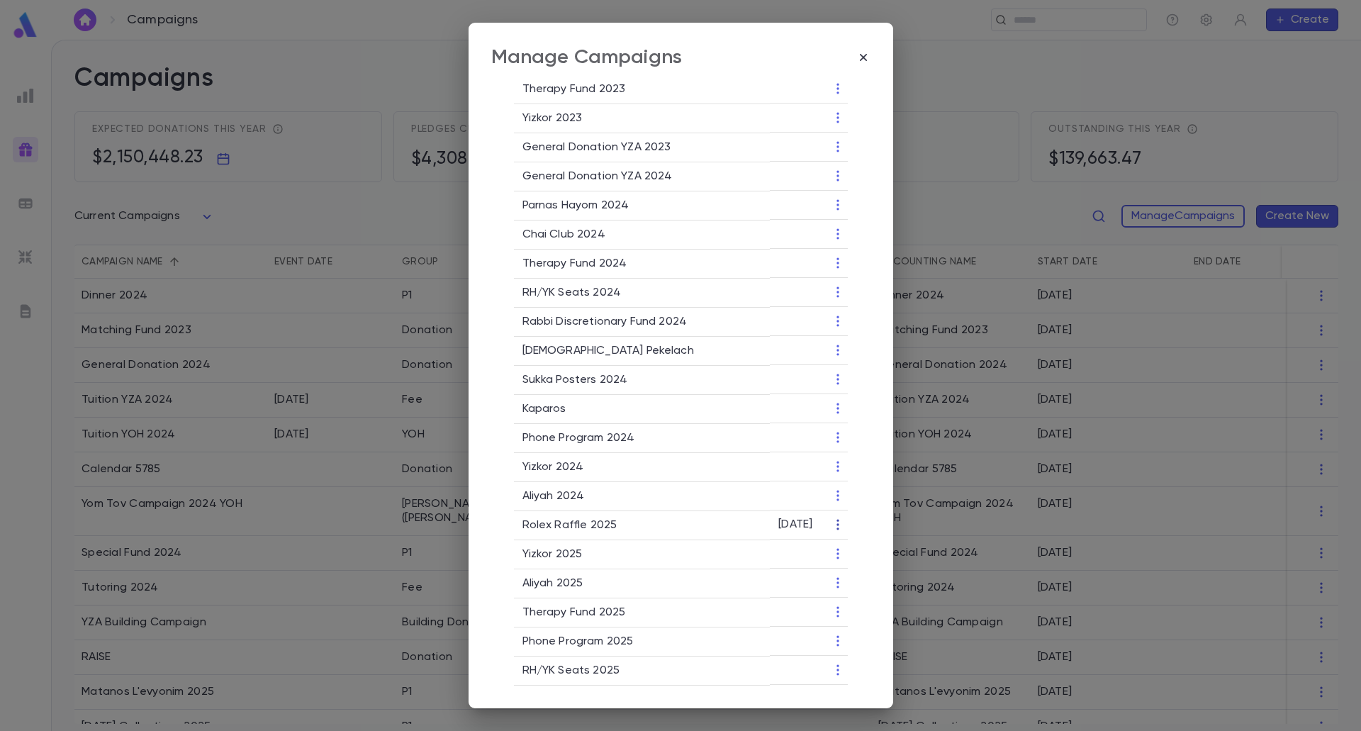
click at [831, 517] on icon "button" at bounding box center [838, 524] width 14 height 14
click at [832, 483] on div at bounding box center [680, 365] width 1361 height 731
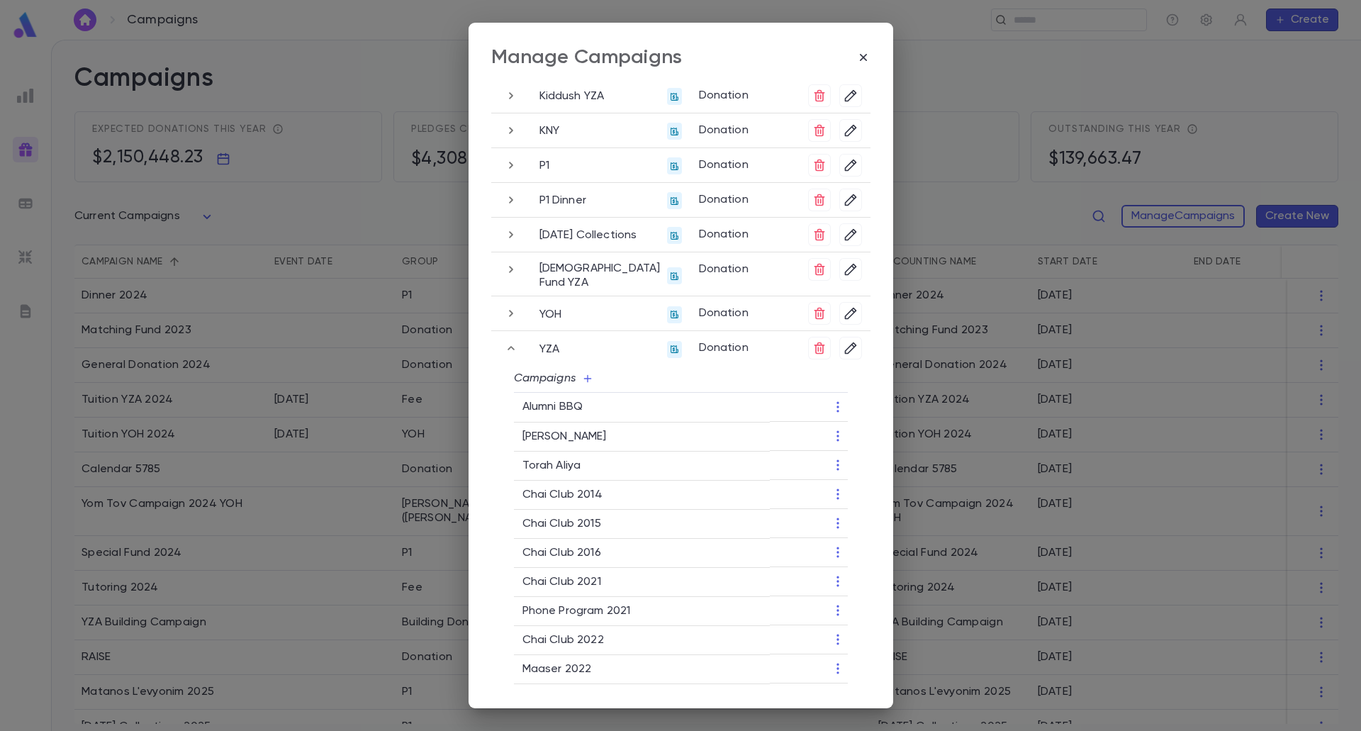
scroll to position [259, 0]
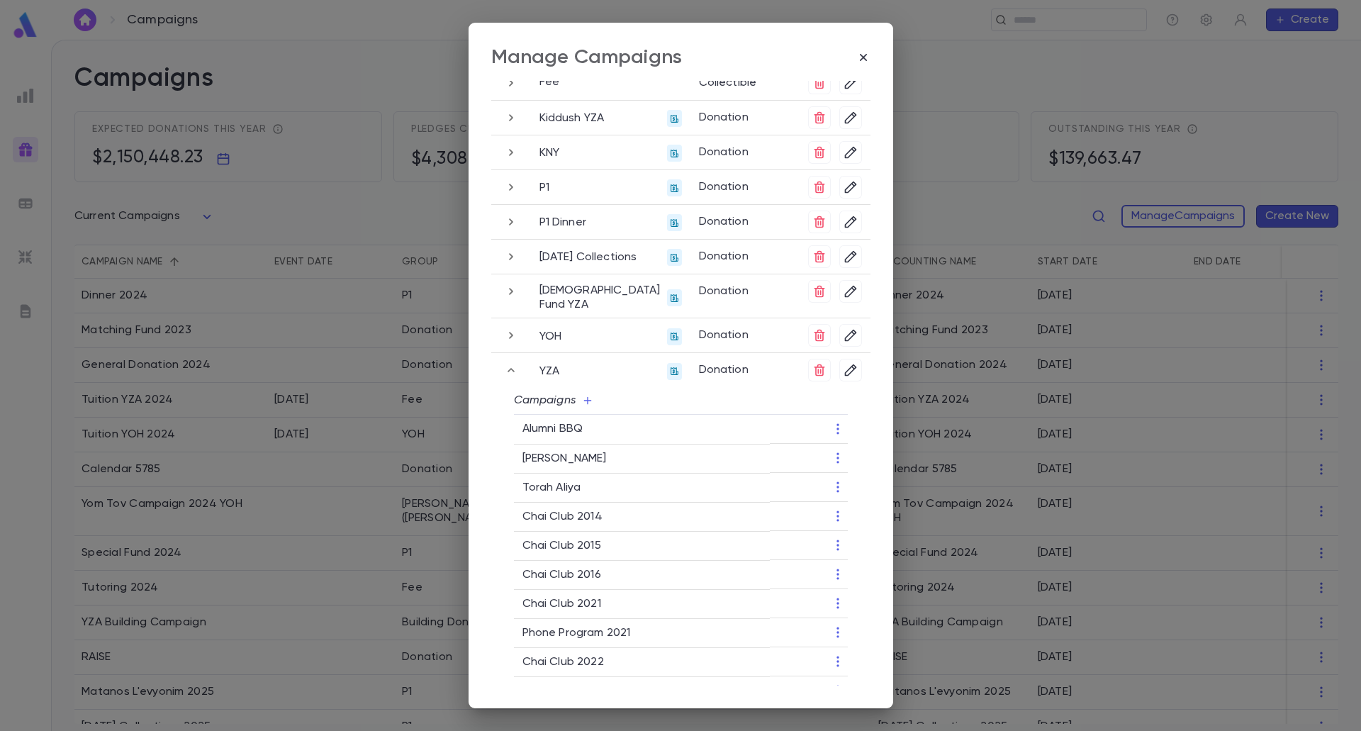
click at [505, 330] on icon "button" at bounding box center [511, 335] width 16 height 17
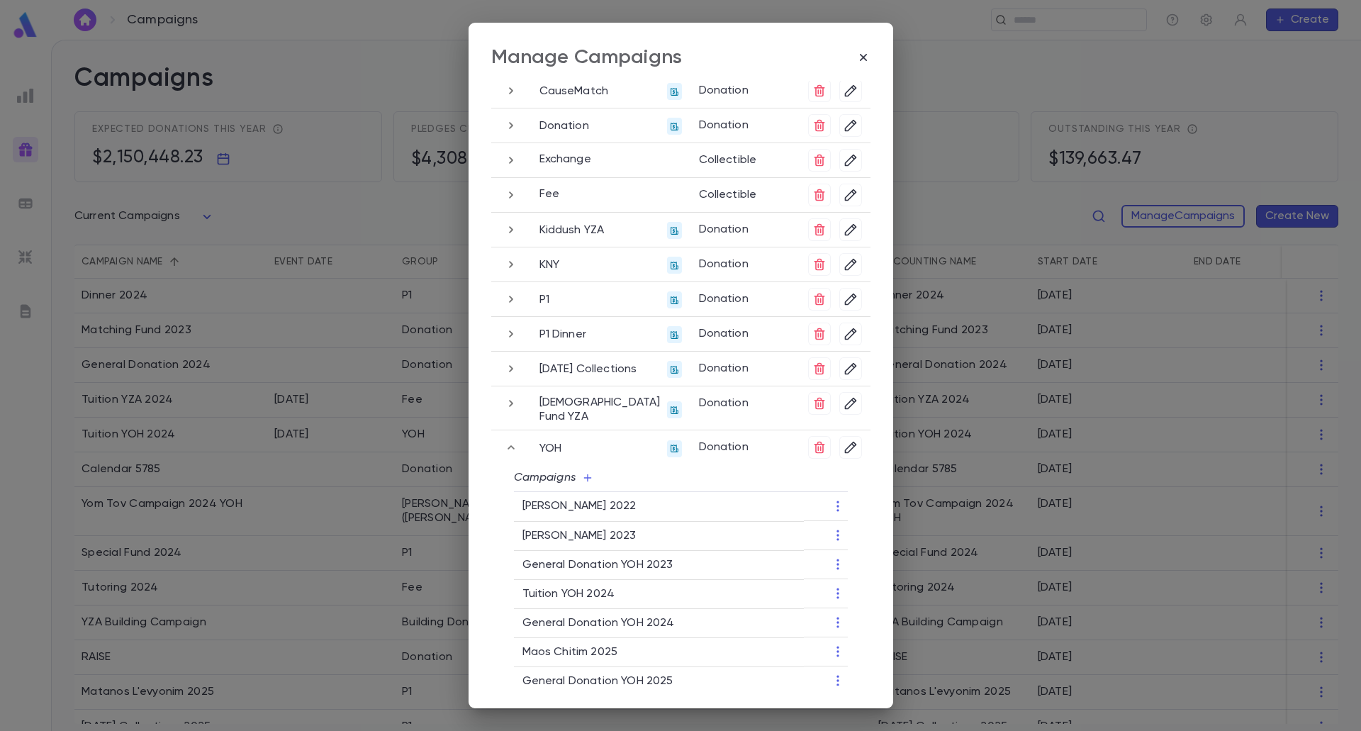
scroll to position [76, 0]
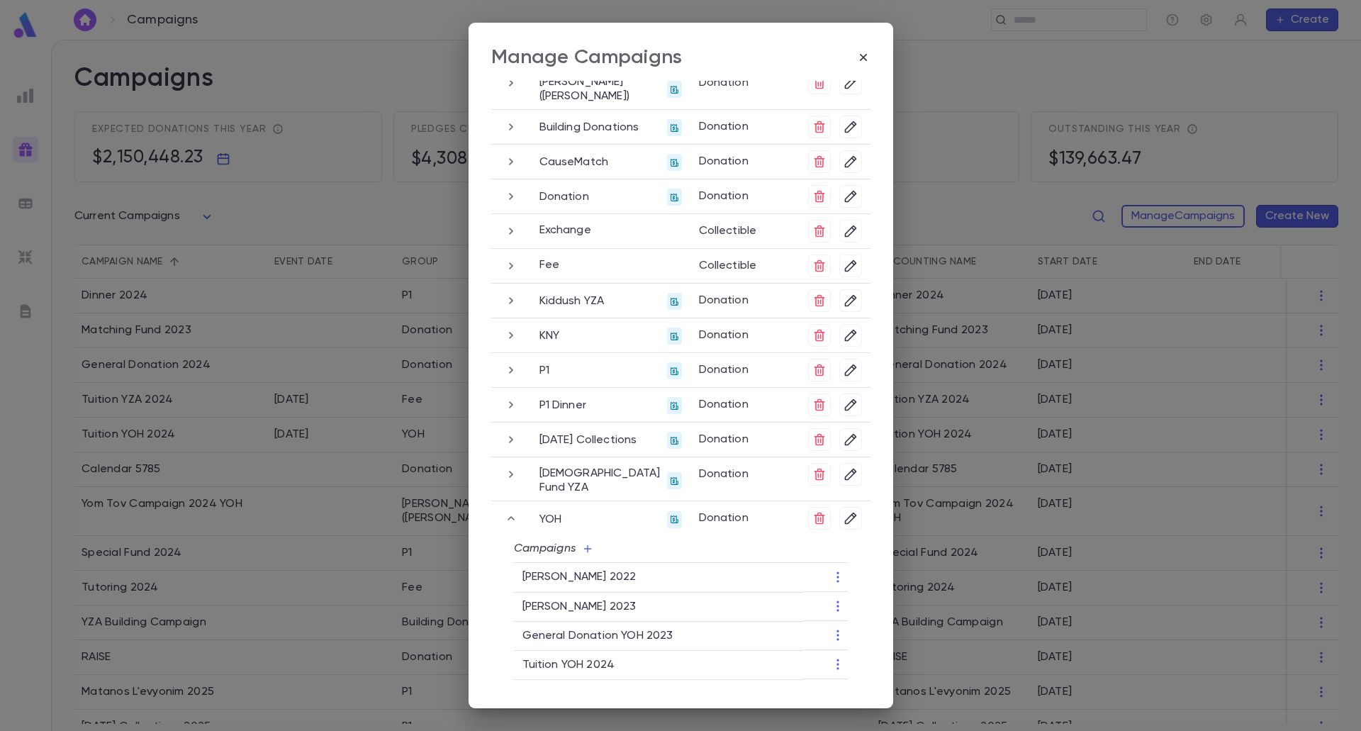
click at [505, 478] on icon "button" at bounding box center [511, 474] width 16 height 17
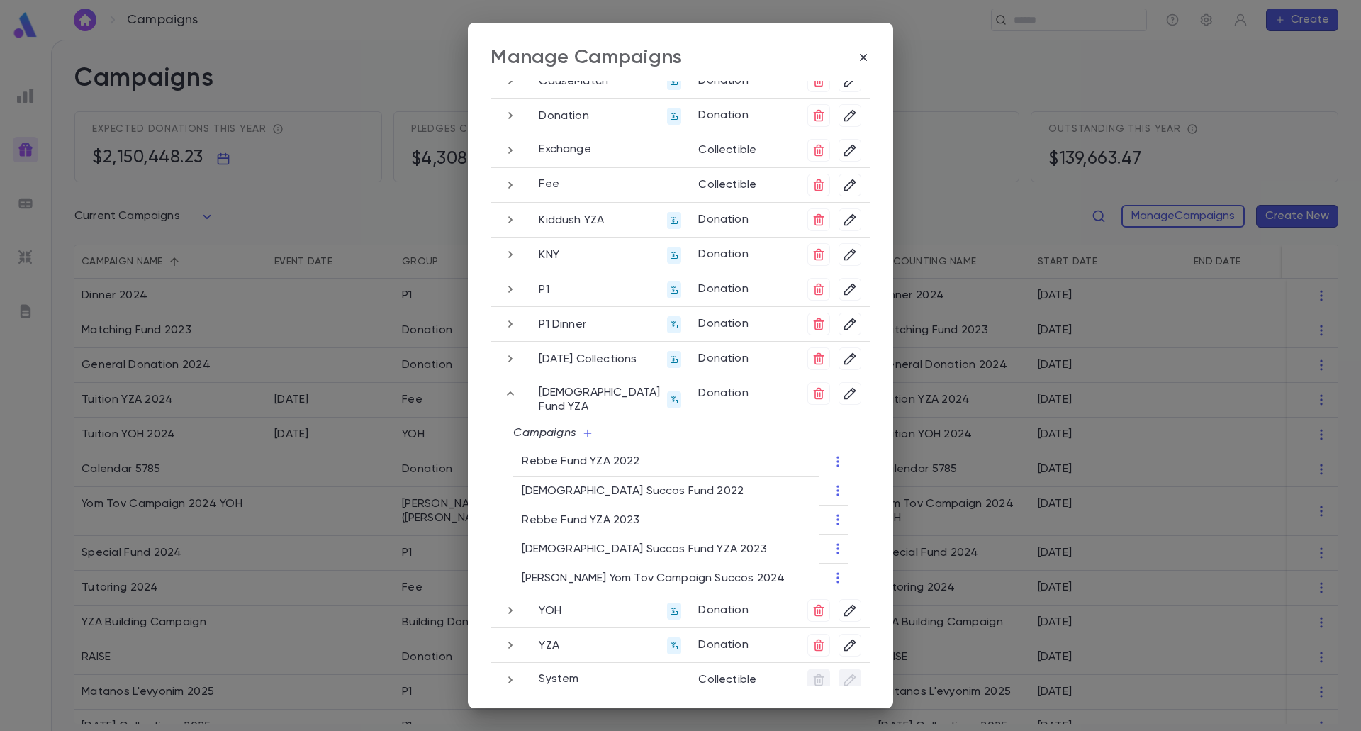
scroll to position [159, 0]
click at [508, 344] on button "button" at bounding box center [510, 355] width 23 height 23
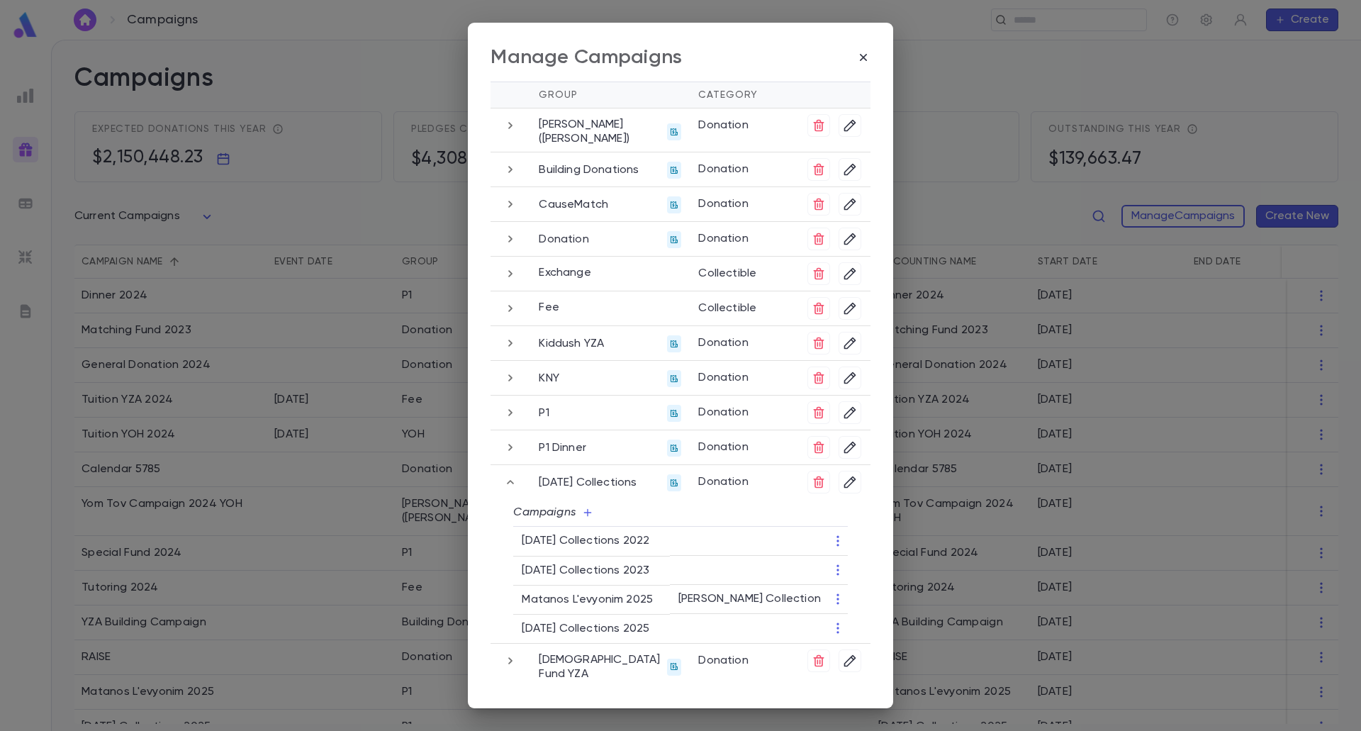
scroll to position [130, 0]
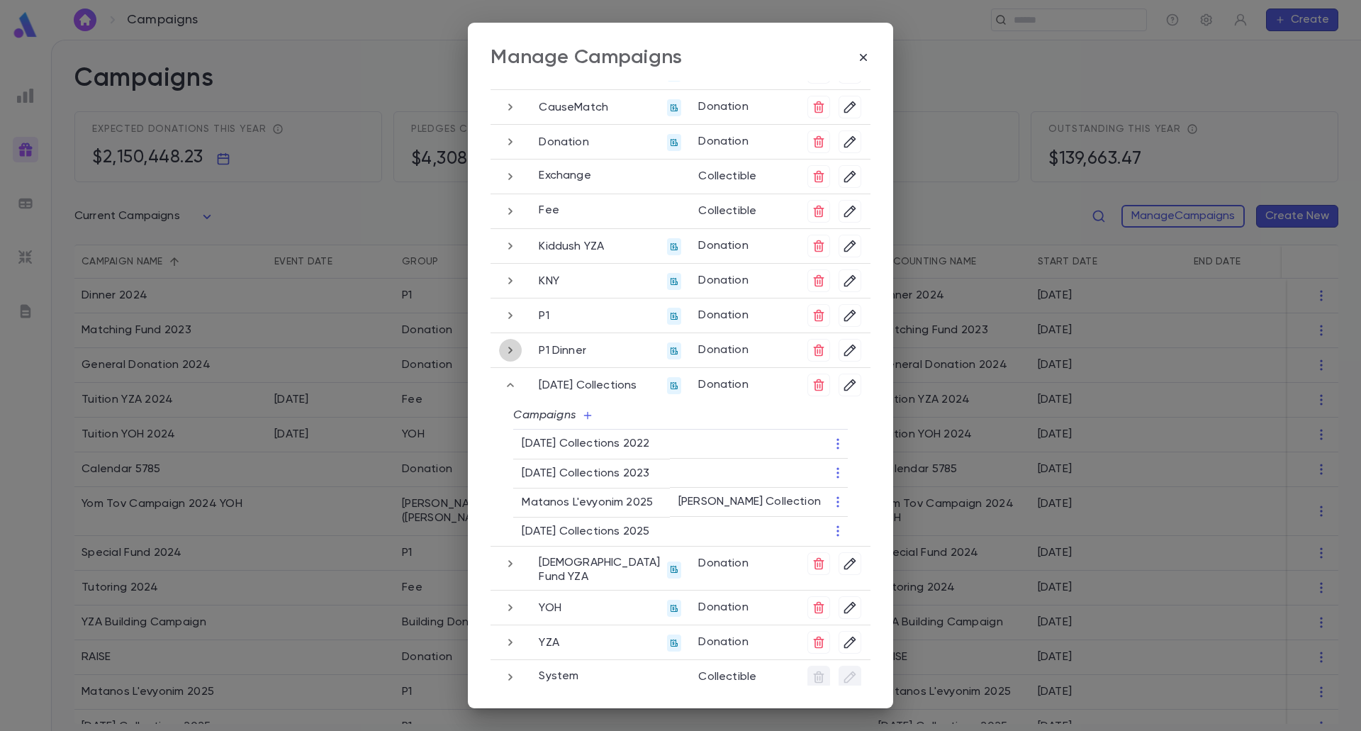
click at [510, 344] on icon "button" at bounding box center [510, 350] width 16 height 17
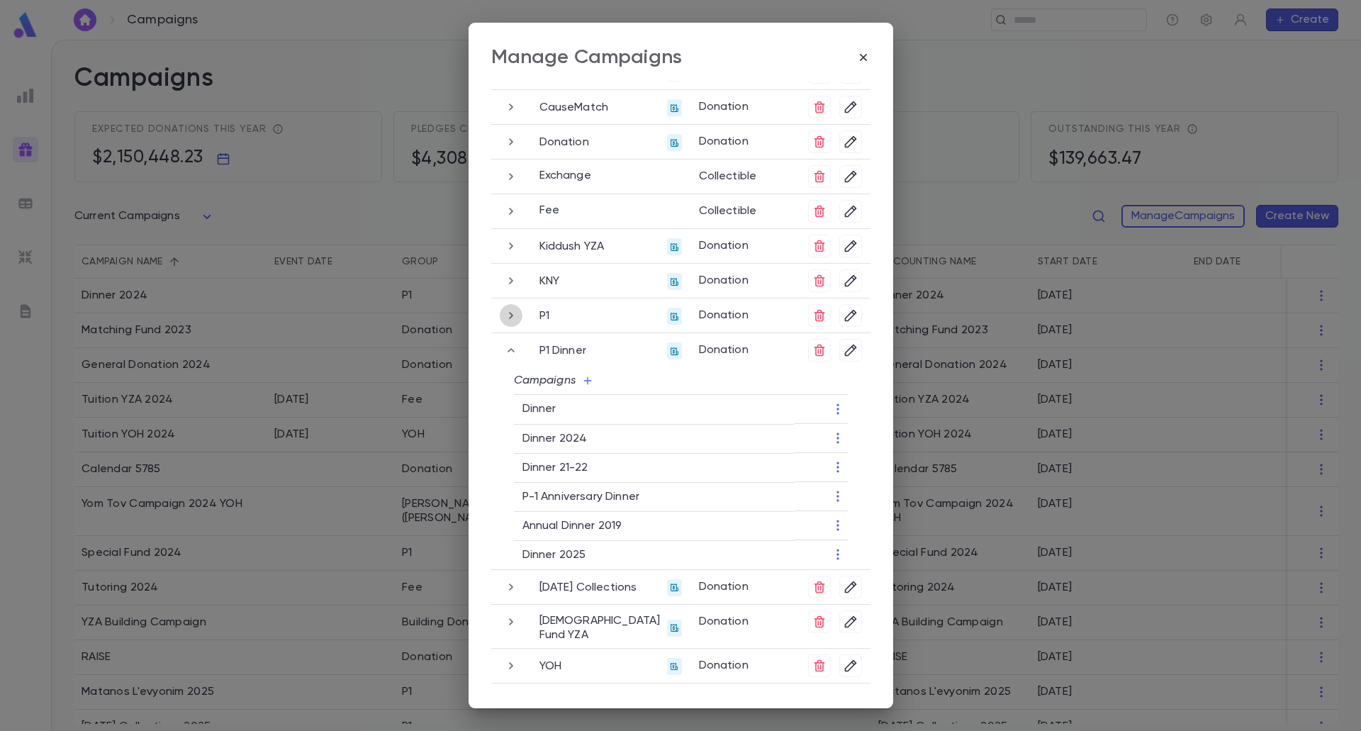
click at [507, 308] on icon "button" at bounding box center [511, 315] width 16 height 17
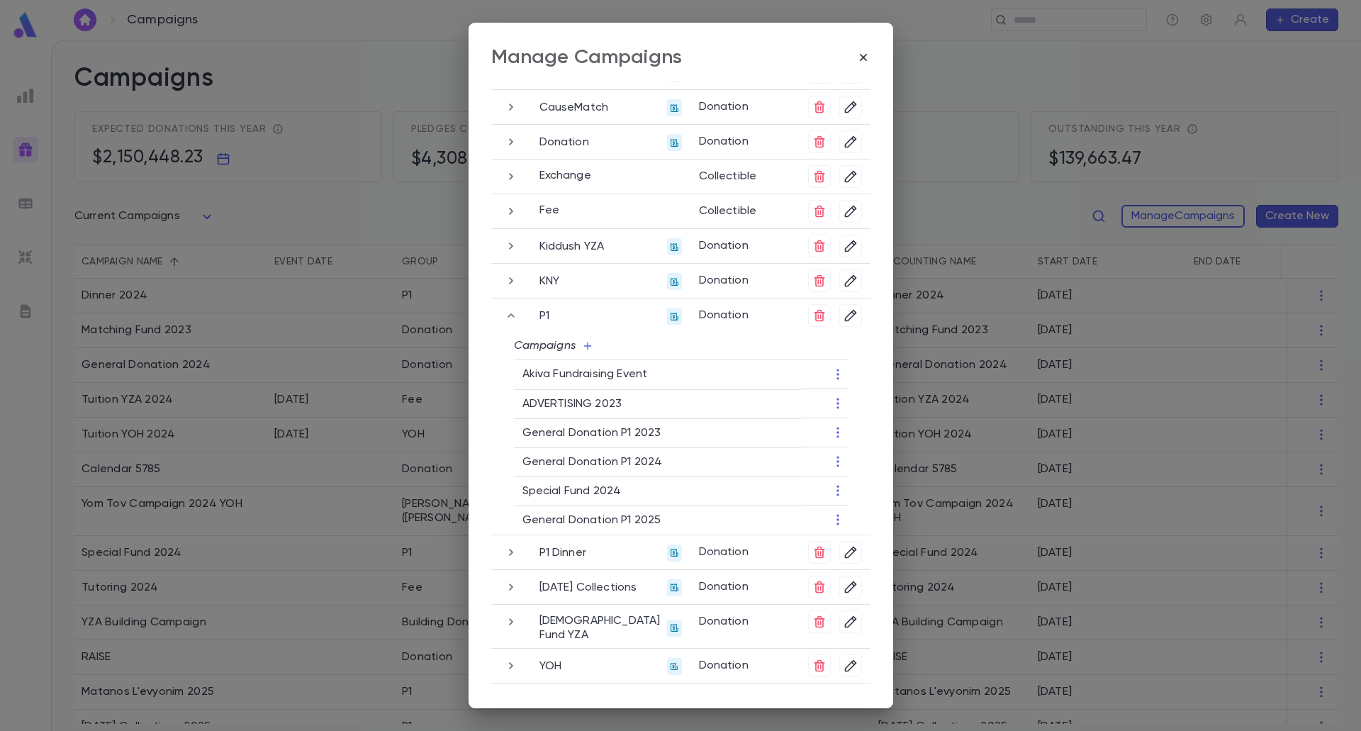
click at [507, 275] on icon "button" at bounding box center [511, 280] width 16 height 17
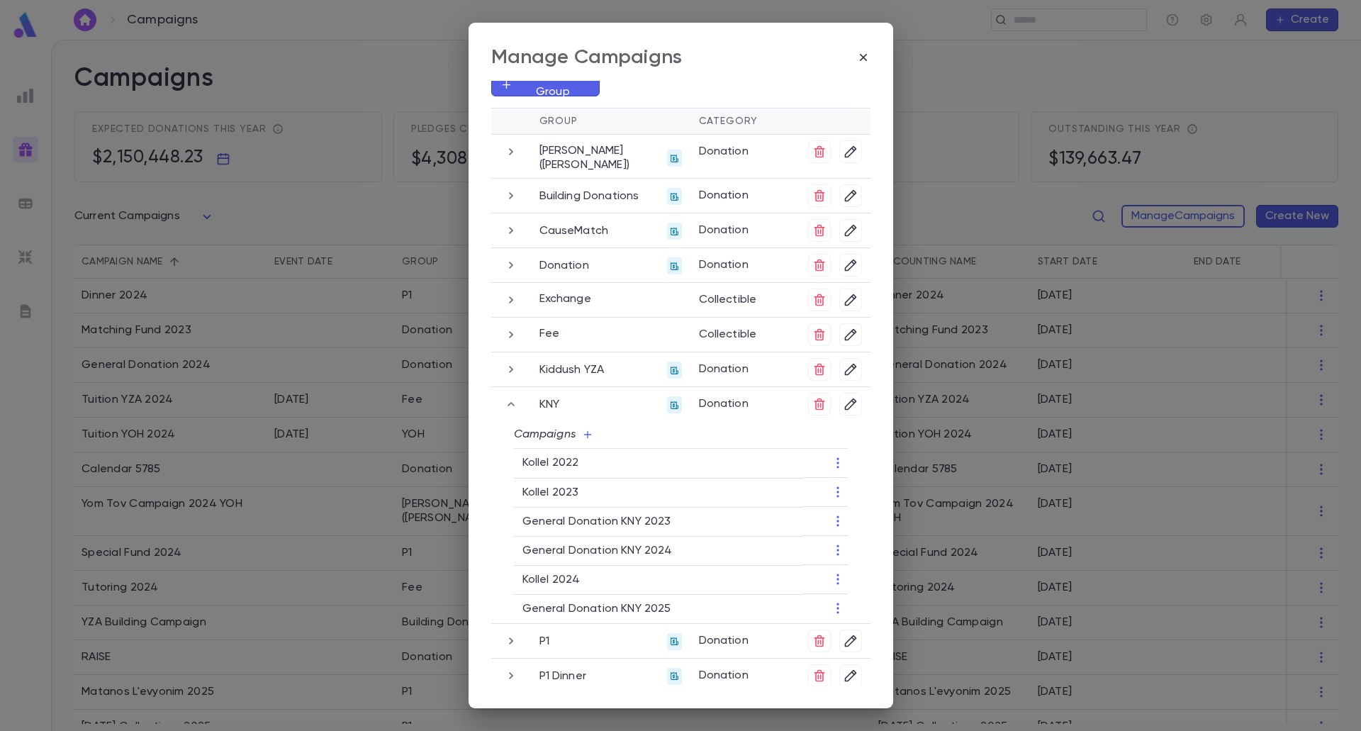
scroll to position [0, 0]
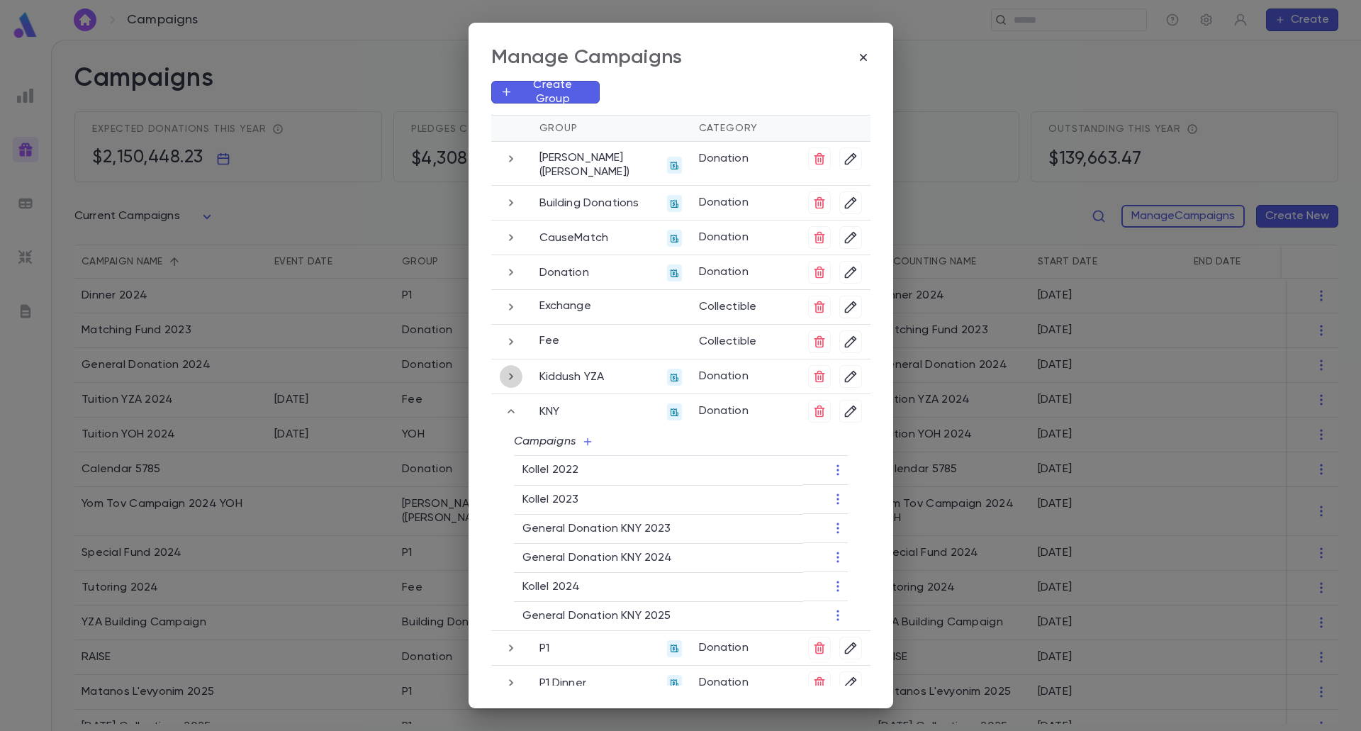
click at [510, 376] on icon "button" at bounding box center [511, 376] width 16 height 17
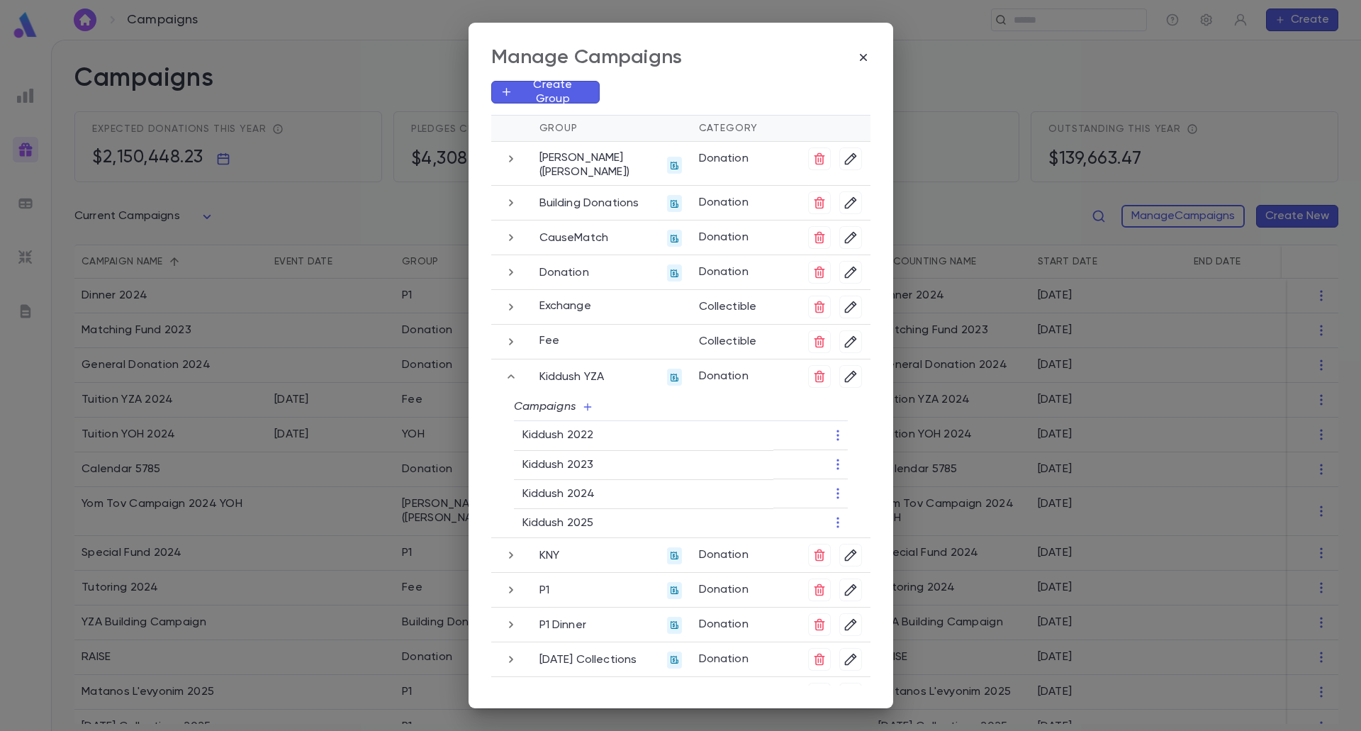
click at [510, 343] on icon "button" at bounding box center [511, 341] width 16 height 17
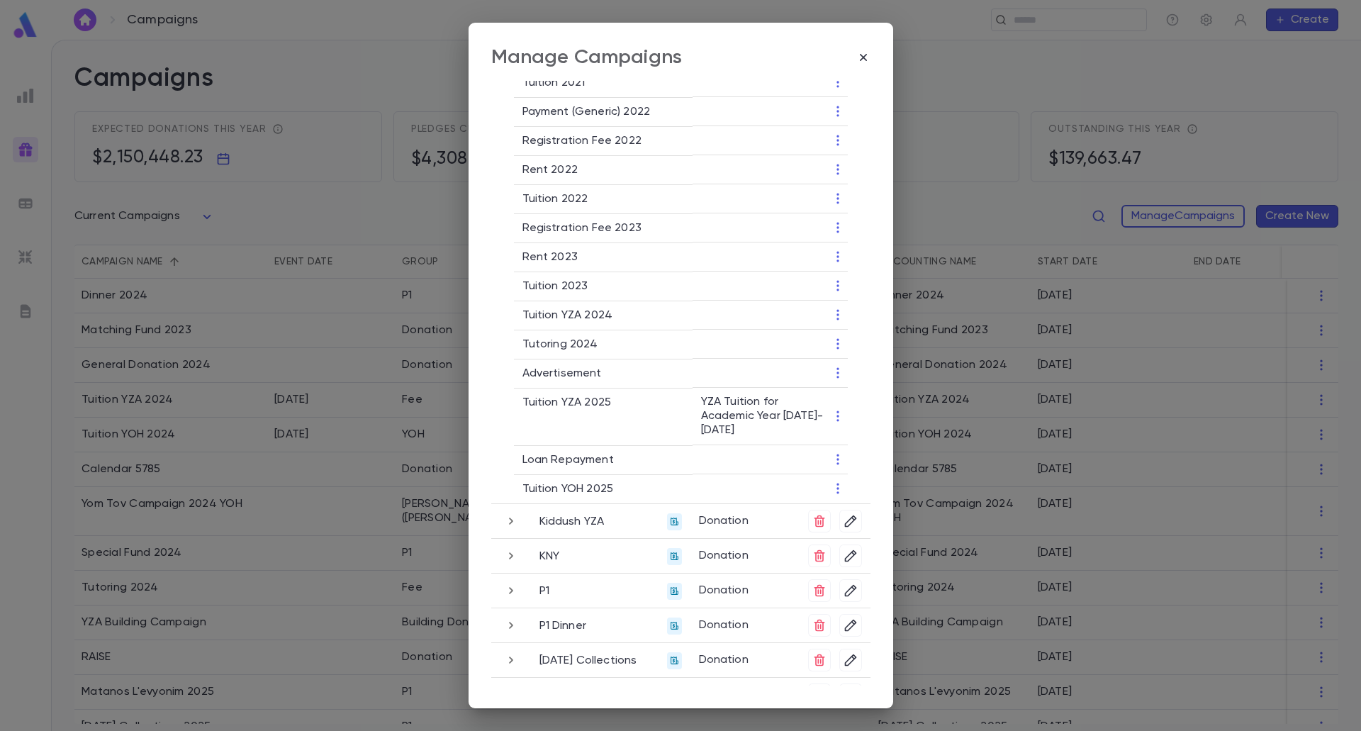
scroll to position [2338, 0]
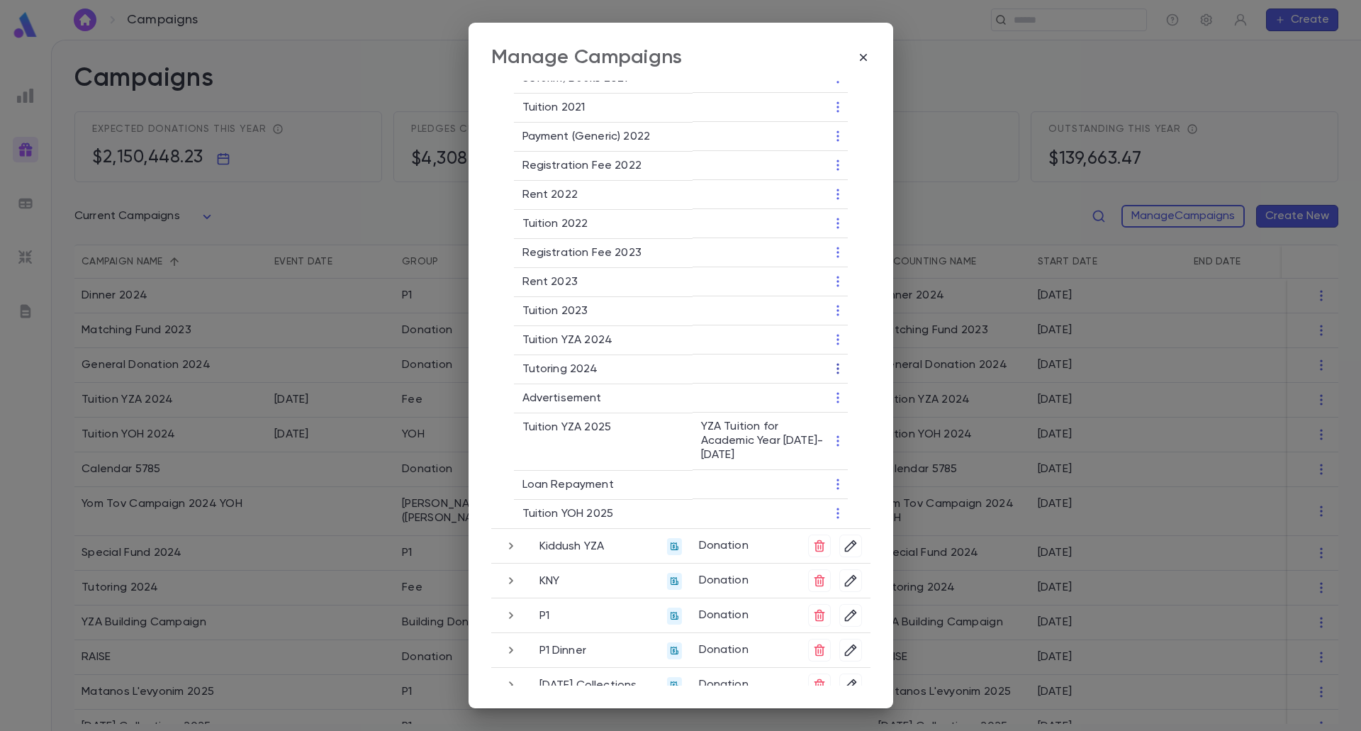
click at [831, 364] on icon "button" at bounding box center [838, 368] width 14 height 14
click at [858, 422] on li "End Campaign" at bounding box center [882, 414] width 103 height 23
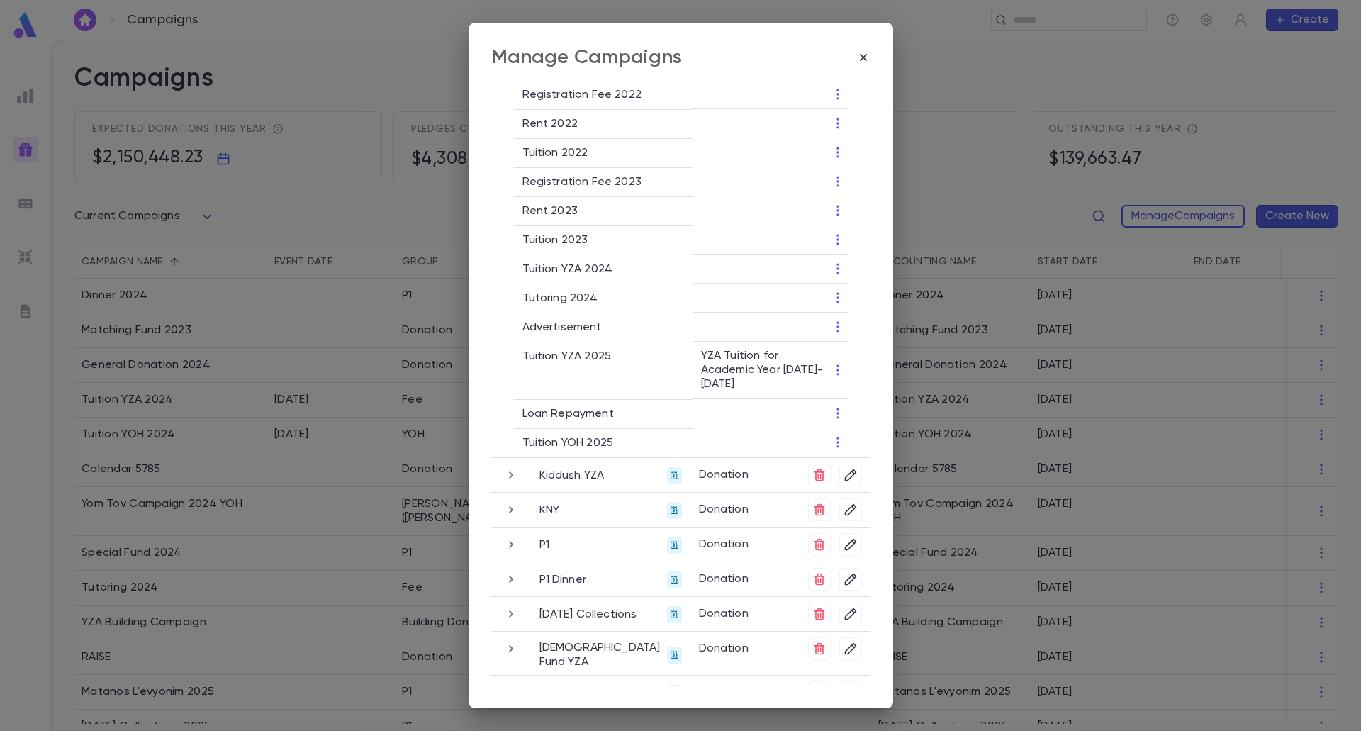
scroll to position [2480, 0]
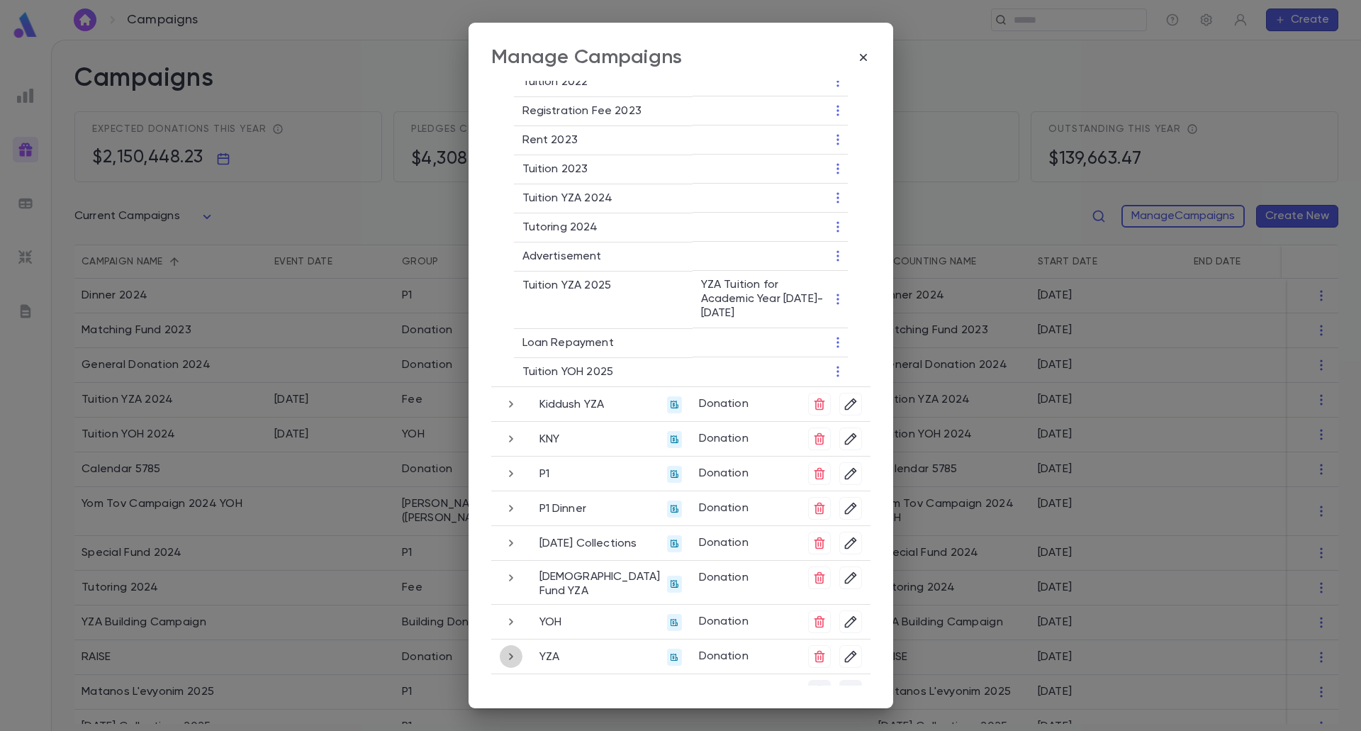
click at [500, 645] on button "button" at bounding box center [511, 656] width 23 height 23
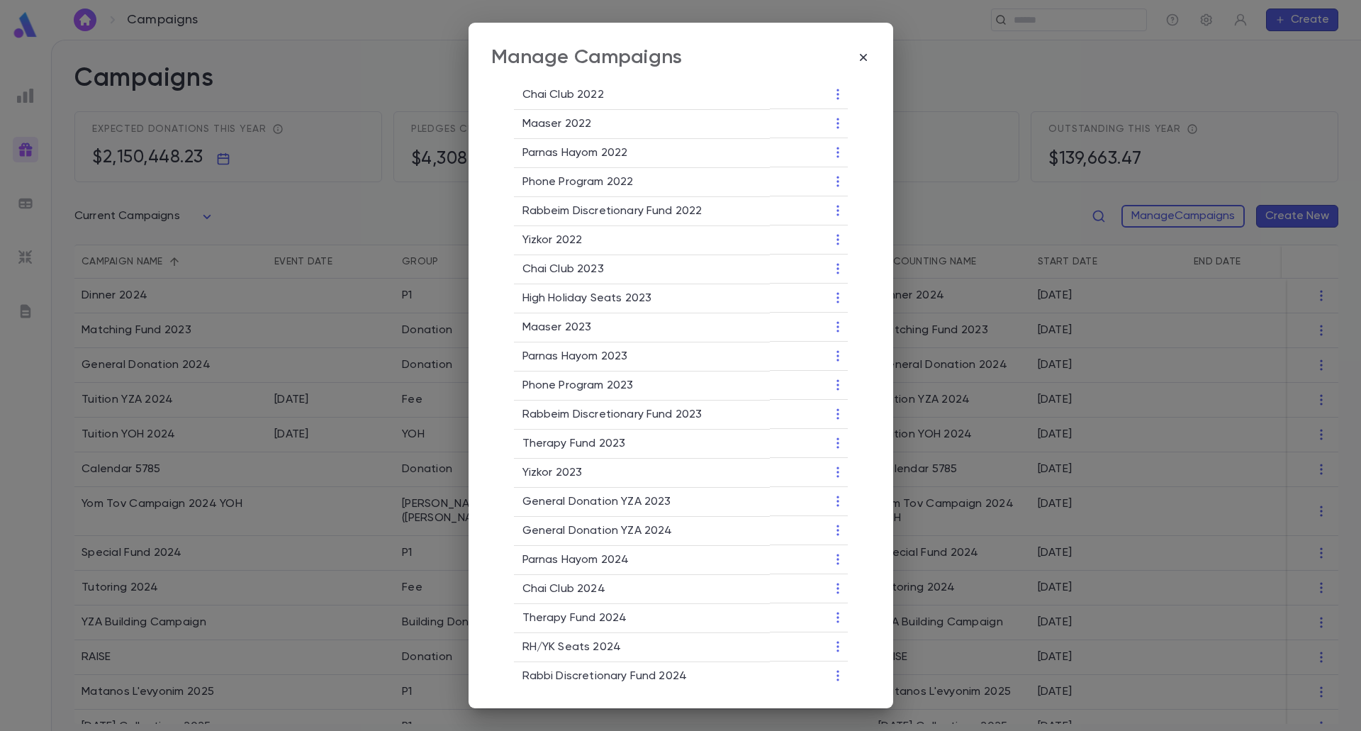
scroll to position [755, 0]
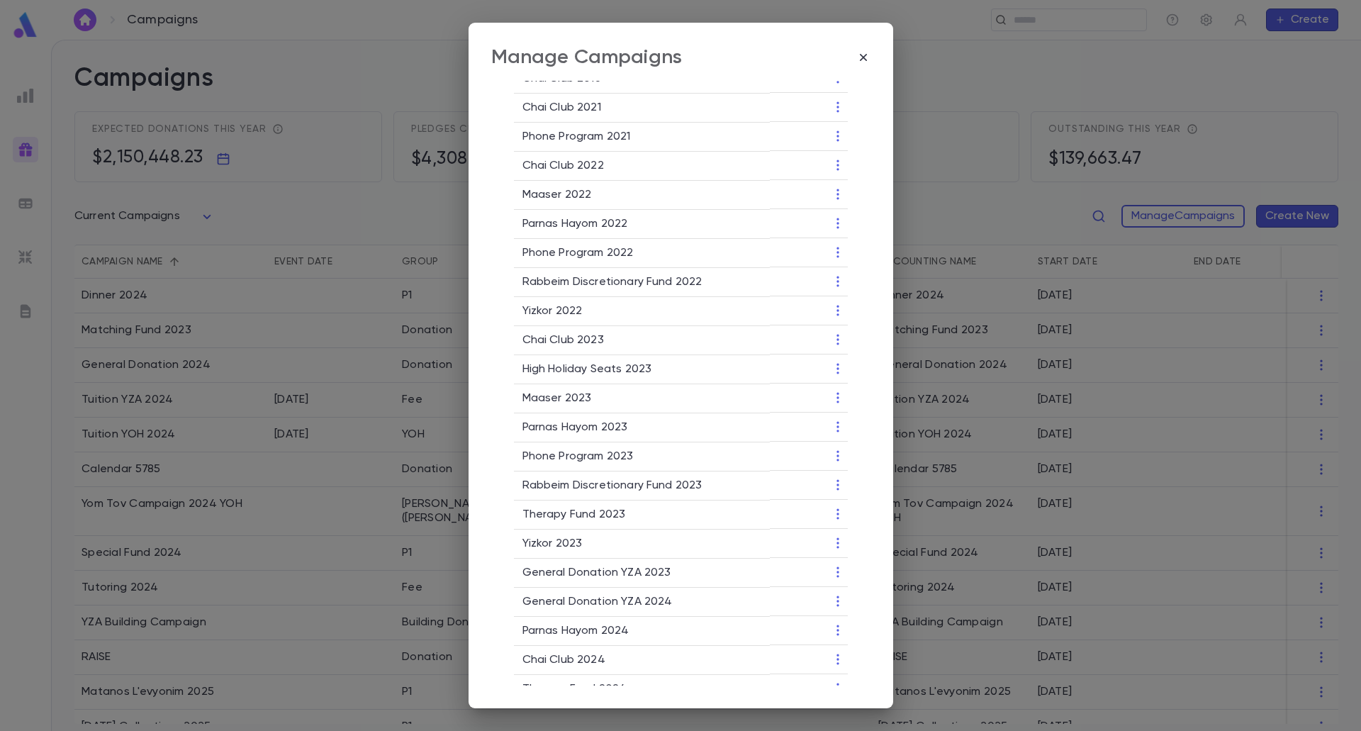
drag, startPoint x: 867, startPoint y: 55, endPoint x: 867, endPoint y: 73, distance: 18.4
click at [868, 55] on icon "button" at bounding box center [863, 57] width 14 height 14
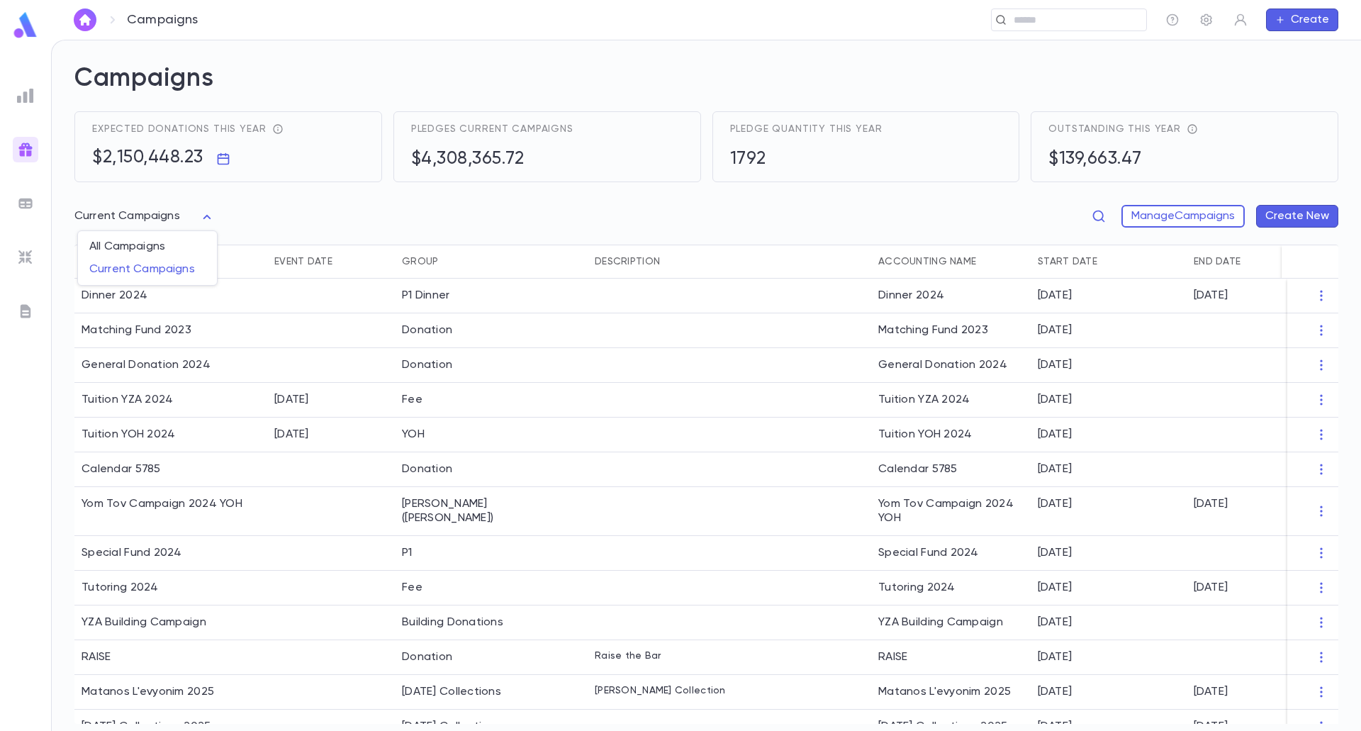
click at [204, 219] on body "Campaigns ​ Create Campaigns Expected donations this year $2,150,448.23 Pledges…" at bounding box center [680, 385] width 1361 height 691
click at [204, 219] on div at bounding box center [680, 365] width 1361 height 731
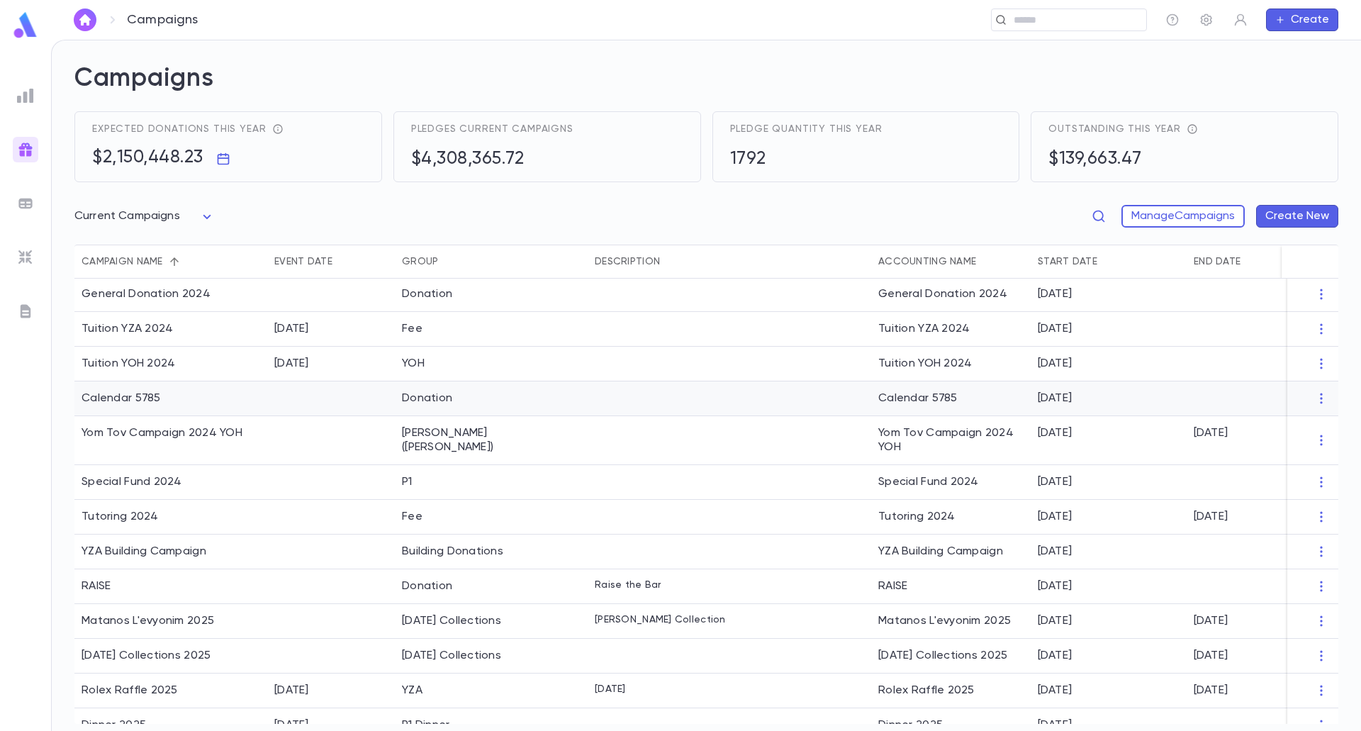
click at [288, 398] on div at bounding box center [331, 398] width 128 height 35
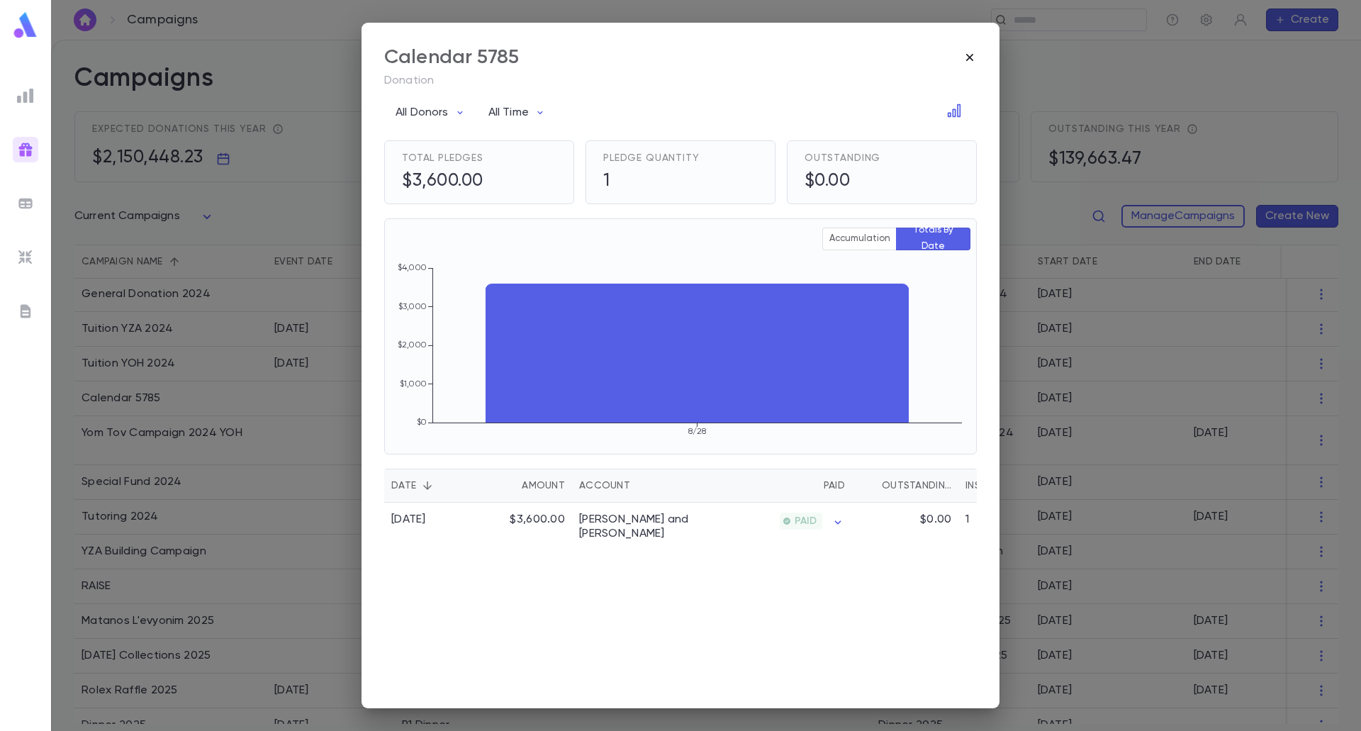
click at [972, 61] on icon "button" at bounding box center [969, 57] width 14 height 14
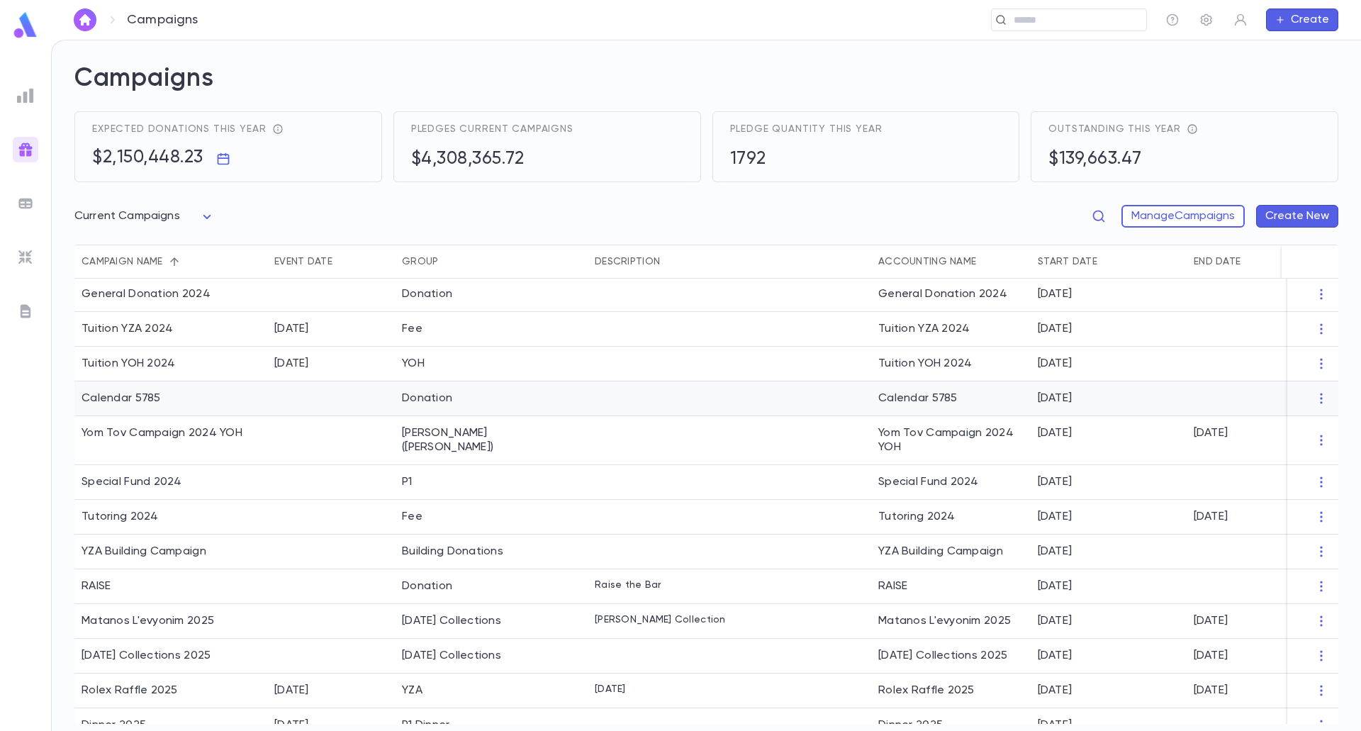
click at [442, 399] on div "Donation" at bounding box center [427, 398] width 50 height 14
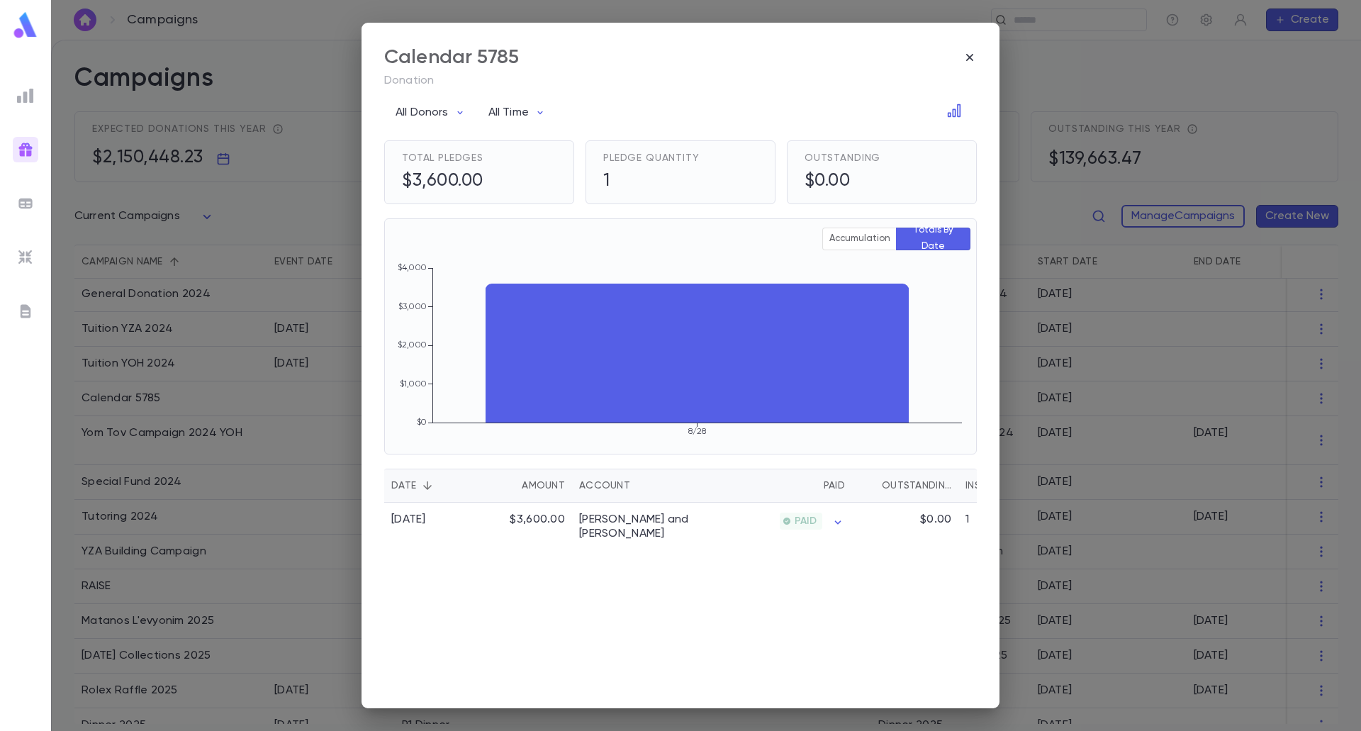
click at [960, 55] on div "Calendar 5785" at bounding box center [680, 57] width 592 height 24
click at [970, 55] on icon "button" at bounding box center [969, 57] width 14 height 14
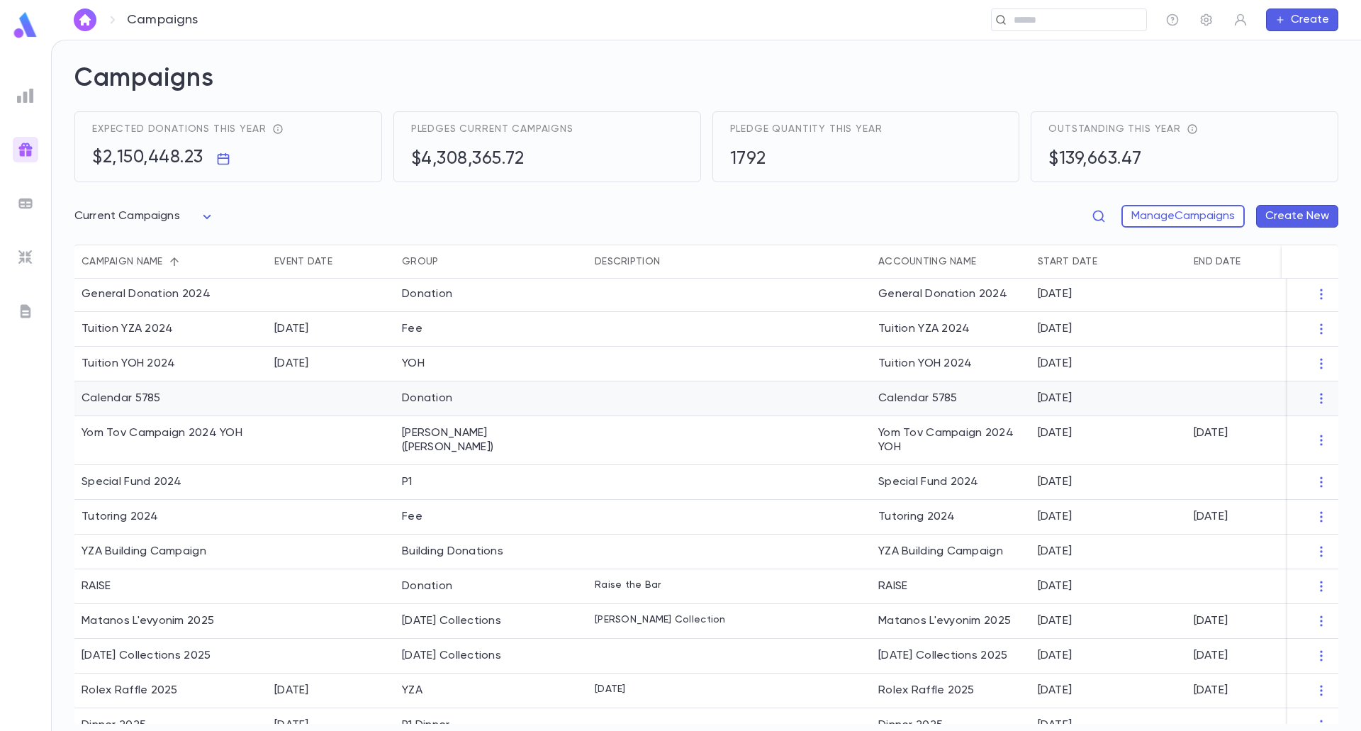
click at [1326, 399] on div at bounding box center [1312, 398] width 51 height 35
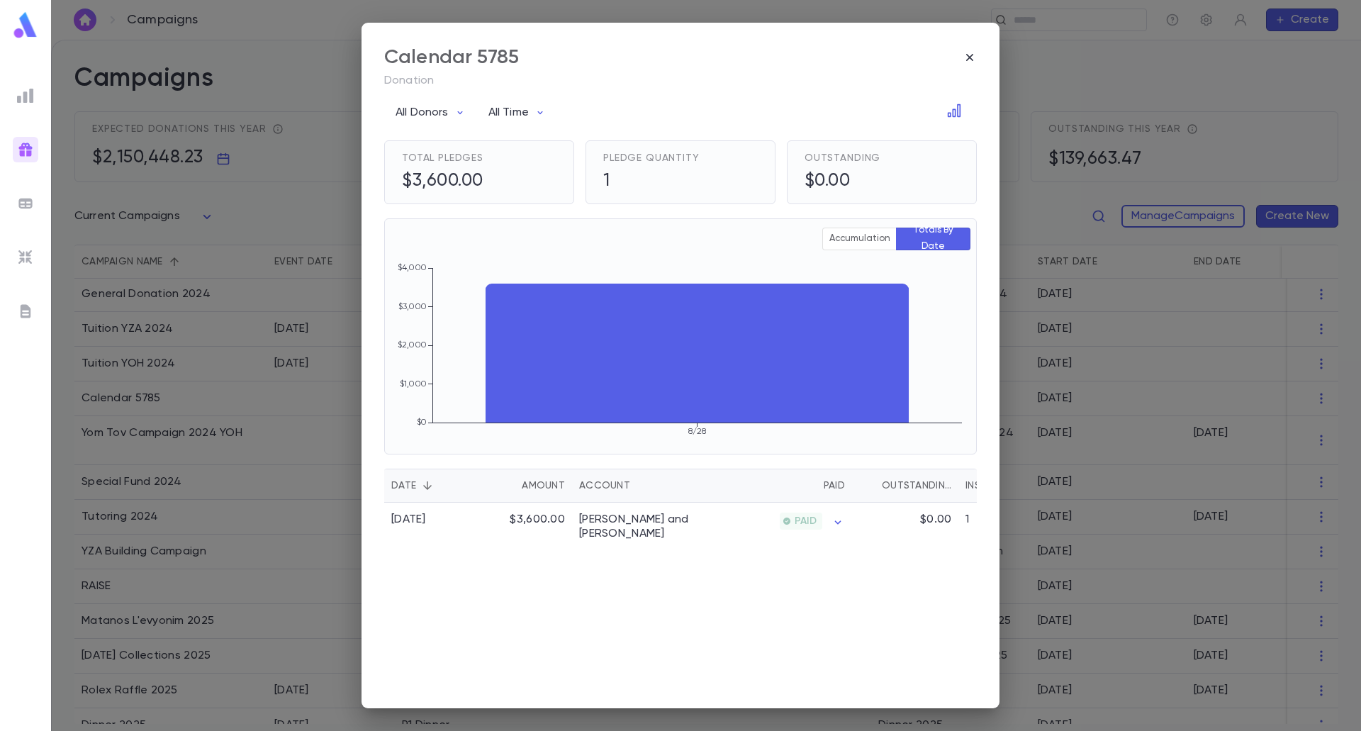
click at [964, 50] on div "Calendar 5785" at bounding box center [680, 57] width 592 height 24
click at [970, 64] on icon "button" at bounding box center [969, 57] width 14 height 14
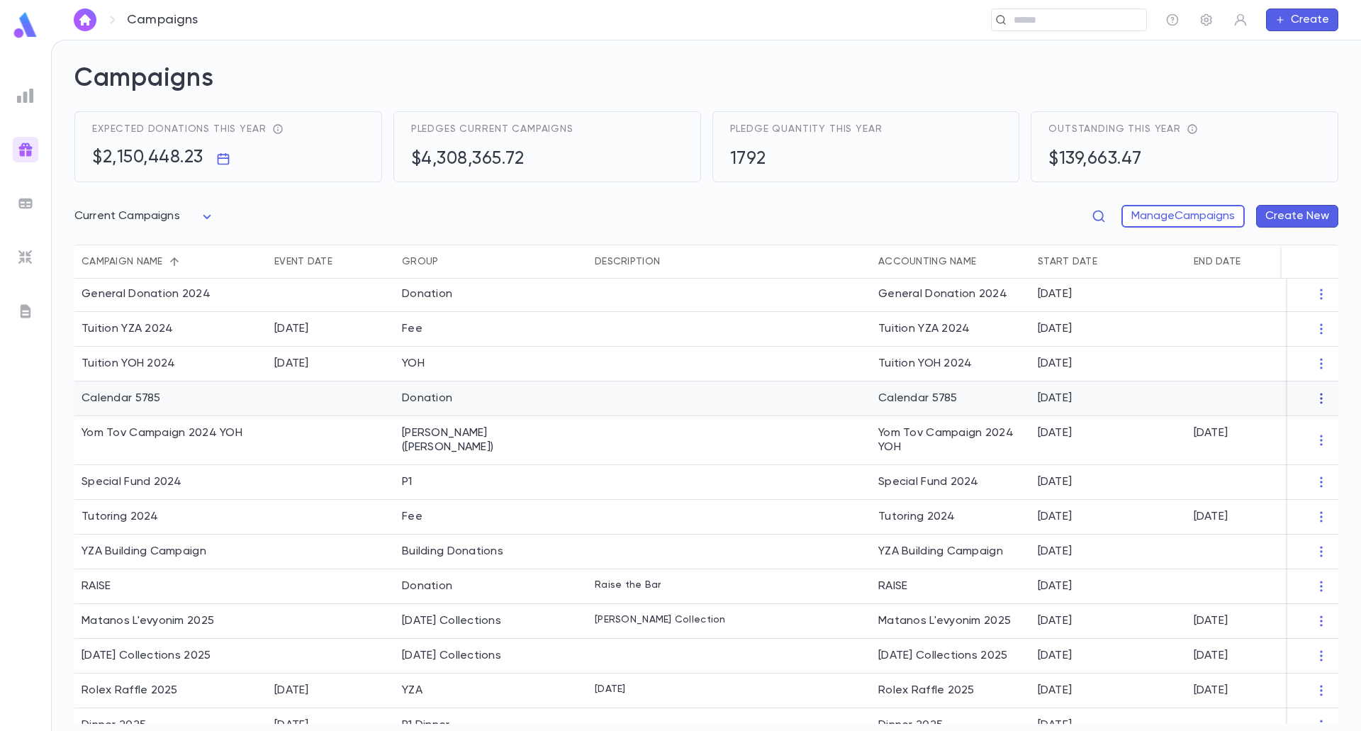
click at [1314, 400] on icon "button" at bounding box center [1321, 398] width 14 height 14
click at [1297, 442] on li "End Campaign" at bounding box center [1300, 444] width 103 height 23
click at [311, 439] on div at bounding box center [331, 440] width 128 height 49
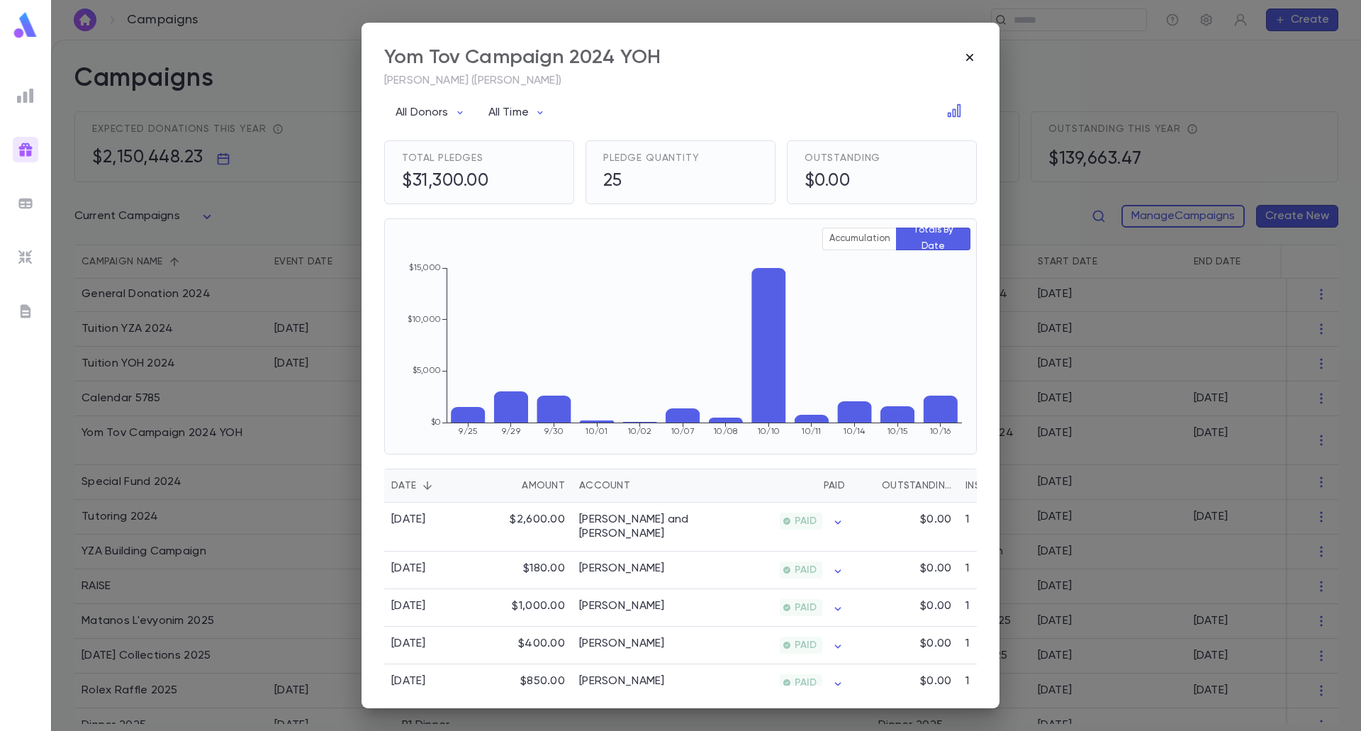
click at [963, 52] on icon "button" at bounding box center [969, 57] width 14 height 14
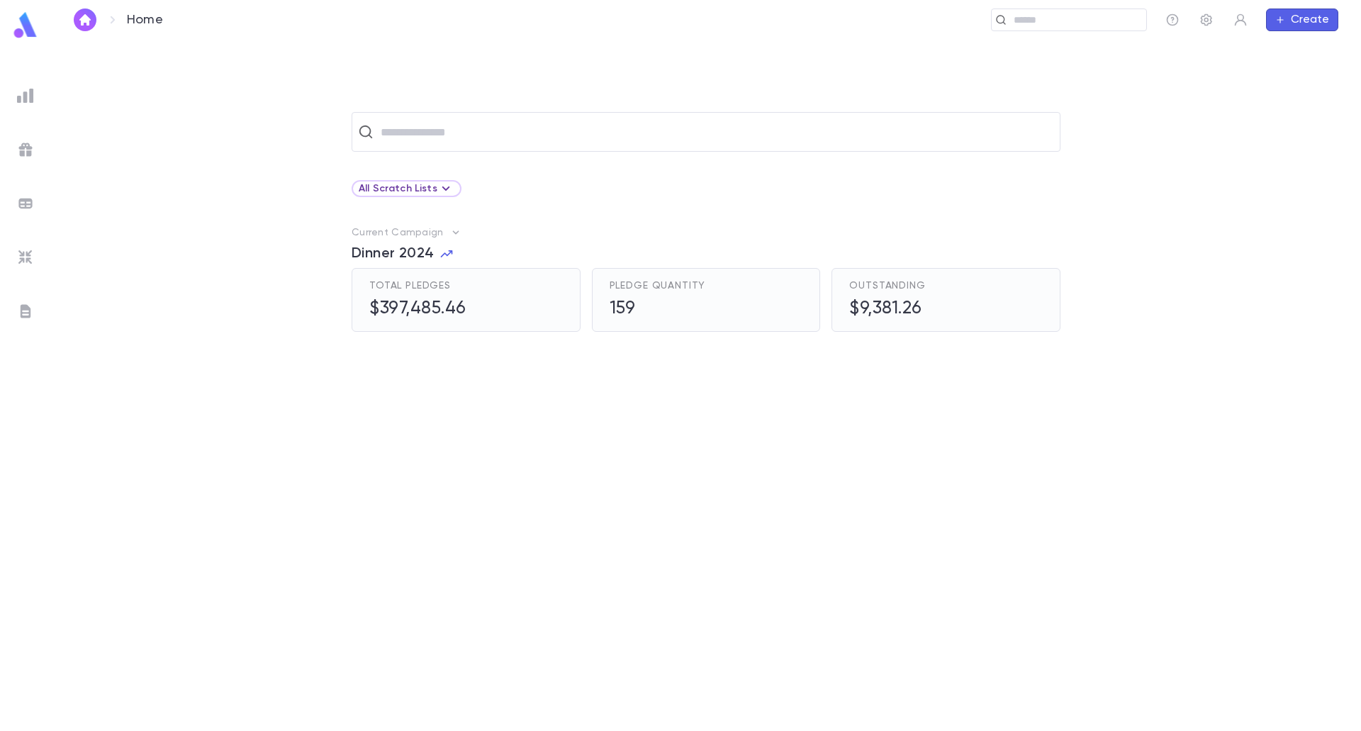
click at [30, 91] on img at bounding box center [25, 95] width 17 height 17
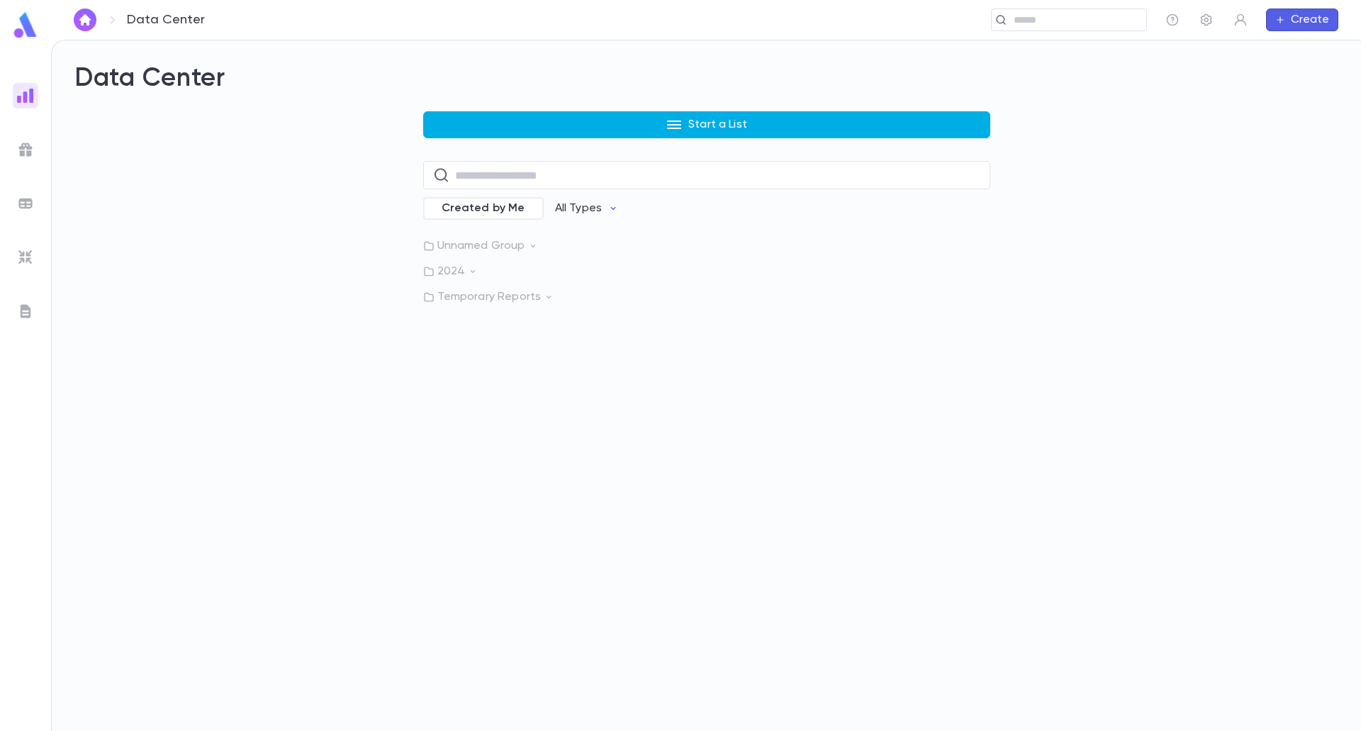
click at [685, 116] on button "Start a List" at bounding box center [706, 124] width 567 height 27
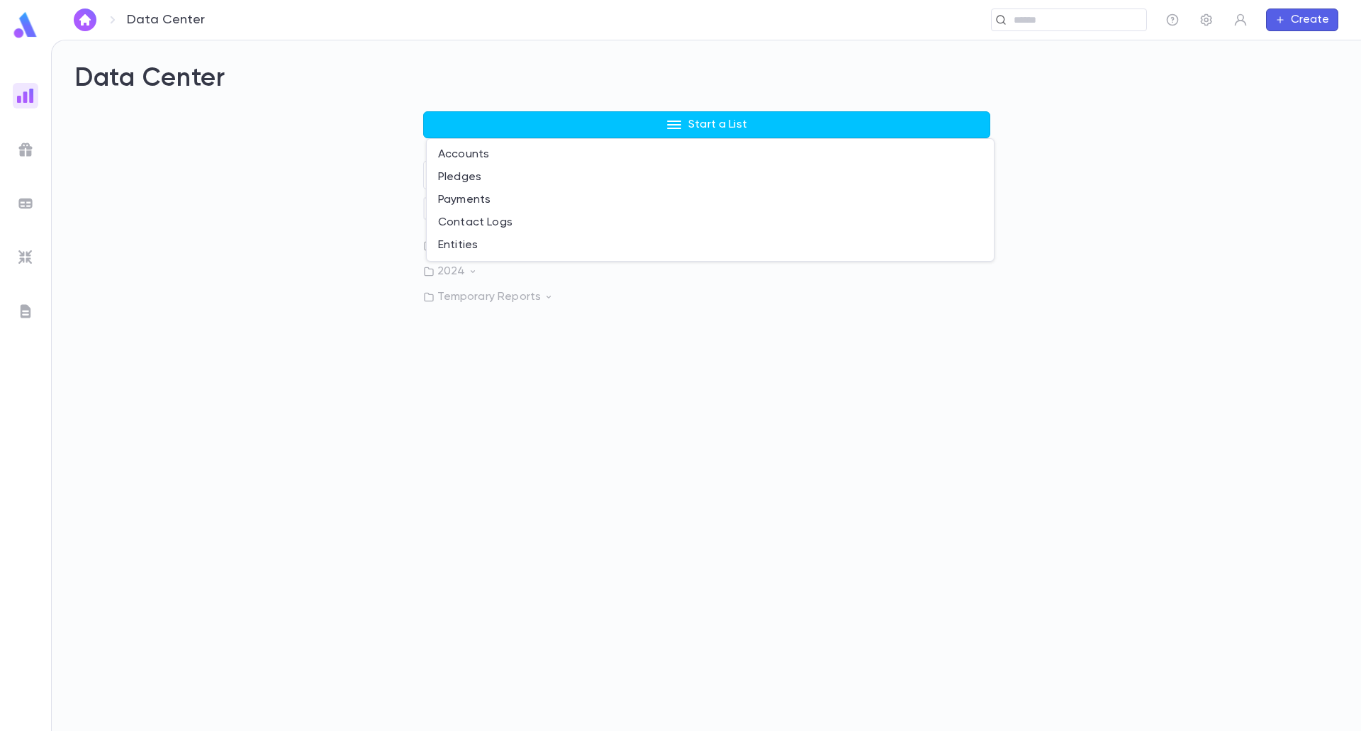
click at [105, 183] on div at bounding box center [680, 365] width 1361 height 731
click at [12, 33] on img at bounding box center [25, 25] width 28 height 28
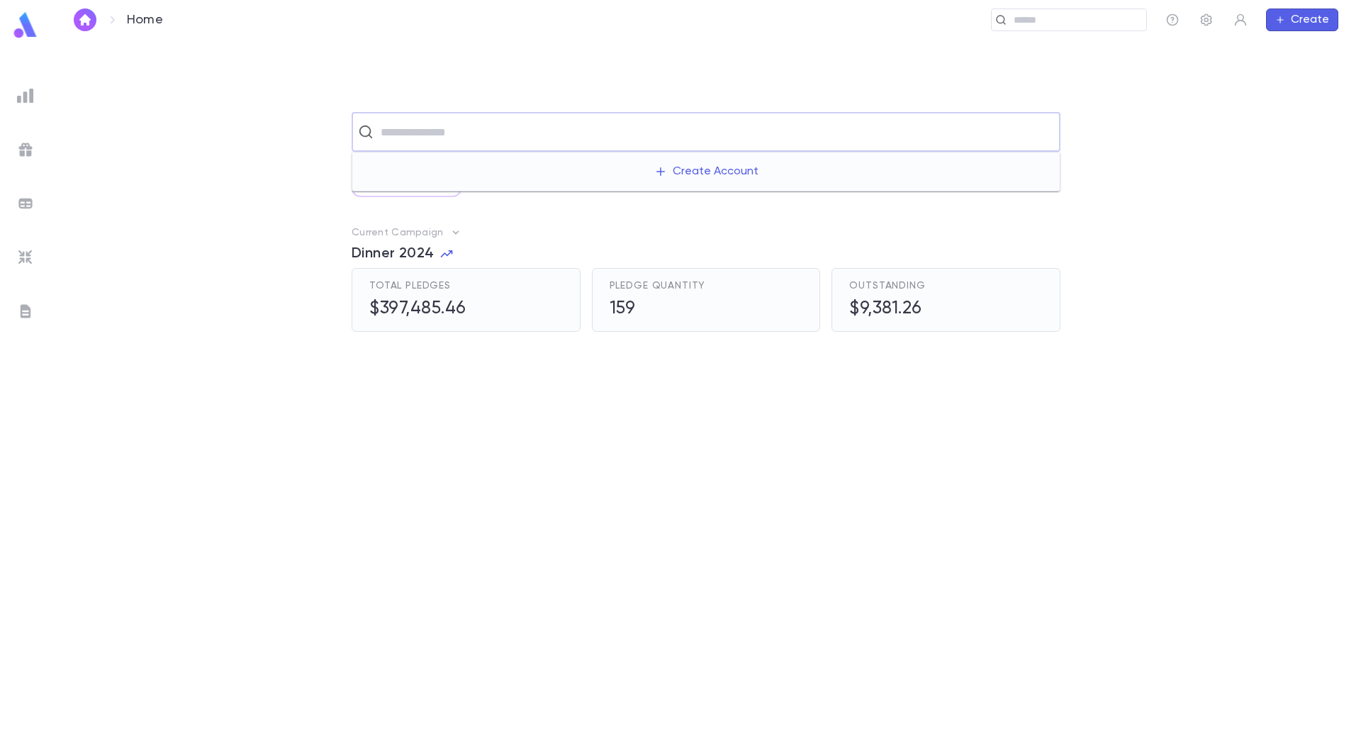
click at [836, 128] on input "text" at bounding box center [715, 131] width 678 height 27
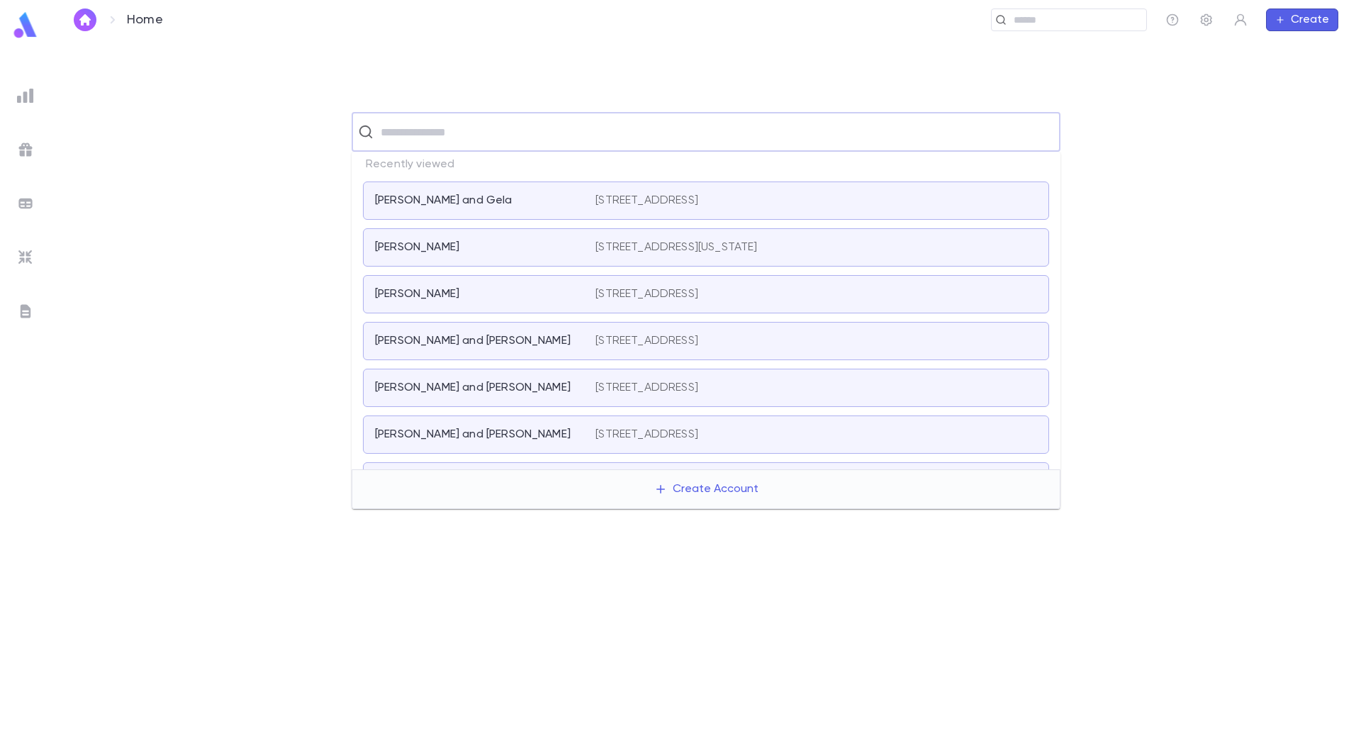
click at [614, 385] on p "412 Buckingham Road, Cedarhurst NY 11516 United States" at bounding box center [646, 388] width 103 height 14
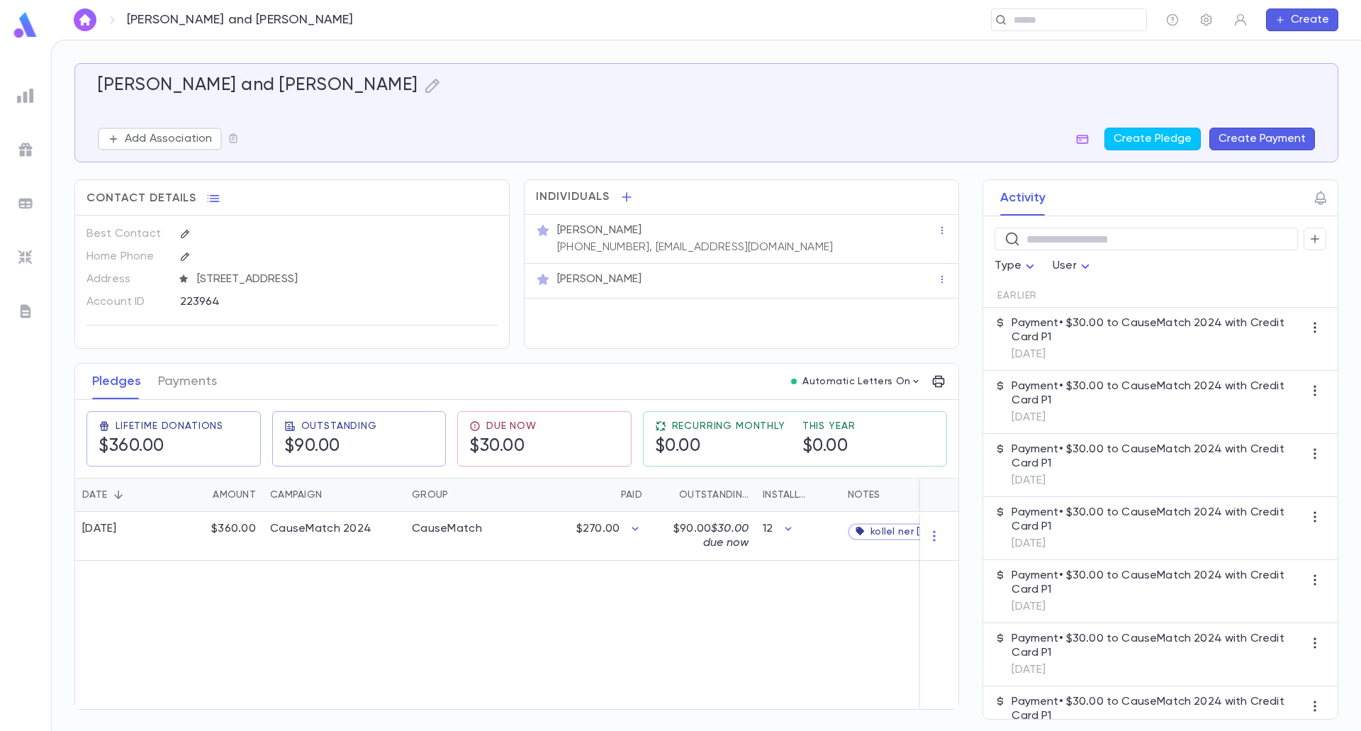
click at [22, 98] on img at bounding box center [25, 95] width 17 height 17
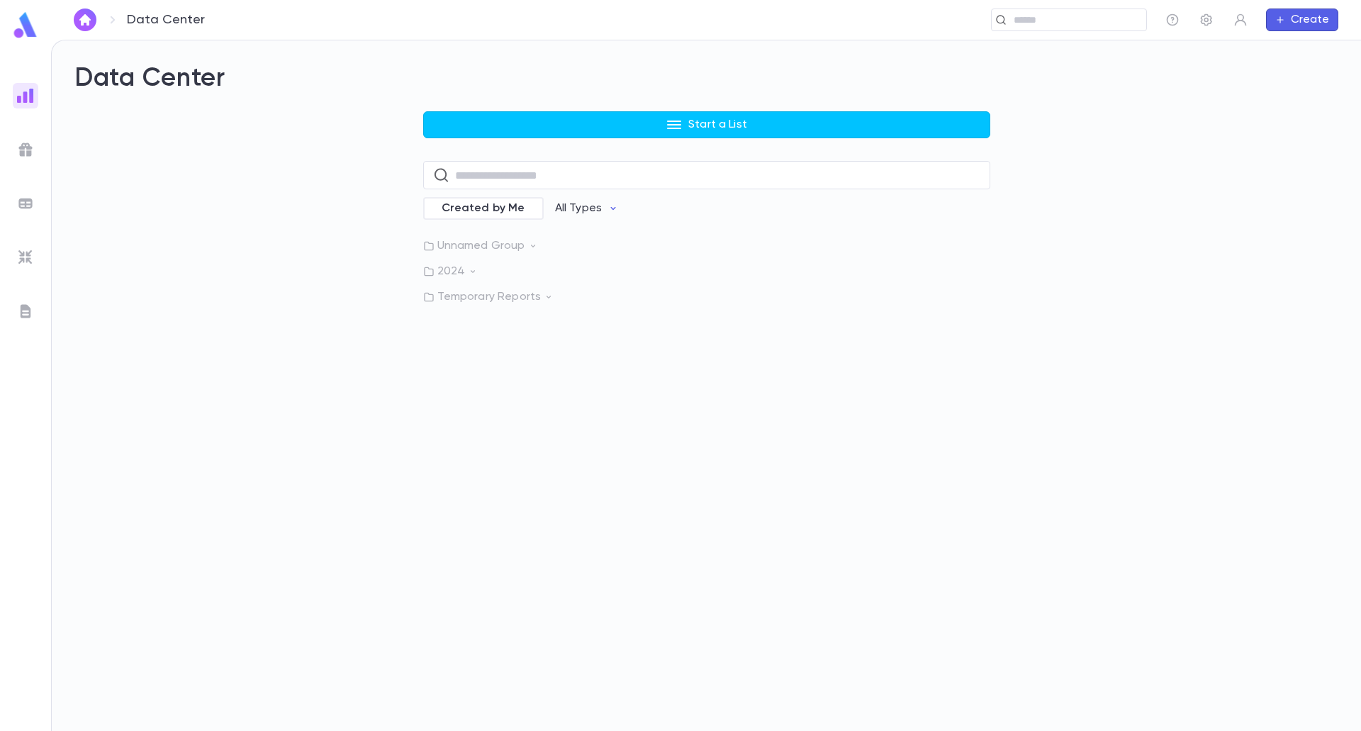
click at [553, 109] on div "Data Center Start a List ​ Created by Me All Types Unnamed Group 2024 Temporary…" at bounding box center [706, 183] width 1264 height 241
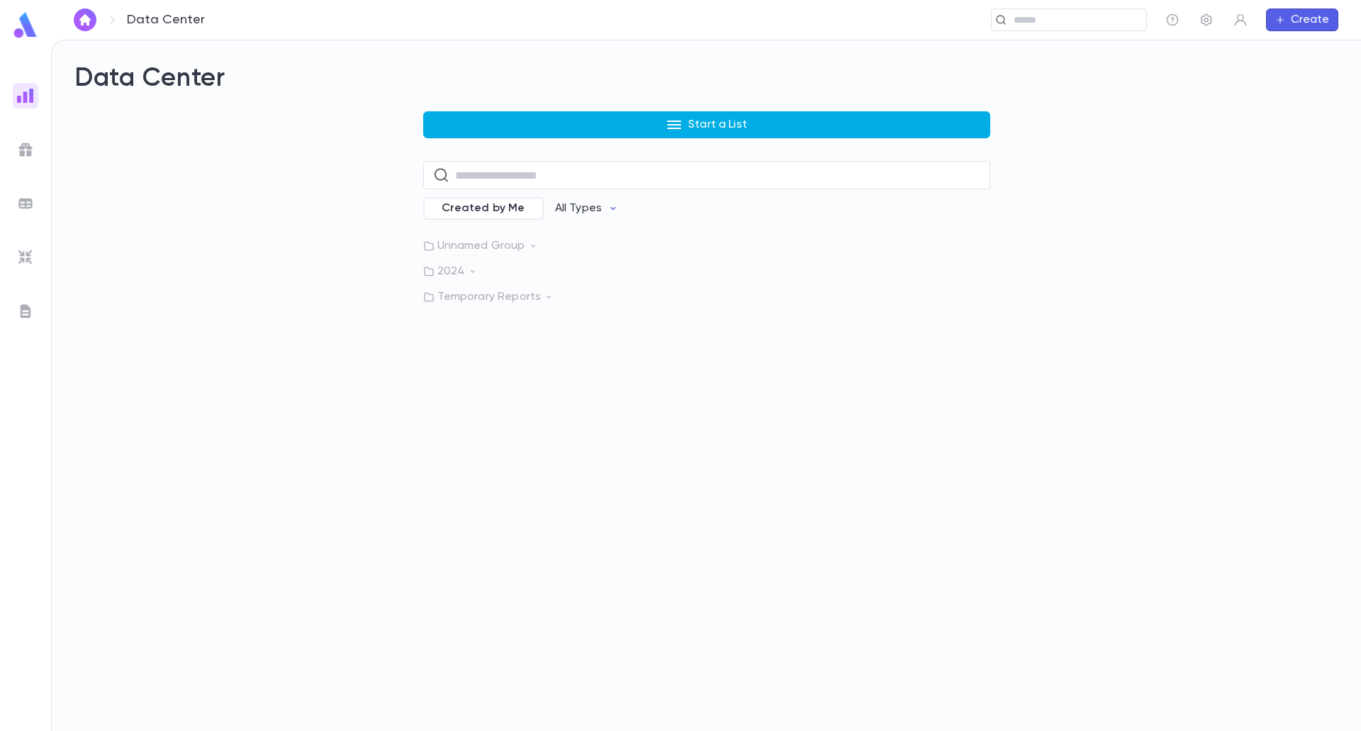
click at [551, 116] on button "Start a List" at bounding box center [706, 124] width 567 height 27
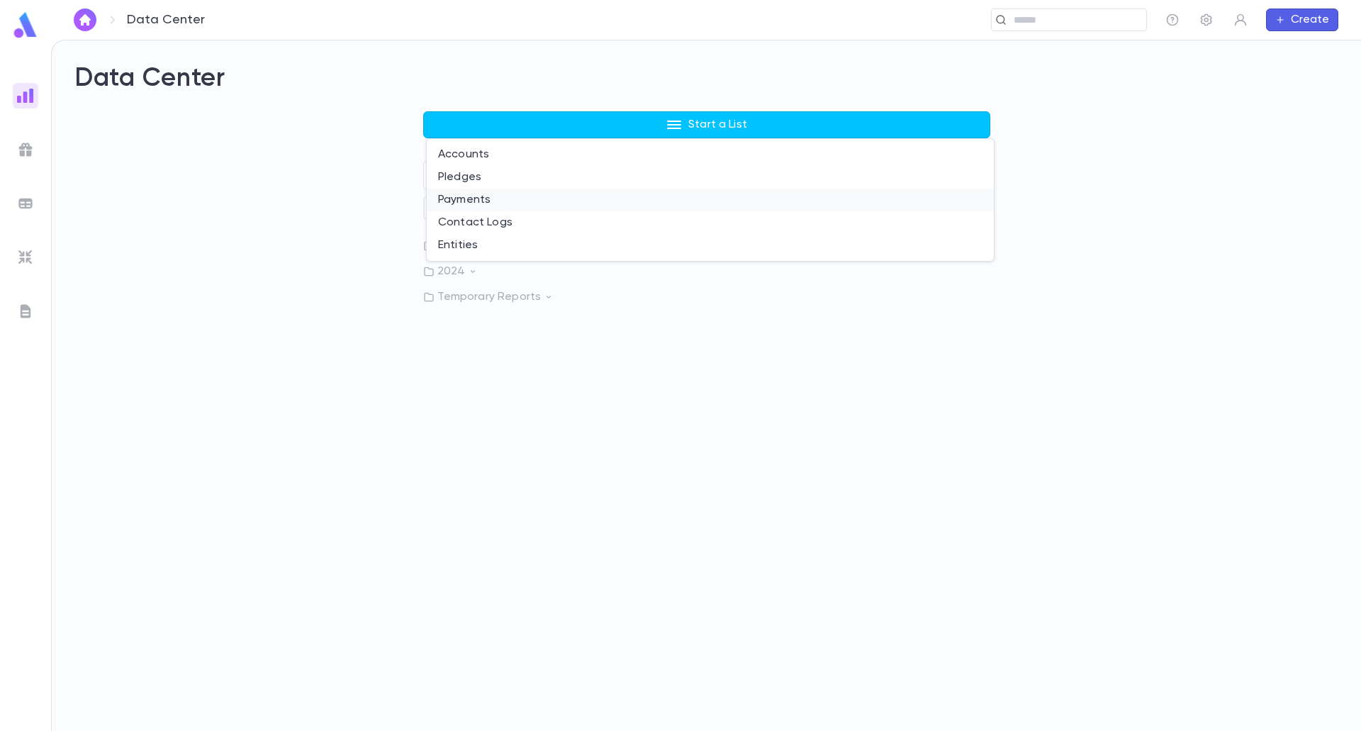
click at [470, 199] on li "Payments" at bounding box center [710, 200] width 567 height 23
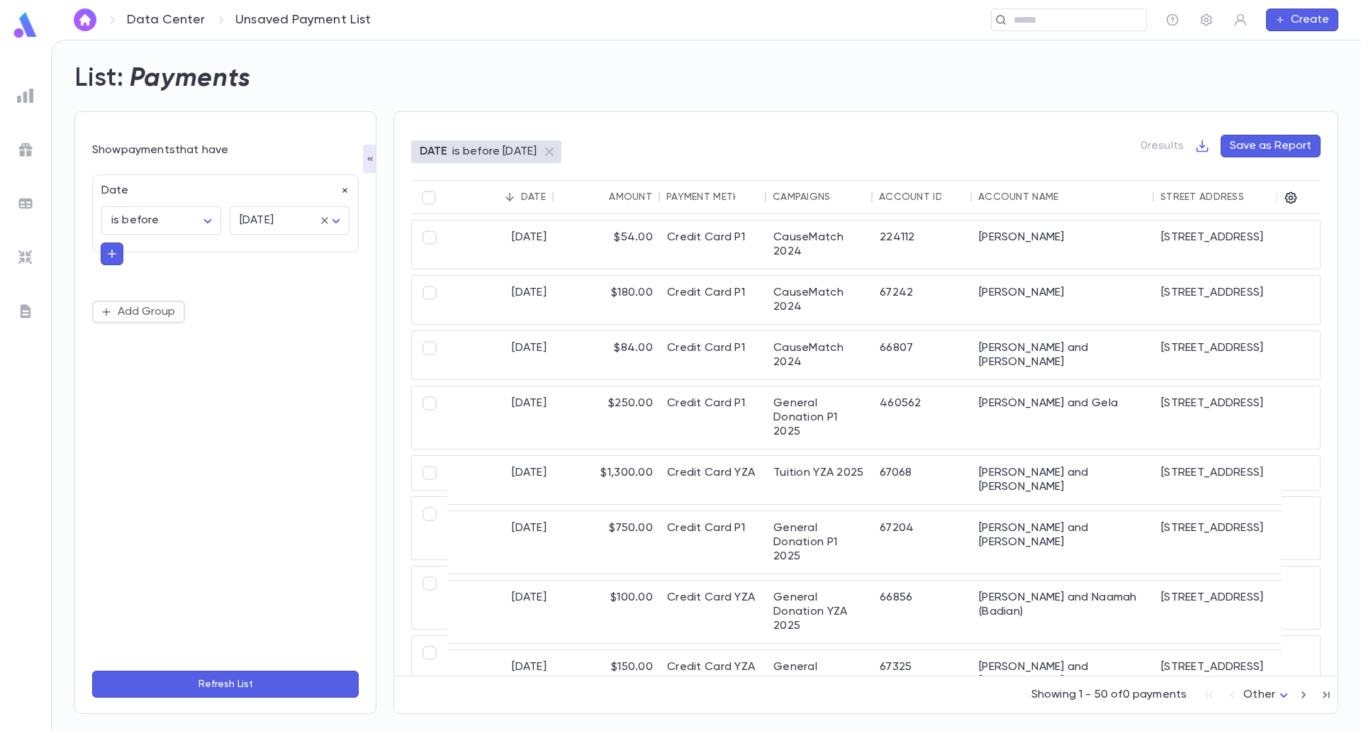
click at [344, 188] on icon "button" at bounding box center [345, 191] width 10 height 10
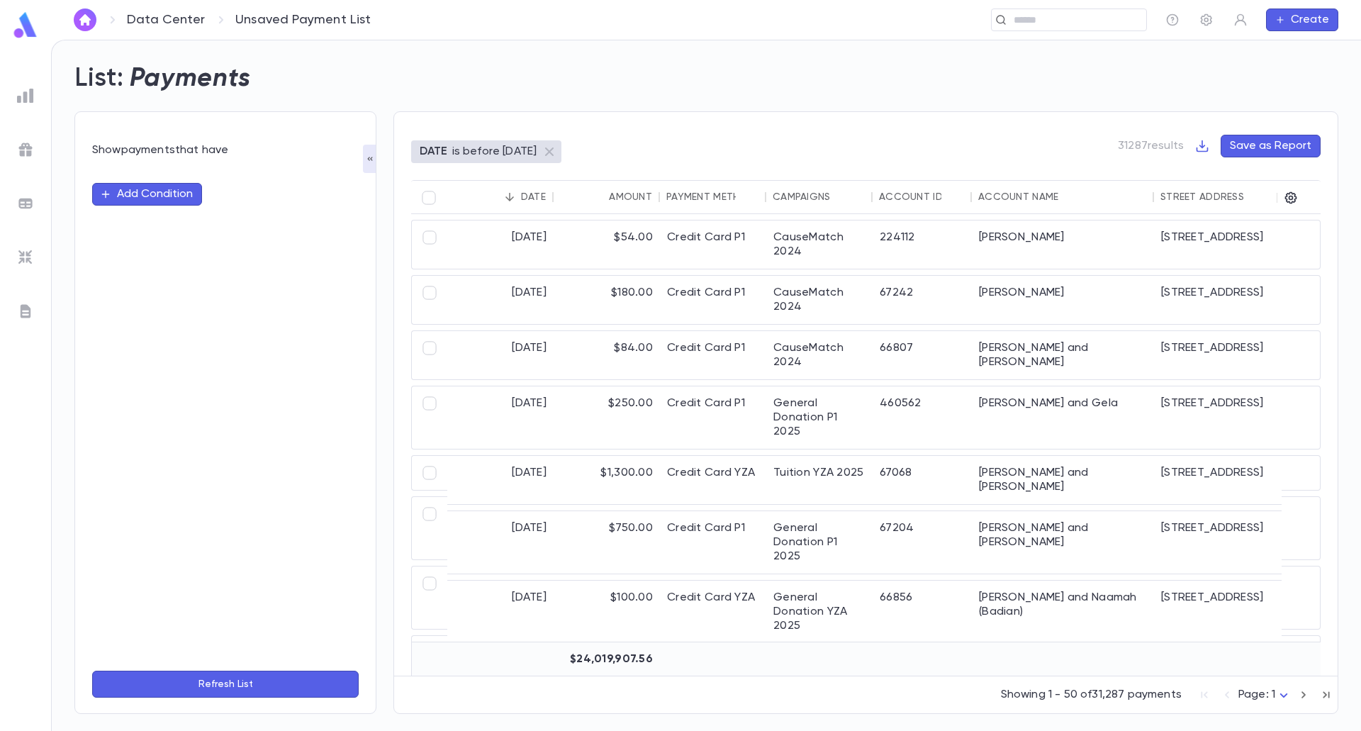
click at [173, 188] on button "Add Condition" at bounding box center [147, 194] width 110 height 23
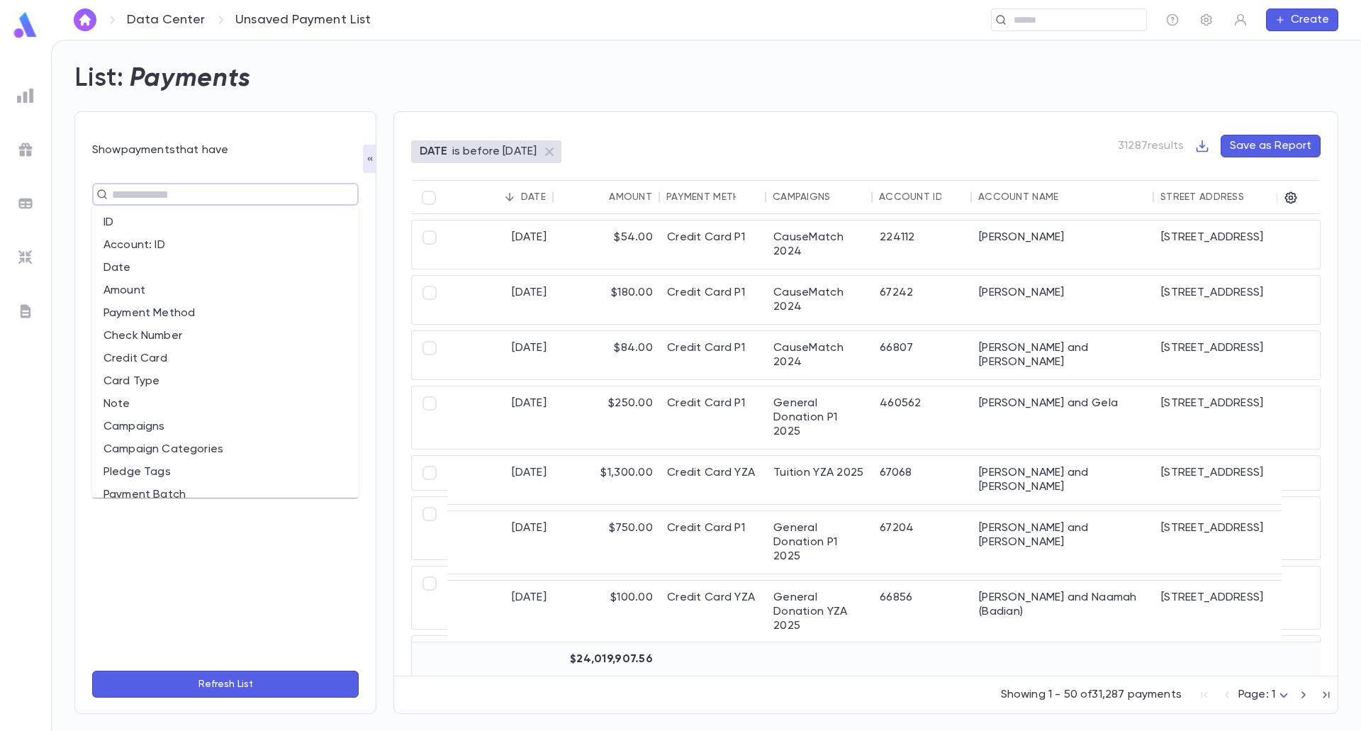
click at [135, 190] on input "text" at bounding box center [219, 194] width 223 height 20
click at [157, 449] on li "Campaign Categories" at bounding box center [225, 449] width 266 height 23
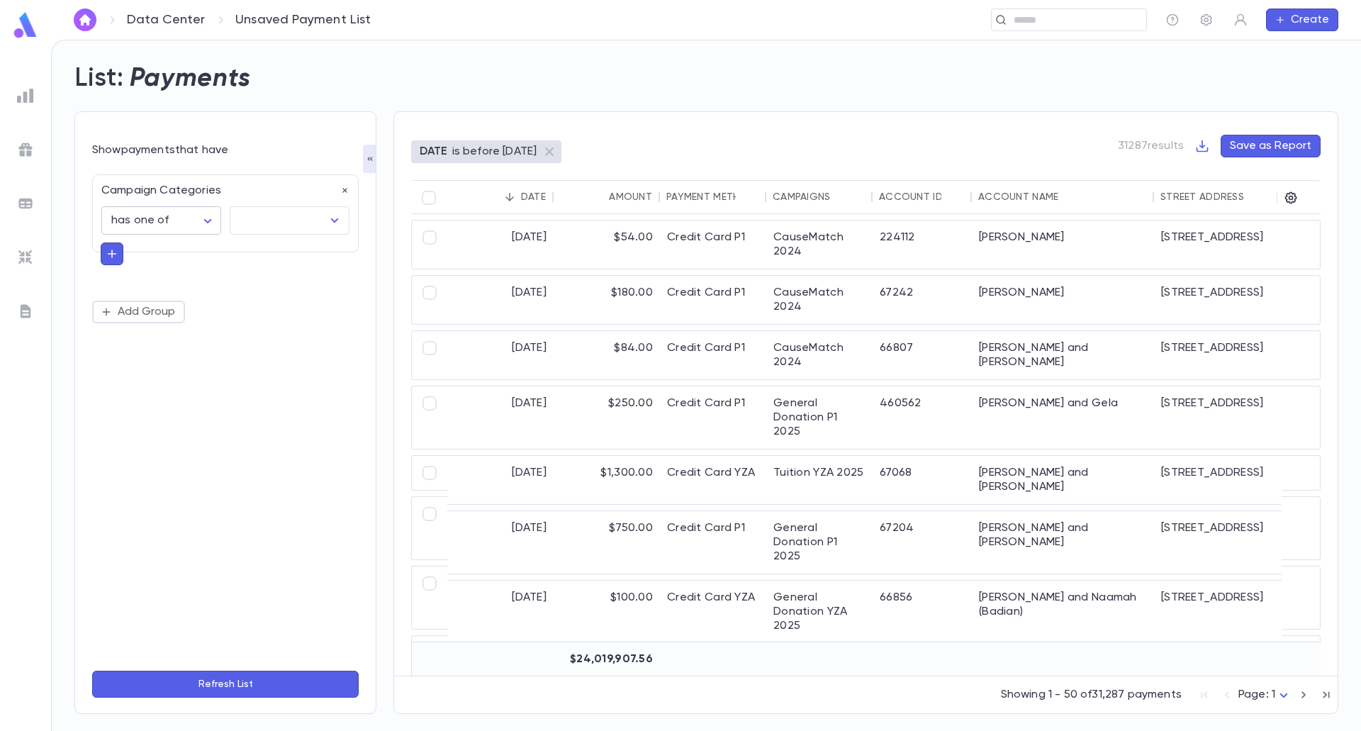
click at [199, 221] on body "**********" at bounding box center [680, 385] width 1361 height 691
click at [255, 280] on div at bounding box center [680, 365] width 1361 height 731
click at [344, 186] on icon "button" at bounding box center [345, 191] width 10 height 10
click at [172, 193] on button "Add Condition" at bounding box center [147, 194] width 110 height 23
click at [176, 198] on input "text" at bounding box center [219, 194] width 223 height 20
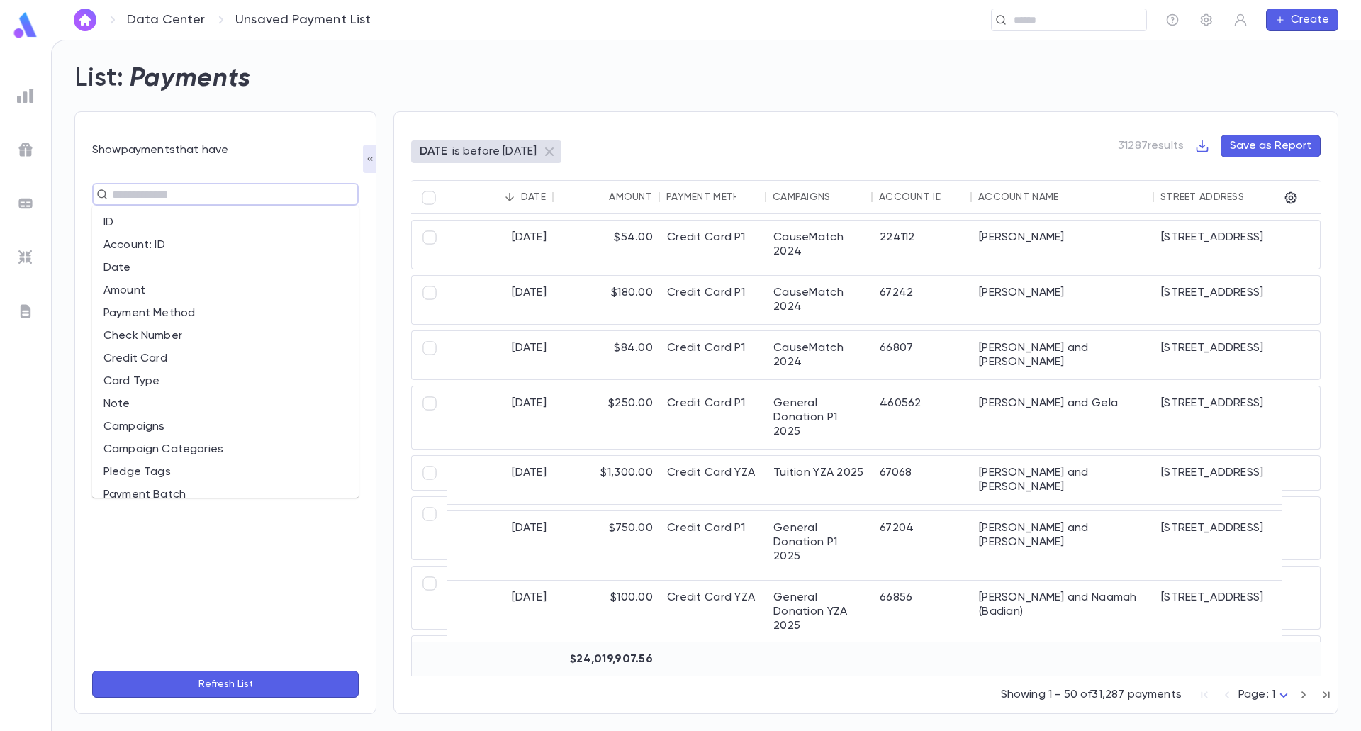
click at [160, 430] on li "Campaigns" at bounding box center [225, 426] width 266 height 23
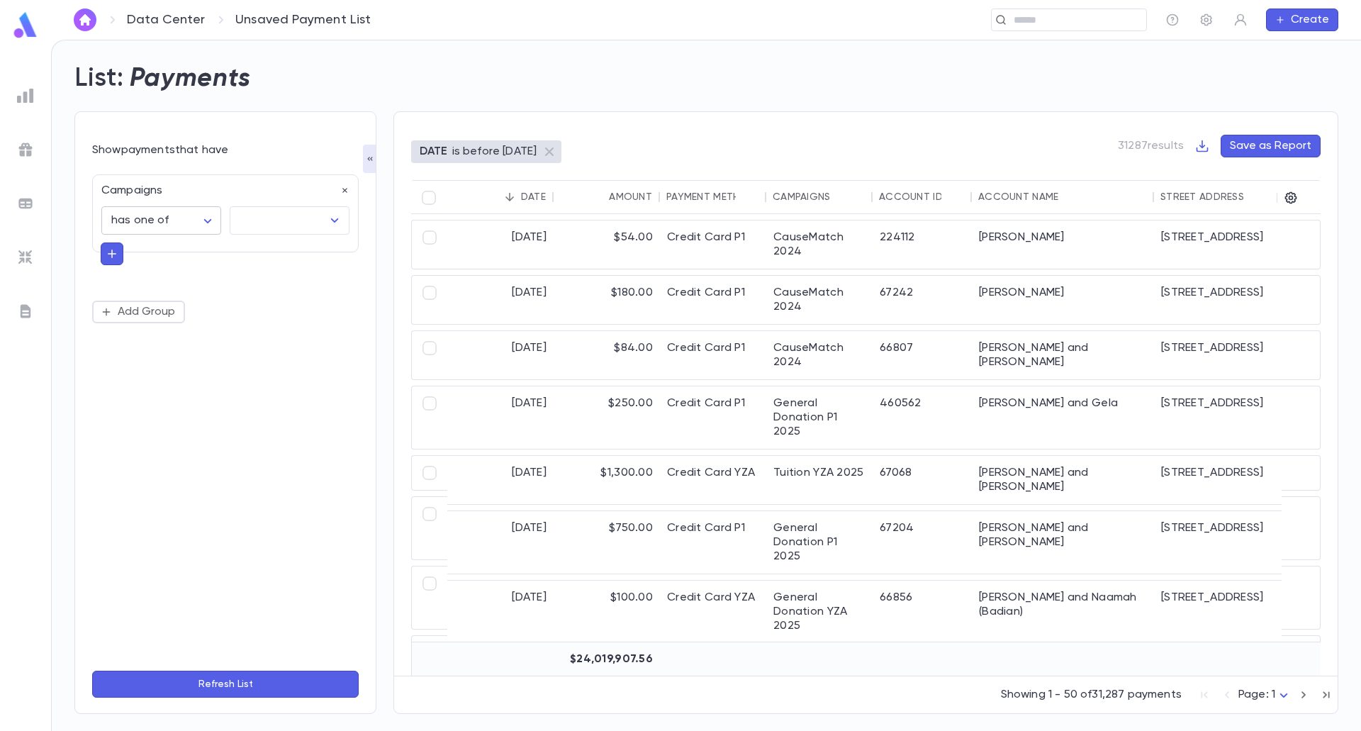
click at [215, 219] on body "**********" at bounding box center [680, 385] width 1361 height 691
click at [151, 254] on span "has one of" at bounding box center [164, 251] width 96 height 14
click at [247, 223] on input "text" at bounding box center [279, 220] width 86 height 27
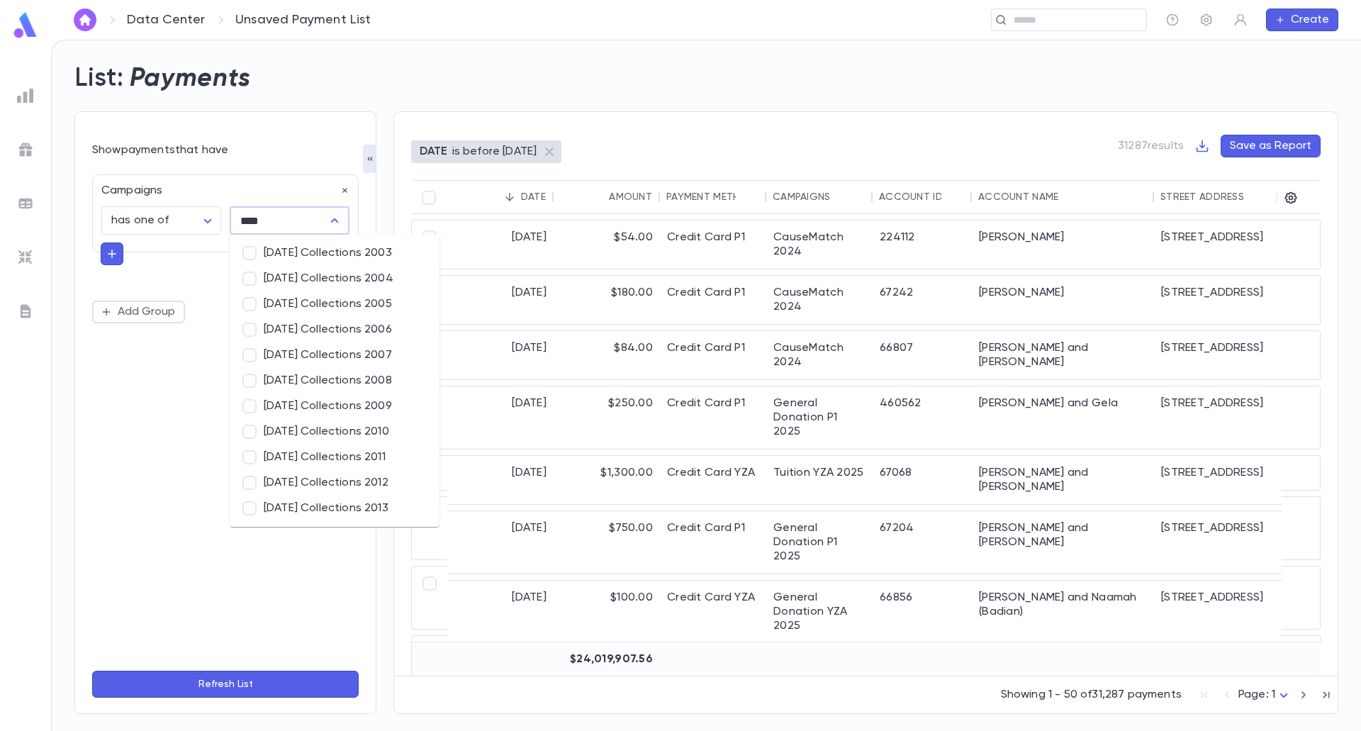
type input "*****"
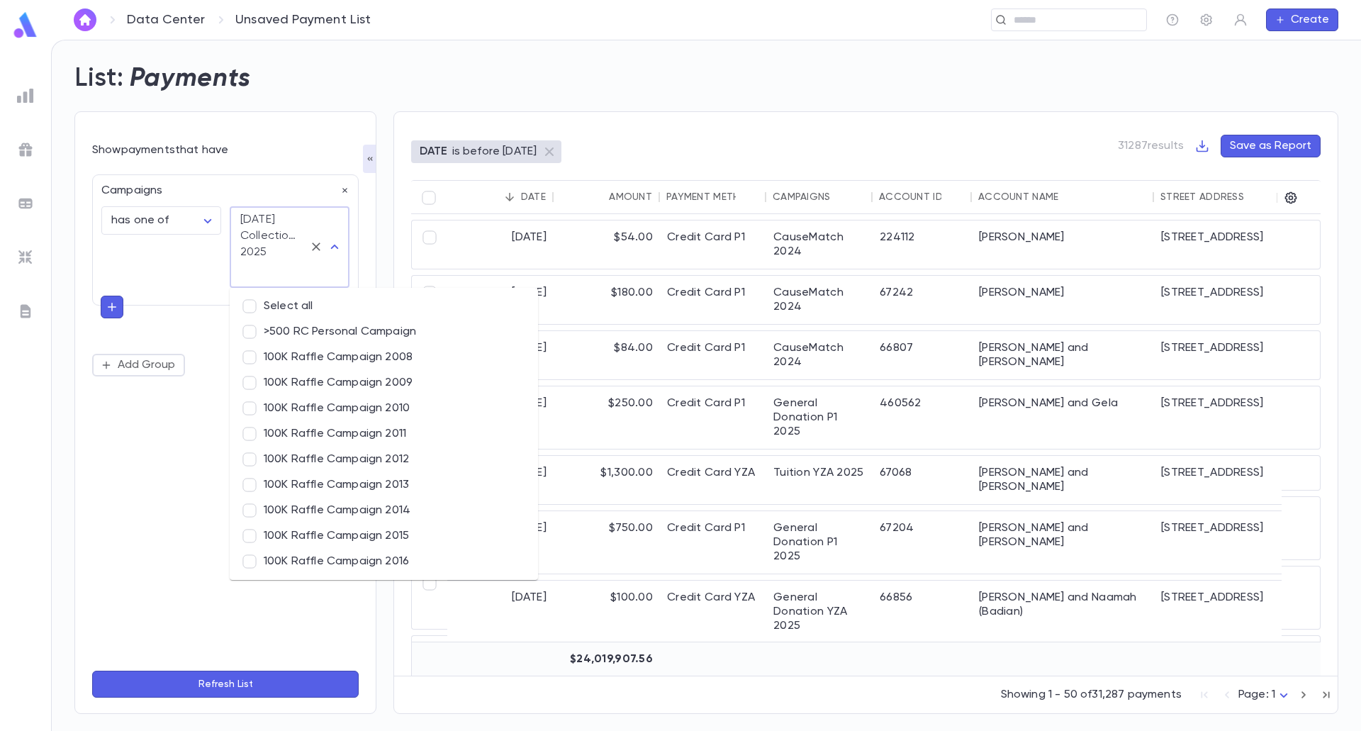
scroll to position [10787, 0]
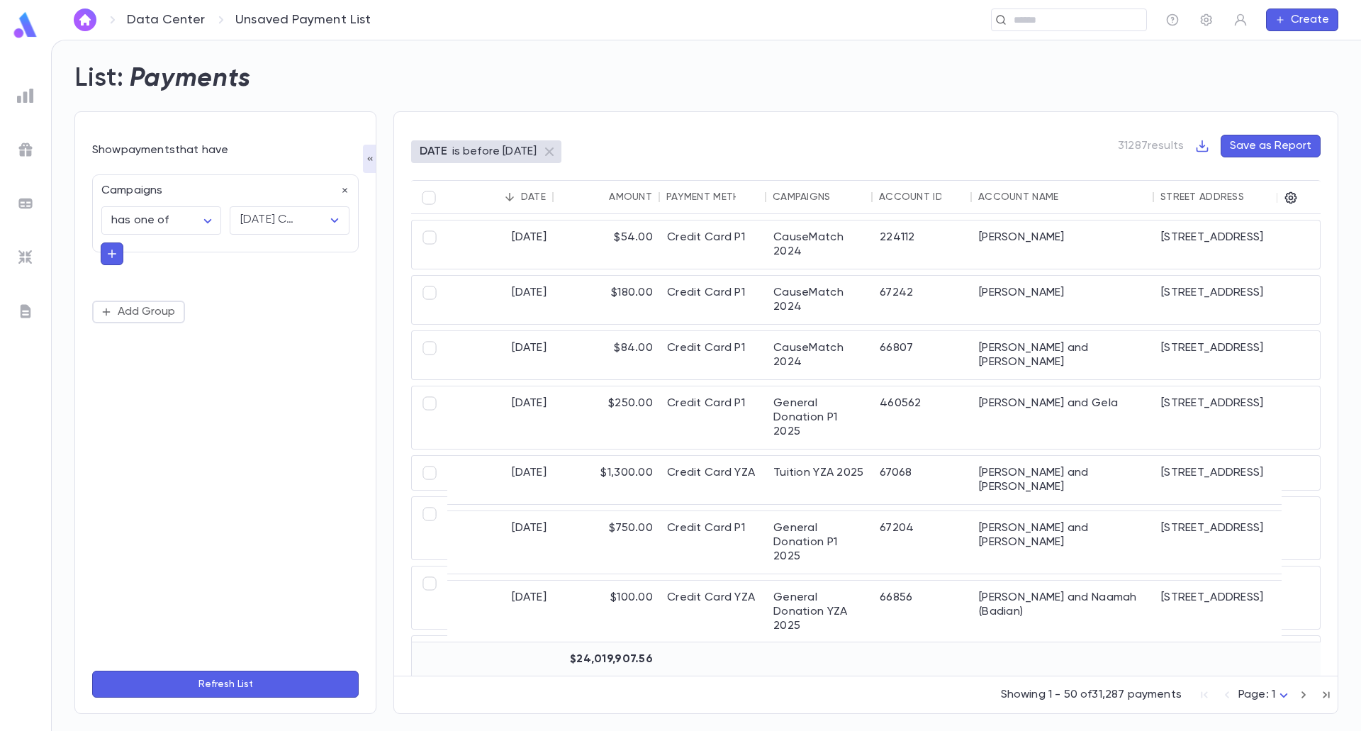
click at [166, 447] on div "**********" at bounding box center [225, 412] width 266 height 493
click at [252, 682] on button "Refresh List" at bounding box center [225, 683] width 266 height 27
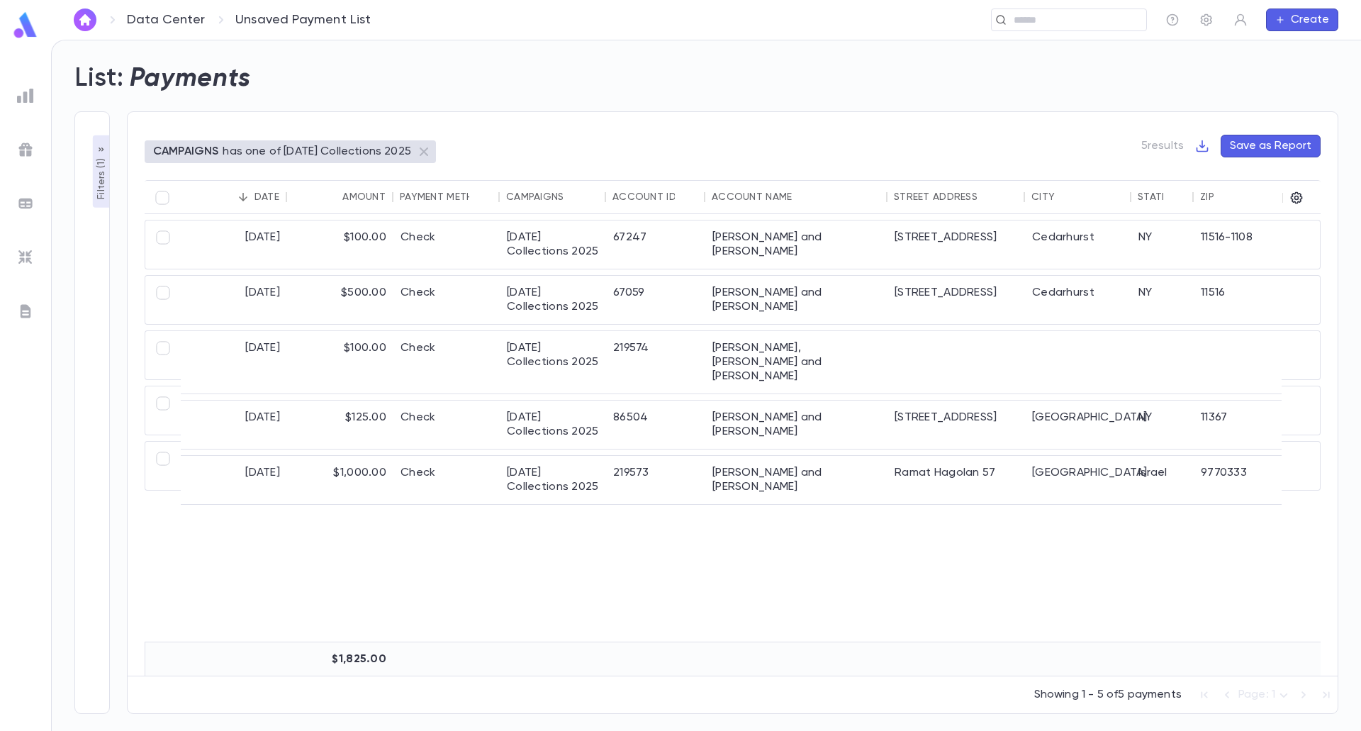
click at [35, 23] on img at bounding box center [25, 25] width 28 height 28
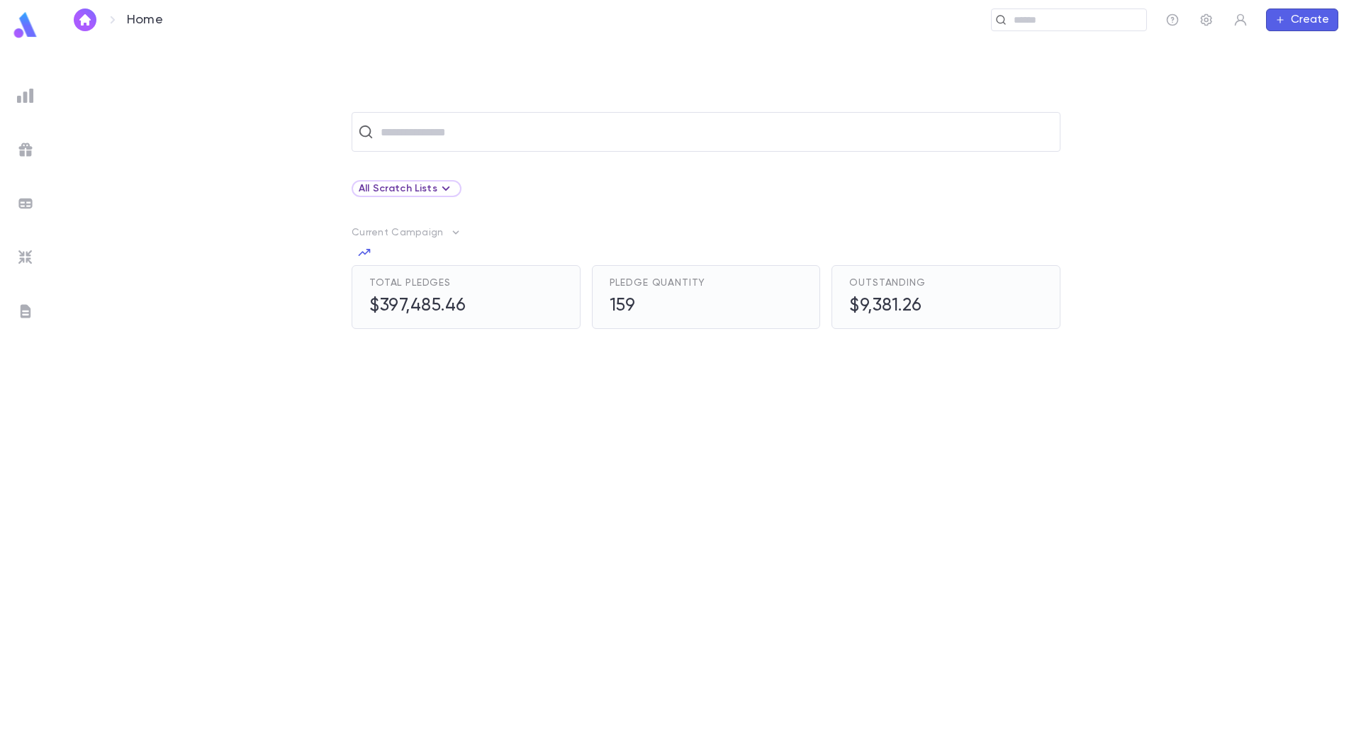
click at [1306, 26] on button "Create" at bounding box center [1302, 20] width 72 height 23
click at [1292, 96] on li "Payment" at bounding box center [1305, 93] width 72 height 23
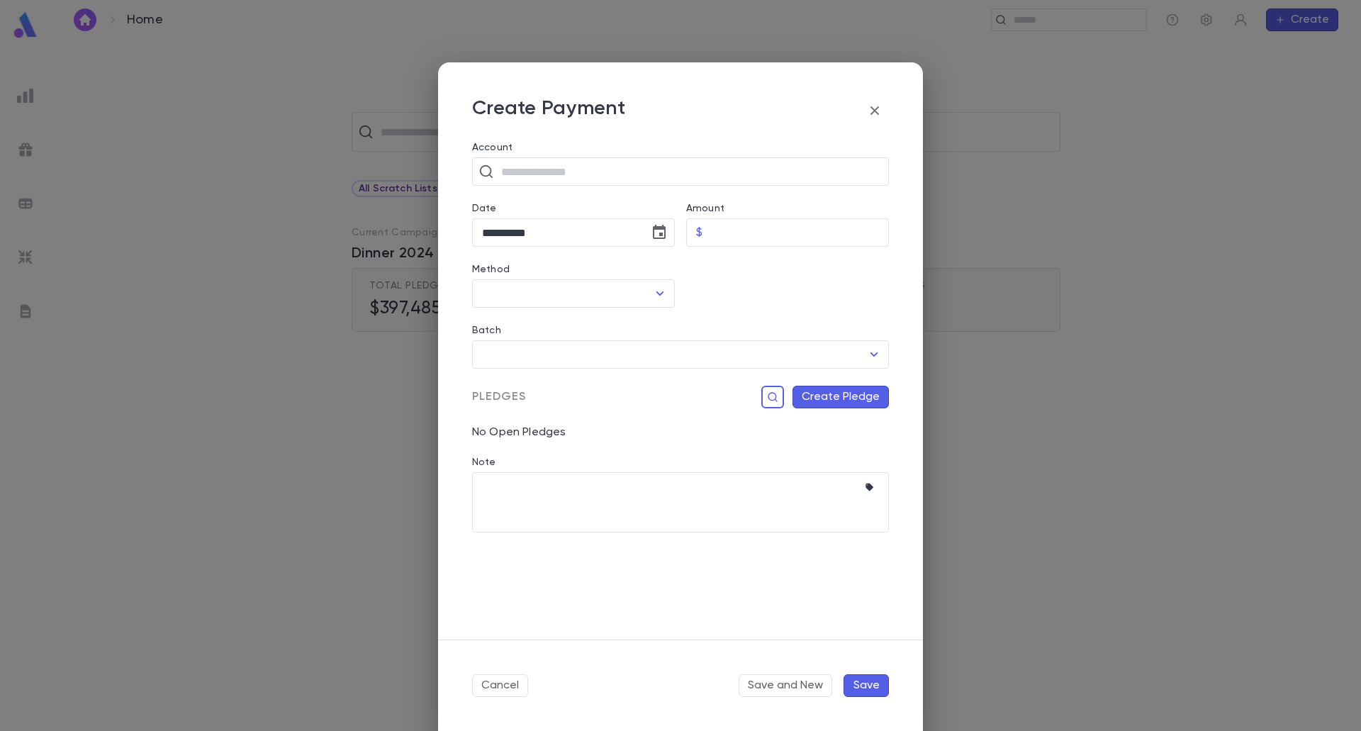
click at [854, 404] on button "Create Pledge" at bounding box center [840, 397] width 96 height 23
click at [819, 546] on input "Campaign" at bounding box center [752, 542] width 193 height 27
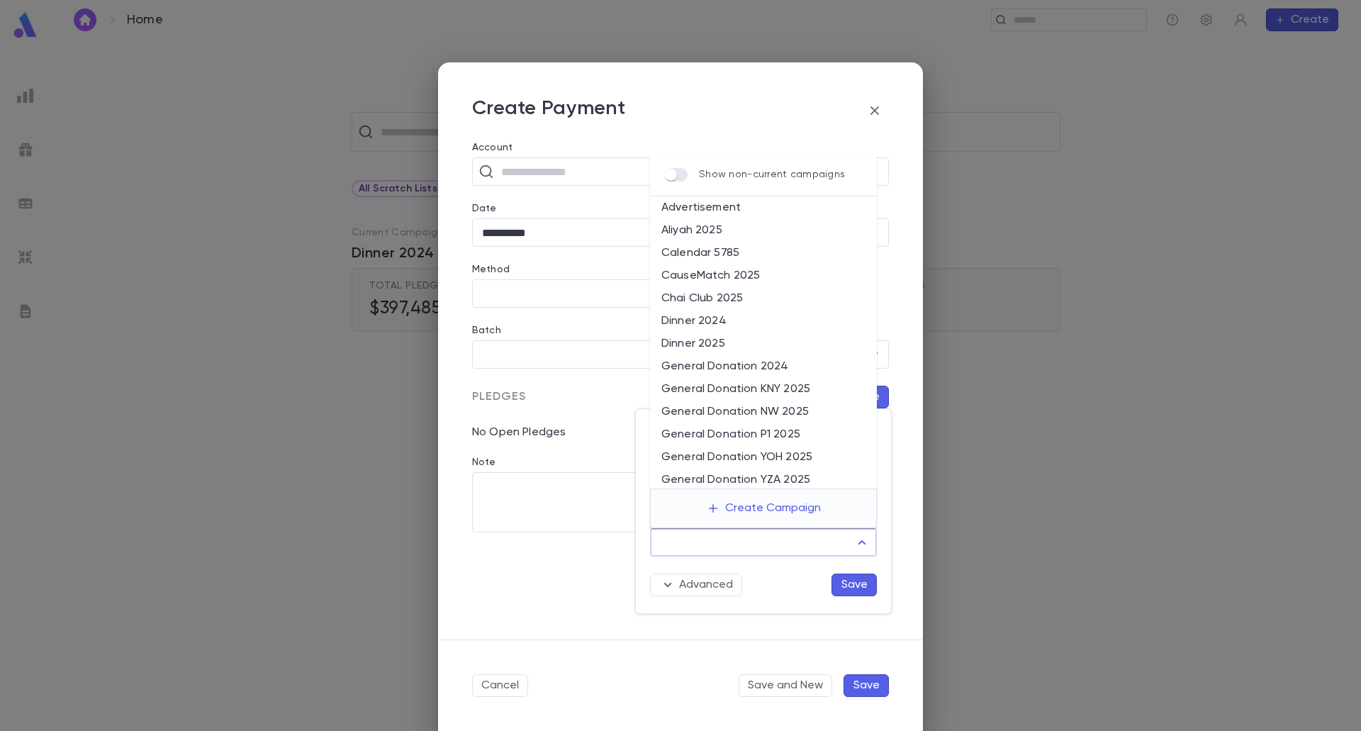
click at [692, 252] on li "Calendar 5785" at bounding box center [763, 253] width 227 height 23
type input "**********"
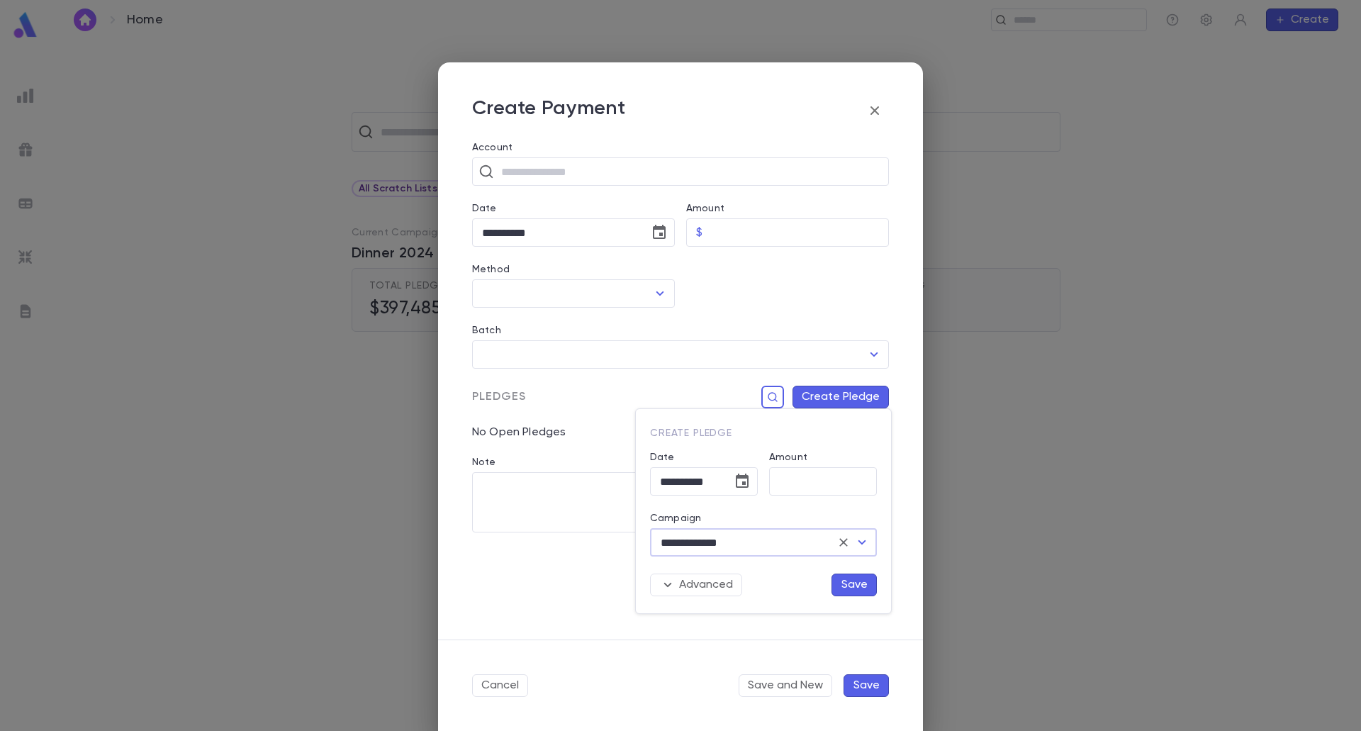
click at [771, 393] on div at bounding box center [680, 365] width 1361 height 731
click at [777, 401] on icon "button" at bounding box center [772, 396] width 9 height 9
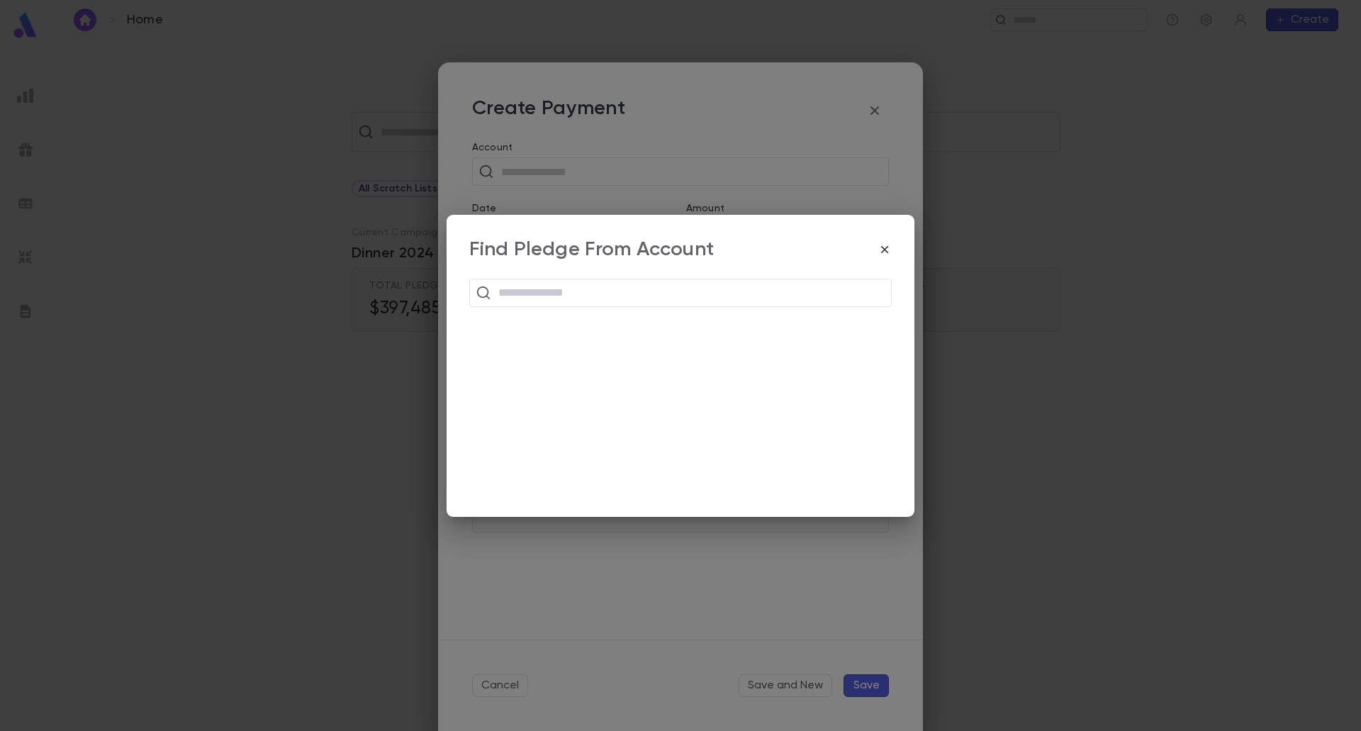
drag, startPoint x: 887, startPoint y: 245, endPoint x: 884, endPoint y: 254, distance: 9.6
click at [887, 247] on icon "button" at bounding box center [884, 249] width 14 height 14
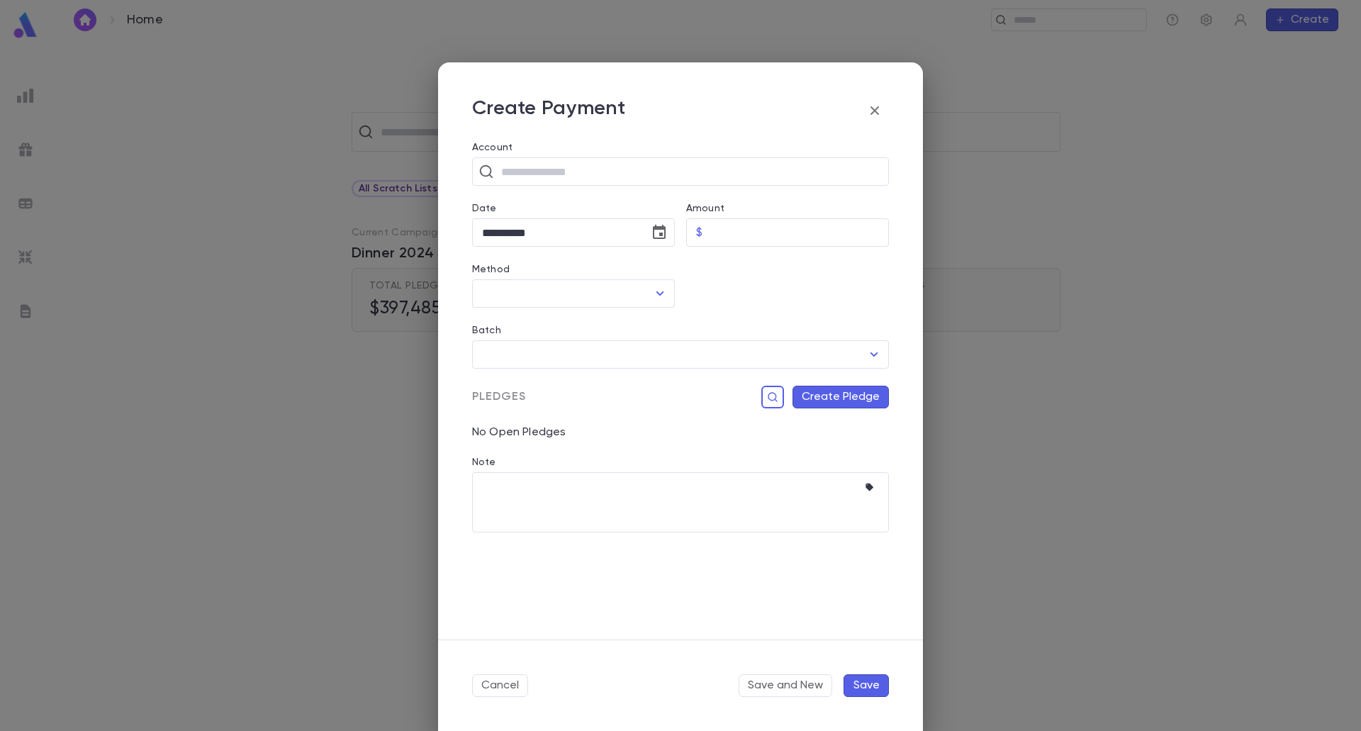
click at [777, 429] on div "No Open Pledges" at bounding box center [675, 423] width 428 height 31
click at [871, 107] on icon "button" at bounding box center [874, 110] width 9 height 9
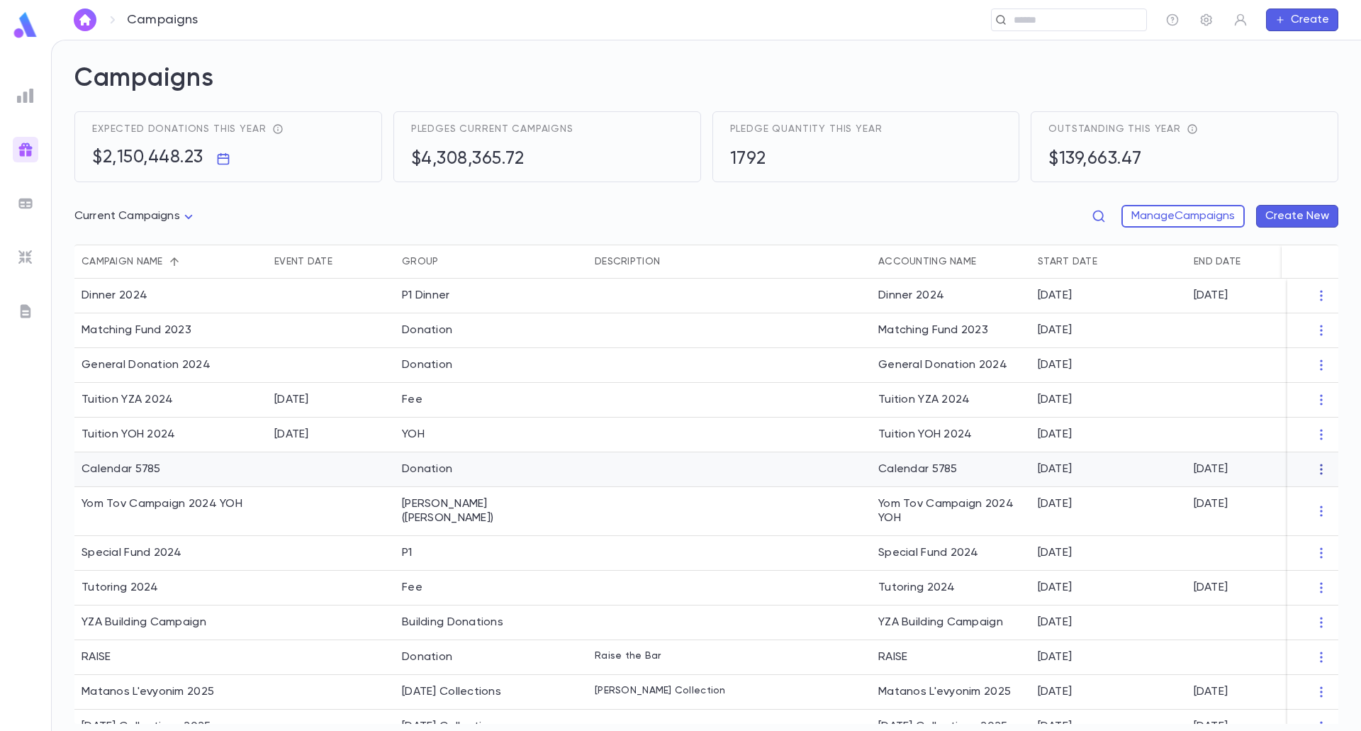
click at [1318, 468] on icon "button" at bounding box center [1321, 469] width 14 height 14
click at [240, 515] on div at bounding box center [680, 365] width 1361 height 731
click at [1171, 365] on div "[DATE]" at bounding box center [1108, 365] width 156 height 35
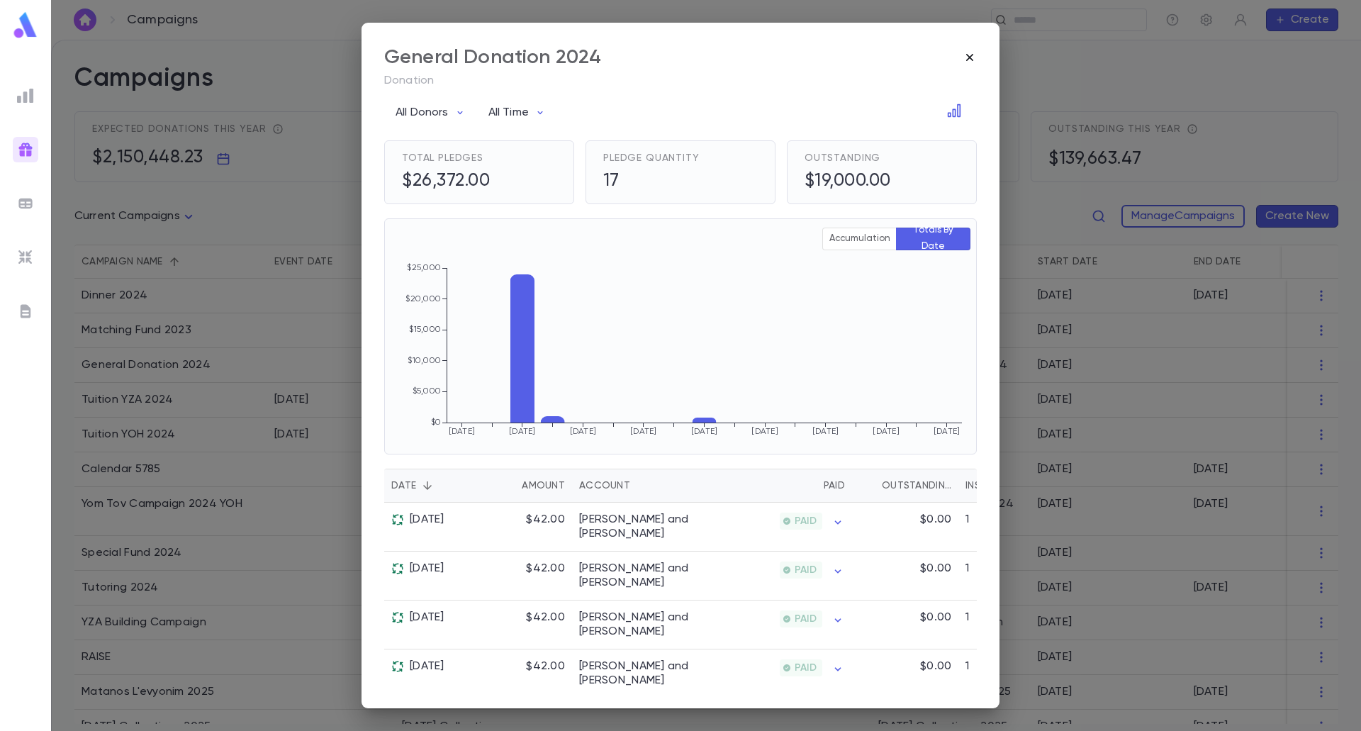
click at [973, 60] on icon "button" at bounding box center [969, 57] width 14 height 14
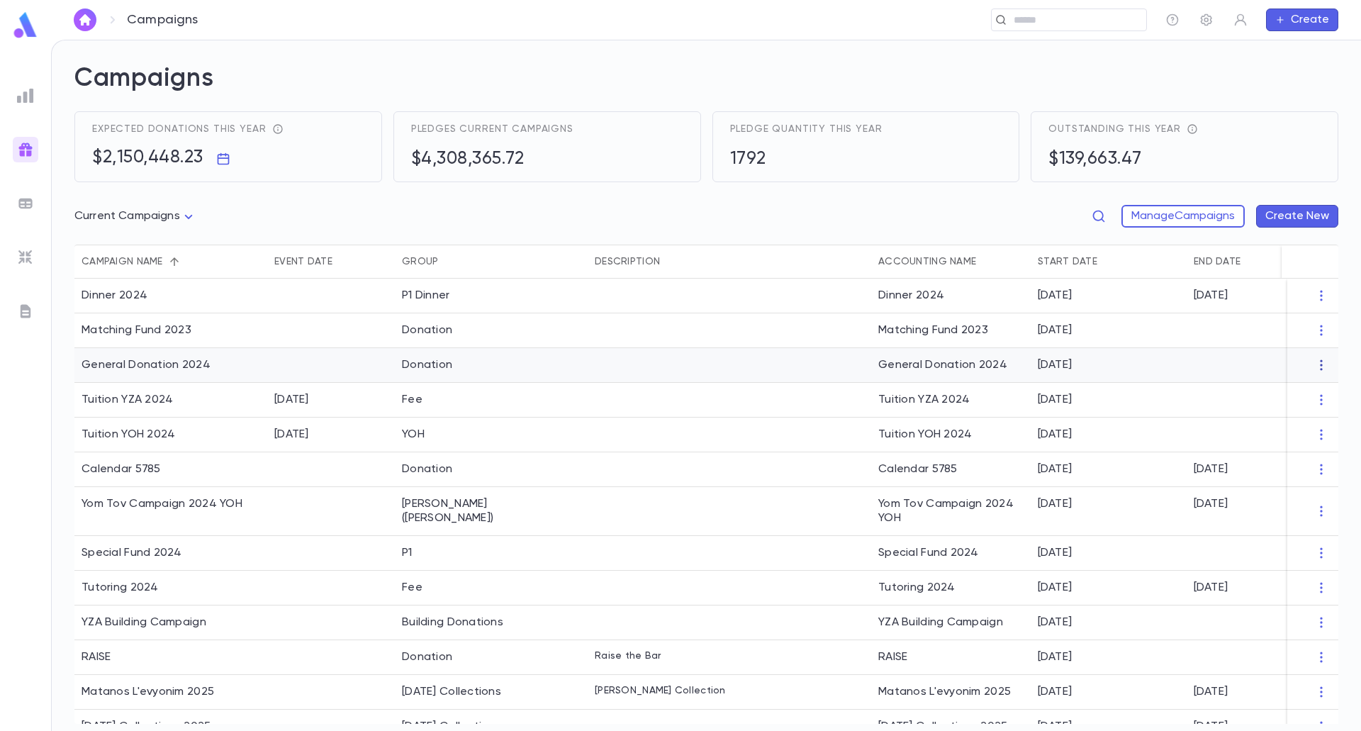
click at [1314, 359] on icon "button" at bounding box center [1321, 365] width 14 height 14
click at [1301, 413] on li "End Campaign" at bounding box center [1300, 411] width 103 height 23
click at [1316, 324] on icon "button" at bounding box center [1321, 330] width 14 height 14
click at [1283, 376] on li "End Campaign" at bounding box center [1300, 376] width 103 height 23
click at [193, 222] on body "Campaigns ​ Create Campaigns Expected donations this year $2,150,448.23 Pledges…" at bounding box center [680, 385] width 1361 height 691
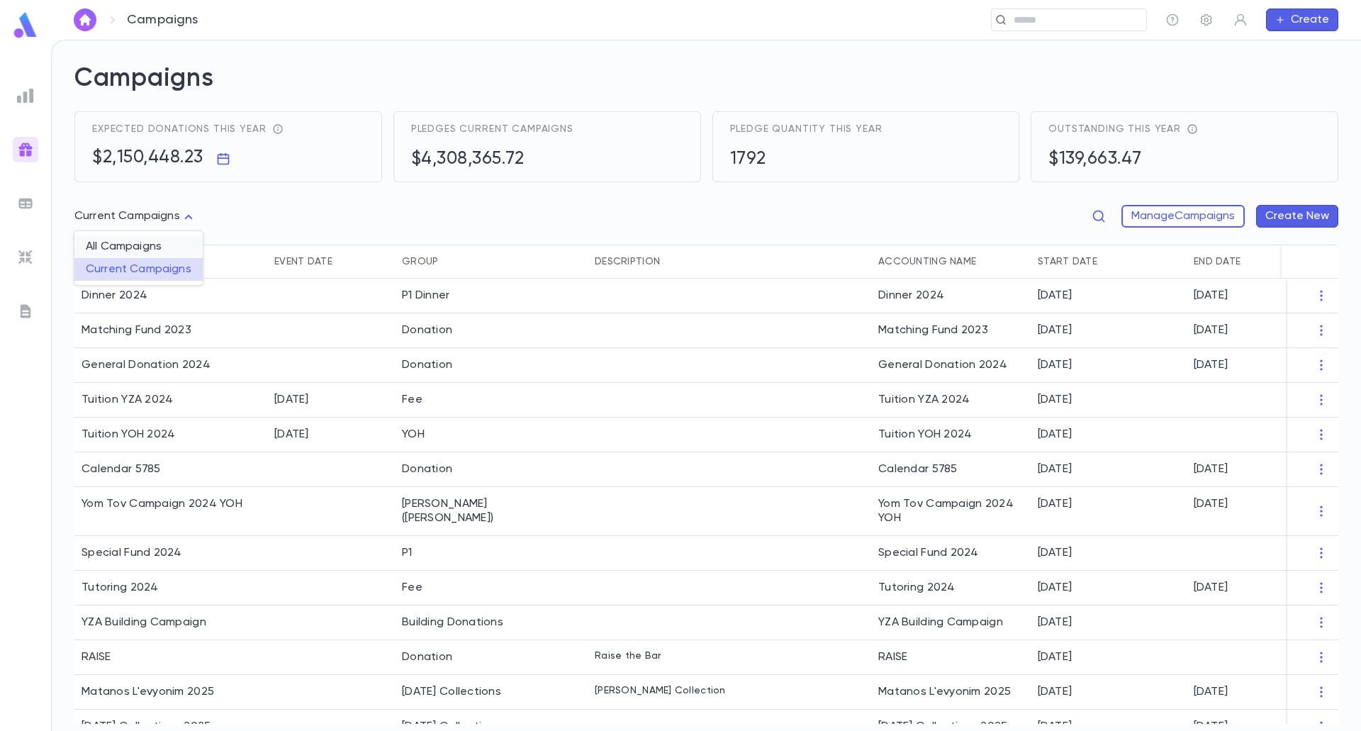
drag, startPoint x: 138, startPoint y: 252, endPoint x: 155, endPoint y: 241, distance: 19.5
click at [138, 251] on span "All Campaigns" at bounding box center [139, 247] width 106 height 14
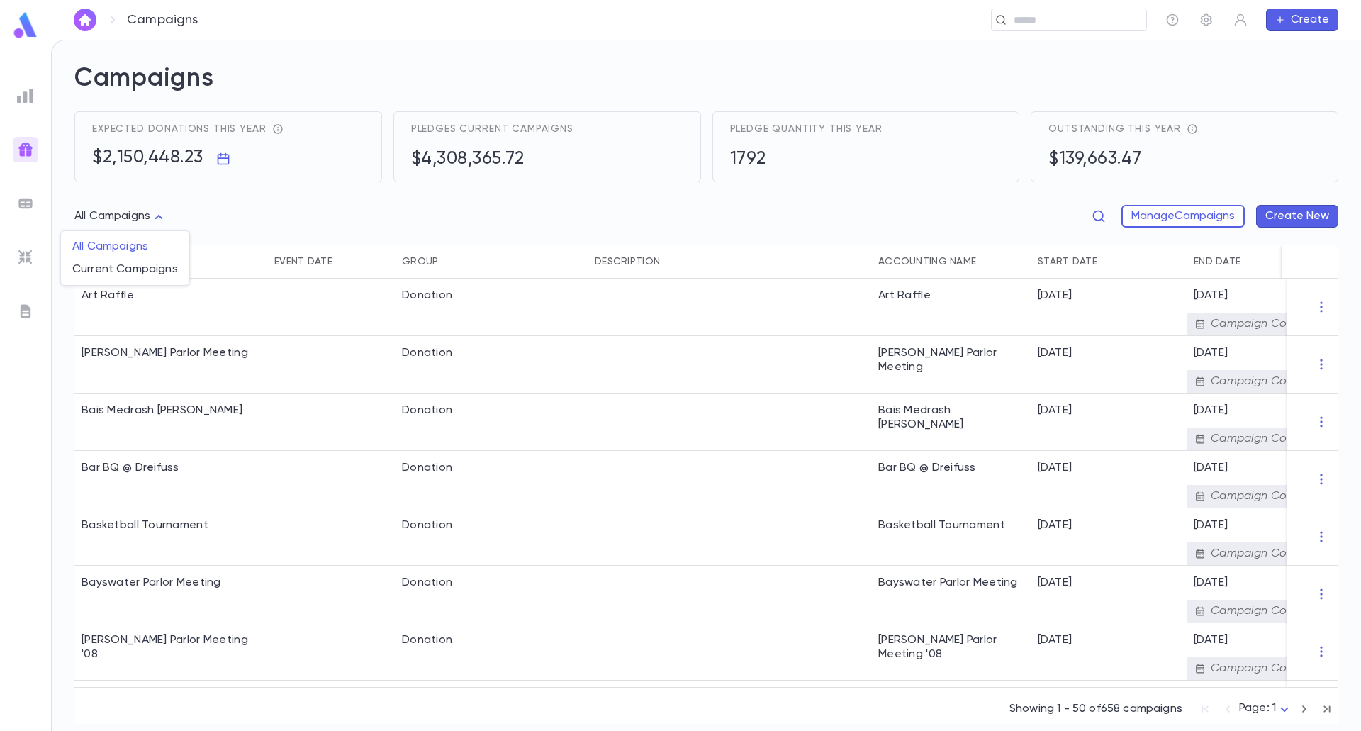
click at [165, 218] on body "Campaigns ​ Create Campaigns Expected donations this year $2,150,448.23 Pledges…" at bounding box center [680, 385] width 1361 height 691
click at [145, 266] on span "Current Campaigns" at bounding box center [125, 269] width 106 height 14
type input "****"
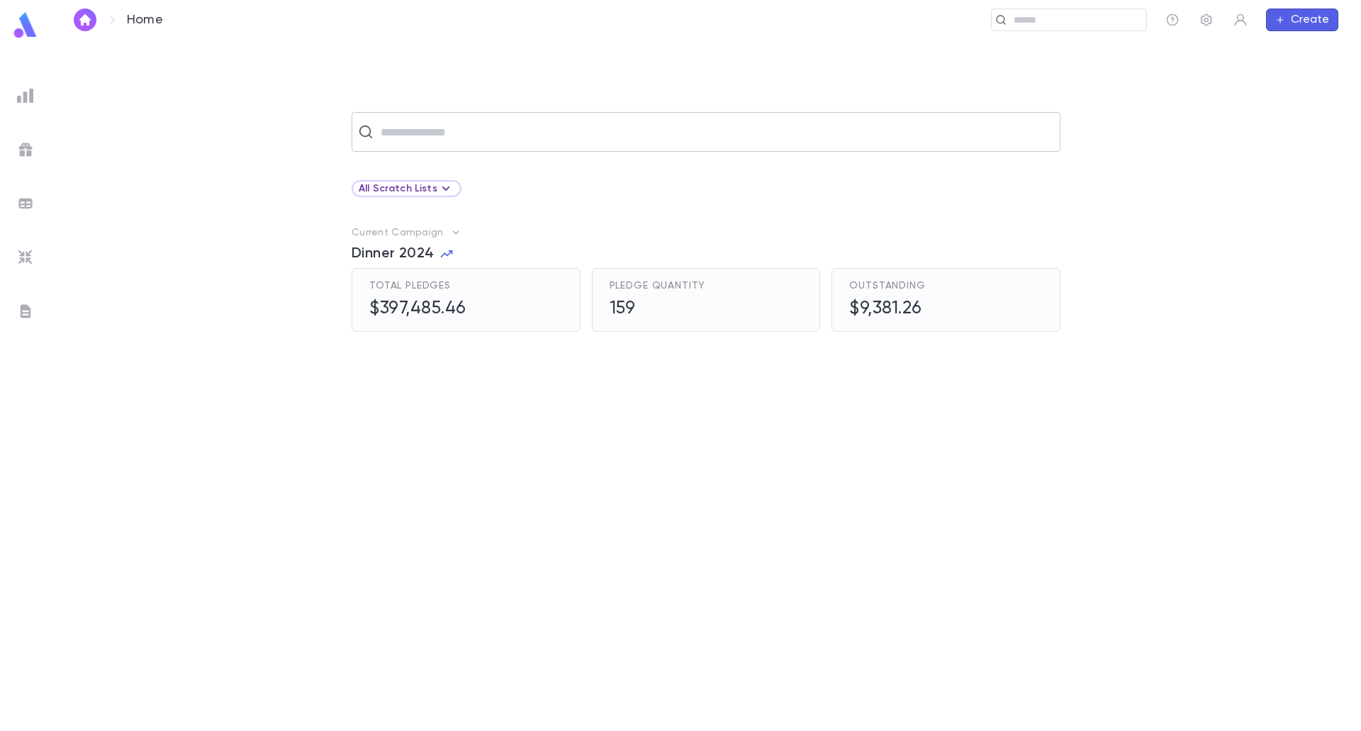
click at [436, 113] on div "​" at bounding box center [706, 132] width 709 height 40
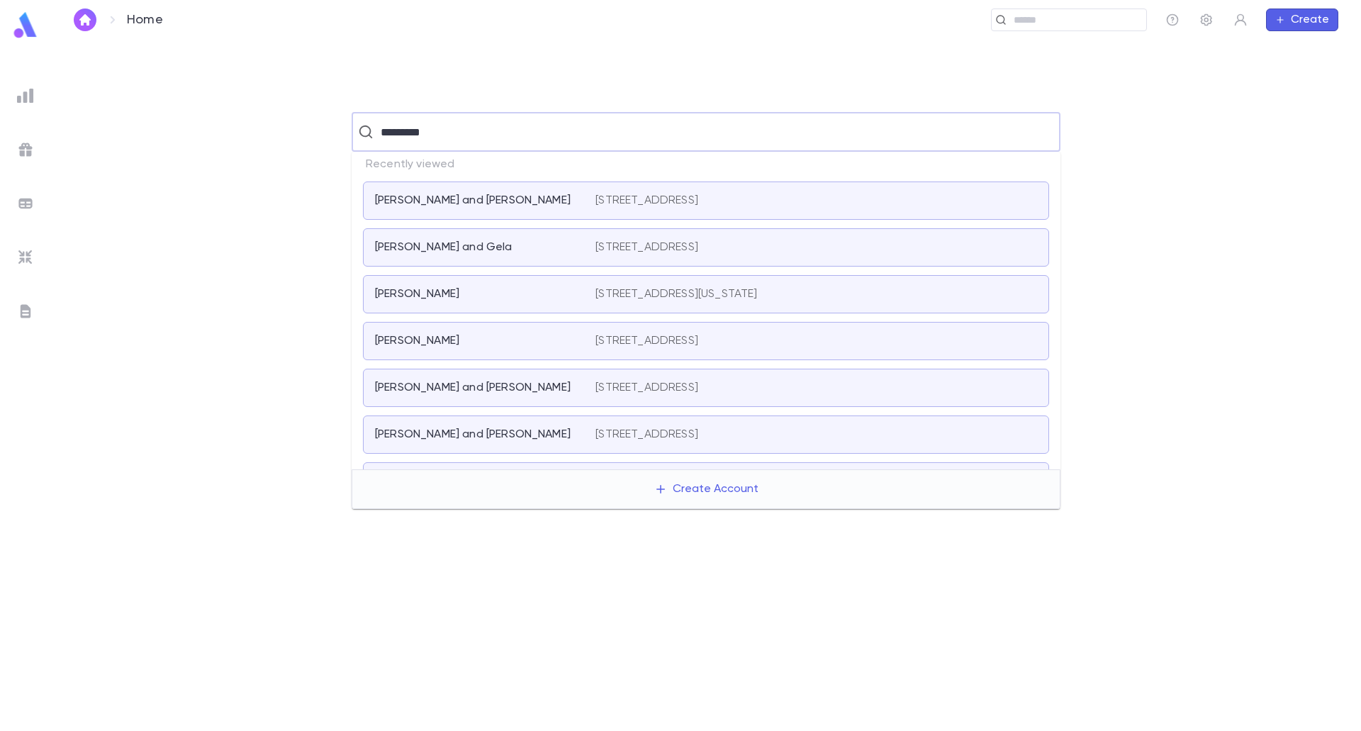
type input "**********"
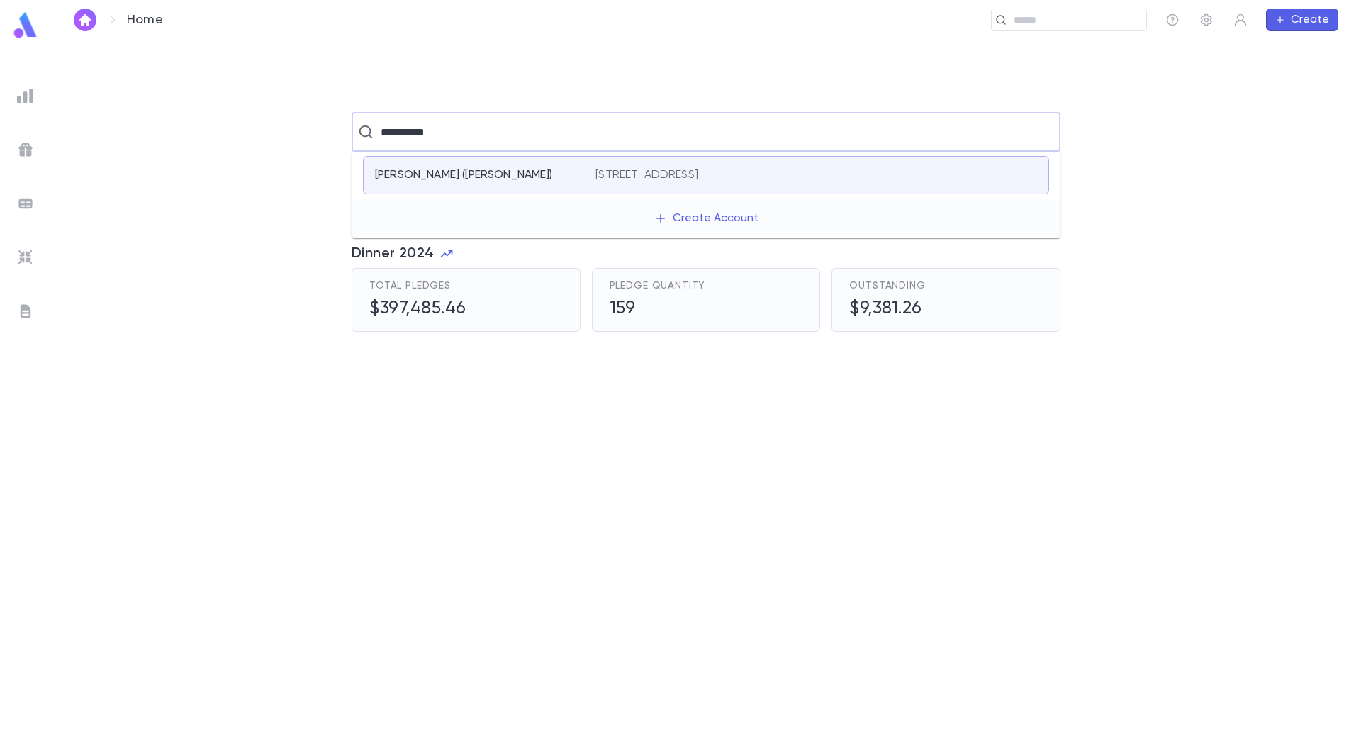
click at [398, 179] on p "[PERSON_NAME] ([PERSON_NAME])" at bounding box center [464, 175] width 178 height 14
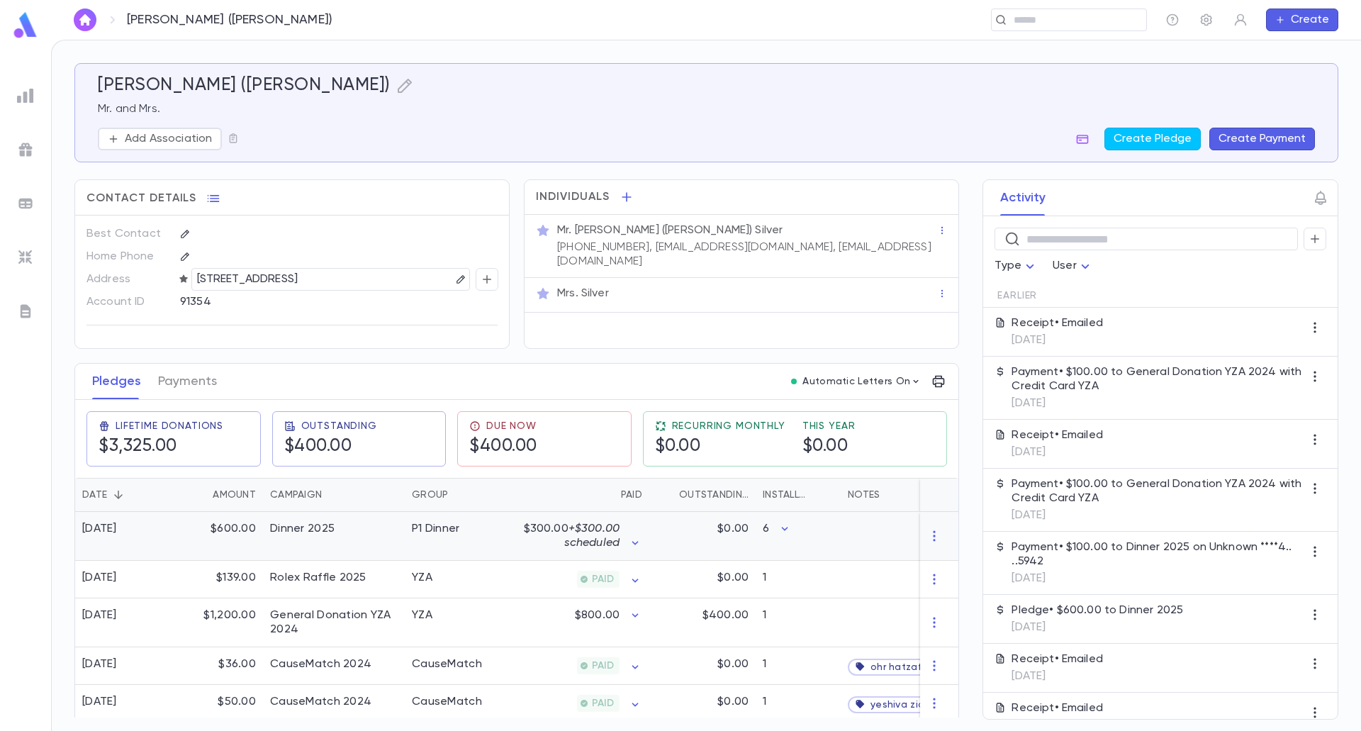
click at [516, 551] on div "$300.00 + $300.00 scheduled" at bounding box center [580, 536] width 138 height 49
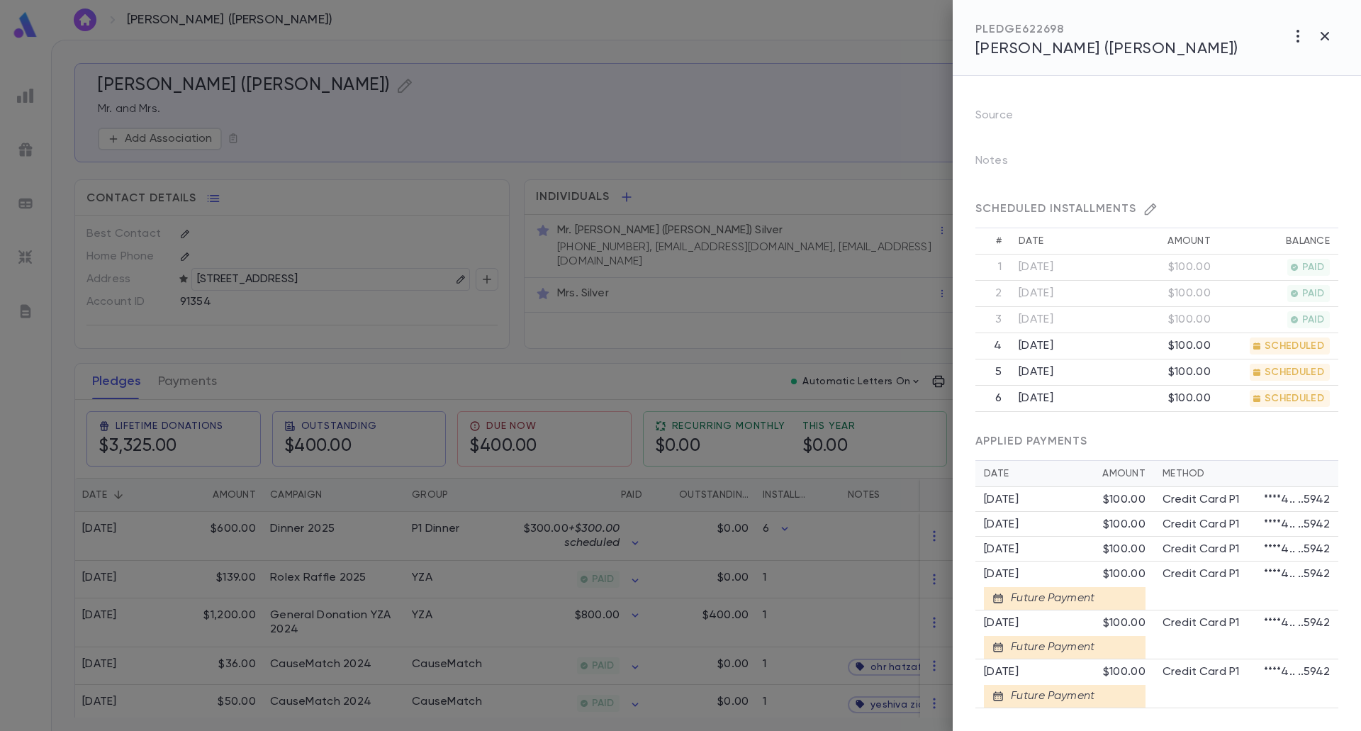
scroll to position [355, 0]
click at [518, 638] on div at bounding box center [680, 365] width 1361 height 731
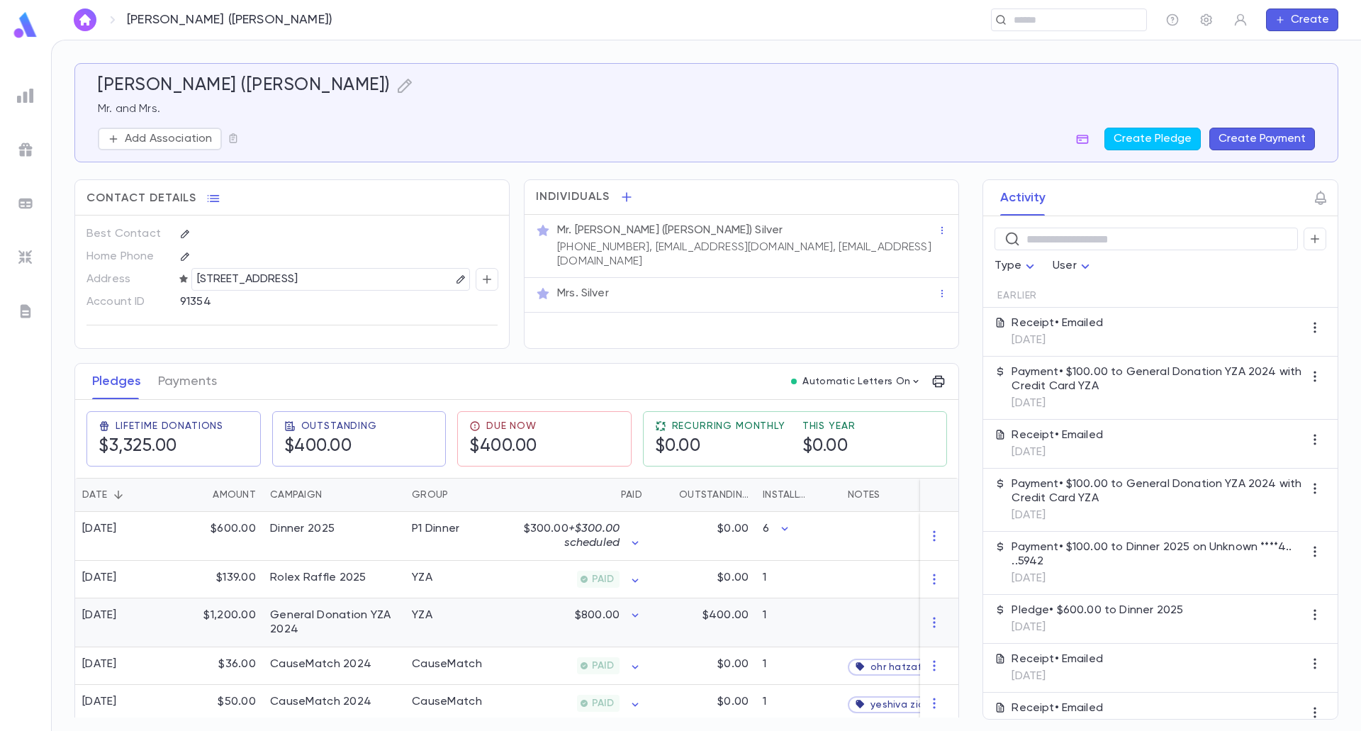
click at [511, 641] on div "$800.00" at bounding box center [580, 622] width 138 height 49
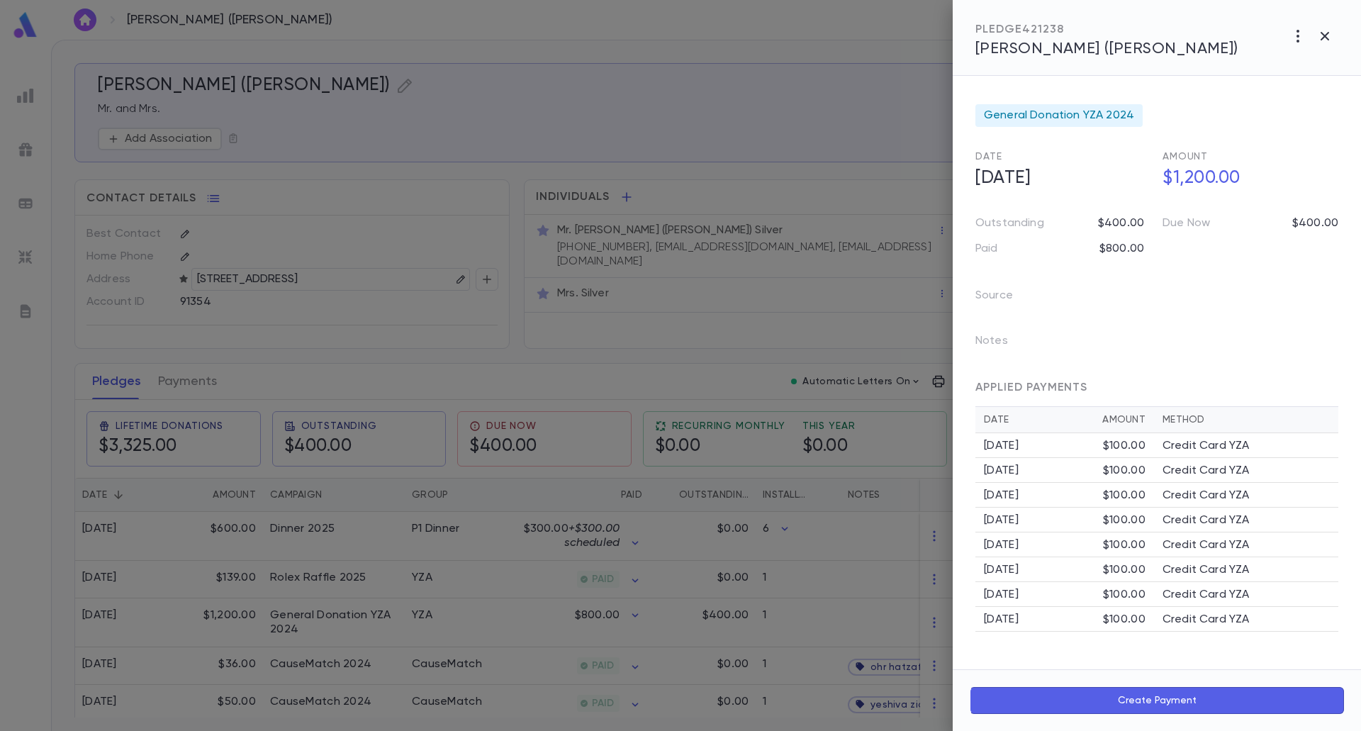
click at [1140, 707] on button "Create Payment" at bounding box center [1157, 700] width 374 height 27
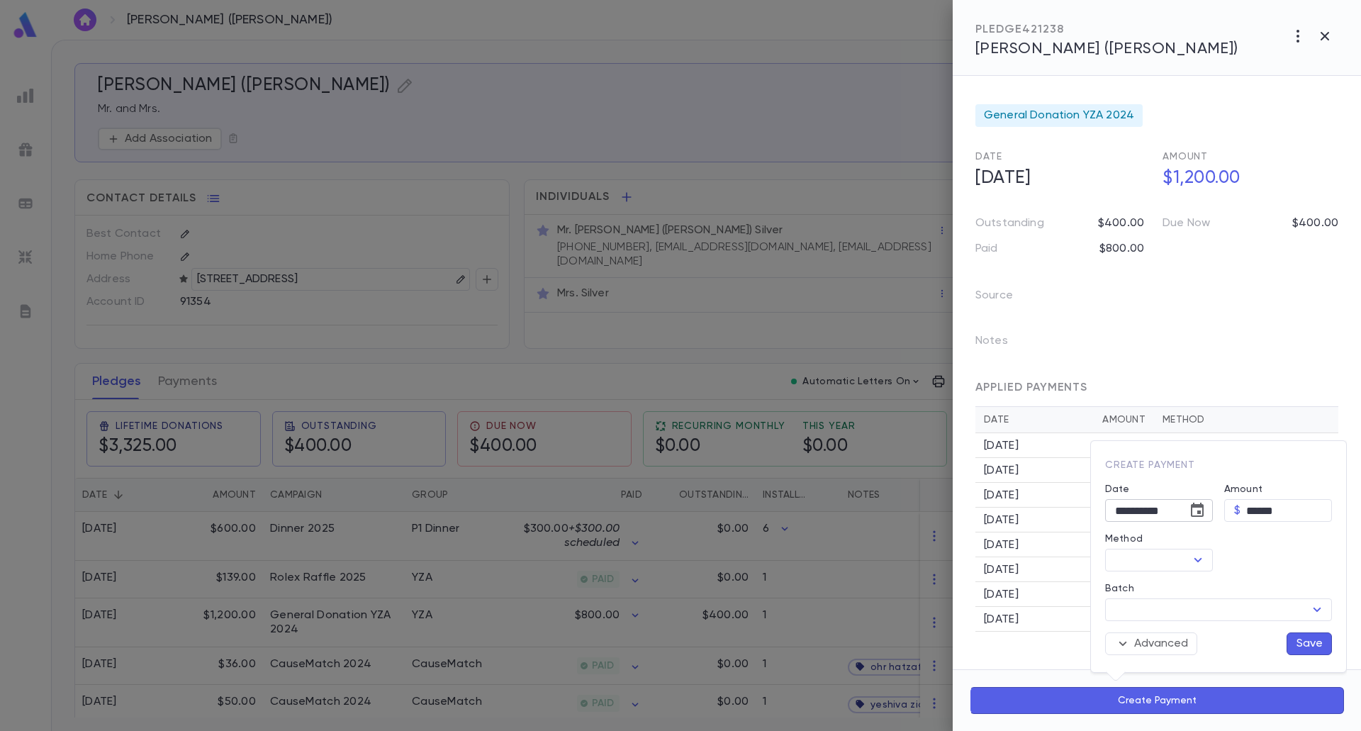
click at [1193, 507] on icon "Choose date, selected date is Sep 3, 2025" at bounding box center [1197, 509] width 13 height 14
click at [1116, 341] on button "2" at bounding box center [1113, 344] width 26 height 26
type input "**********"
drag, startPoint x: 1254, startPoint y: 509, endPoint x: 1242, endPoint y: 509, distance: 11.3
click at [1242, 509] on div "$ ****** ​" at bounding box center [1278, 510] width 108 height 23
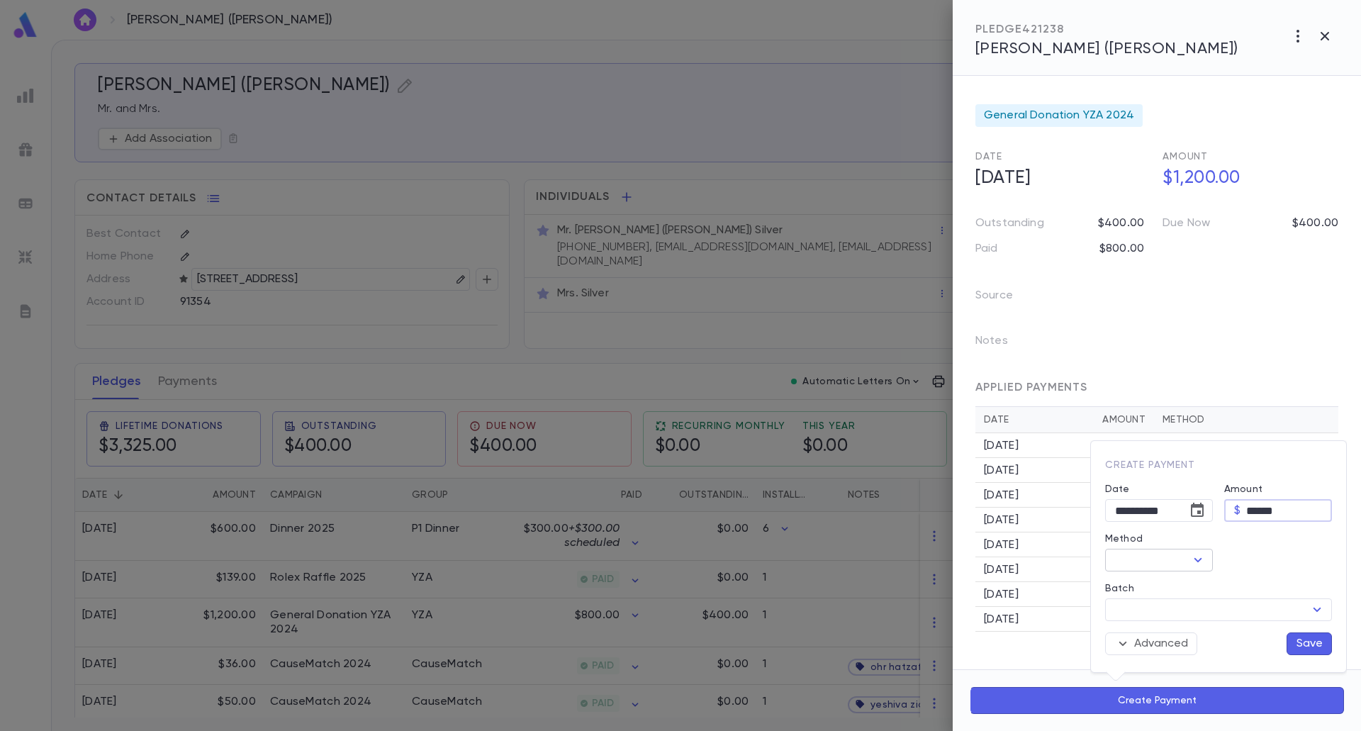
click at [1198, 554] on icon "Open" at bounding box center [1197, 559] width 17 height 17
type input "******"
click at [1174, 391] on li "Credit Card P1" at bounding box center [1159, 395] width 109 height 23
type input "**********"
click at [1262, 586] on icon "button" at bounding box center [1260, 587] width 14 height 14
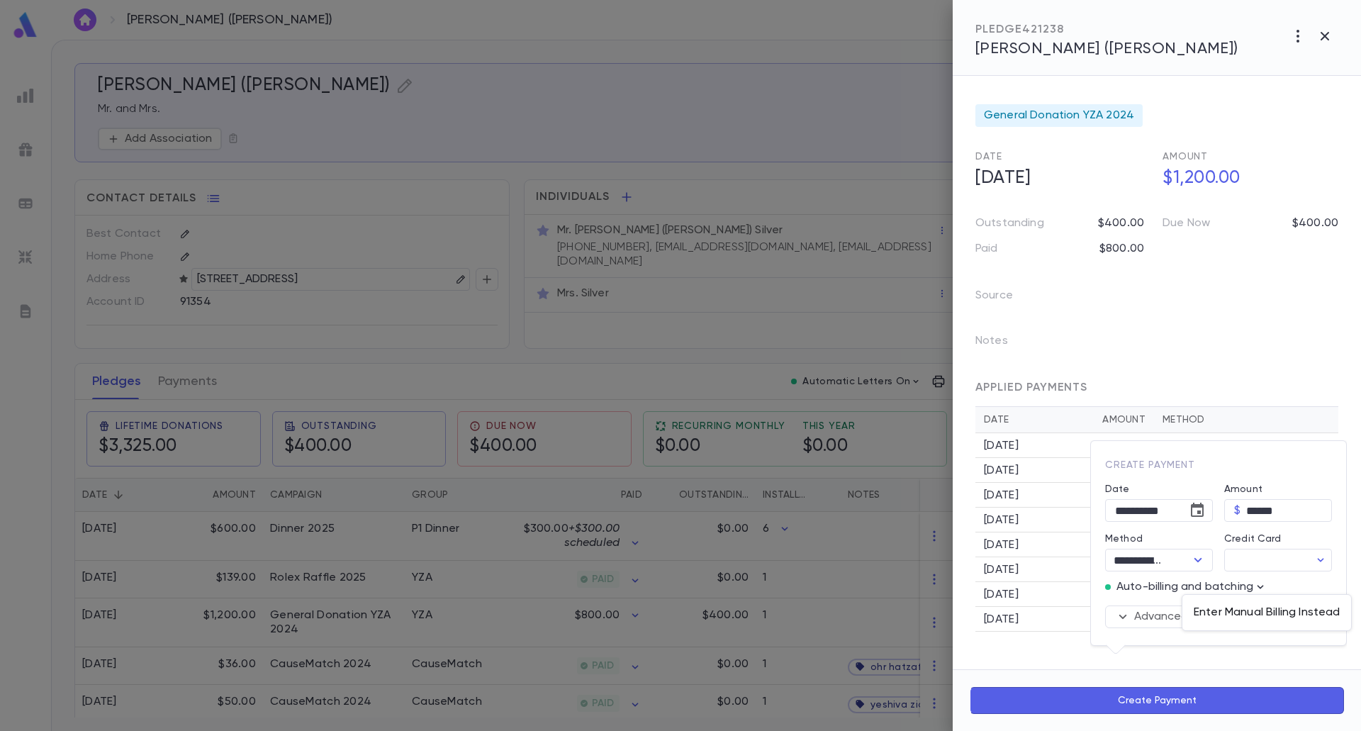
click at [1261, 606] on p "Enter Manual Billing Instead" at bounding box center [1266, 612] width 146 height 14
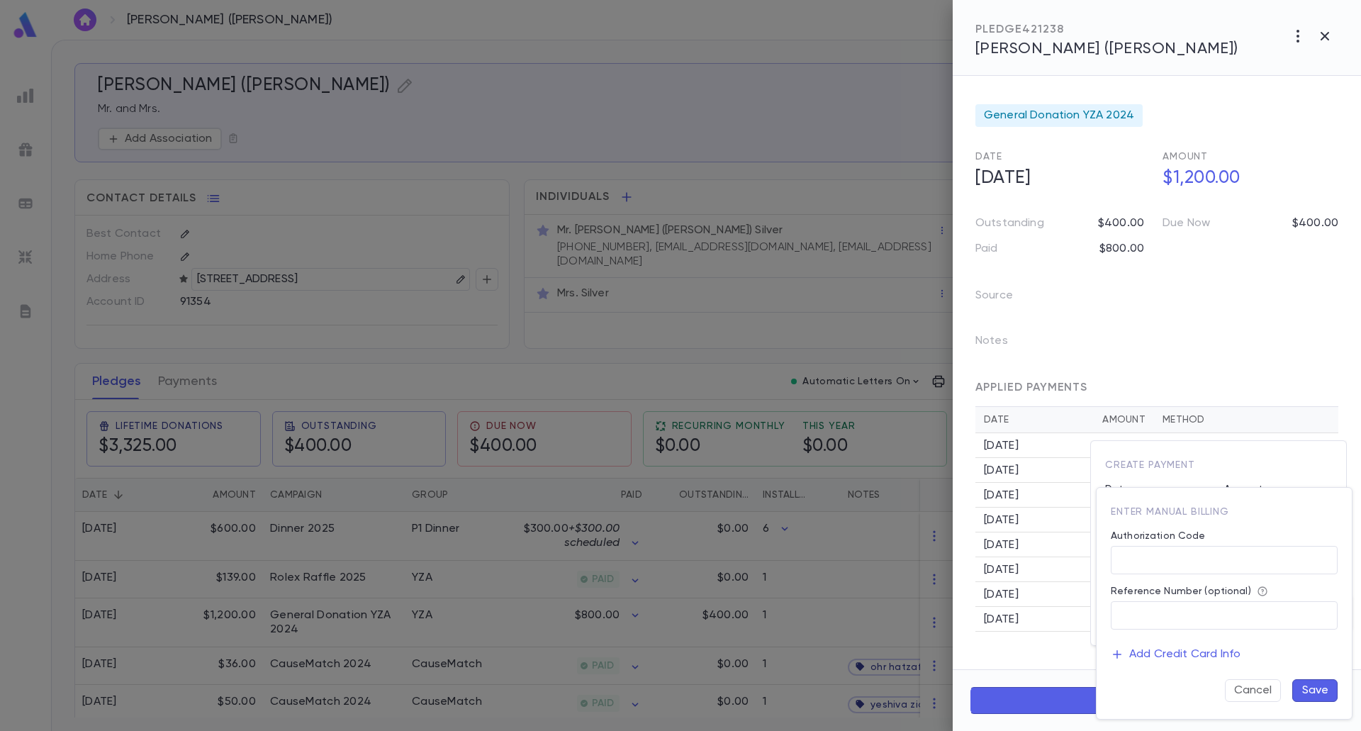
click at [1211, 541] on div "Authorization Code" at bounding box center [1224, 538] width 227 height 16
click at [1208, 561] on input "Authorization Code" at bounding box center [1224, 560] width 227 height 28
type input "**"
click at [1303, 687] on button "Save" at bounding box center [1314, 690] width 45 height 23
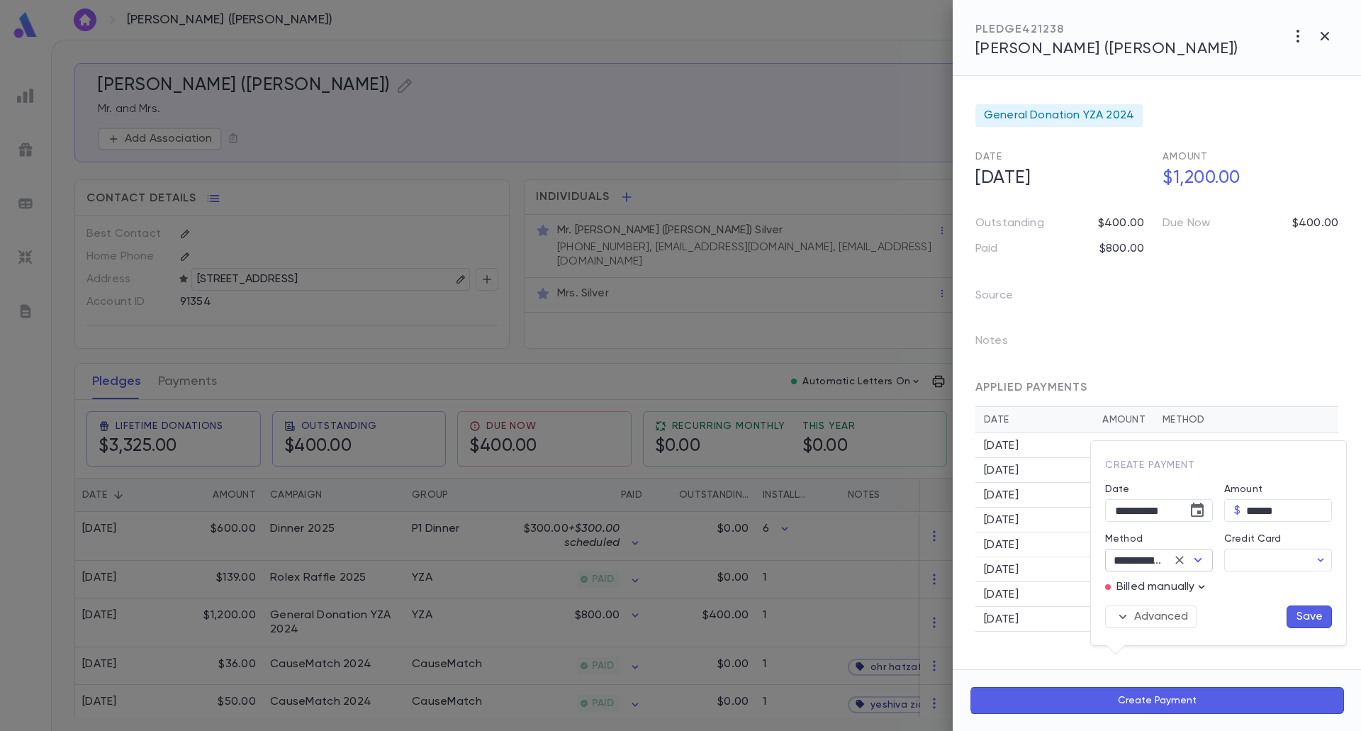
click at [1198, 565] on icon "Open" at bounding box center [1197, 559] width 17 height 17
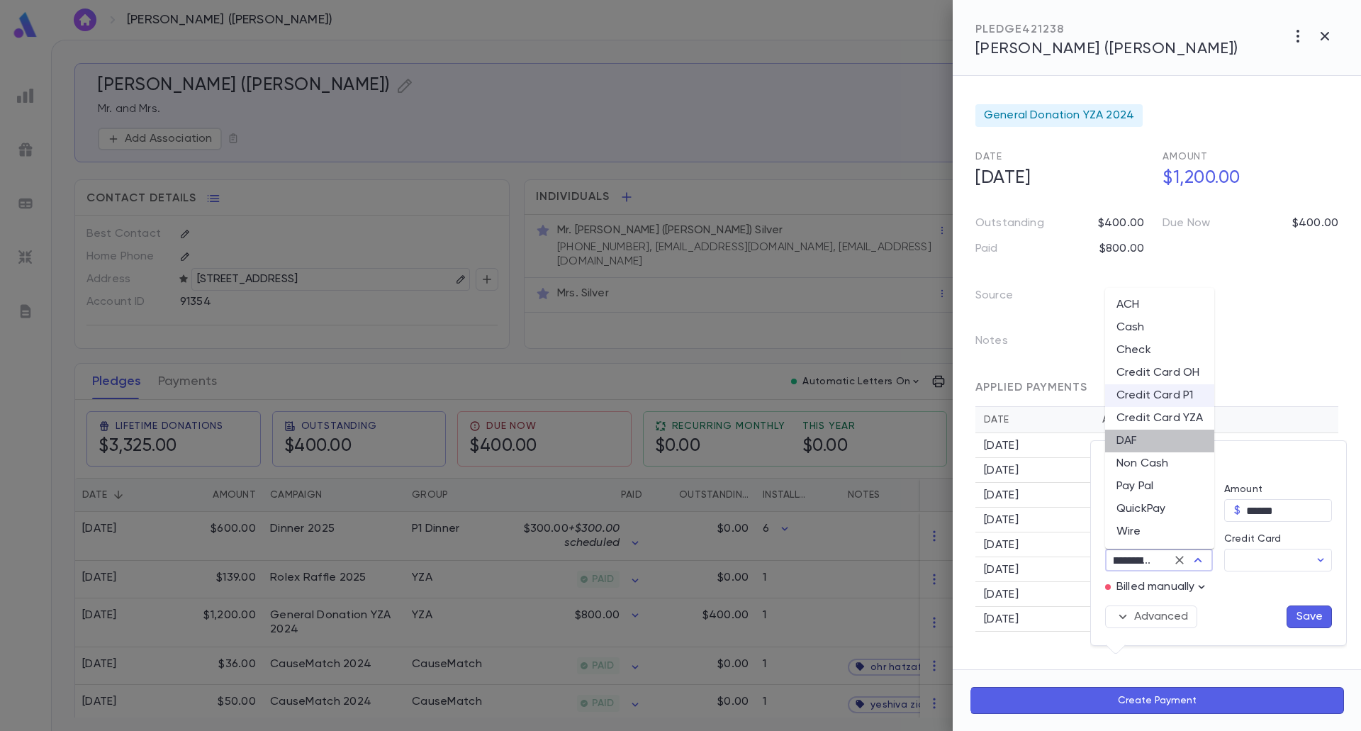
click at [1179, 434] on li "DAF" at bounding box center [1159, 440] width 109 height 23
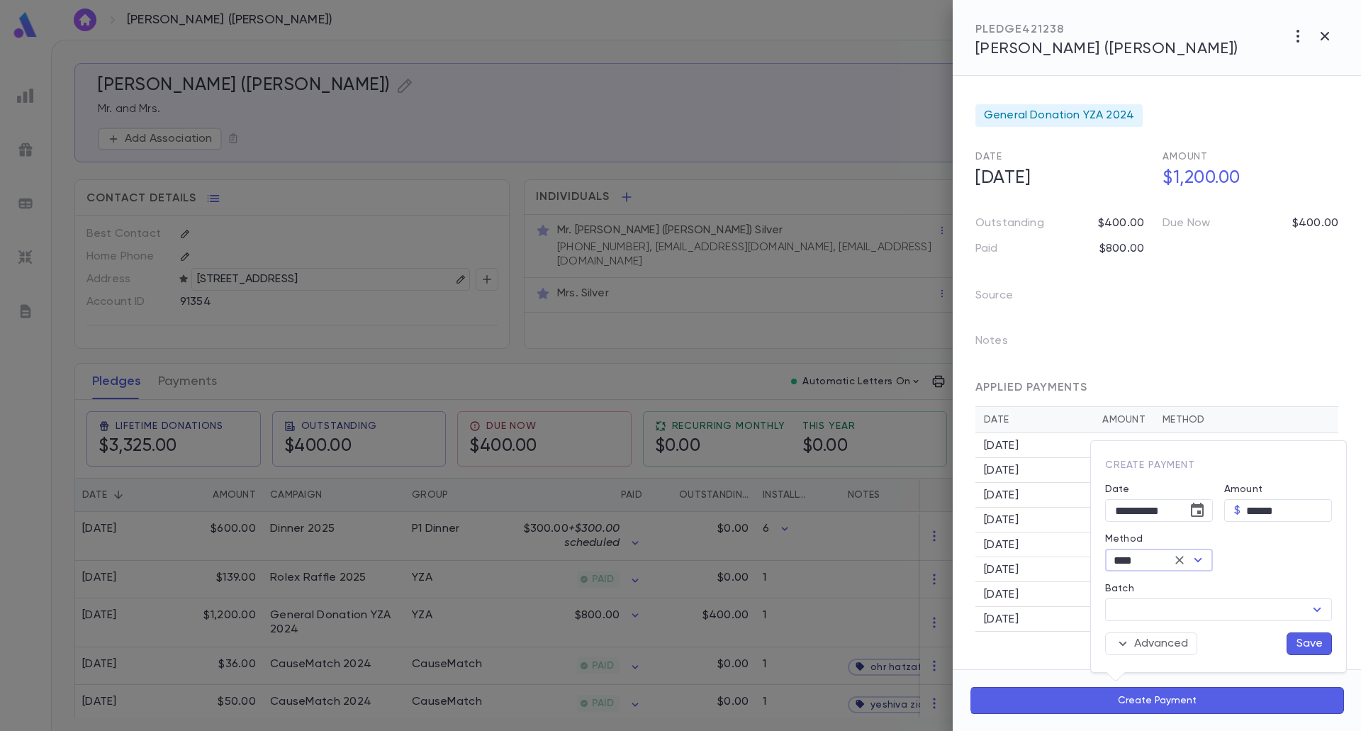
click at [1196, 563] on icon "Open" at bounding box center [1197, 559] width 17 height 17
click at [1171, 419] on li "Credit Card YZA" at bounding box center [1159, 418] width 109 height 23
type input "**********"
click at [1260, 592] on icon "button" at bounding box center [1260, 587] width 14 height 14
click at [1264, 609] on p "Enter Manual Billing Instead" at bounding box center [1266, 612] width 146 height 14
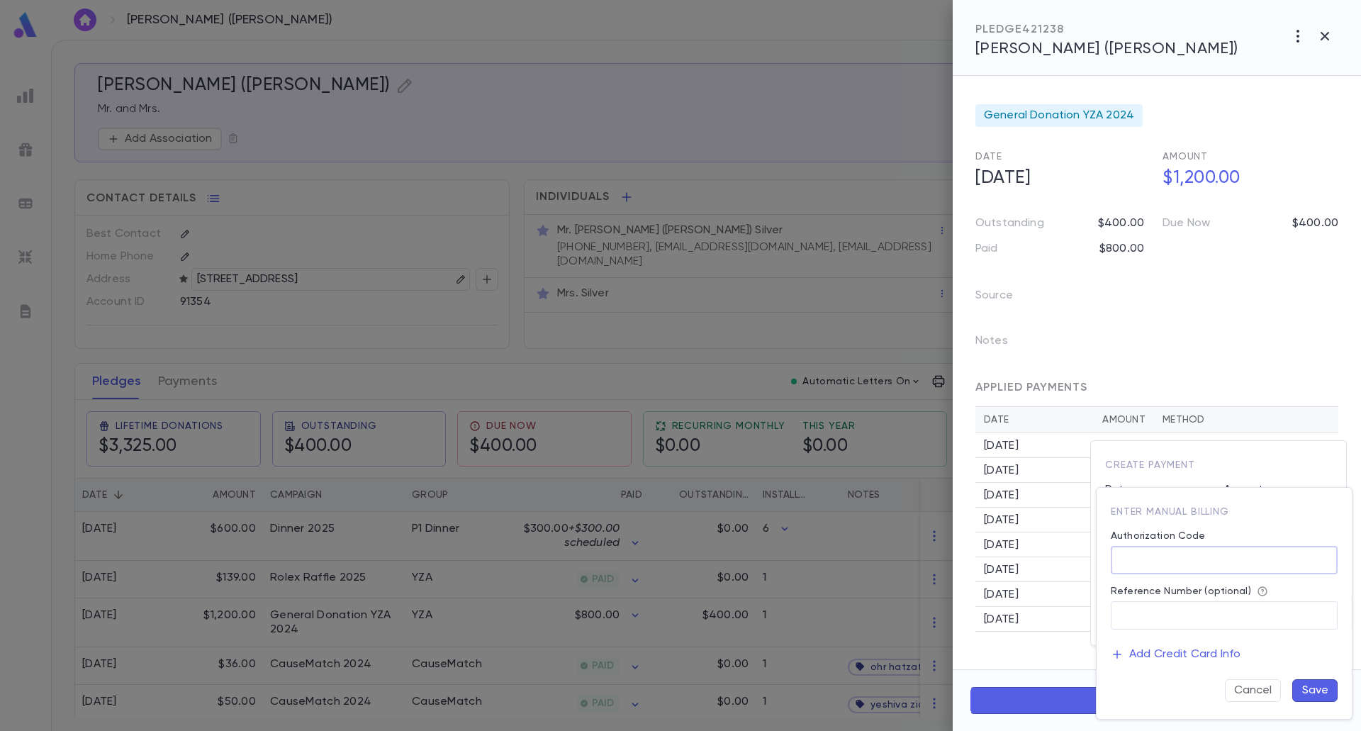
click at [1208, 558] on input "Authorization Code" at bounding box center [1224, 560] width 227 height 28
type input "**"
click at [1311, 688] on button "Save" at bounding box center [1314, 690] width 45 height 23
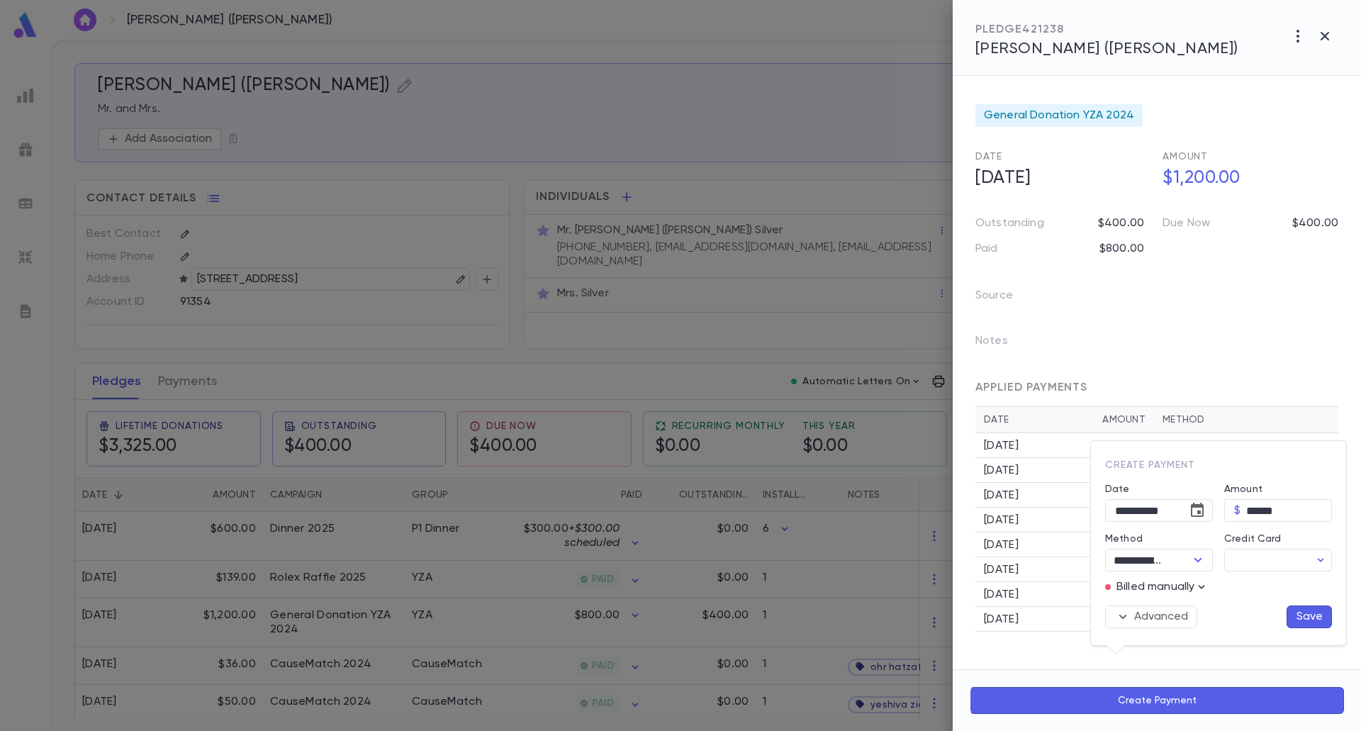
click at [1305, 611] on button "Save" at bounding box center [1308, 616] width 45 height 23
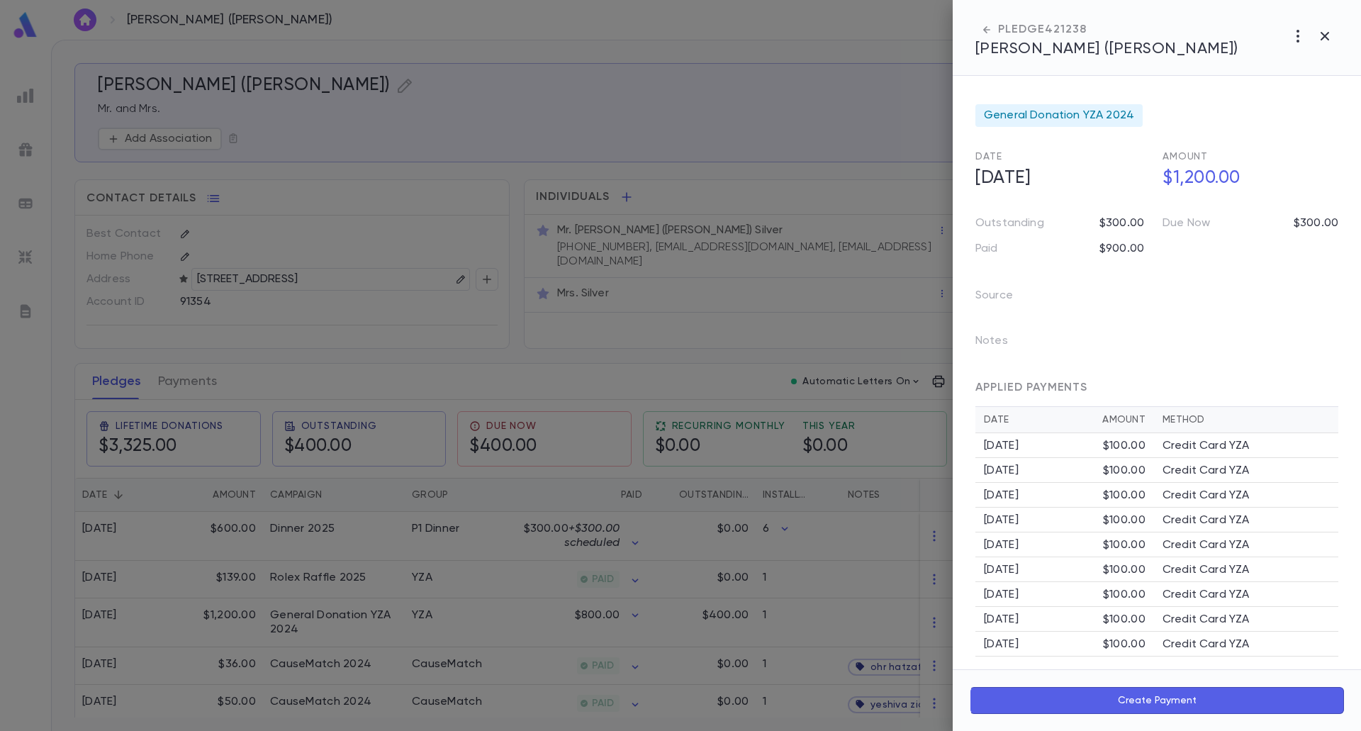
click at [850, 622] on div at bounding box center [680, 365] width 1361 height 731
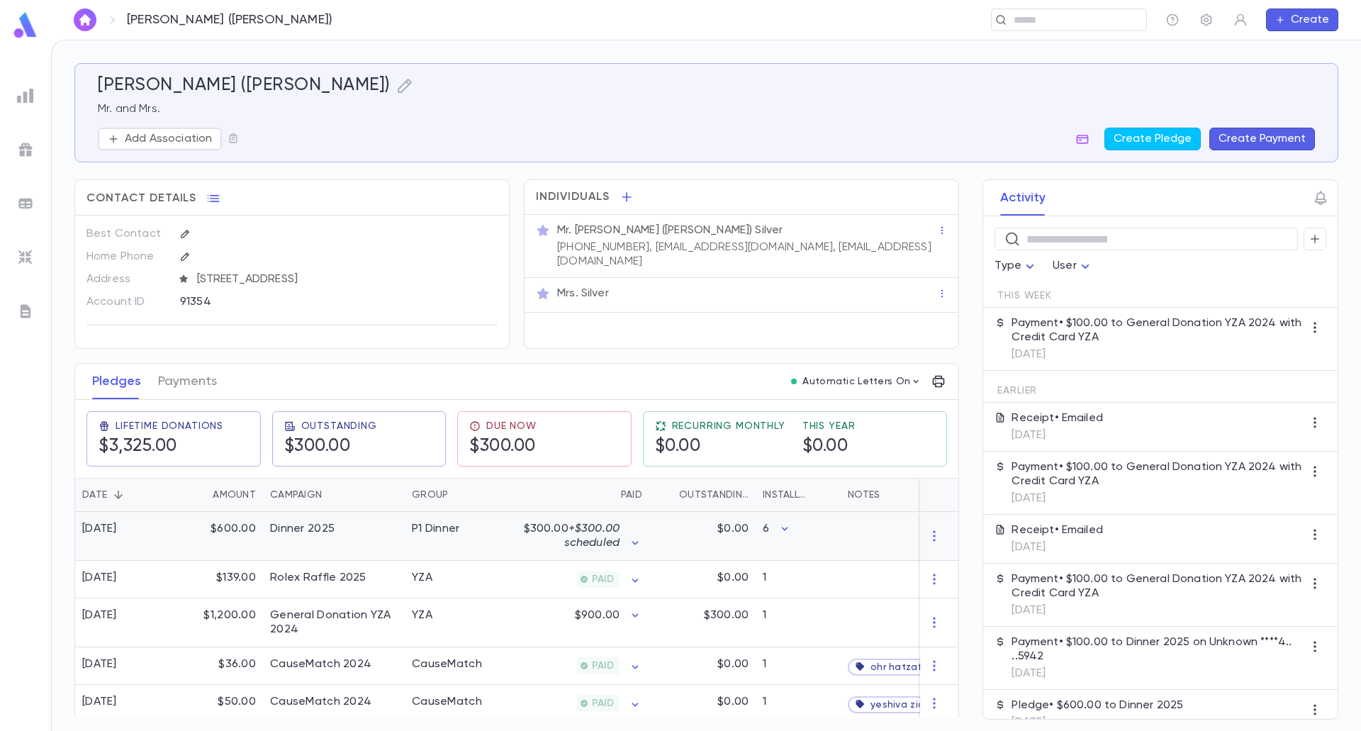
click at [521, 540] on p "$300.00 + $300.00 scheduled" at bounding box center [568, 536] width 101 height 28
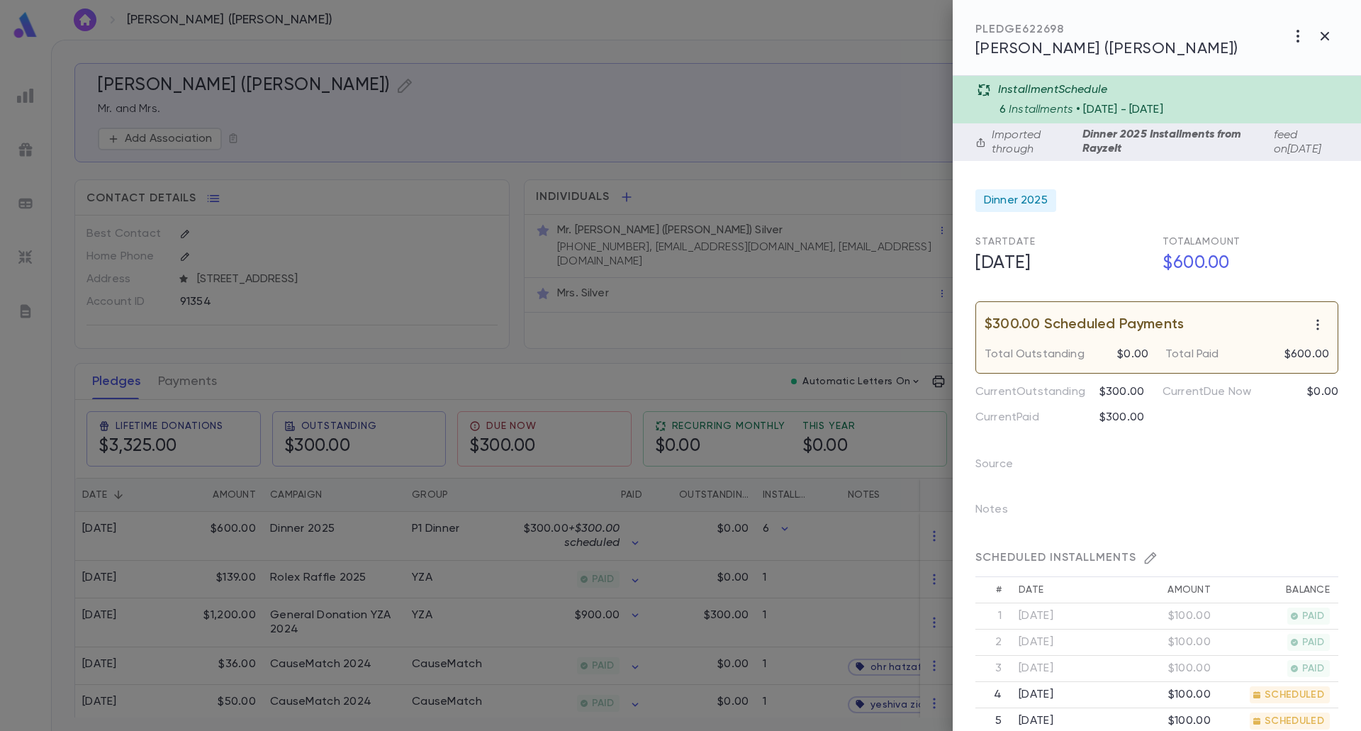
click at [727, 466] on div at bounding box center [680, 365] width 1361 height 731
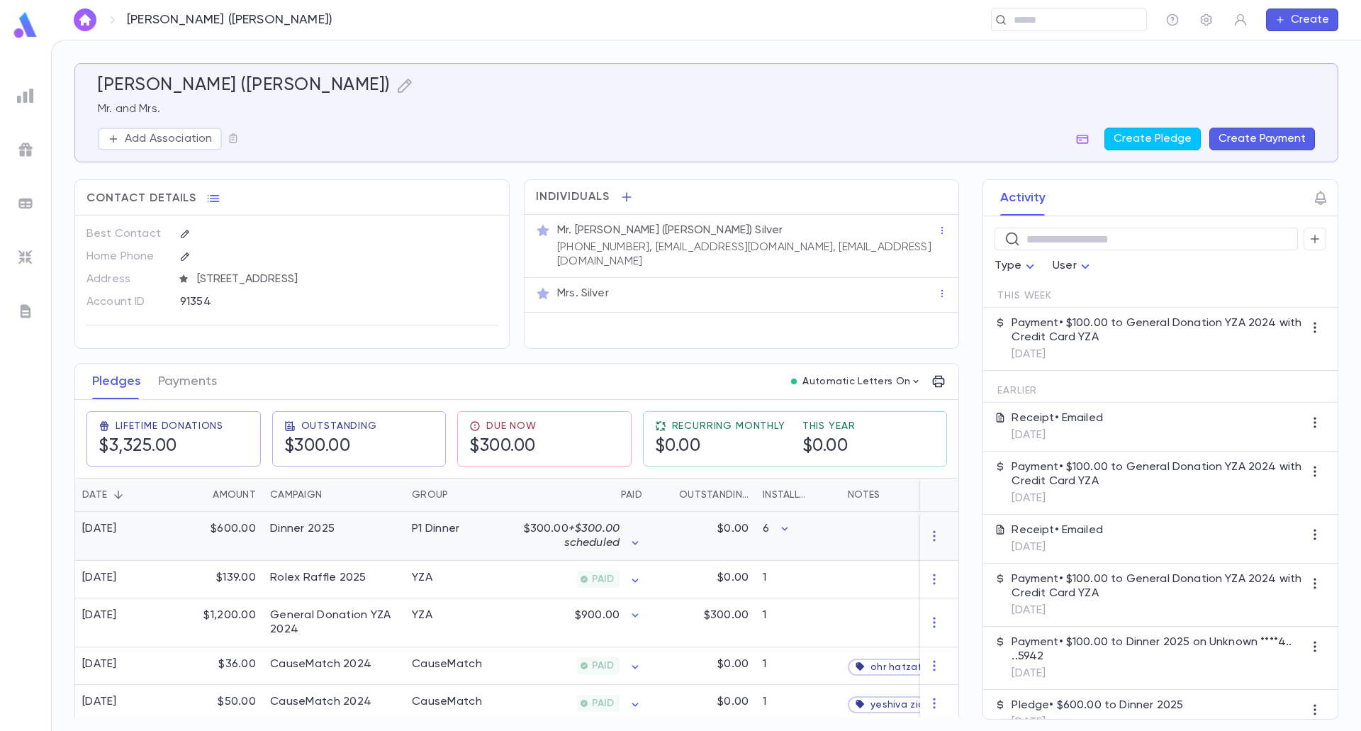
click at [352, 551] on div "Dinner 2025" at bounding box center [334, 536] width 142 height 49
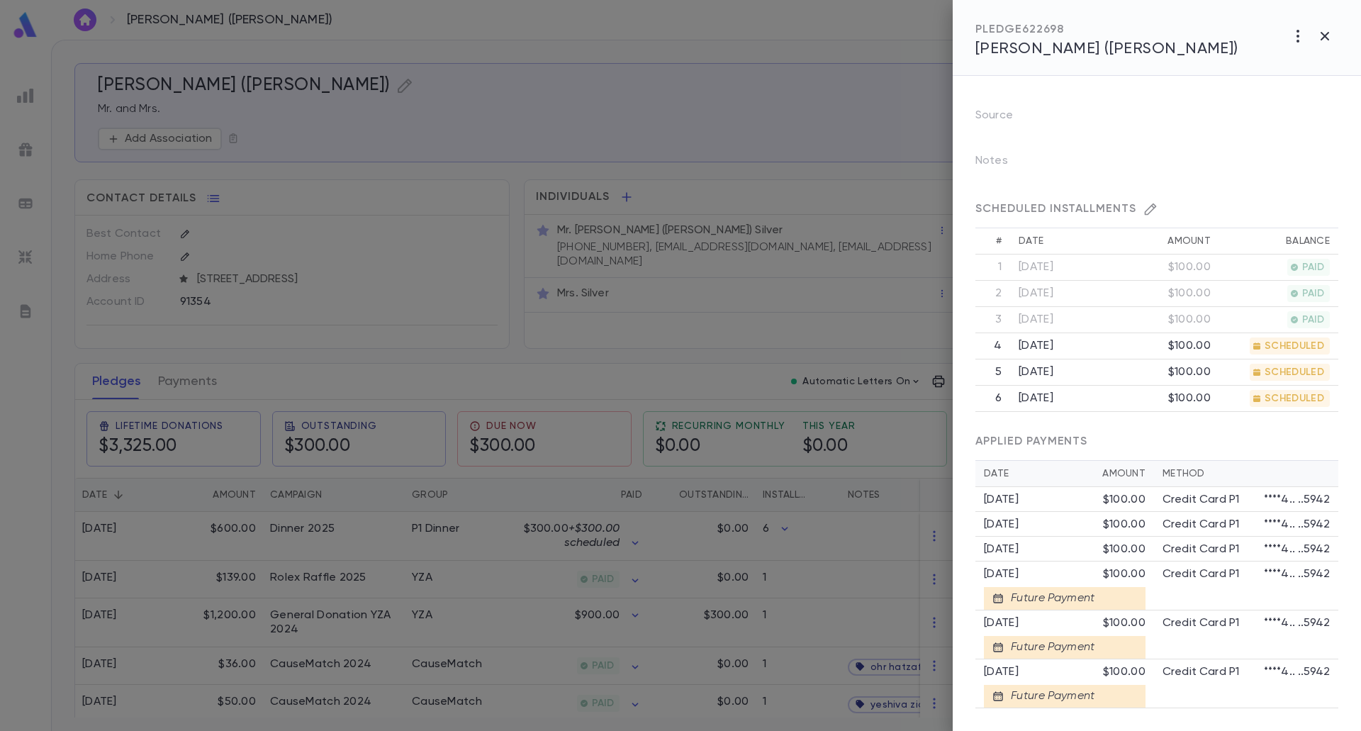
scroll to position [355, 0]
click at [1333, 43] on button "button" at bounding box center [1324, 36] width 27 height 27
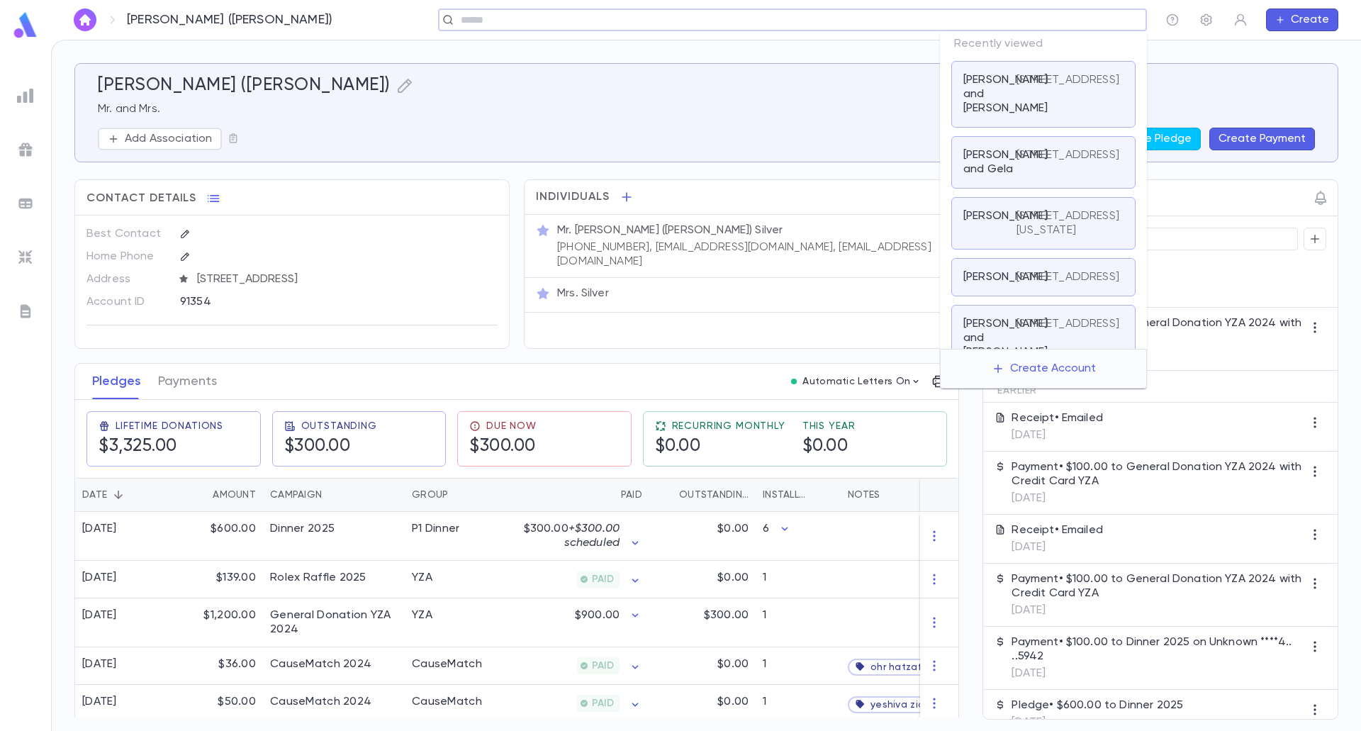
click at [1074, 21] on input "text" at bounding box center [798, 19] width 684 height 13
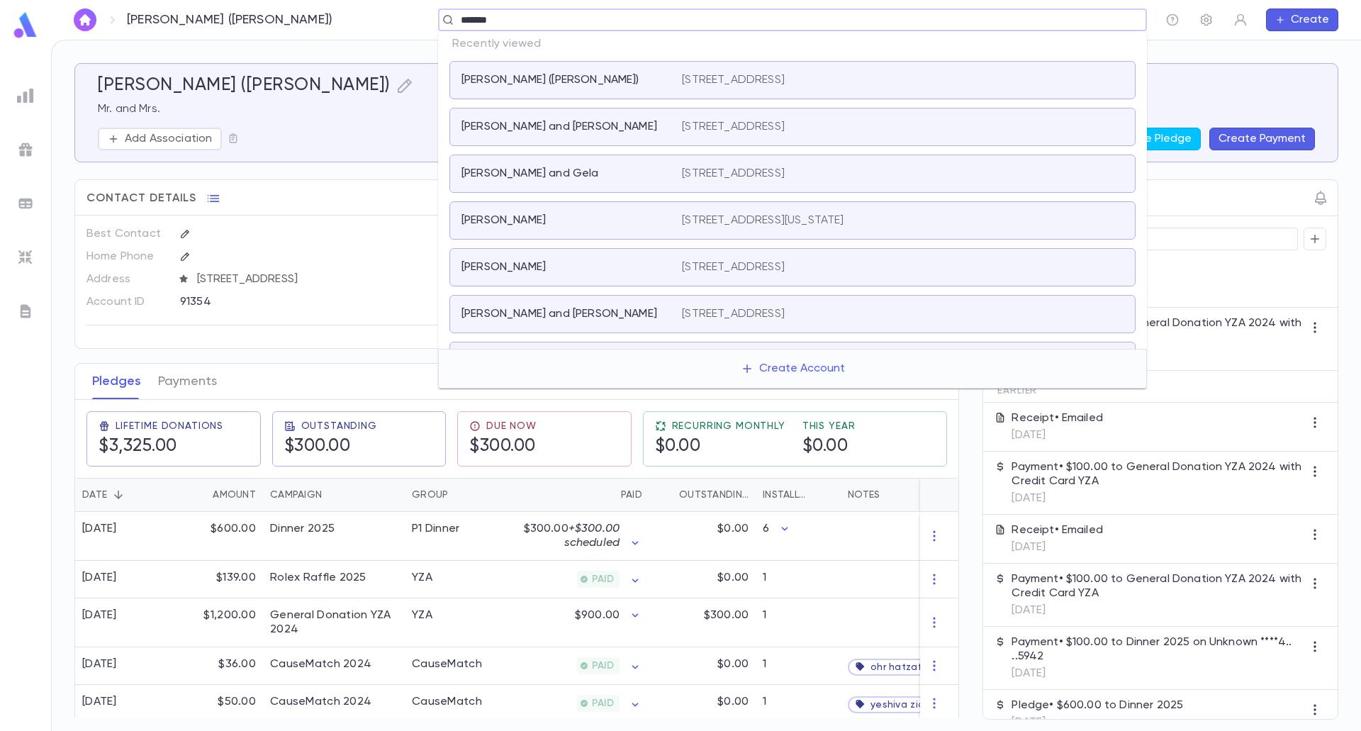
type input "********"
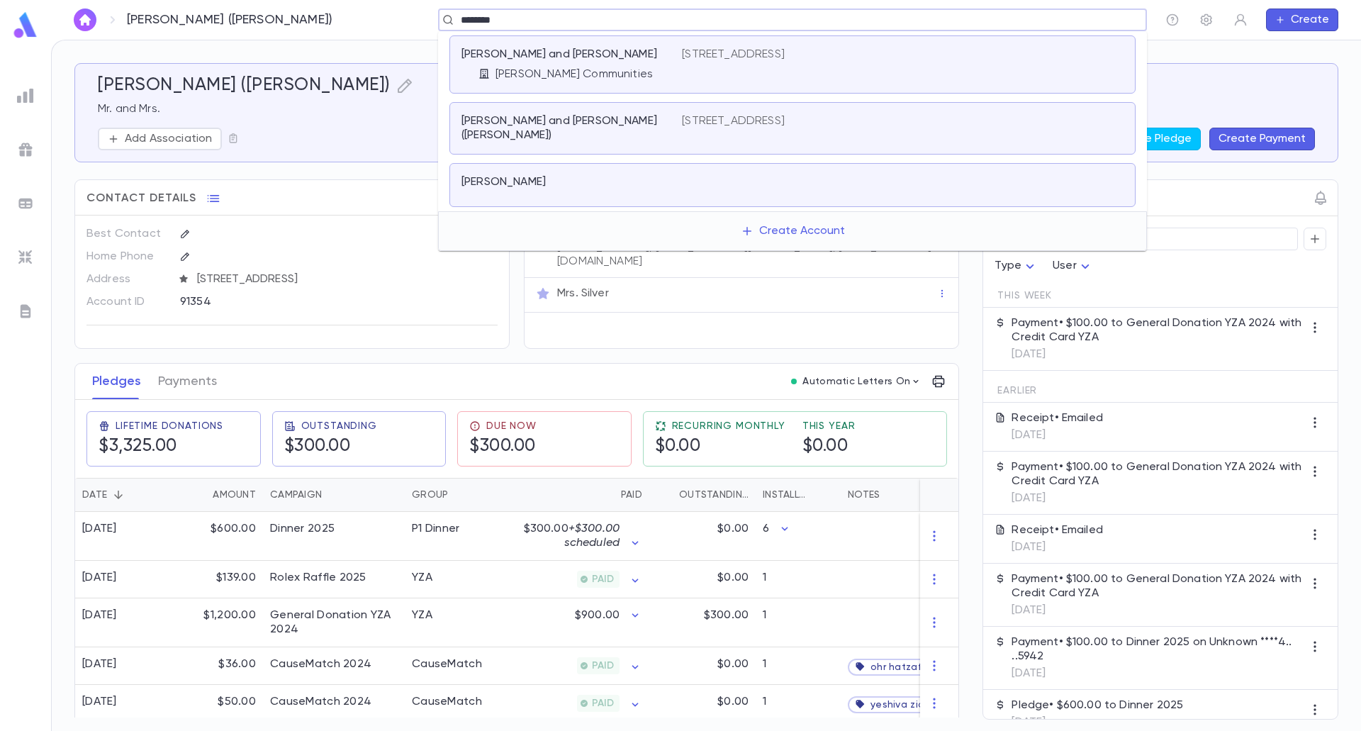
click at [583, 65] on div "[PERSON_NAME] and [PERSON_NAME] Communities" at bounding box center [571, 64] width 220 height 34
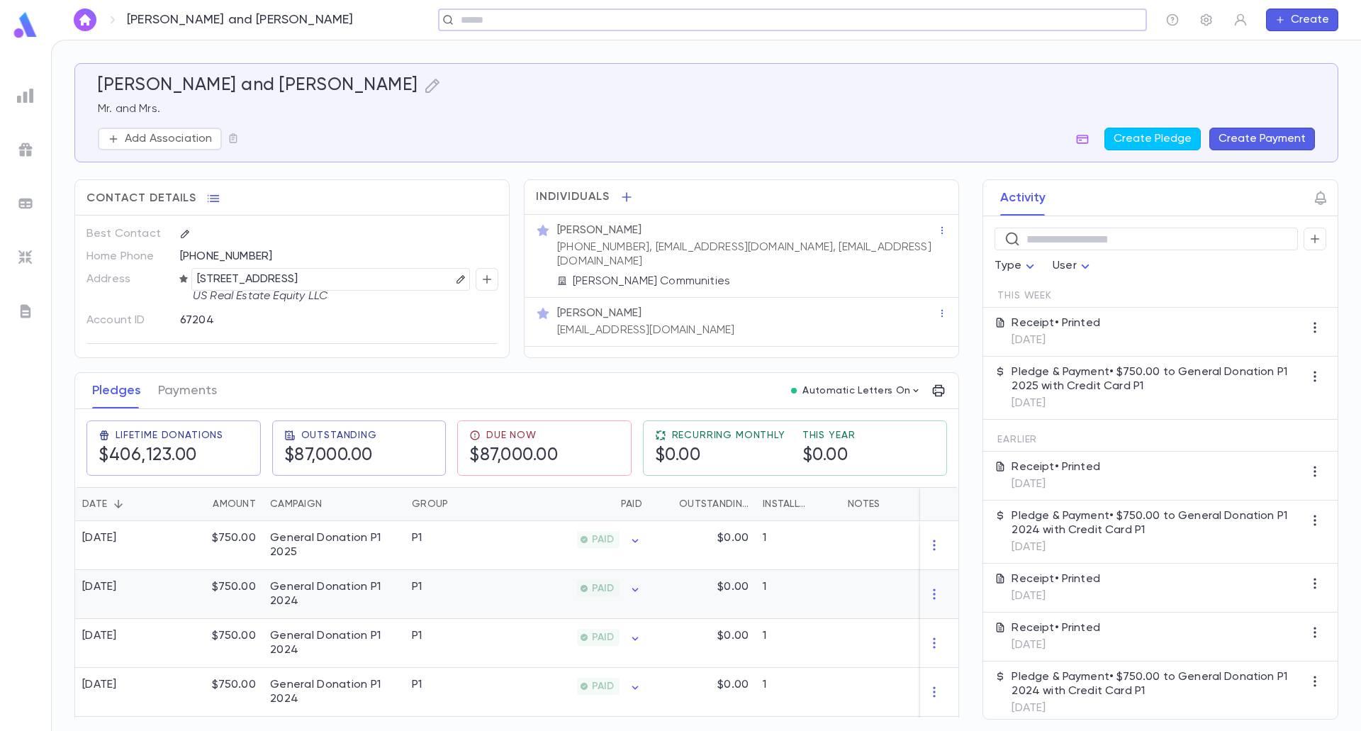
click at [241, 605] on div "$750.00" at bounding box center [217, 594] width 92 height 49
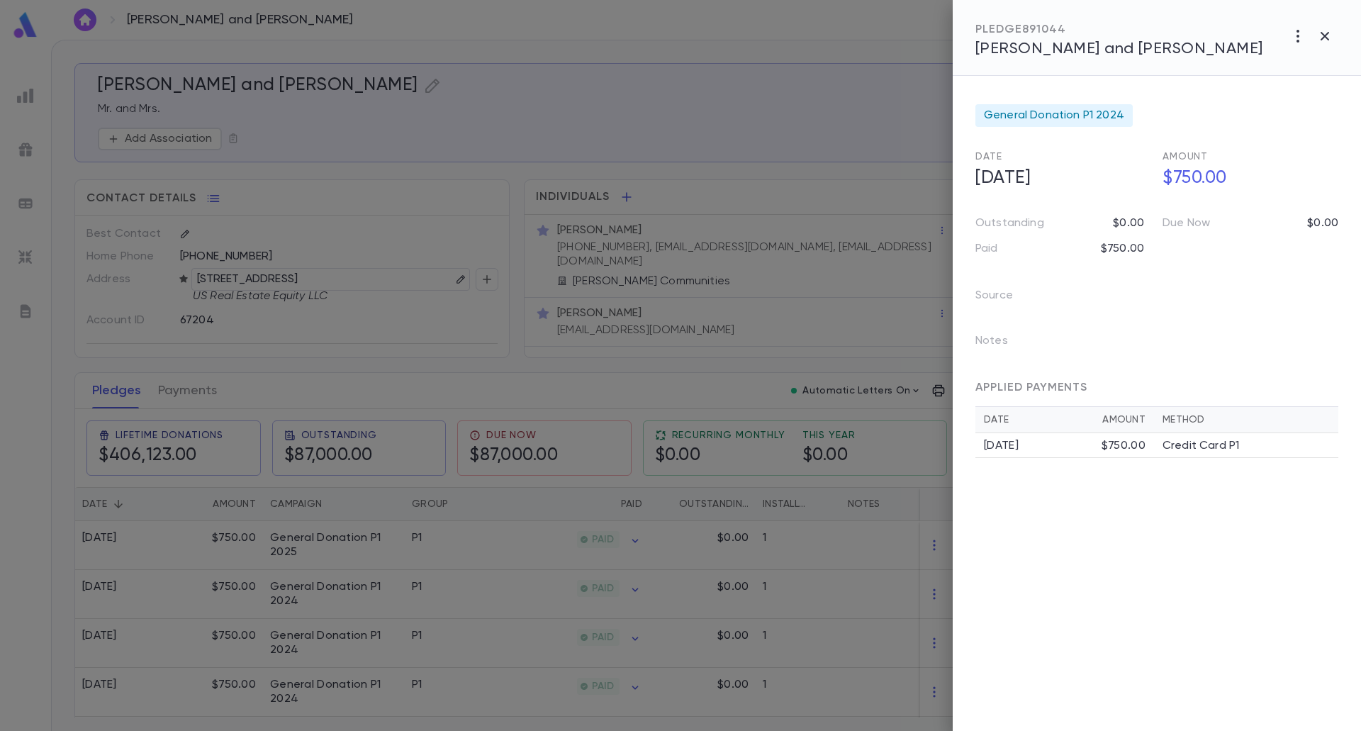
click at [449, 533] on div at bounding box center [680, 365] width 1361 height 731
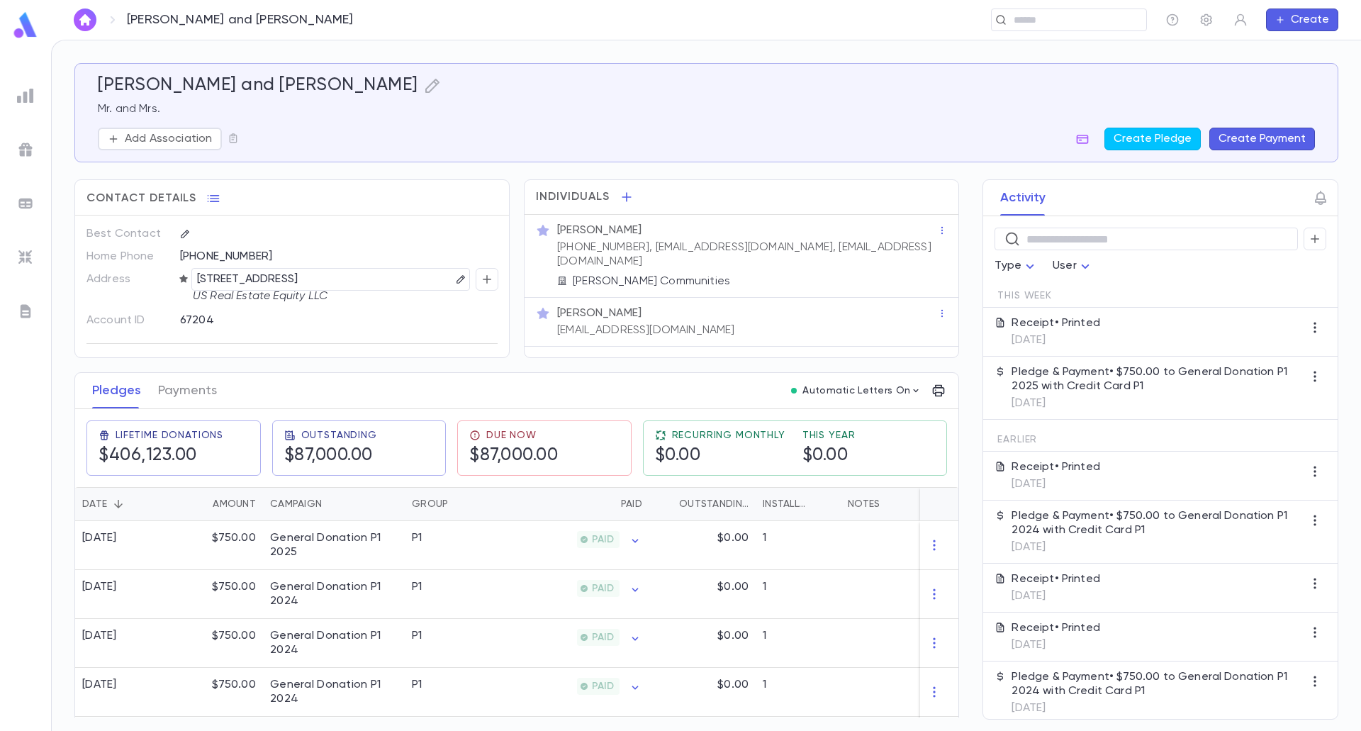
click at [427, 376] on div "Pledges Payments Automatic Letters On" at bounding box center [516, 391] width 883 height 36
click at [1038, 15] on input "text" at bounding box center [1064, 19] width 110 height 13
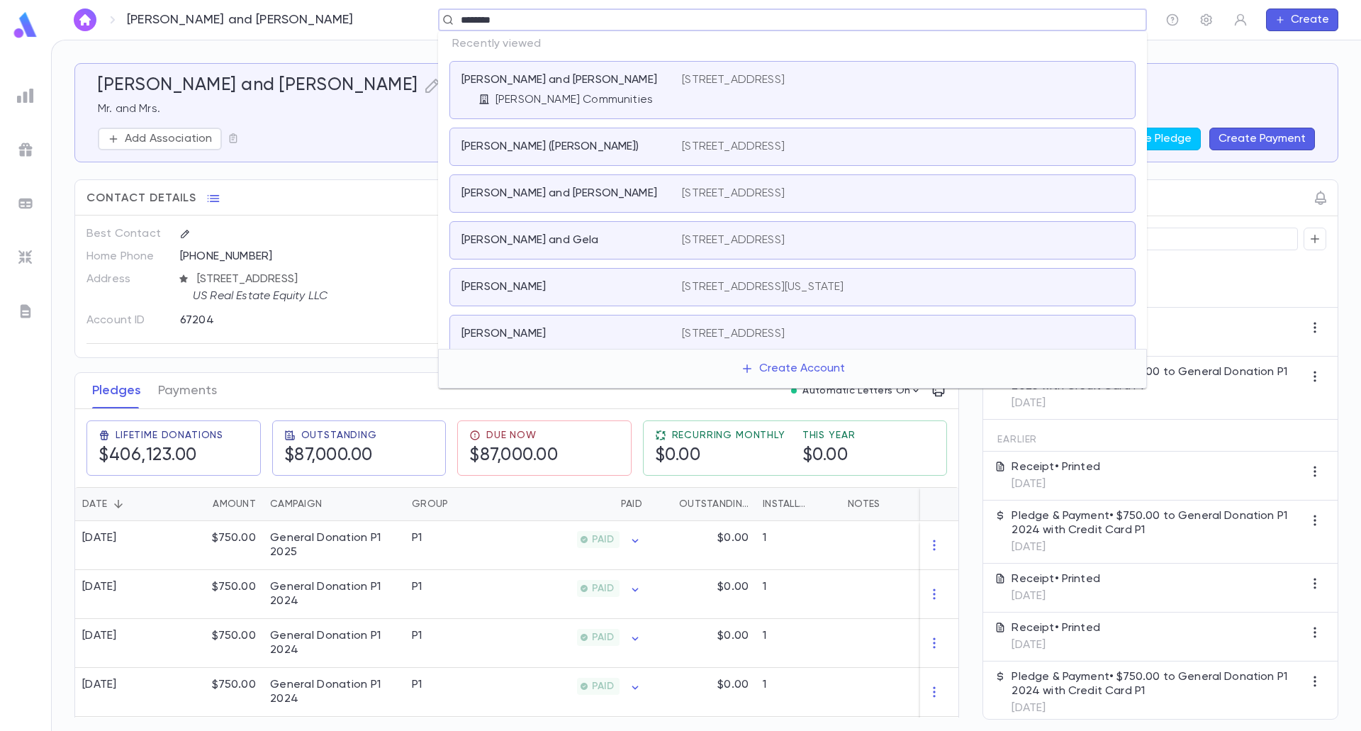
type input "*********"
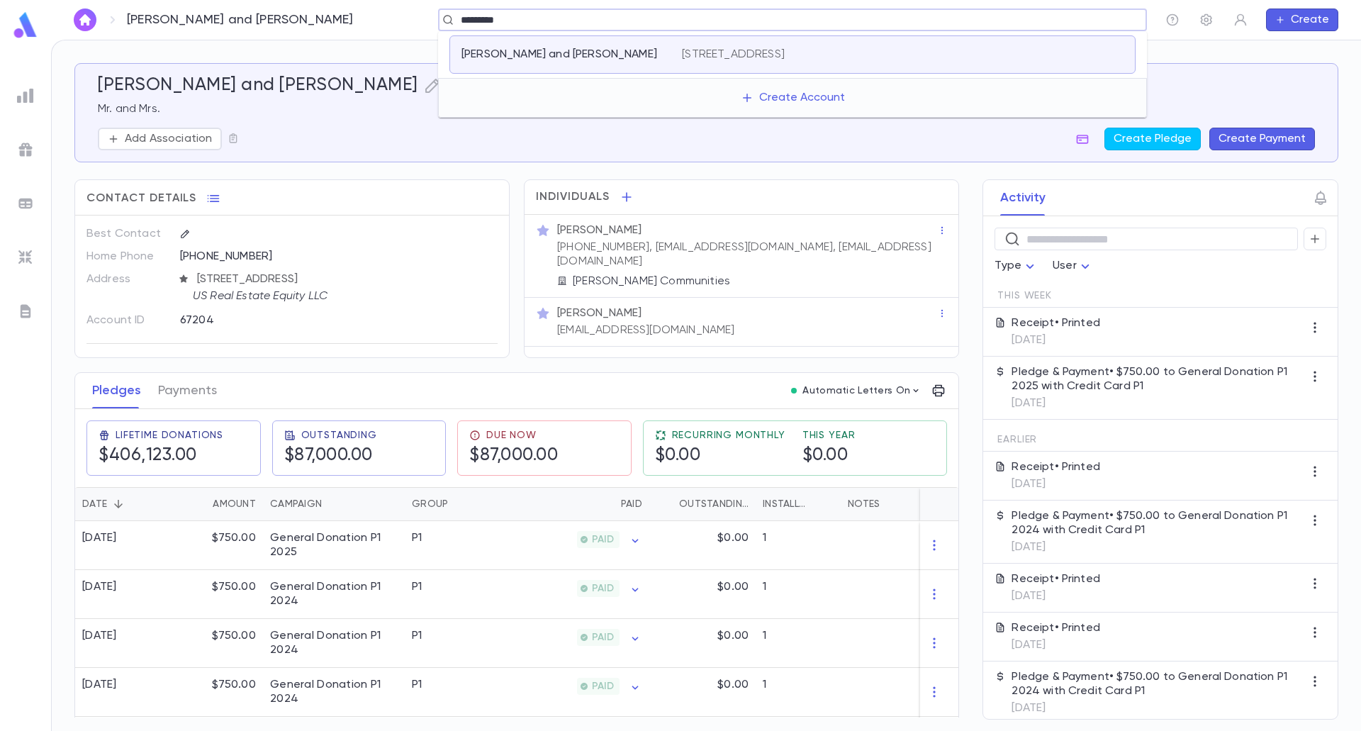
click at [785, 48] on p "[STREET_ADDRESS]" at bounding box center [733, 54] width 103 height 14
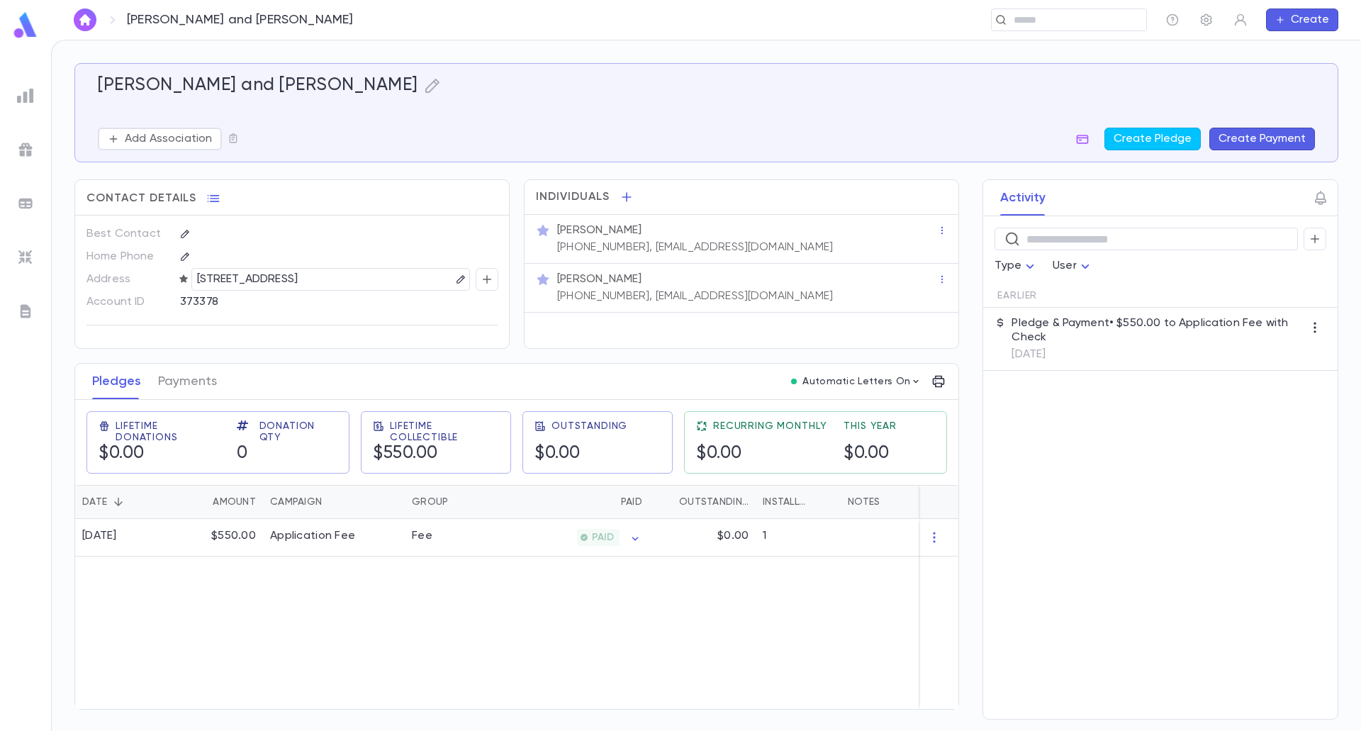
click at [1245, 141] on button "Create Payment" at bounding box center [1262, 139] width 106 height 23
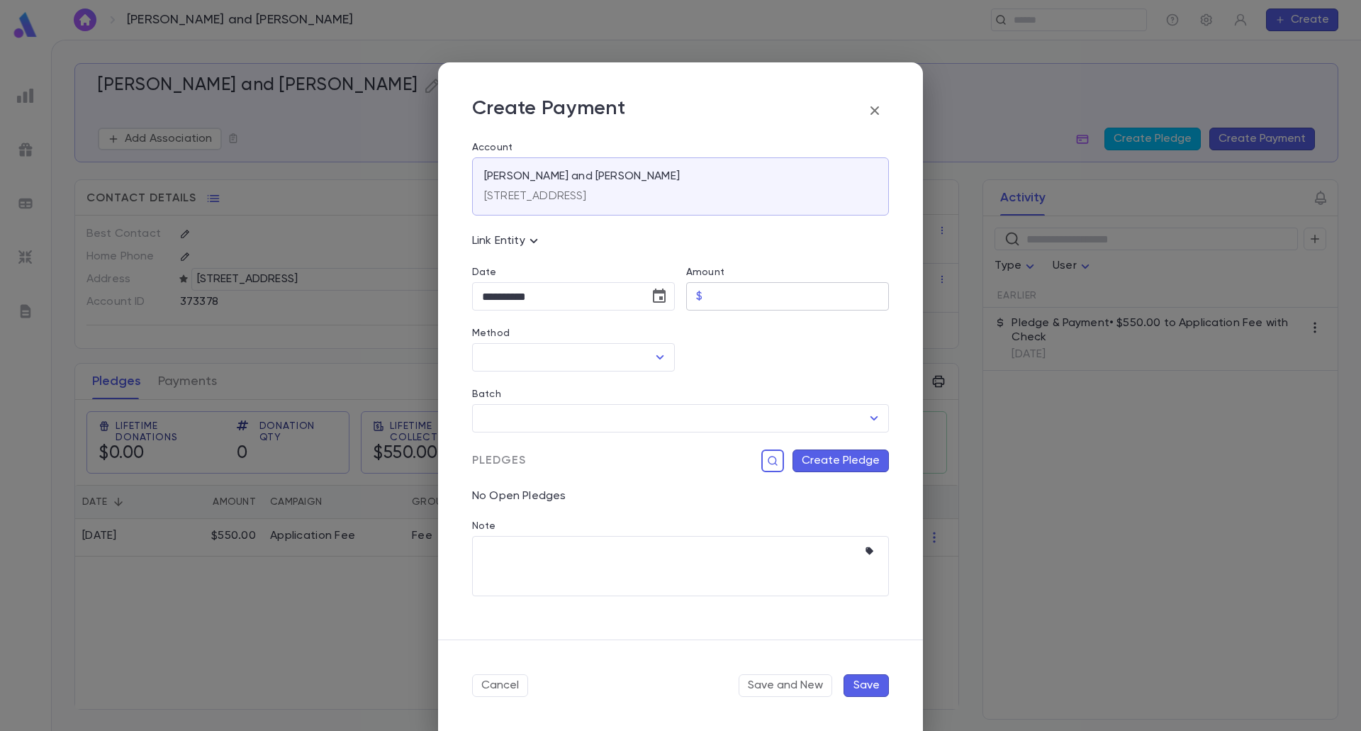
click at [776, 303] on input "Amount" at bounding box center [798, 297] width 181 height 28
type input "******"
click at [659, 300] on icon "Choose date, selected date is Sep 3, 2025" at bounding box center [659, 296] width 17 height 17
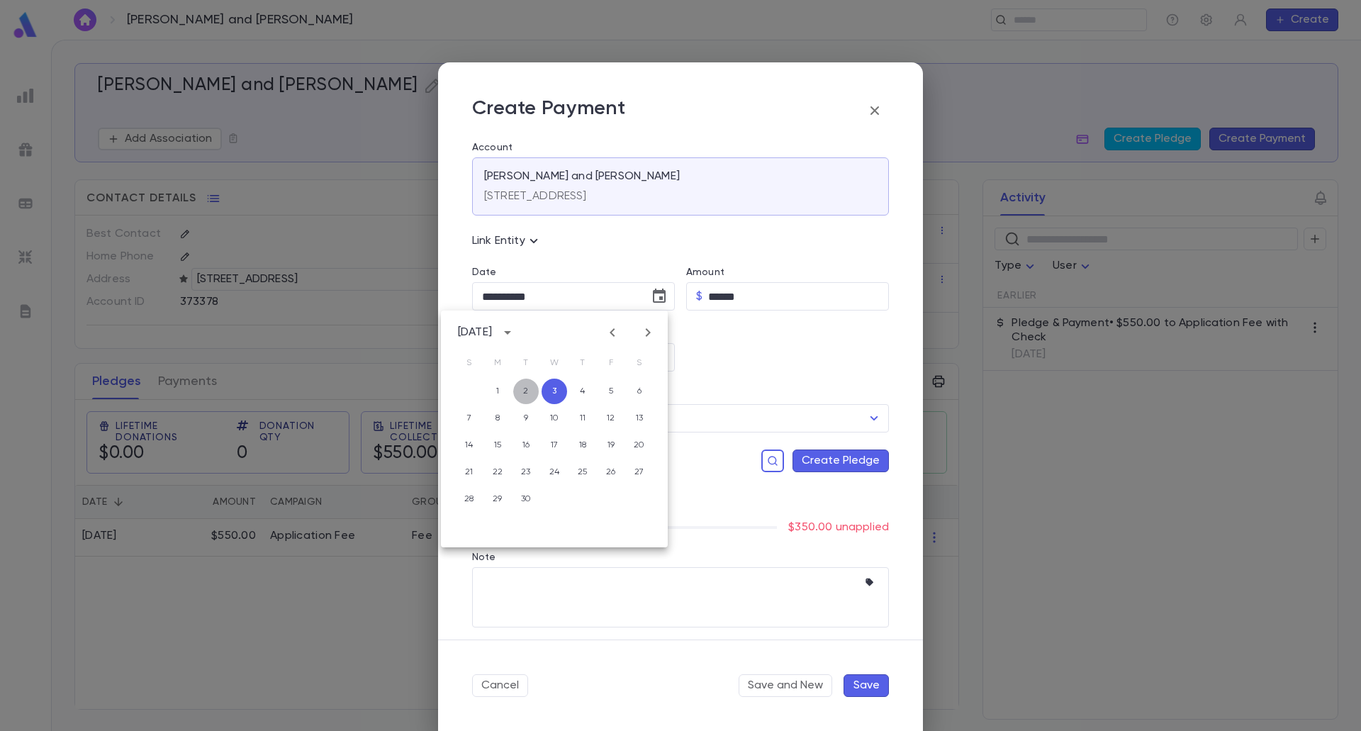
click at [527, 397] on button "2" at bounding box center [526, 391] width 26 height 26
type input "**********"
click at [661, 355] on icon "Open" at bounding box center [659, 357] width 17 height 17
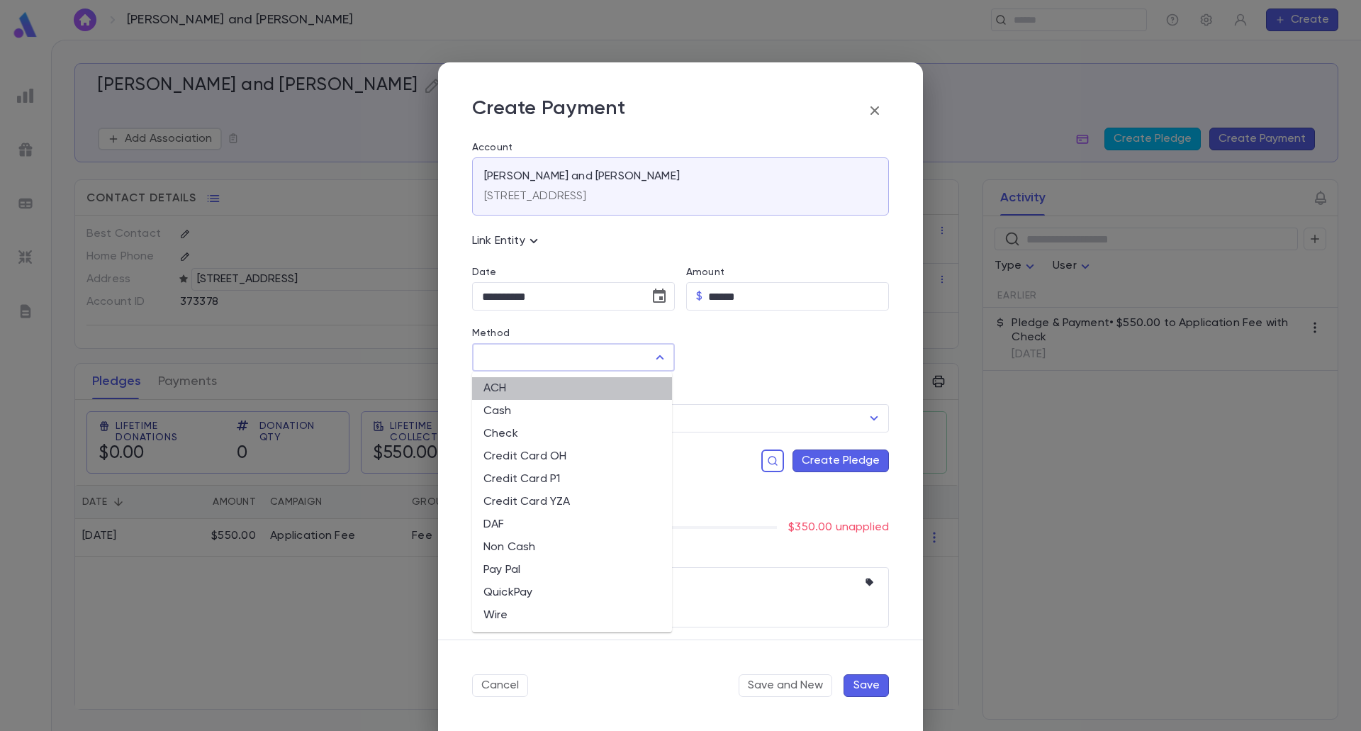
click at [517, 391] on li "ACH" at bounding box center [572, 388] width 200 height 23
type input "***"
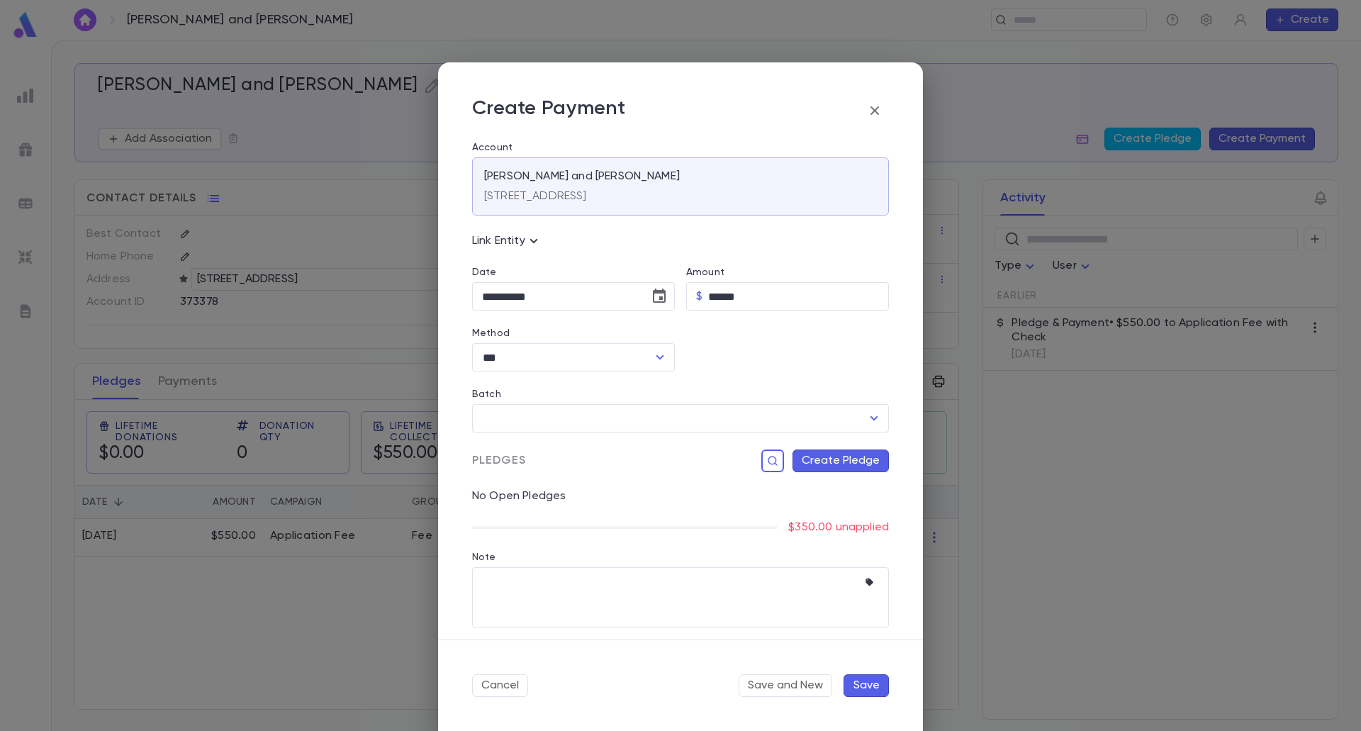
click at [830, 459] on button "Create Pledge" at bounding box center [840, 460] width 96 height 23
click at [774, 617] on input "Campaign" at bounding box center [747, 605] width 193 height 27
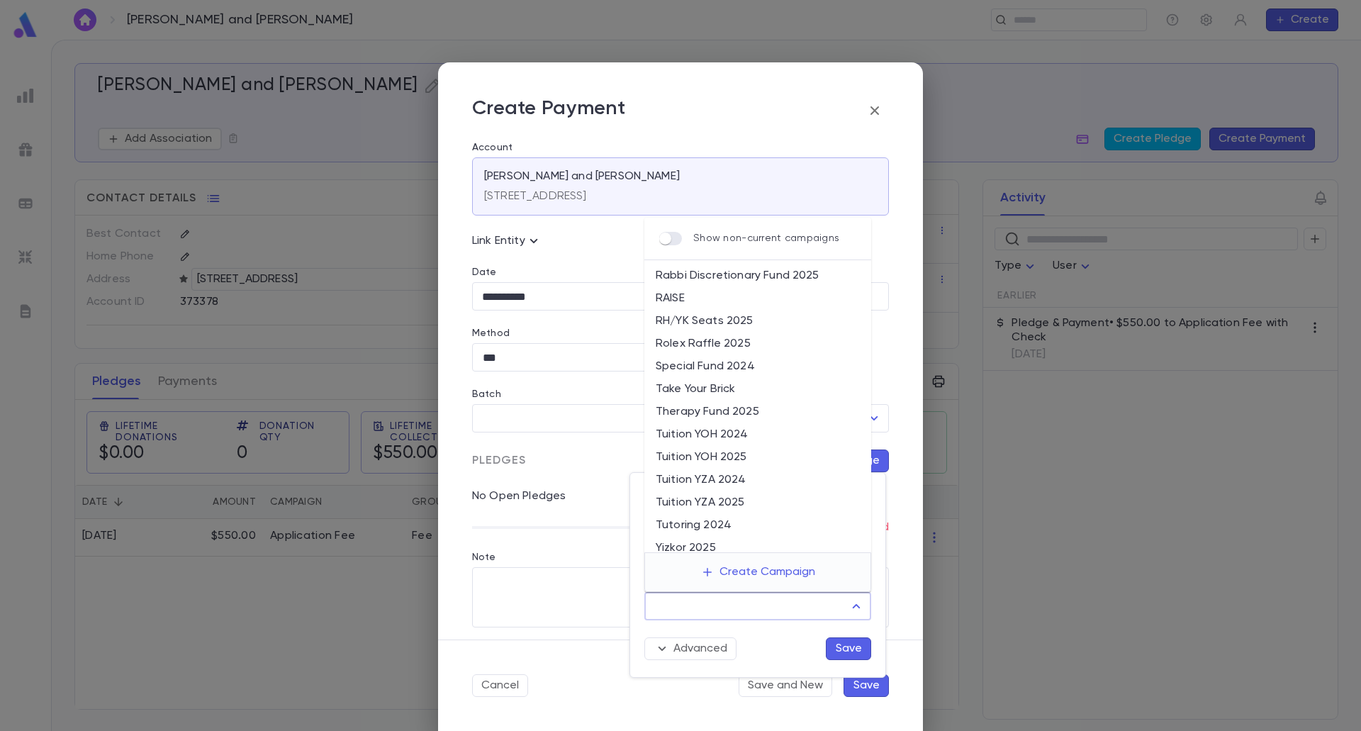
scroll to position [496, 0]
click at [573, 473] on div at bounding box center [680, 365] width 1361 height 731
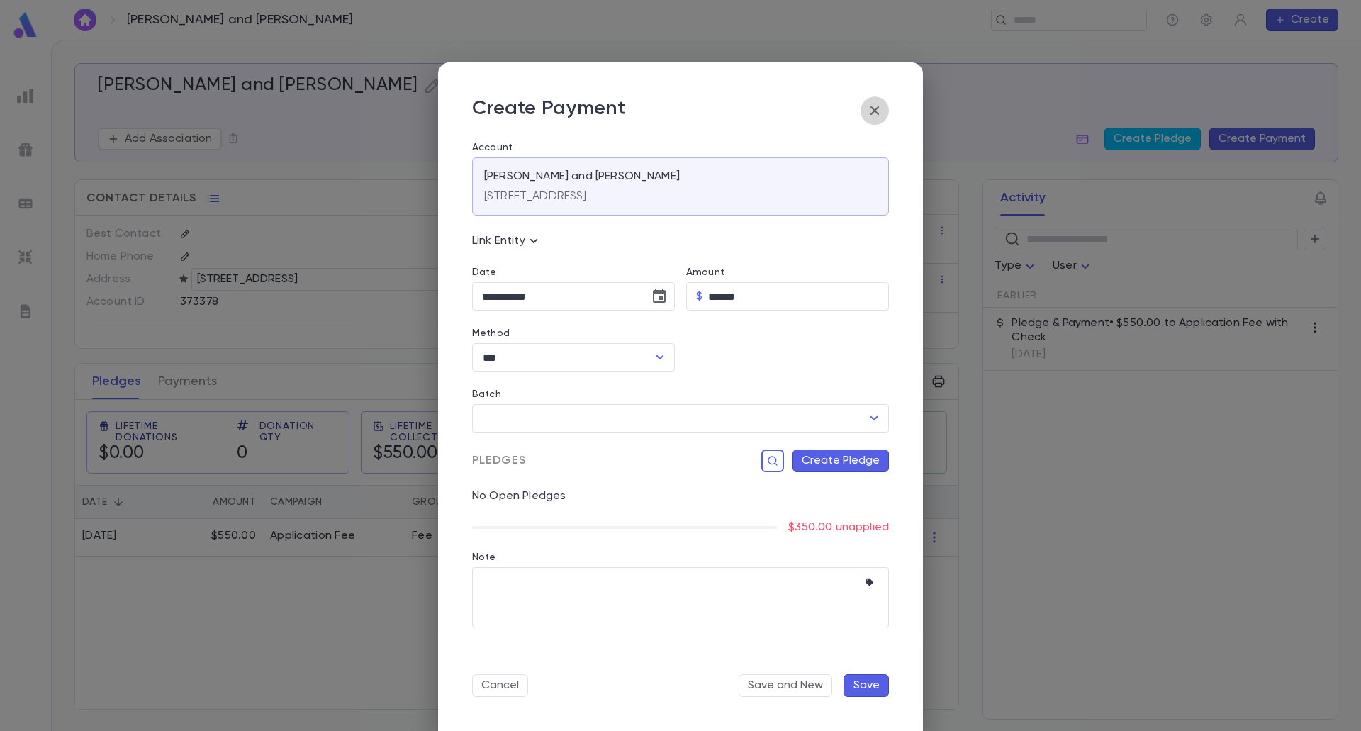
click at [871, 107] on icon "button" at bounding box center [874, 110] width 9 height 9
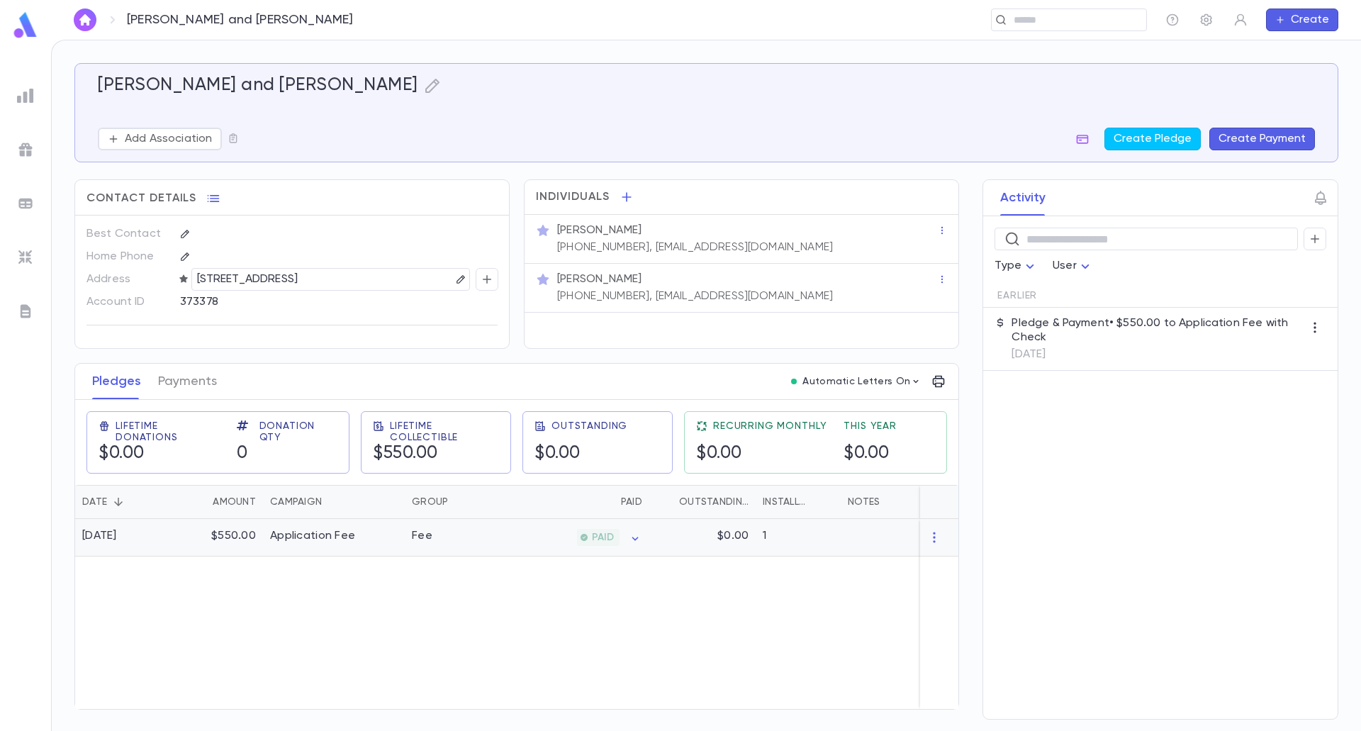
click at [665, 551] on div "$0.00" at bounding box center [702, 538] width 106 height 38
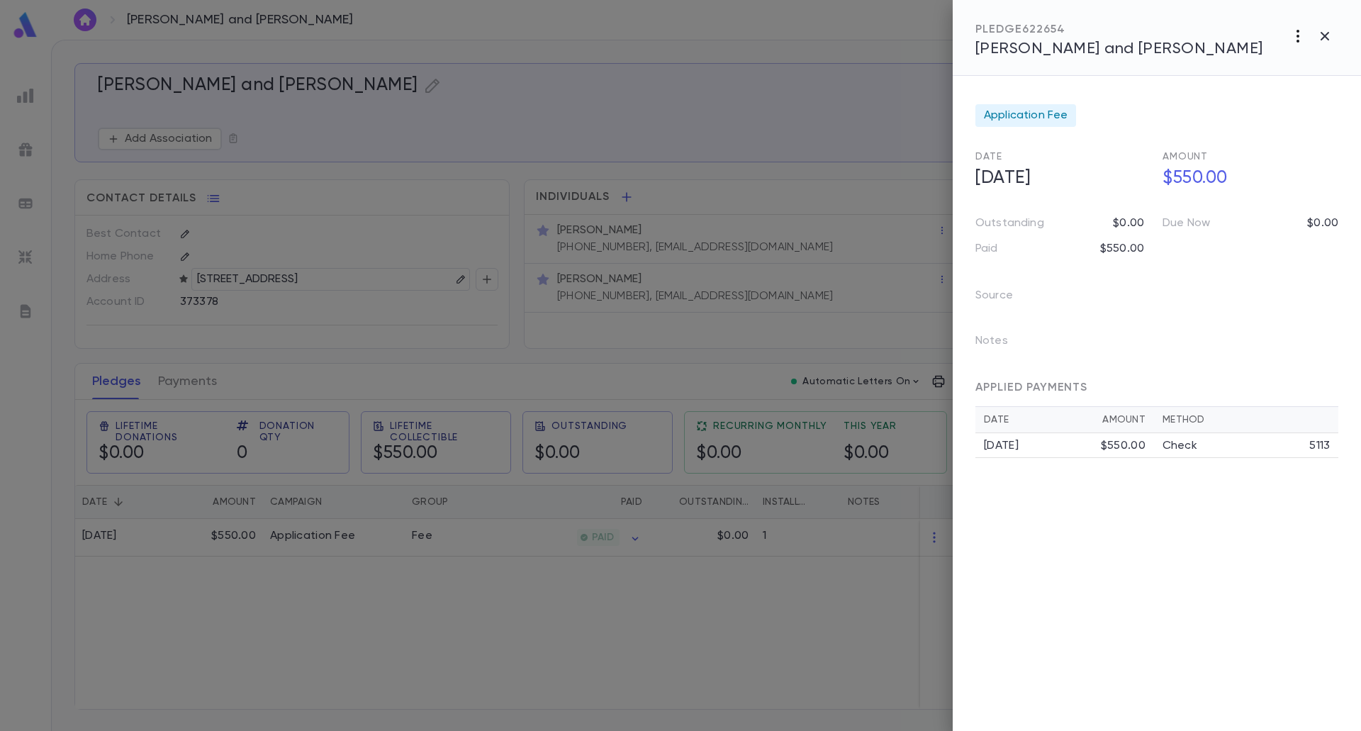
click at [1302, 44] on icon "button" at bounding box center [1297, 36] width 17 height 17
click at [1141, 383] on div at bounding box center [680, 365] width 1361 height 731
click at [636, 614] on div at bounding box center [680, 365] width 1361 height 731
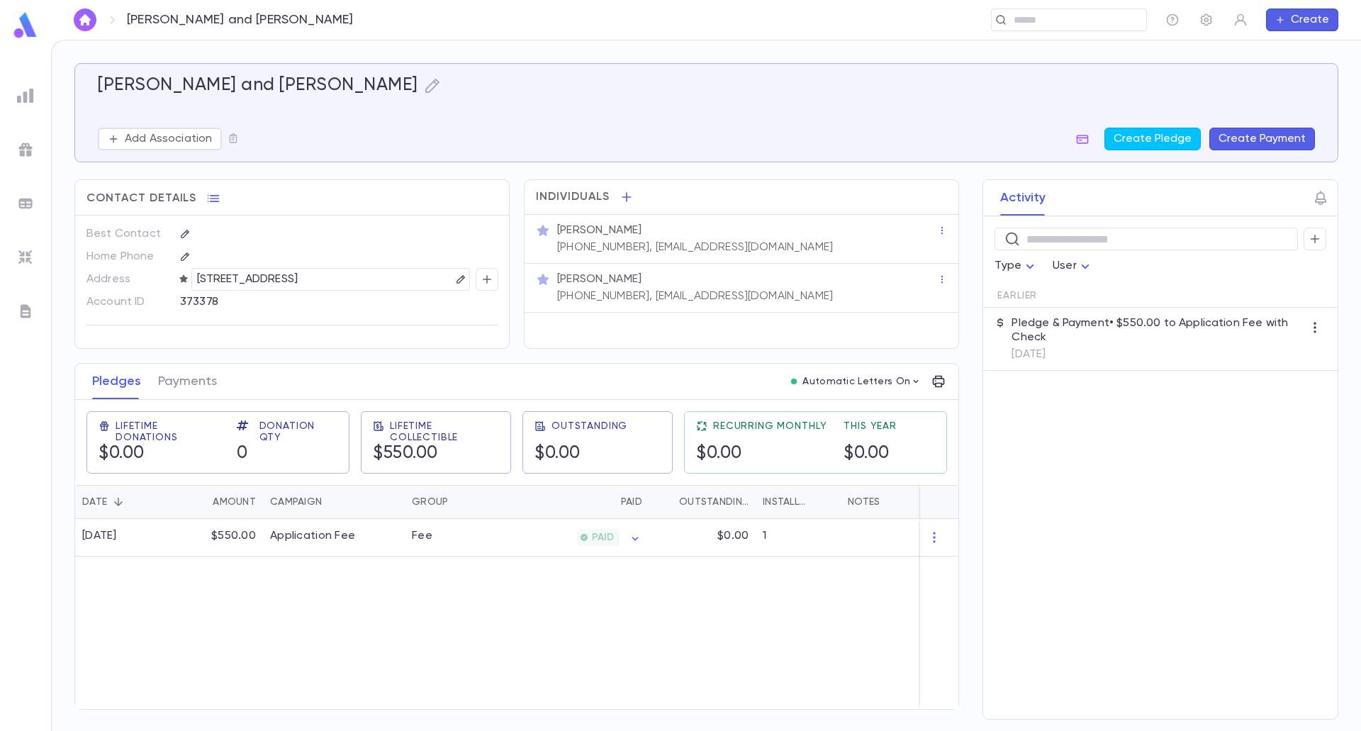
click at [1223, 145] on button "Create Payment" at bounding box center [1262, 139] width 106 height 23
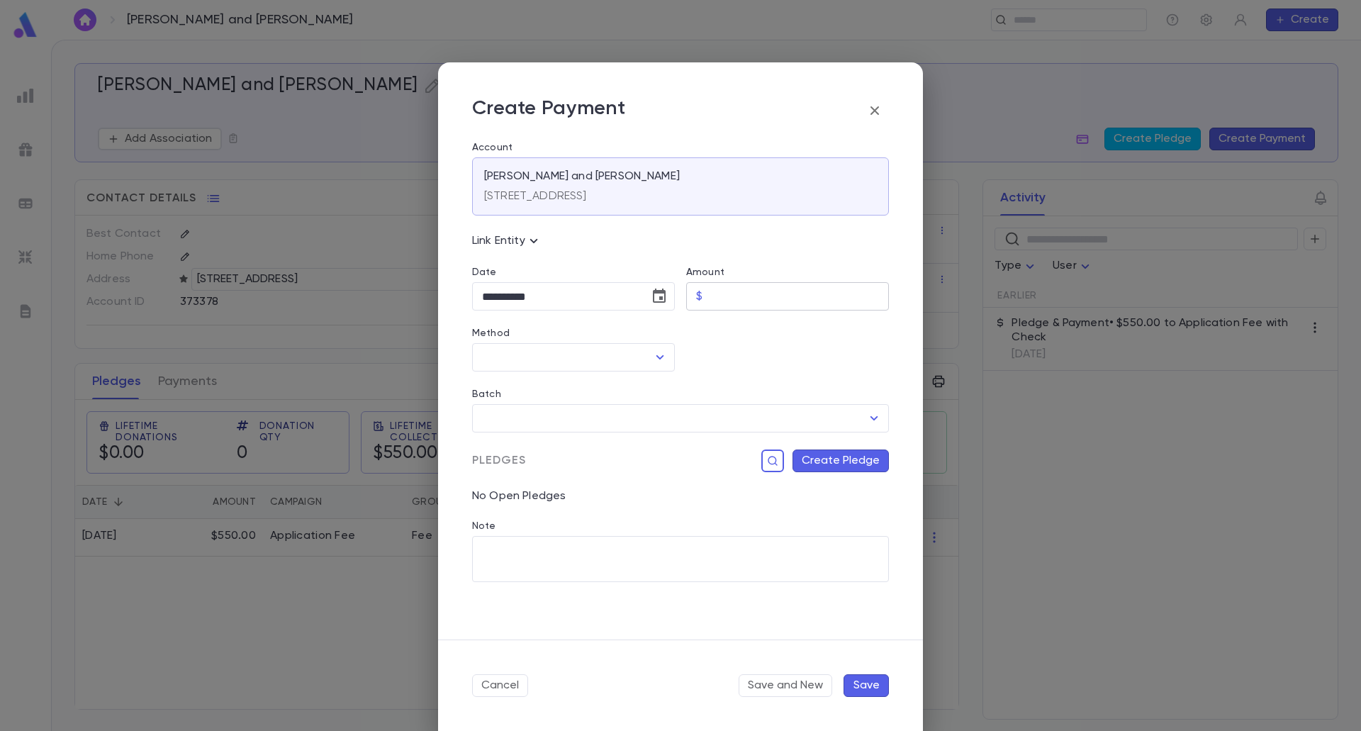
click at [819, 287] on input "Amount" at bounding box center [798, 297] width 181 height 28
type input "******"
click at [658, 287] on button "Choose date, selected date is Sep 3, 2025" at bounding box center [659, 296] width 28 height 28
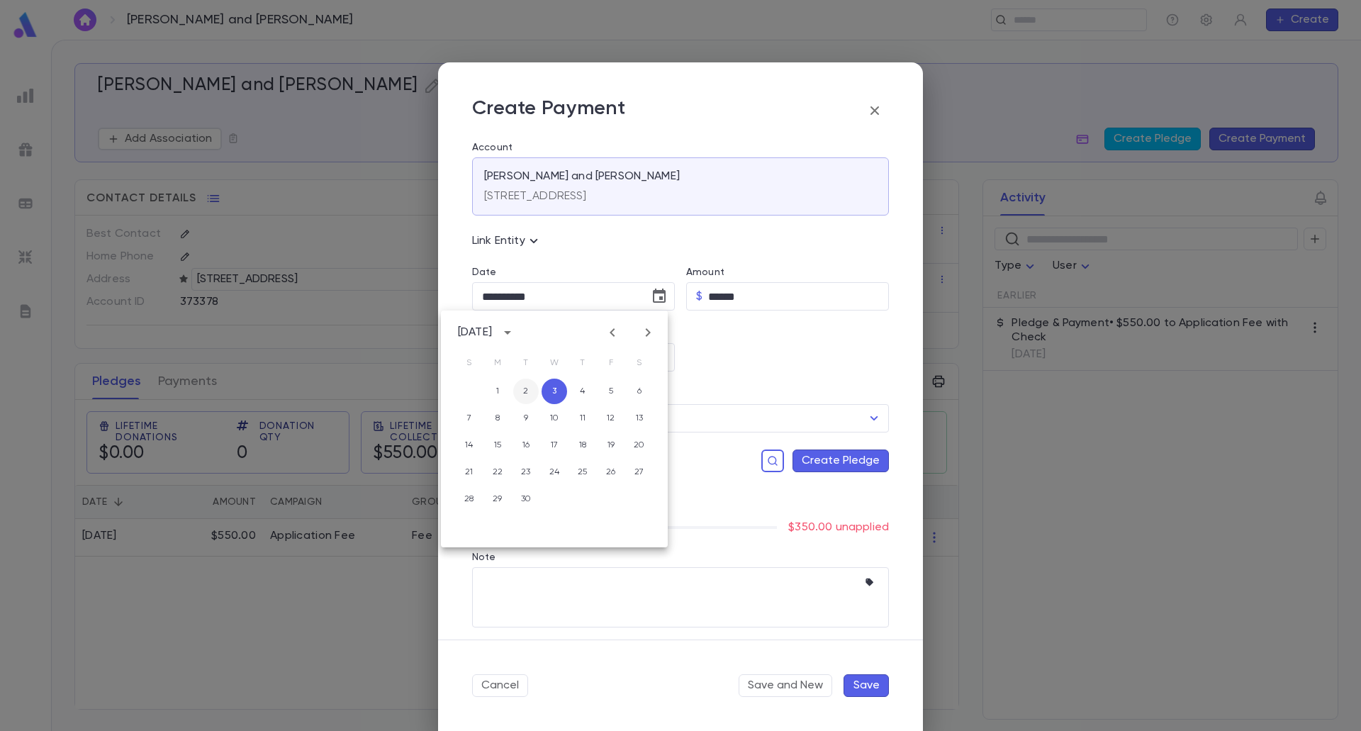
click at [528, 395] on button "2" at bounding box center [526, 391] width 26 height 26
type input "**********"
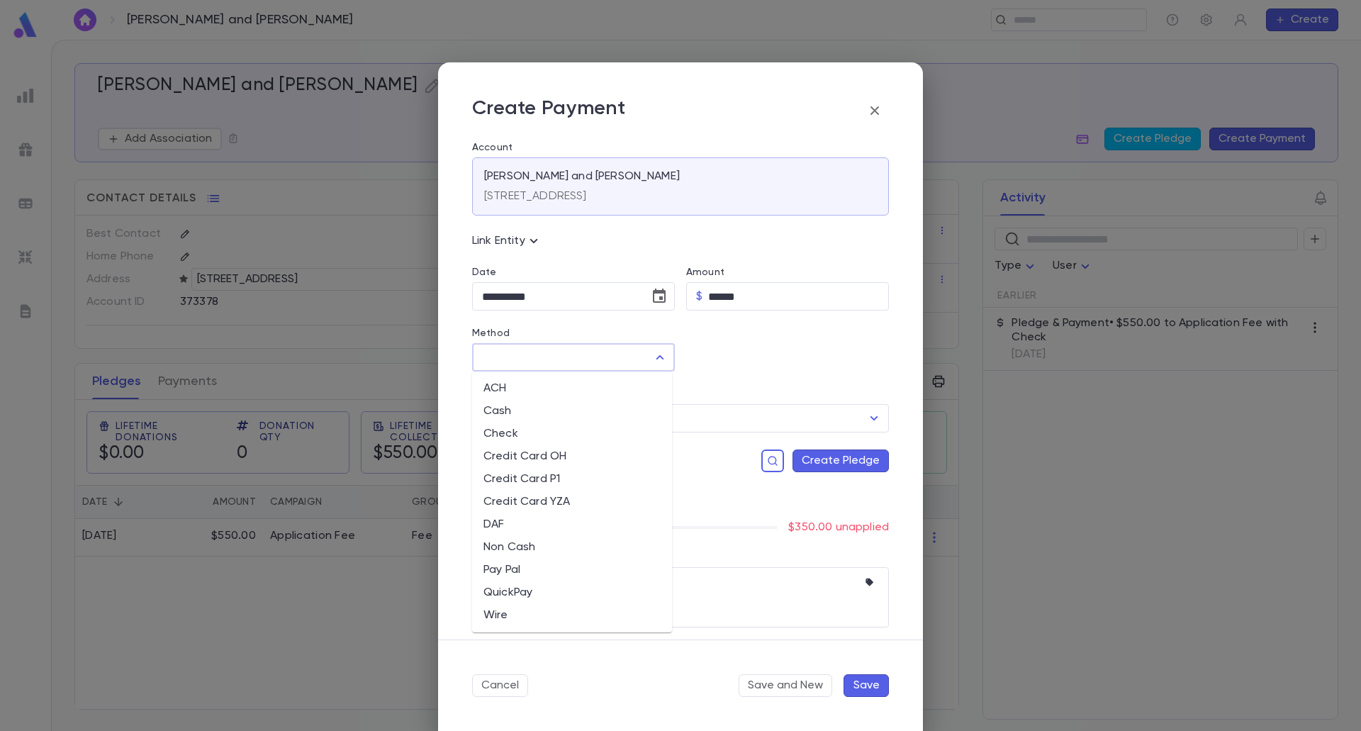
click at [559, 348] on input "Method" at bounding box center [562, 357] width 169 height 27
click at [504, 384] on li "ACH" at bounding box center [572, 388] width 200 height 23
type input "***"
click at [816, 464] on button "Create Pledge" at bounding box center [840, 460] width 96 height 23
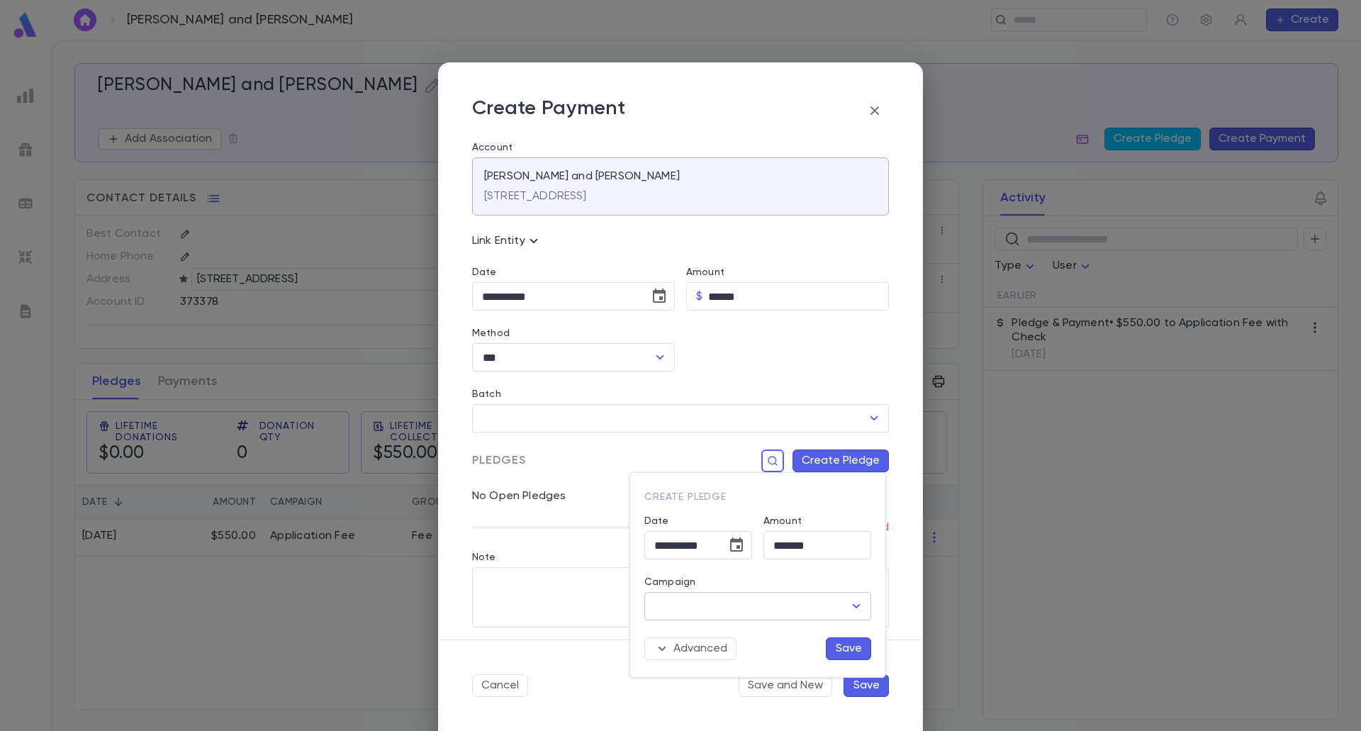
click at [758, 602] on input "Campaign" at bounding box center [747, 605] width 193 height 27
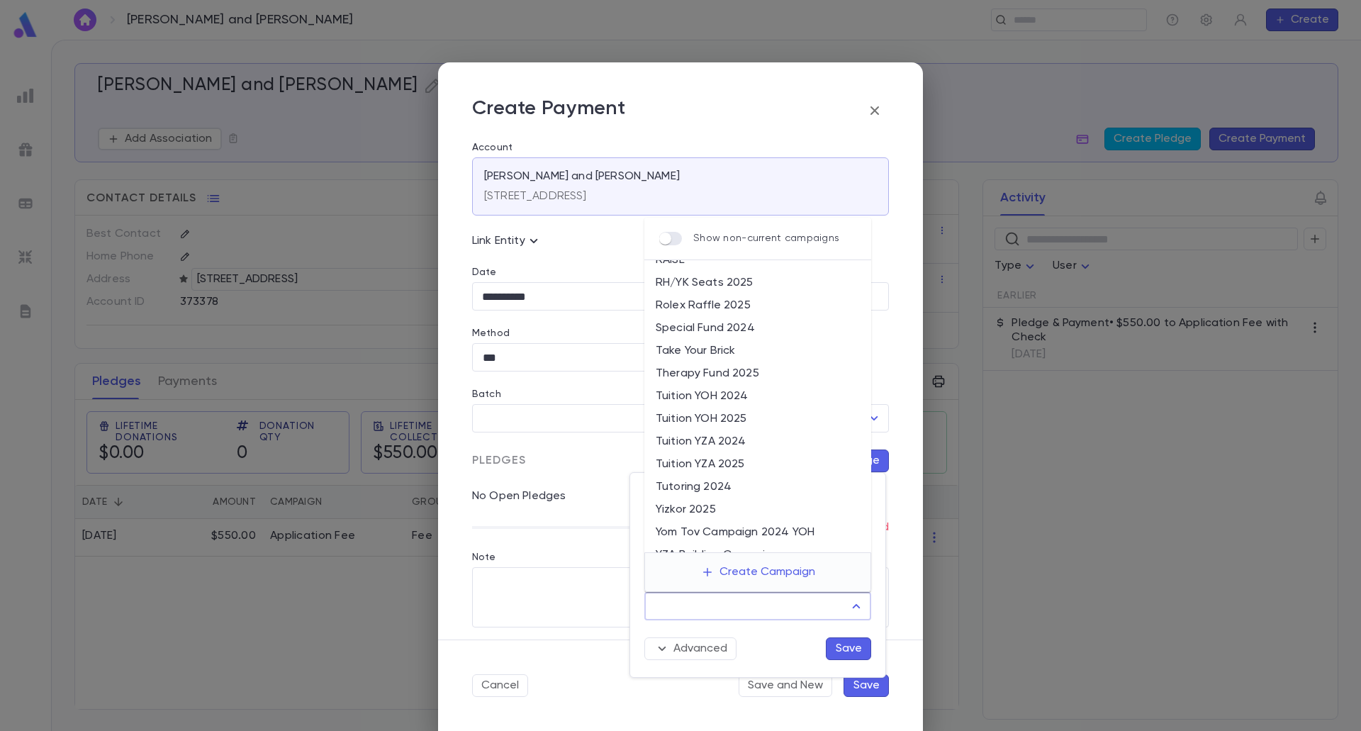
scroll to position [502, 0]
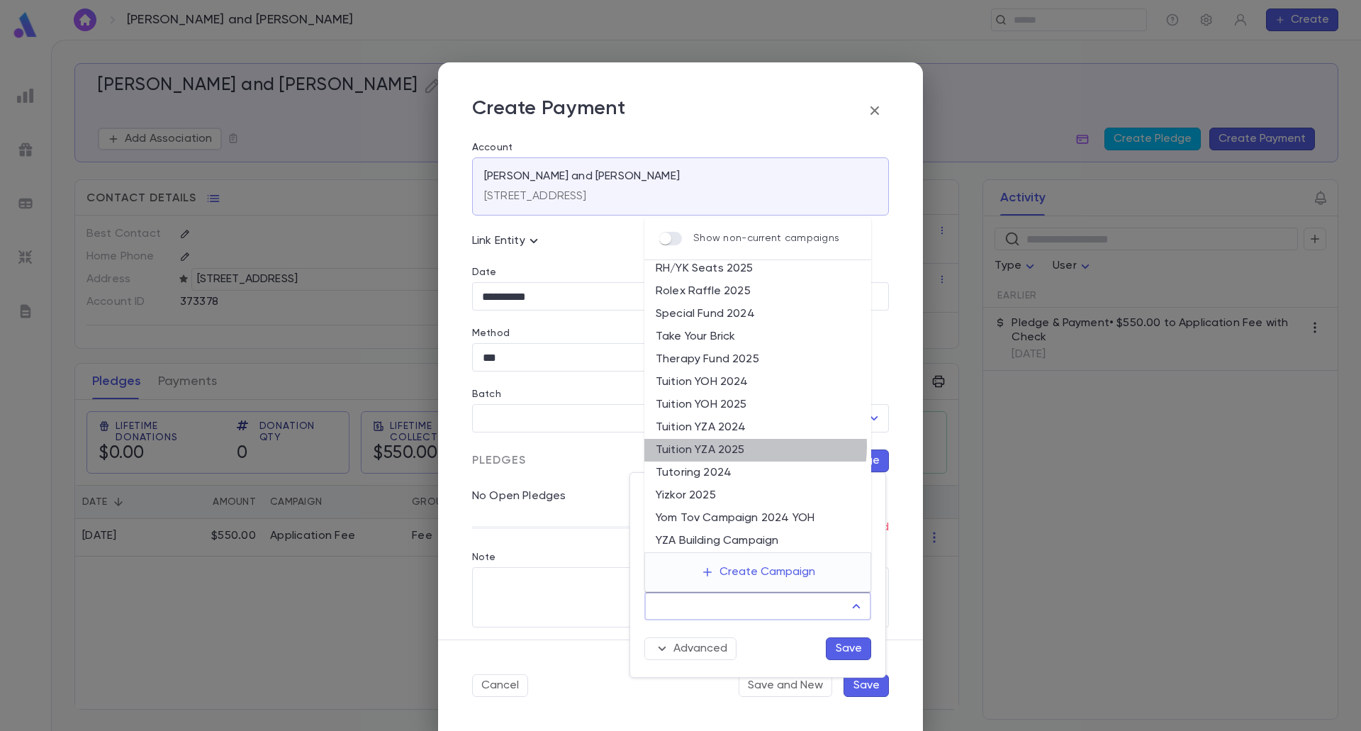
click at [747, 446] on li "Tuition YZA 2025" at bounding box center [757, 450] width 227 height 23
type input "**********"
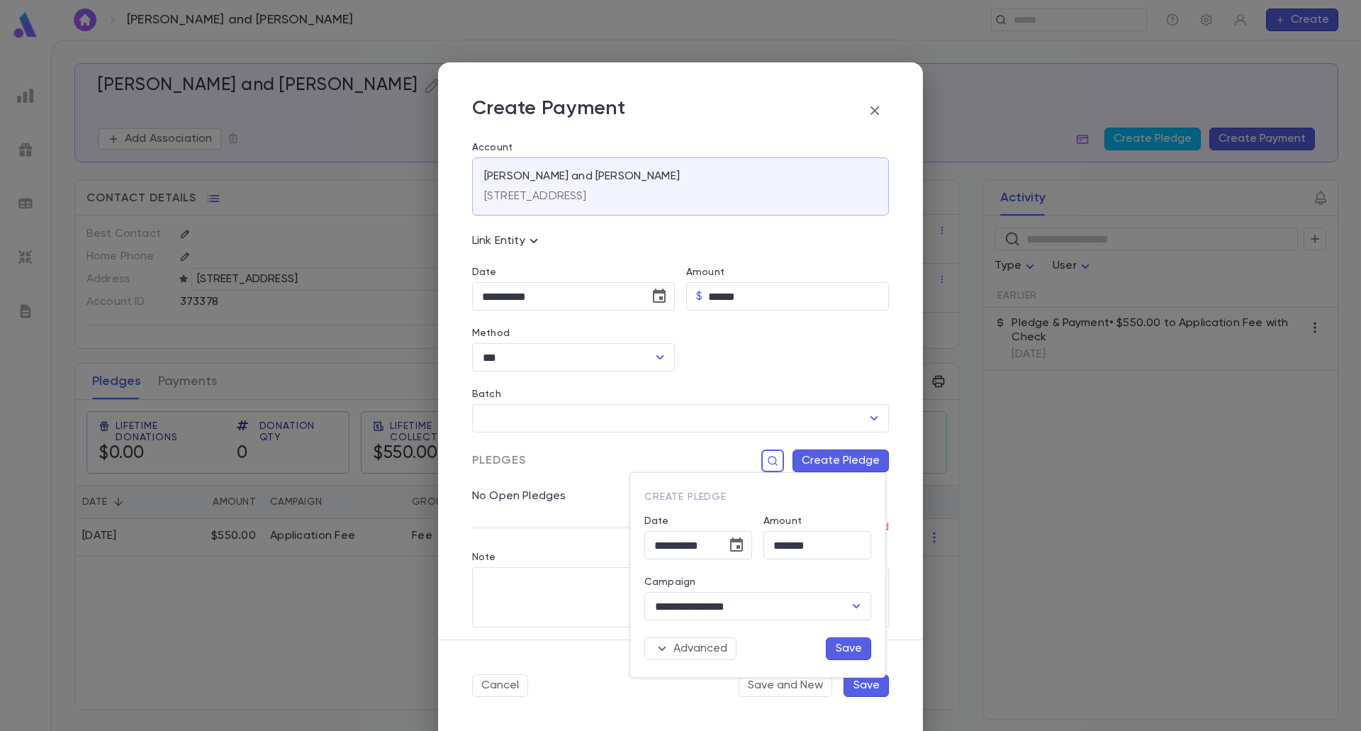
click at [841, 653] on button "Save" at bounding box center [848, 648] width 45 height 23
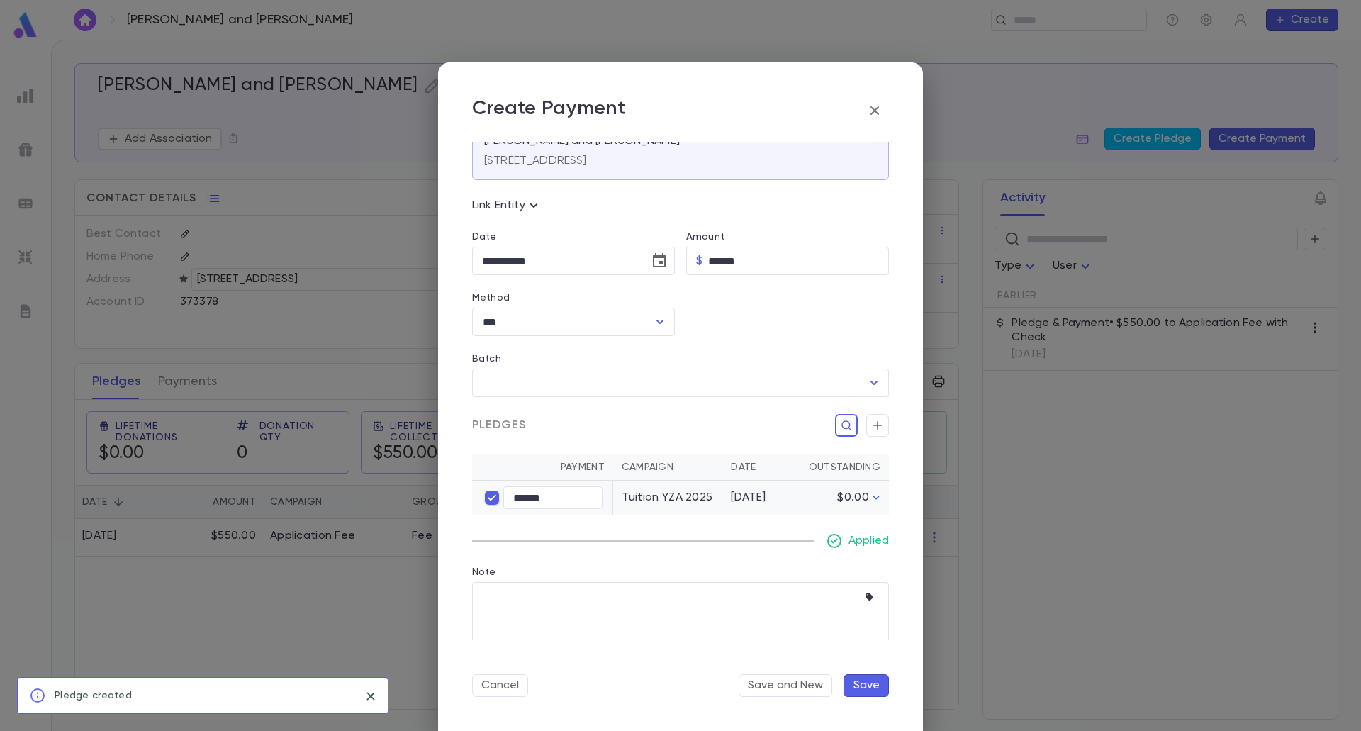
scroll to position [56, 0]
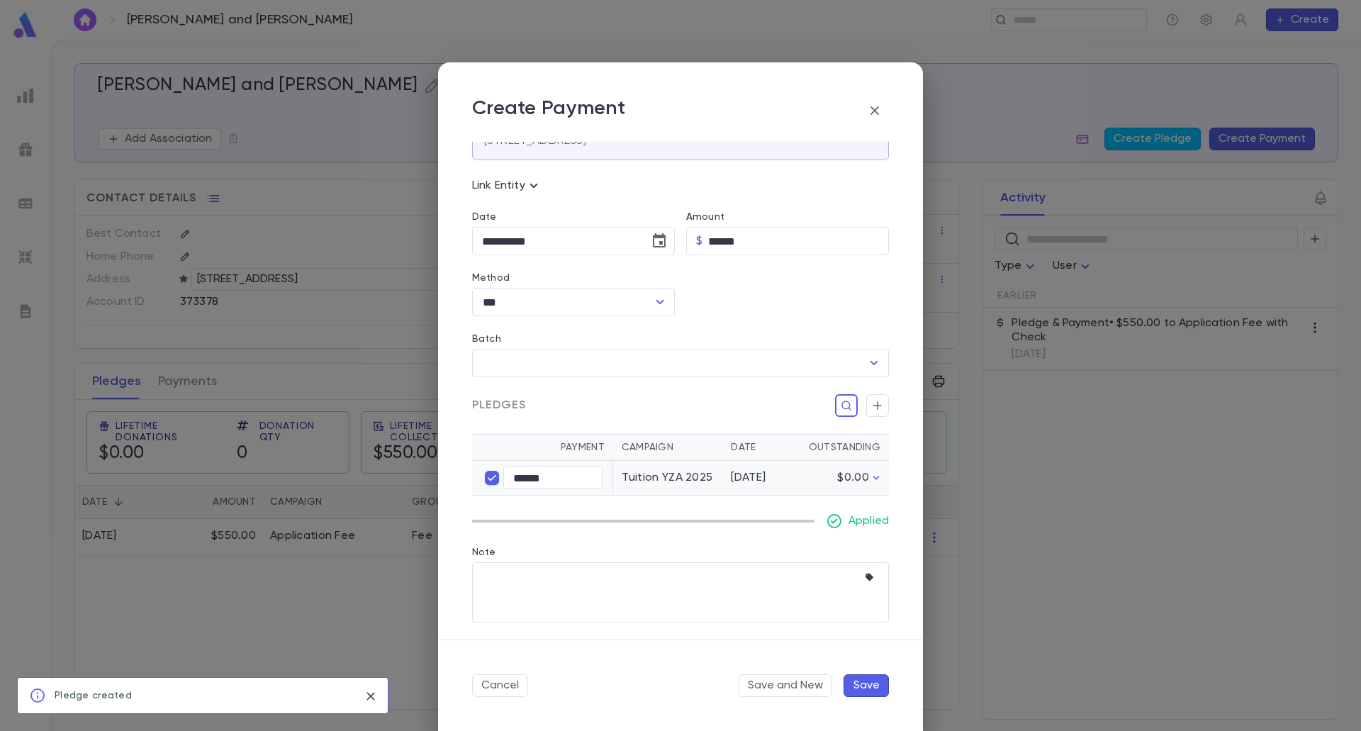
click at [870, 690] on button "Save" at bounding box center [865, 685] width 45 height 23
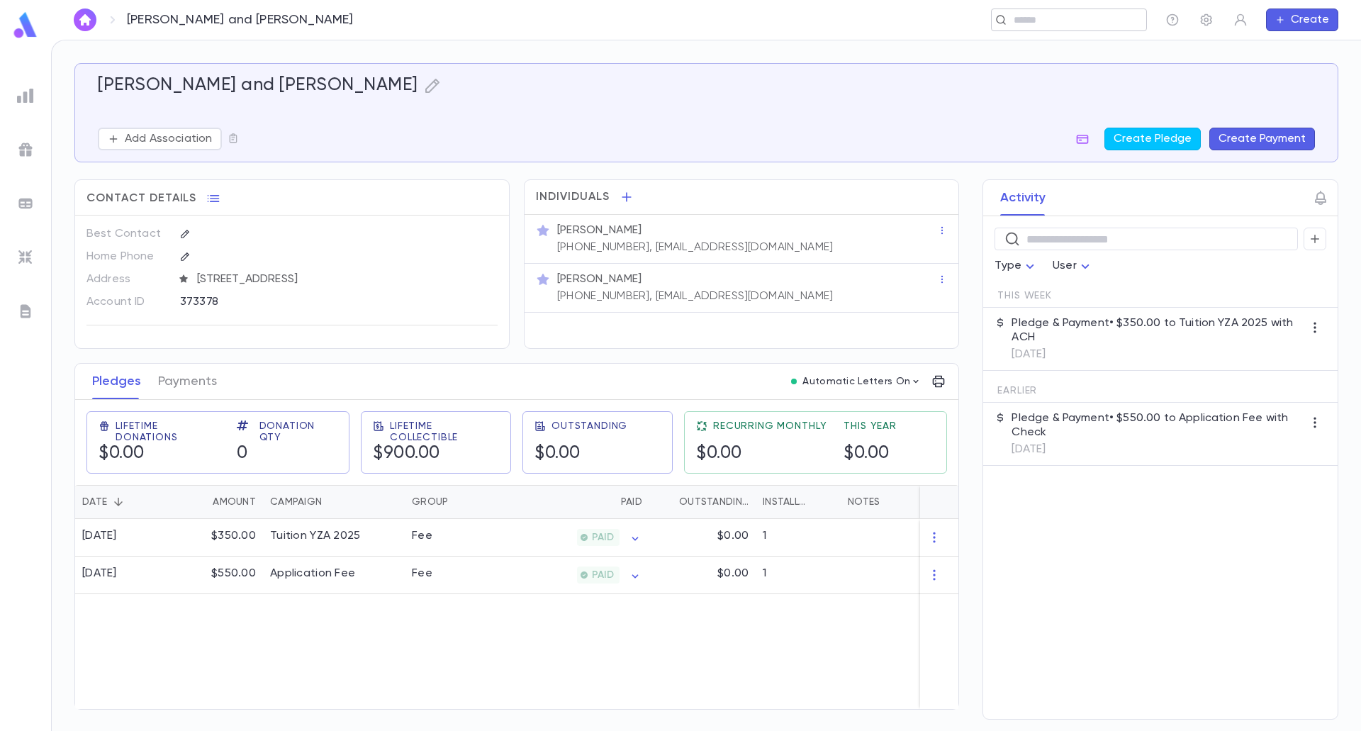
click at [1054, 13] on input "text" at bounding box center [1064, 19] width 110 height 13
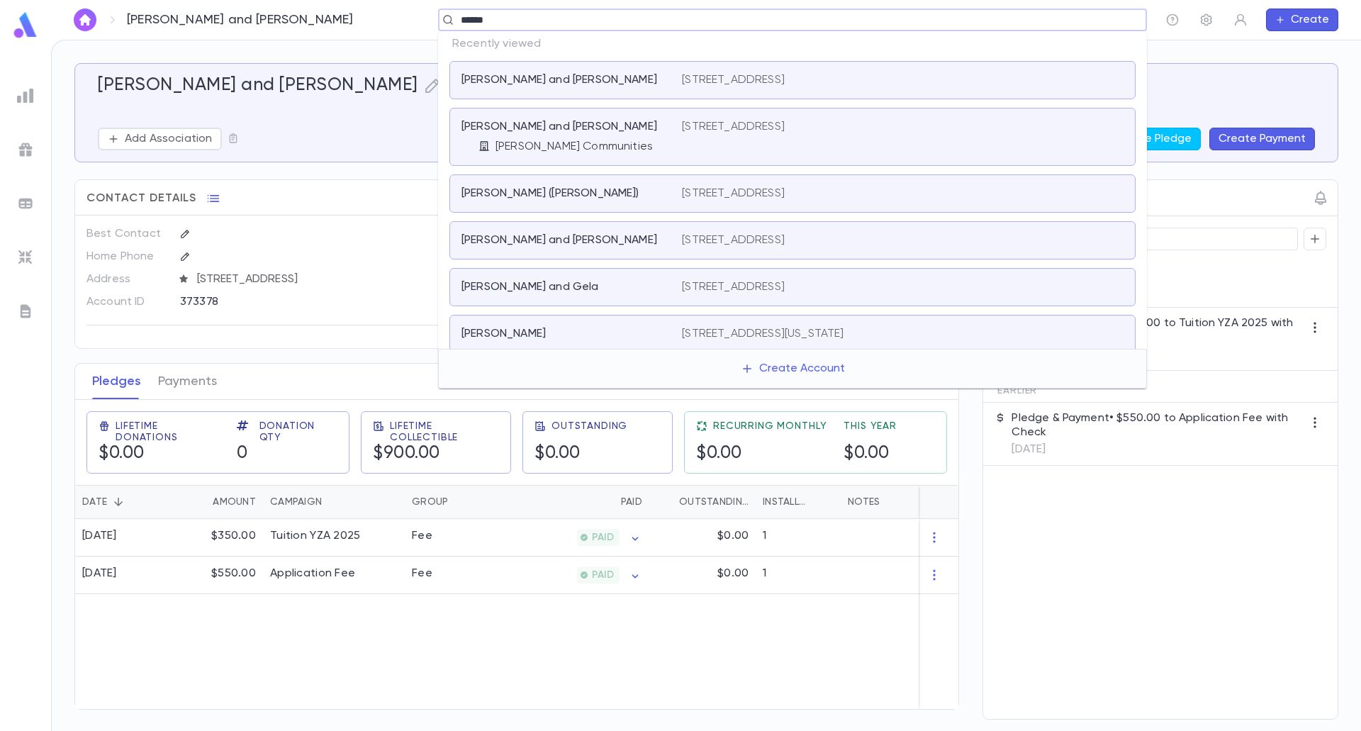
type input "*******"
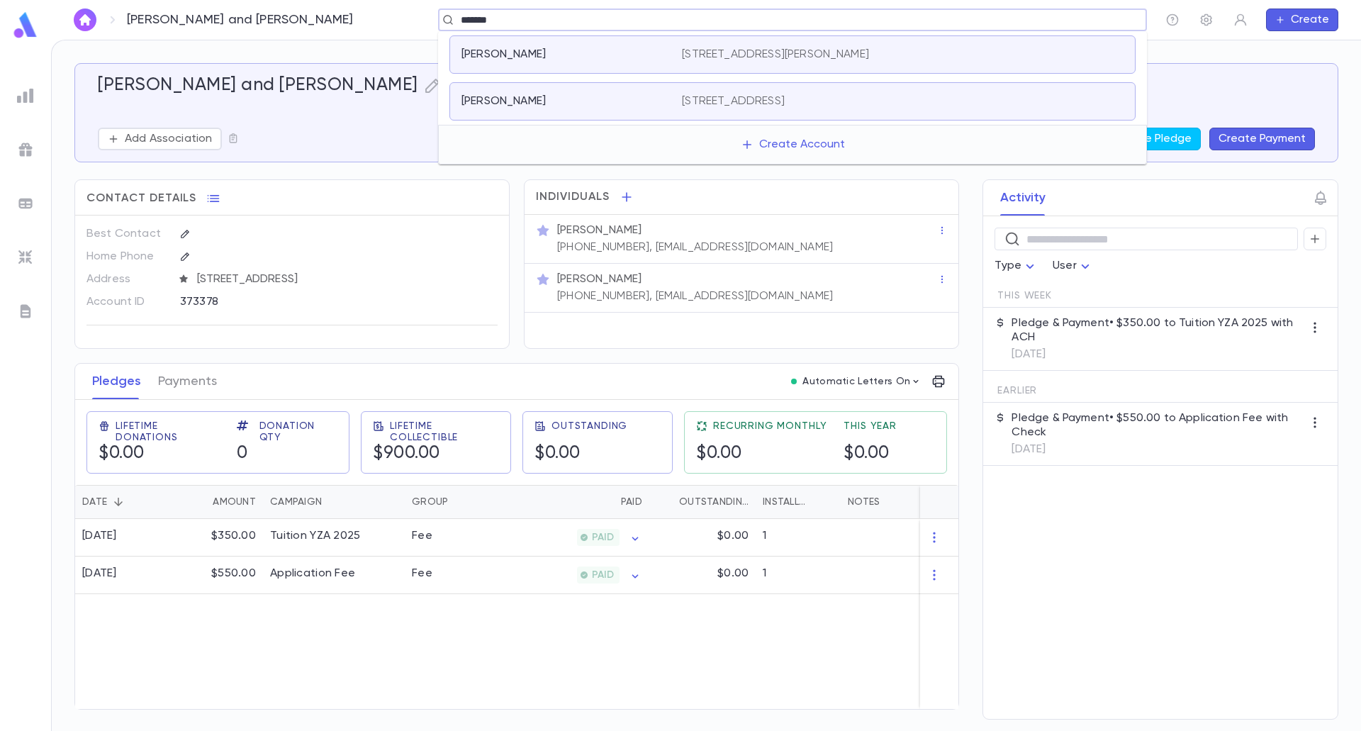
click at [700, 54] on p "[STREET_ADDRESS][PERSON_NAME]" at bounding box center [775, 54] width 187 height 14
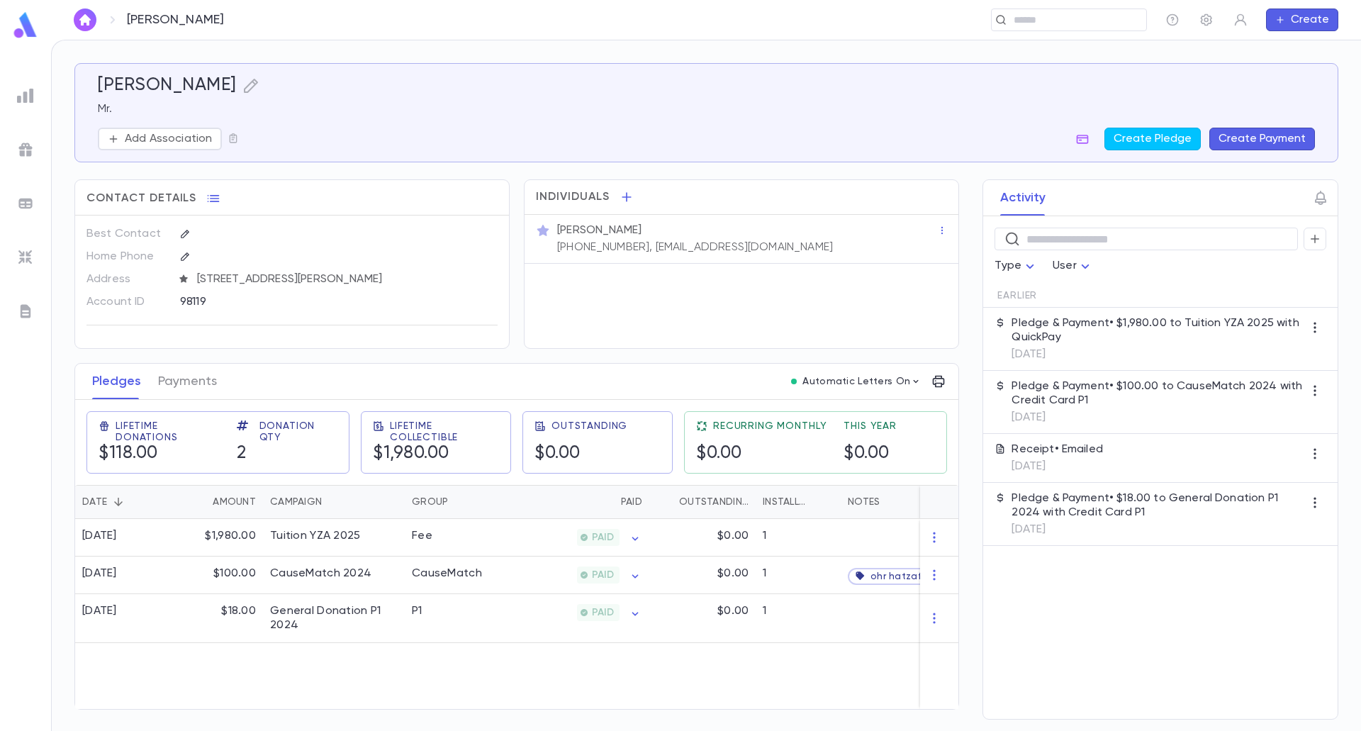
click at [1294, 134] on button "Create Payment" at bounding box center [1262, 139] width 106 height 23
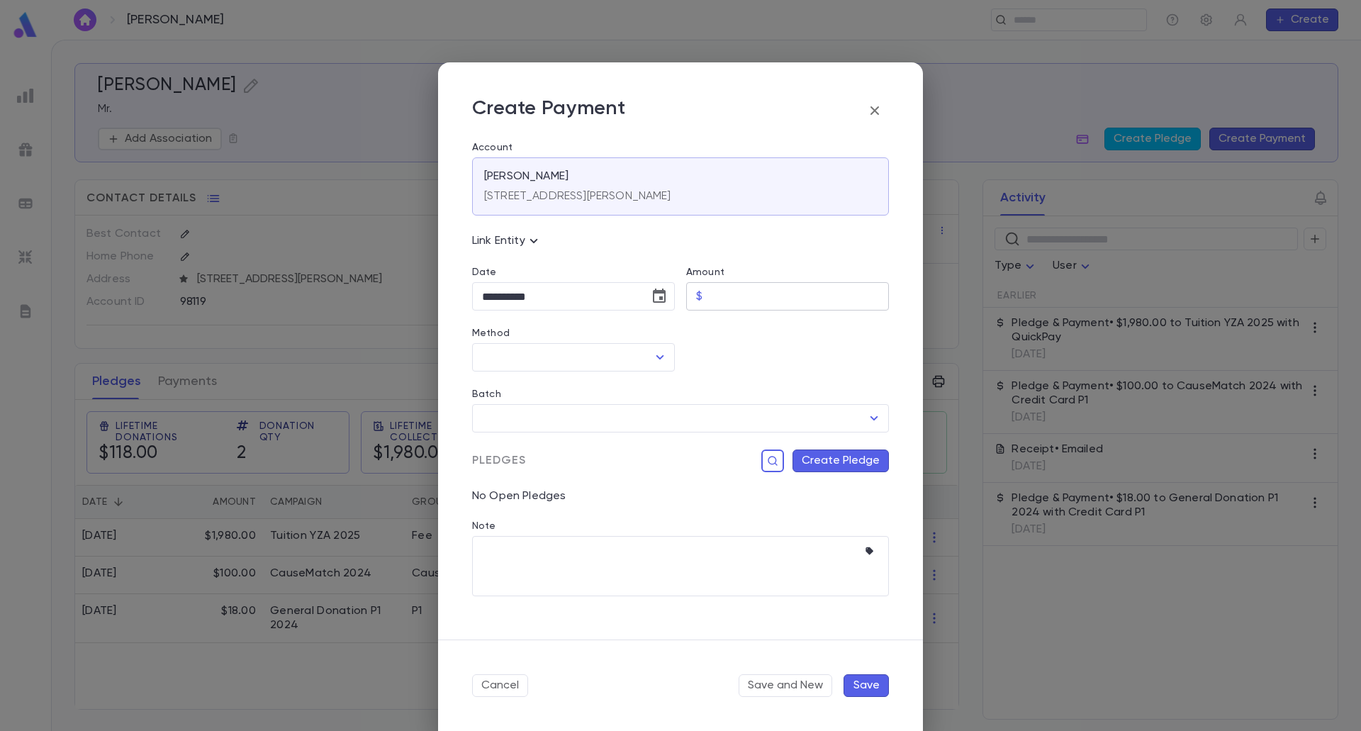
click at [725, 296] on input "Amount" at bounding box center [798, 297] width 181 height 28
type input "******"
click at [653, 291] on icon "Choose date, selected date is Sep 3, 2025" at bounding box center [659, 295] width 13 height 14
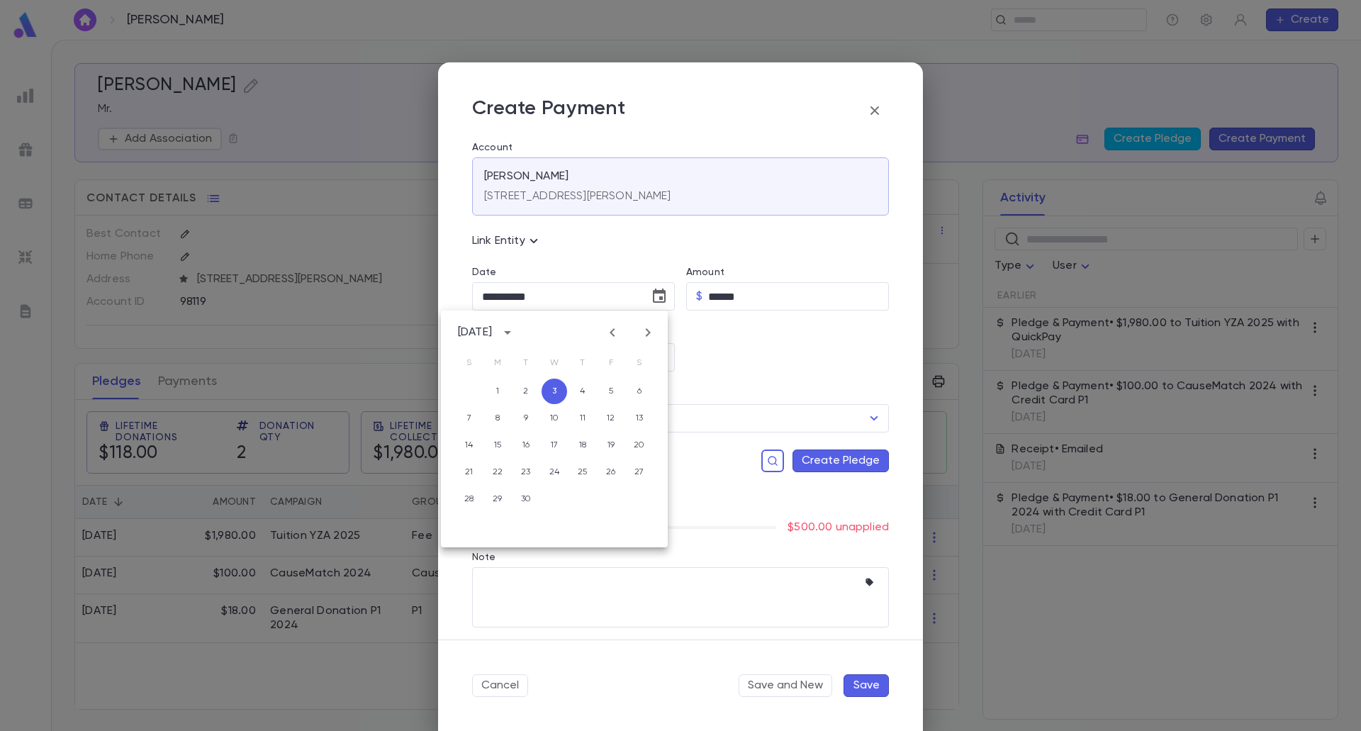
click at [602, 337] on button "Previous month" at bounding box center [612, 332] width 23 height 23
click at [495, 500] on button "25" at bounding box center [498, 499] width 26 height 26
type input "**********"
click at [637, 343] on div "​" at bounding box center [573, 357] width 203 height 28
click at [653, 351] on icon "Open" at bounding box center [659, 357] width 17 height 17
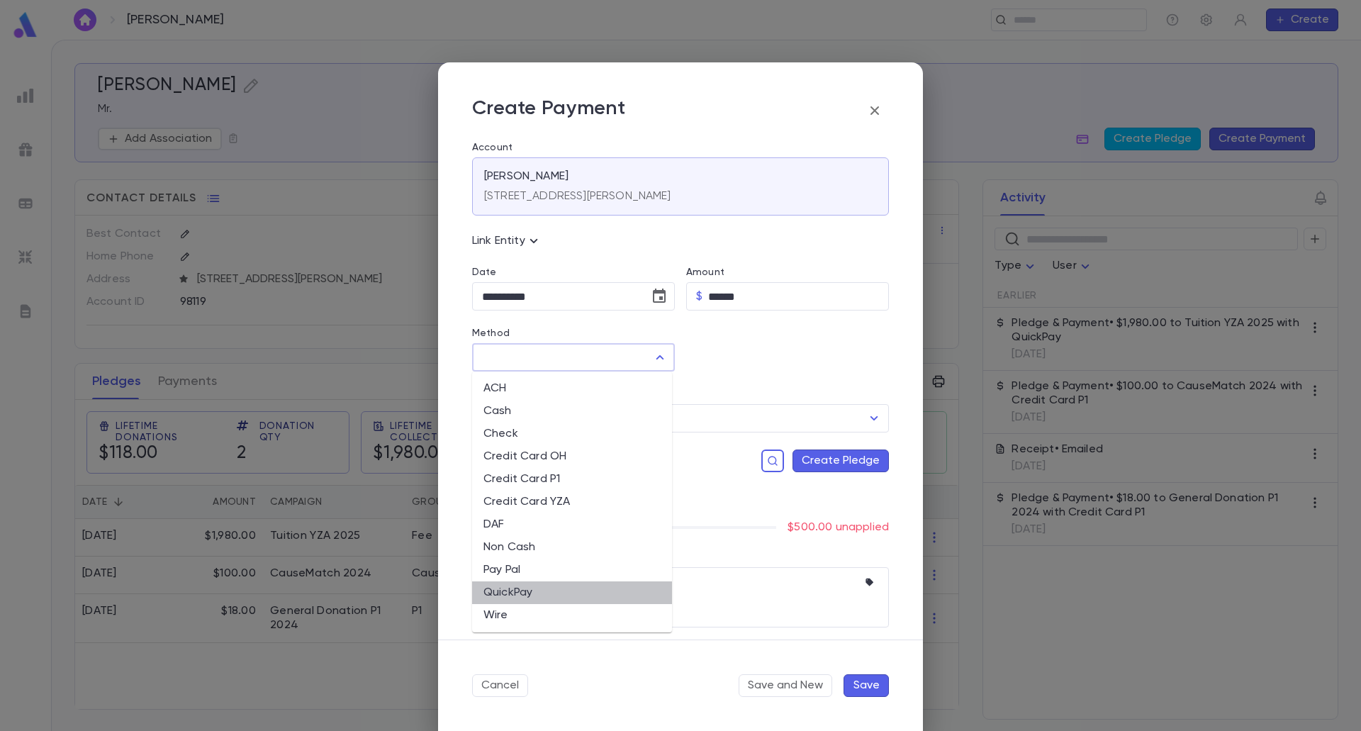
click at [539, 582] on li "QuickPay" at bounding box center [572, 592] width 200 height 23
type input "********"
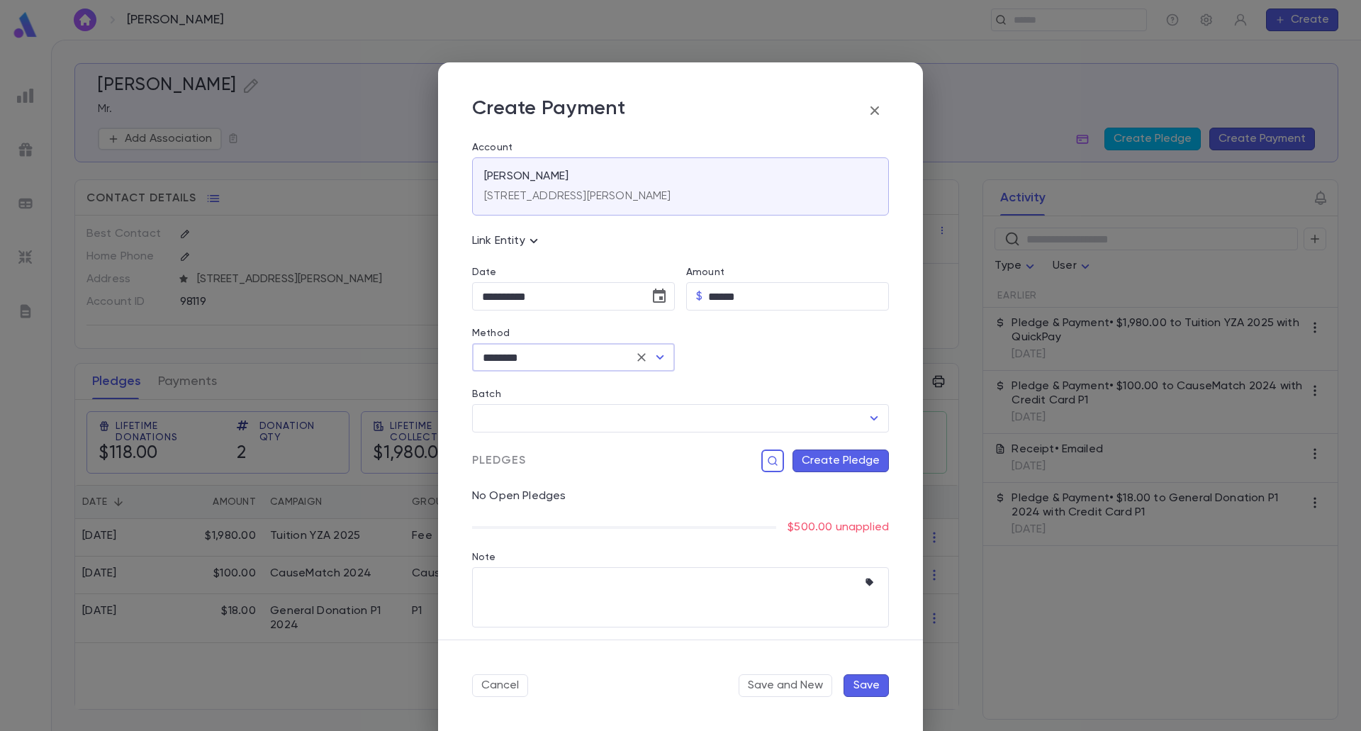
click at [865, 456] on button "Create Pledge" at bounding box center [840, 460] width 96 height 23
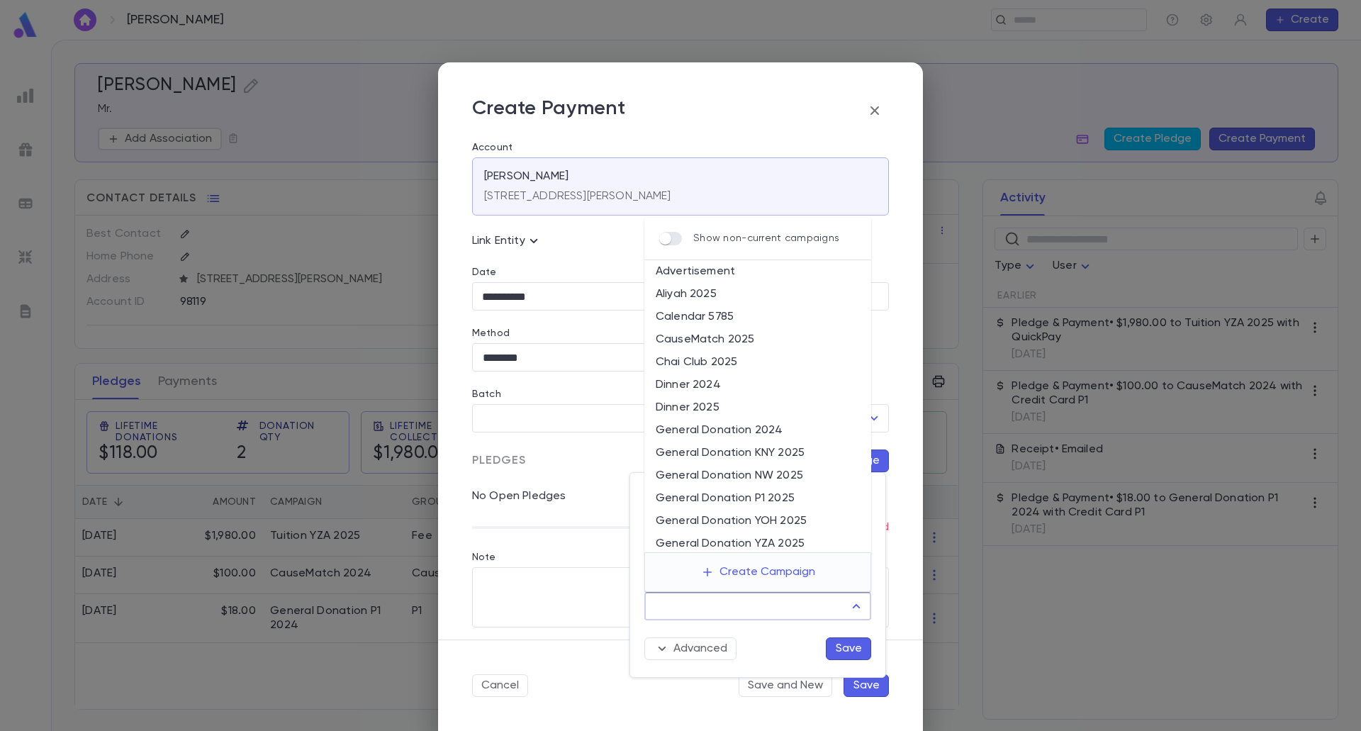
click at [745, 601] on input "Campaign" at bounding box center [747, 605] width 193 height 27
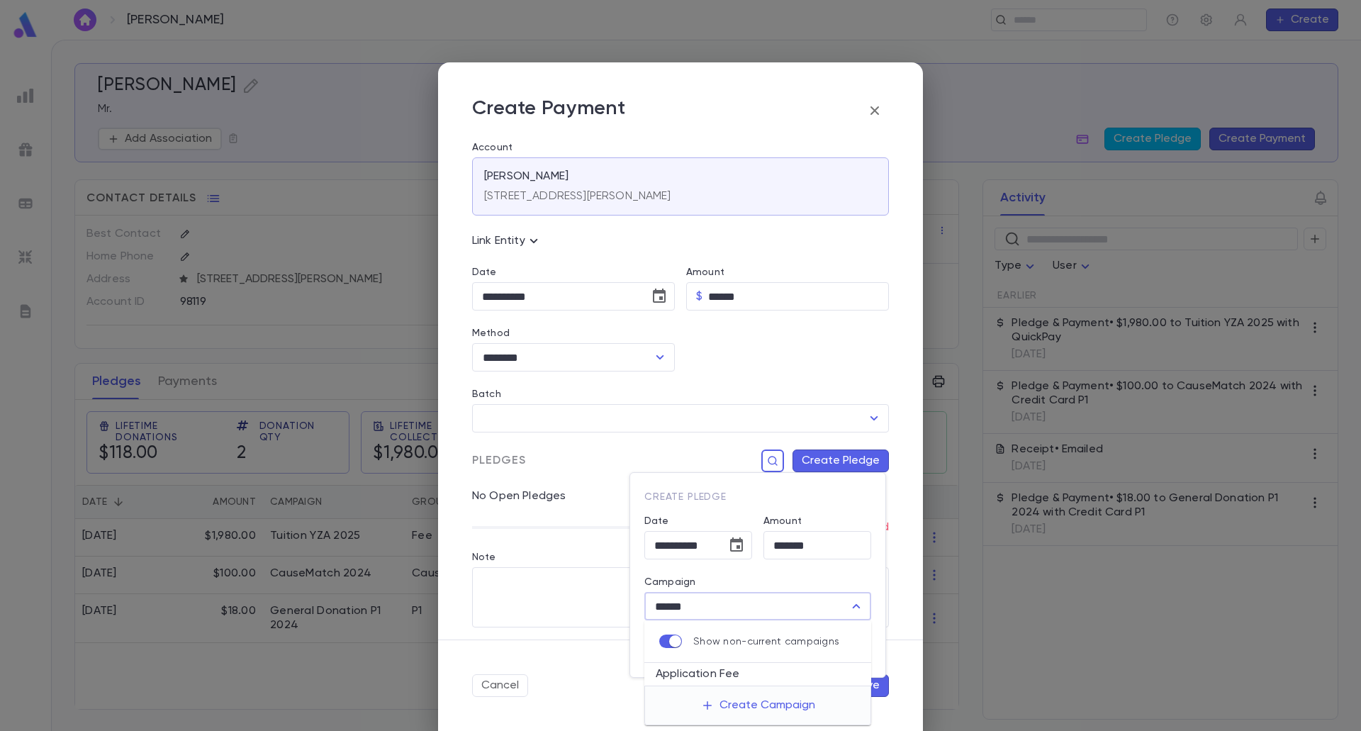
click at [714, 669] on li "Application Fee" at bounding box center [757, 674] width 227 height 23
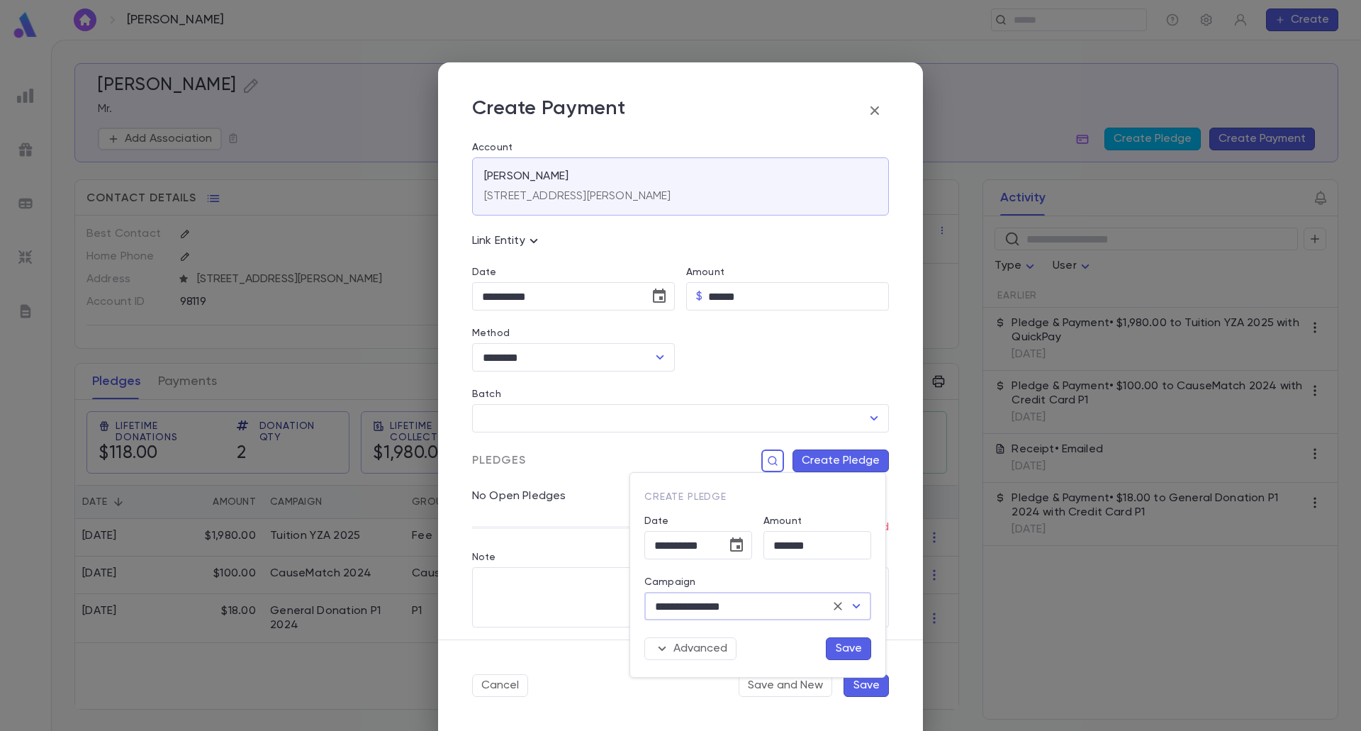
type input "**********"
click at [840, 646] on button "Save" at bounding box center [848, 648] width 45 height 23
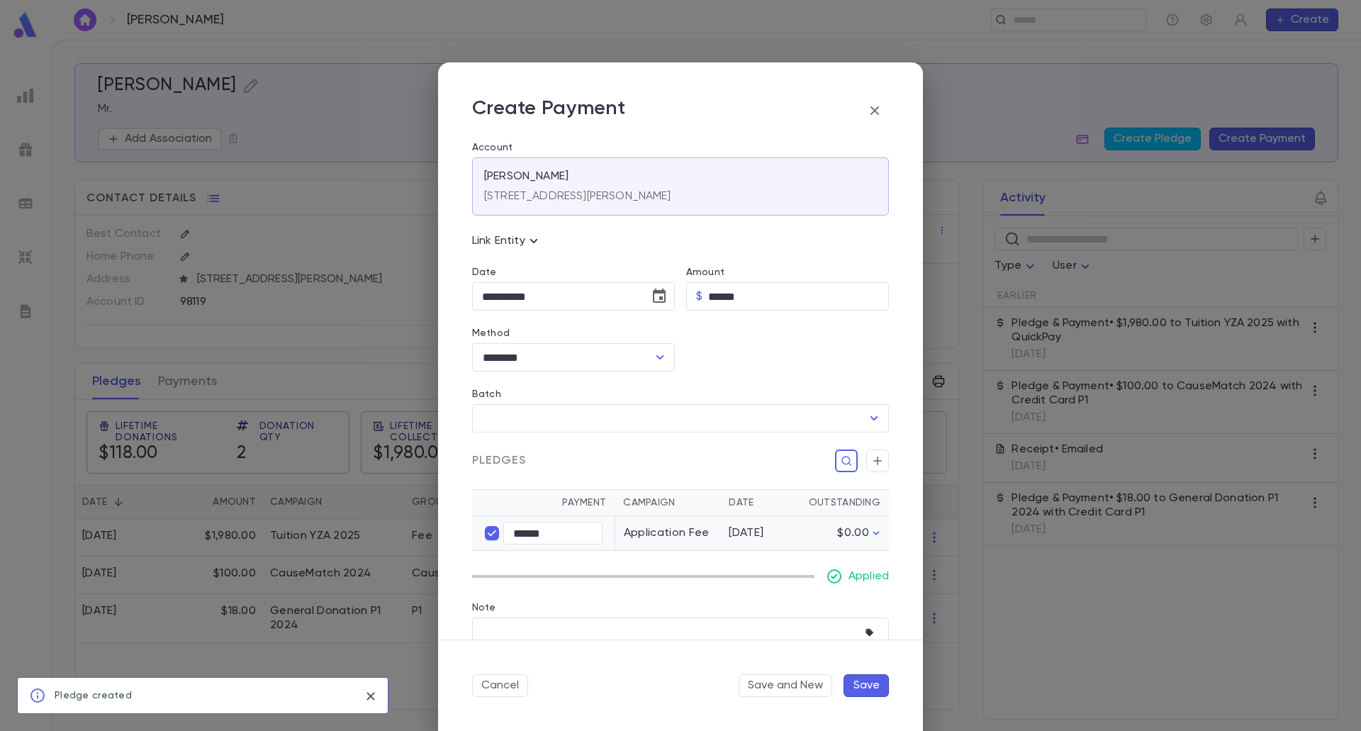
click at [847, 680] on button "Save" at bounding box center [865, 685] width 45 height 23
